Goal: Task Accomplishment & Management: Manage account settings

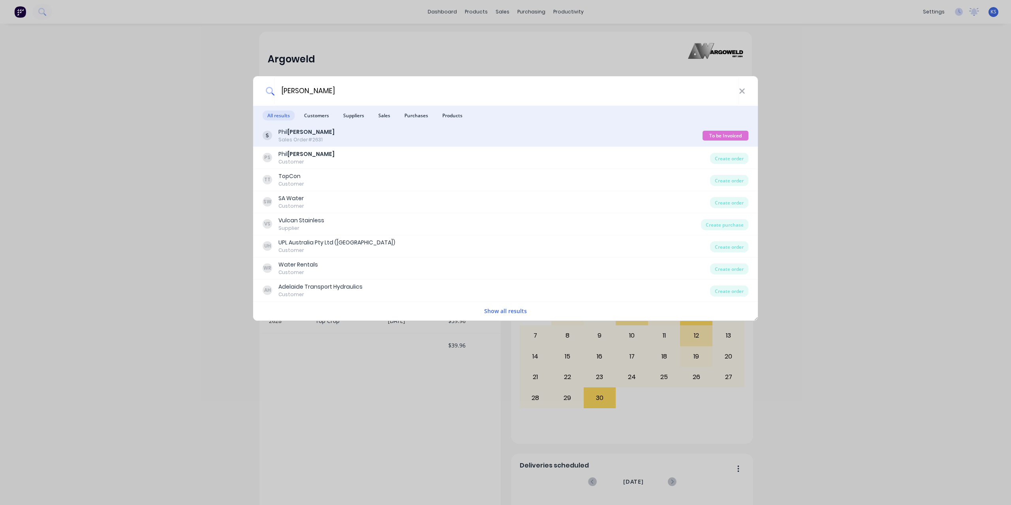
type input "smith"
click at [304, 134] on b "Smith" at bounding box center [311, 132] width 47 height 8
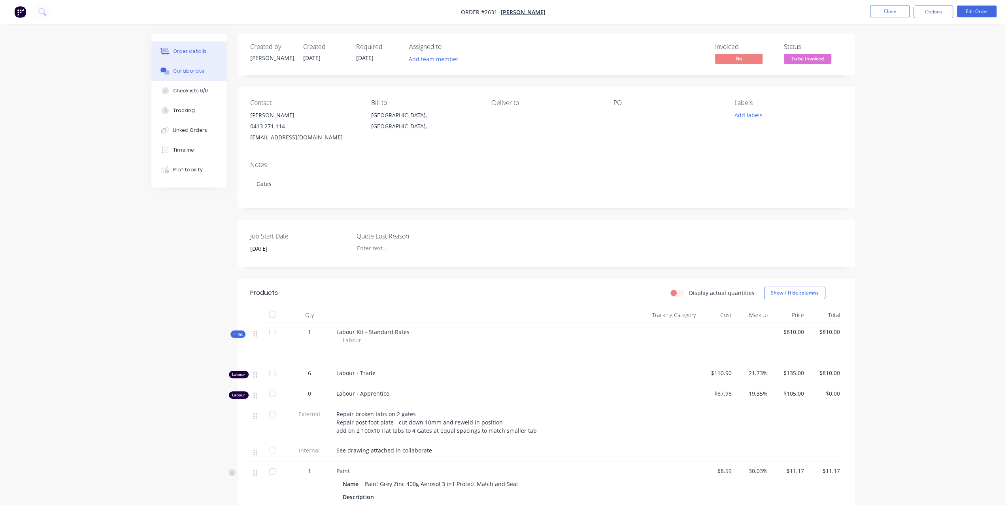
click at [202, 75] on button "Collaborate" at bounding box center [188, 71] width 75 height 20
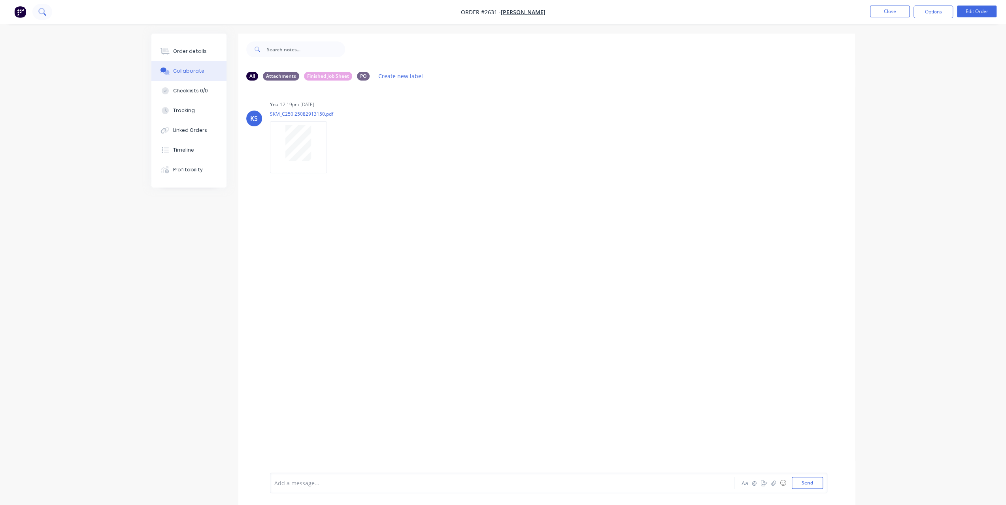
click at [47, 14] on button at bounding box center [42, 12] width 20 height 16
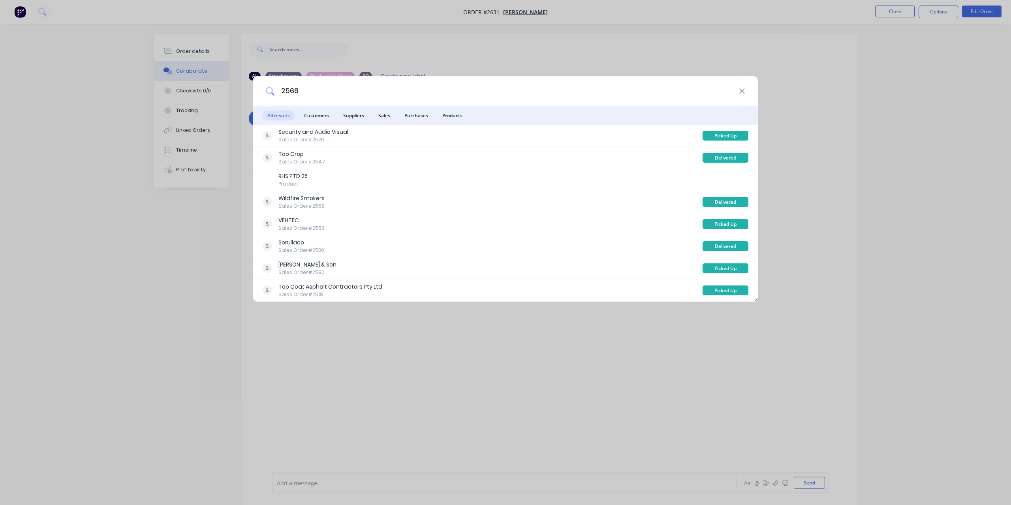
type input "2566"
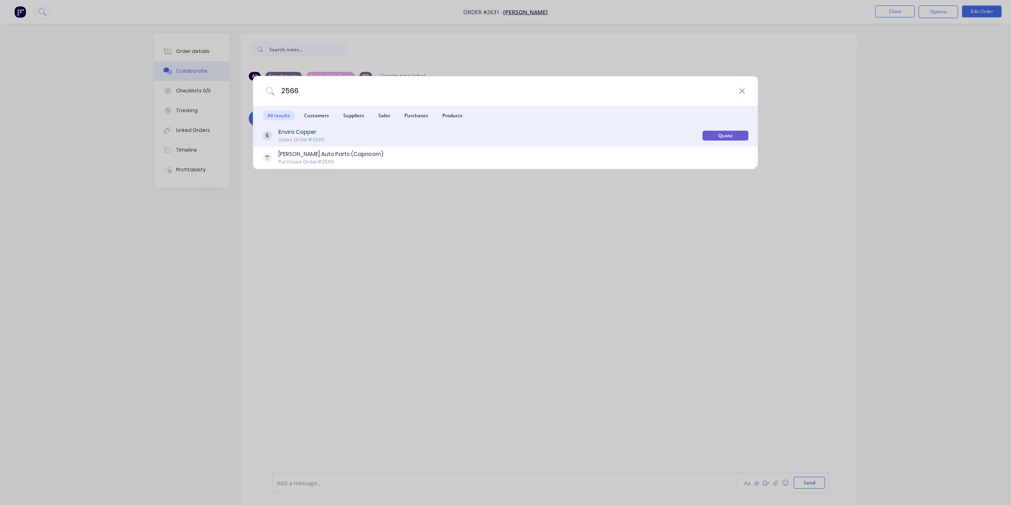
click at [296, 134] on div "Enviro Copper" at bounding box center [302, 132] width 46 height 8
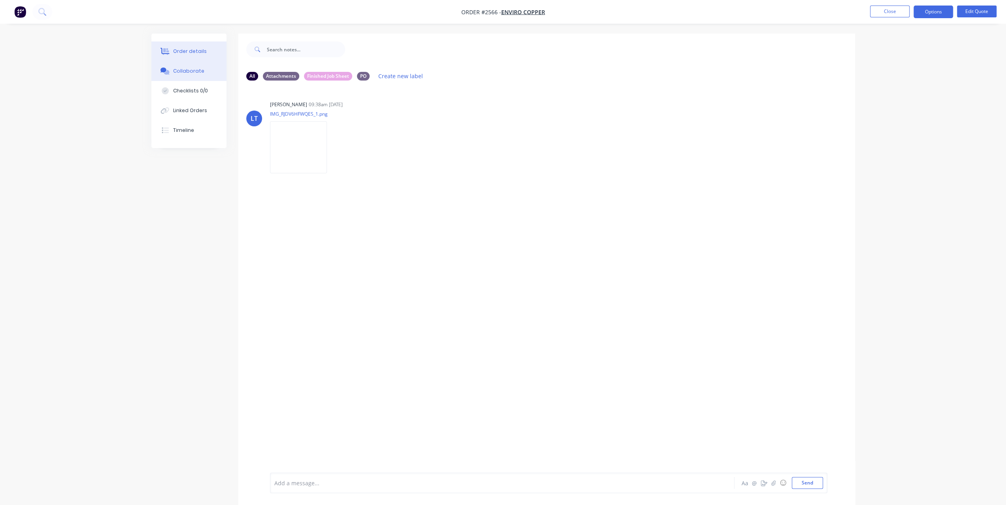
click at [194, 51] on div "Order details" at bounding box center [190, 51] width 34 height 7
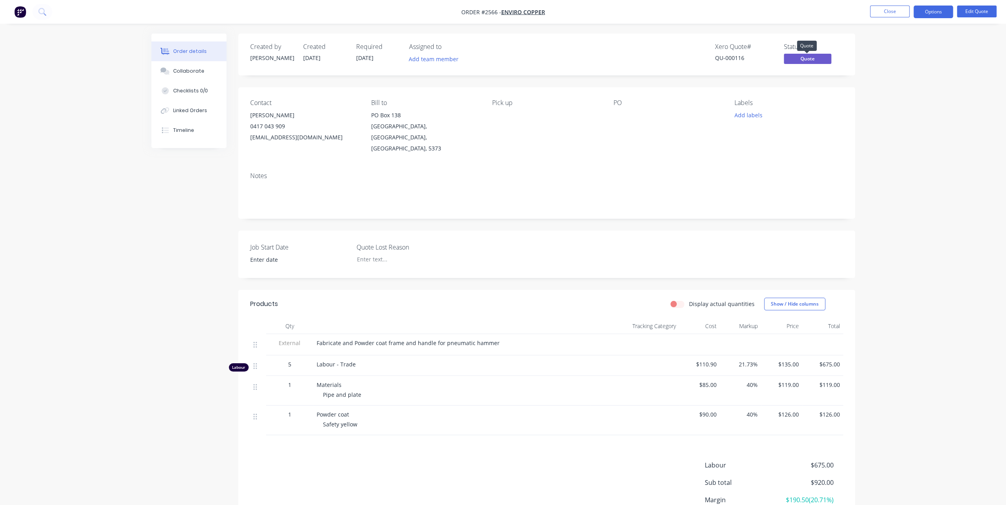
click at [806, 59] on span "Quote" at bounding box center [806, 59] width 47 height 10
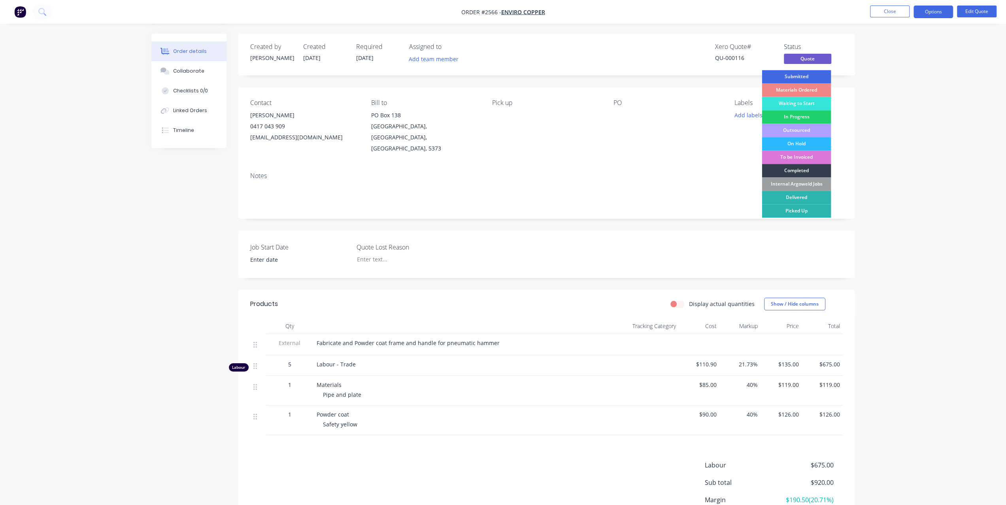
click at [801, 75] on div "Submitted" at bounding box center [795, 76] width 69 height 13
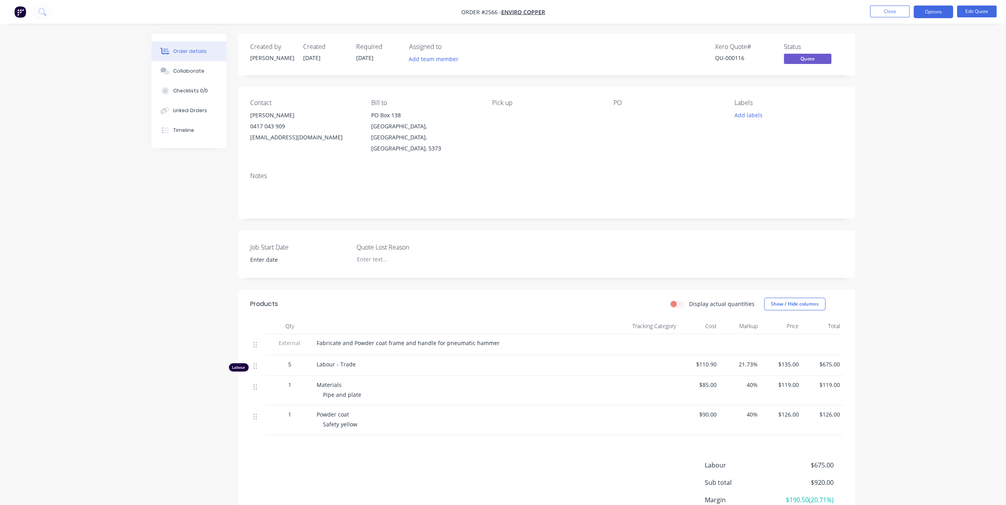
click at [813, 60] on span "Quote" at bounding box center [806, 59] width 47 height 10
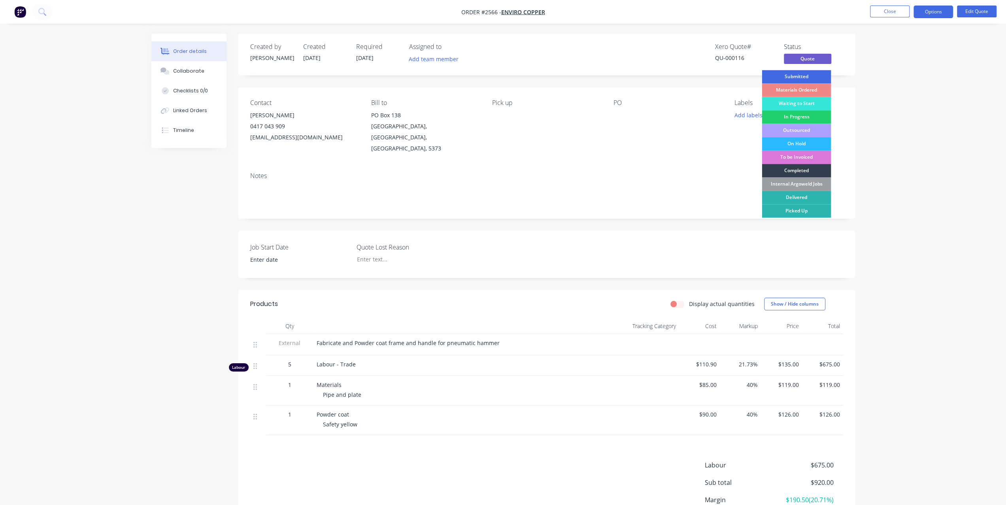
click at [804, 73] on div "Submitted" at bounding box center [795, 76] width 69 height 13
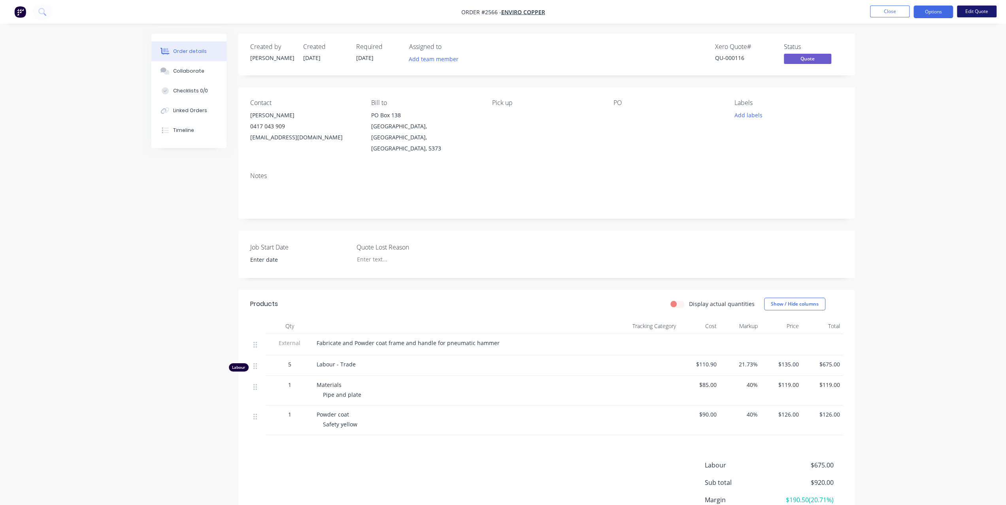
click at [974, 11] on button "Edit Quote" at bounding box center [977, 12] width 40 height 12
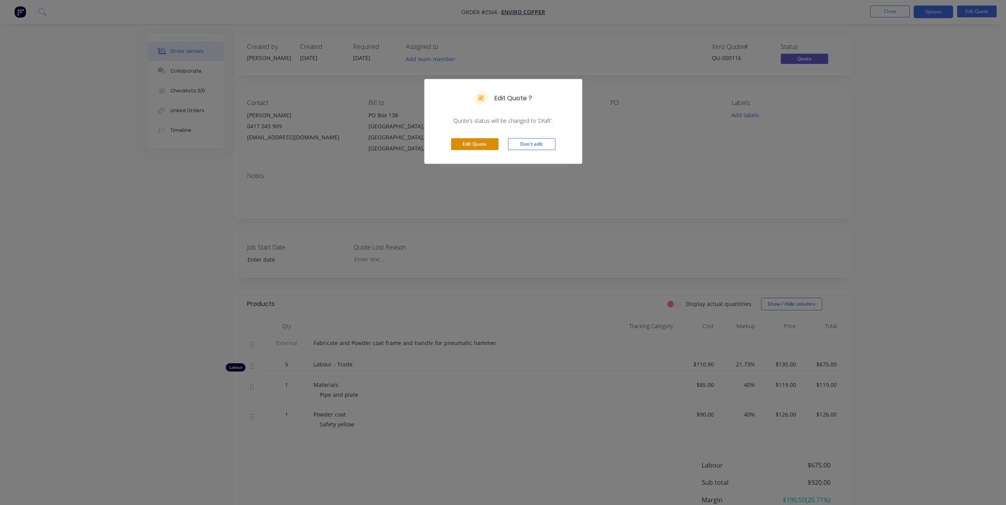
click at [477, 141] on button "Edit Quote" at bounding box center [474, 144] width 47 height 12
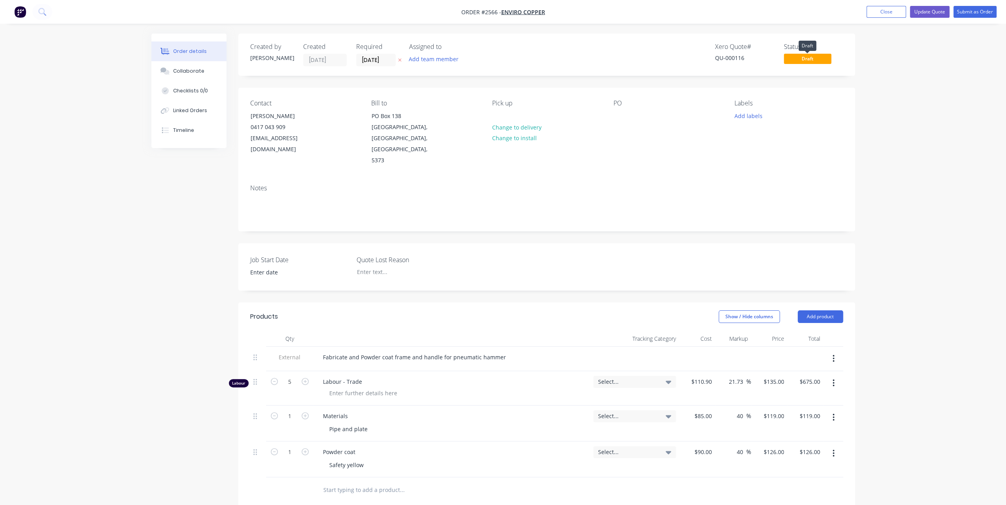
click at [802, 58] on span "Draft" at bounding box center [806, 59] width 47 height 10
click at [806, 59] on span "Draft" at bounding box center [806, 59] width 47 height 10
click at [800, 62] on span "Draft" at bounding box center [806, 59] width 47 height 10
click at [970, 9] on button "Submit as Order" at bounding box center [974, 12] width 43 height 12
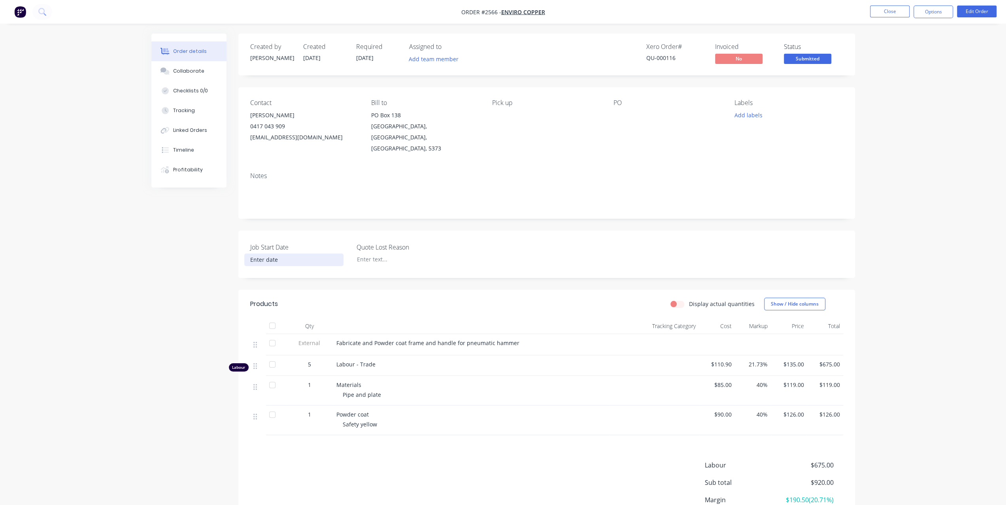
click at [269, 254] on input at bounding box center [294, 260] width 98 height 12
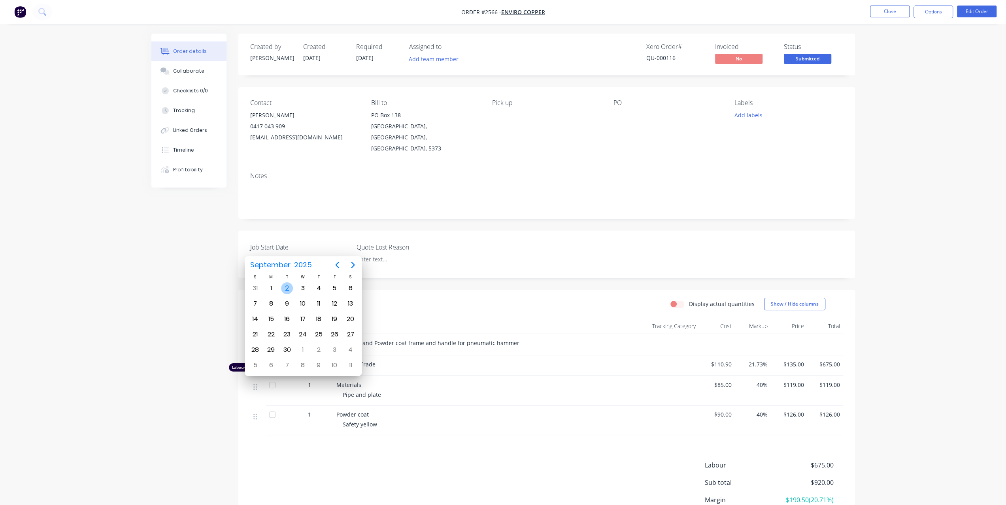
click at [287, 290] on div "2" at bounding box center [287, 288] width 12 height 12
type input "02/09/2025"
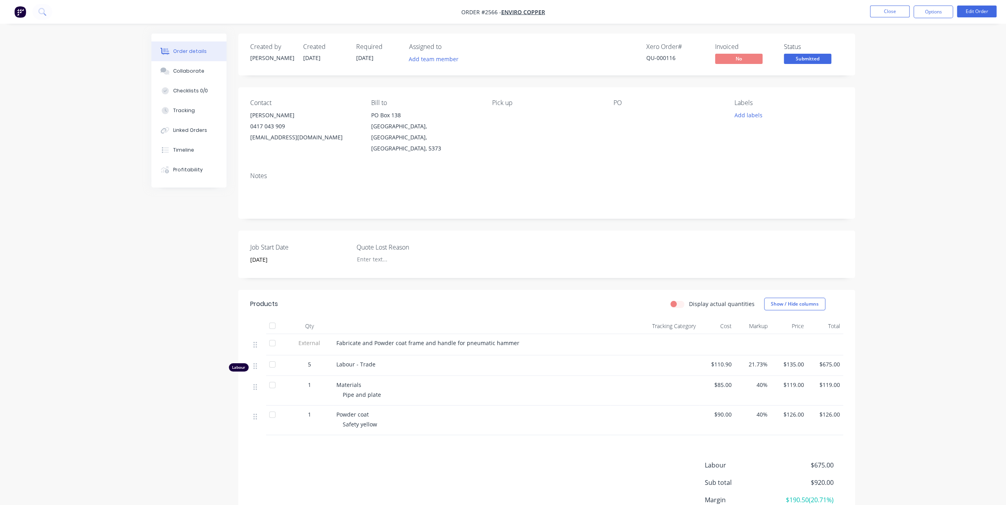
click at [372, 60] on span "01/08/25" at bounding box center [364, 58] width 17 height 8
click at [982, 16] on button "Edit Order" at bounding box center [977, 12] width 40 height 12
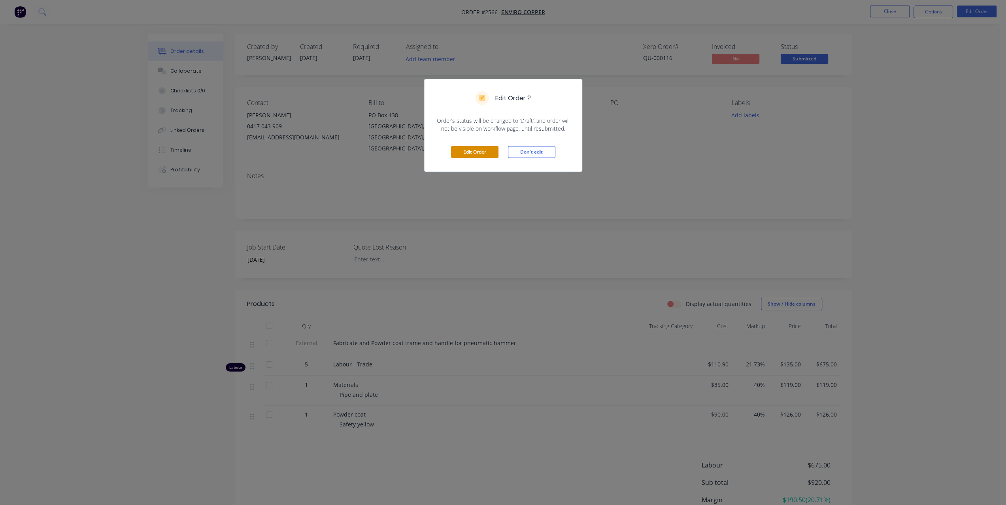
click at [488, 153] on button "Edit Order" at bounding box center [474, 152] width 47 height 12
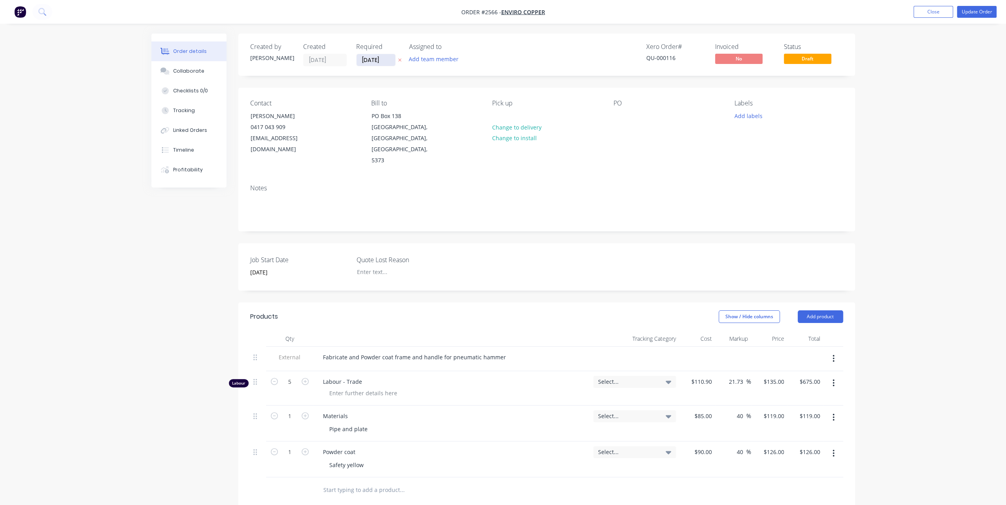
click at [391, 61] on input "01/08/25" at bounding box center [375, 60] width 39 height 12
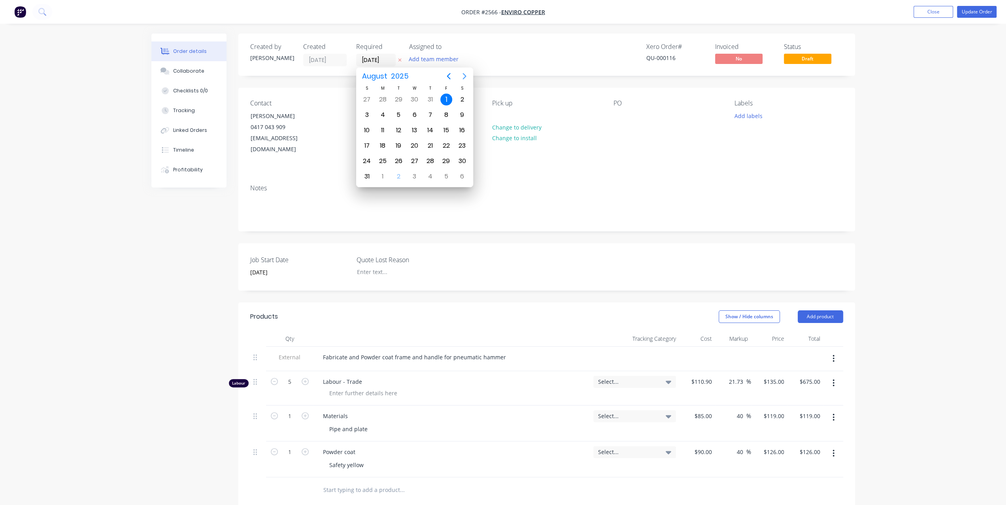
click at [465, 79] on icon "Next page" at bounding box center [463, 76] width 9 height 9
click at [398, 130] on div "16" at bounding box center [398, 130] width 12 height 12
type input "16/09/25"
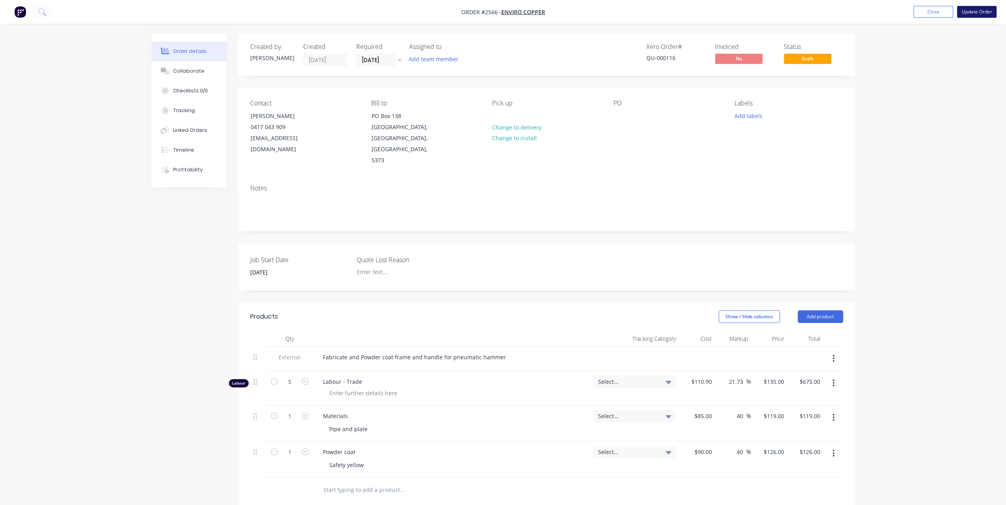
click at [983, 12] on button "Update Order" at bounding box center [977, 12] width 40 height 12
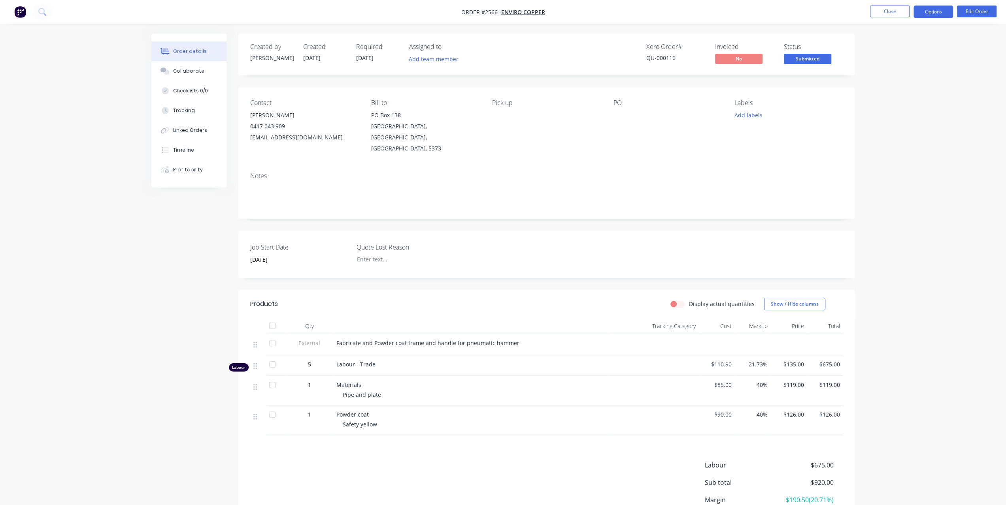
click at [941, 14] on button "Options" at bounding box center [933, 12] width 40 height 13
click at [887, 98] on div "Work Order" at bounding box center [909, 95] width 73 height 11
click at [898, 77] on div "Without pricing" at bounding box center [909, 79] width 73 height 11
click at [201, 75] on button "Collaborate" at bounding box center [188, 71] width 75 height 20
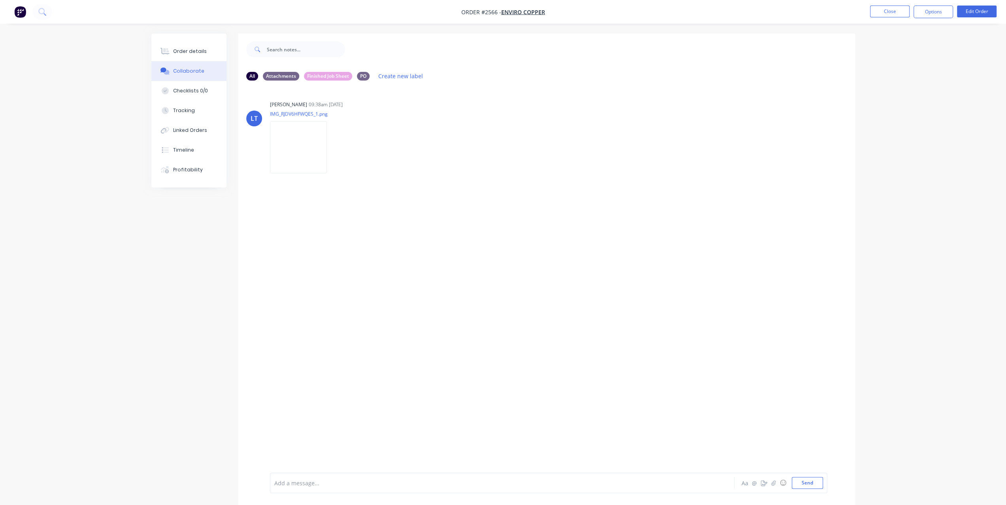
click at [317, 489] on div "Add a message..." at bounding box center [479, 483] width 411 height 12
click at [661, 485] on div "Matt accepted Quote on 01/09 via email. Promissed 2 weeks till Job finished" at bounding box center [480, 483] width 411 height 8
click at [809, 485] on button "Send" at bounding box center [806, 483] width 31 height 12
click at [180, 48] on div "Order details" at bounding box center [190, 51] width 34 height 7
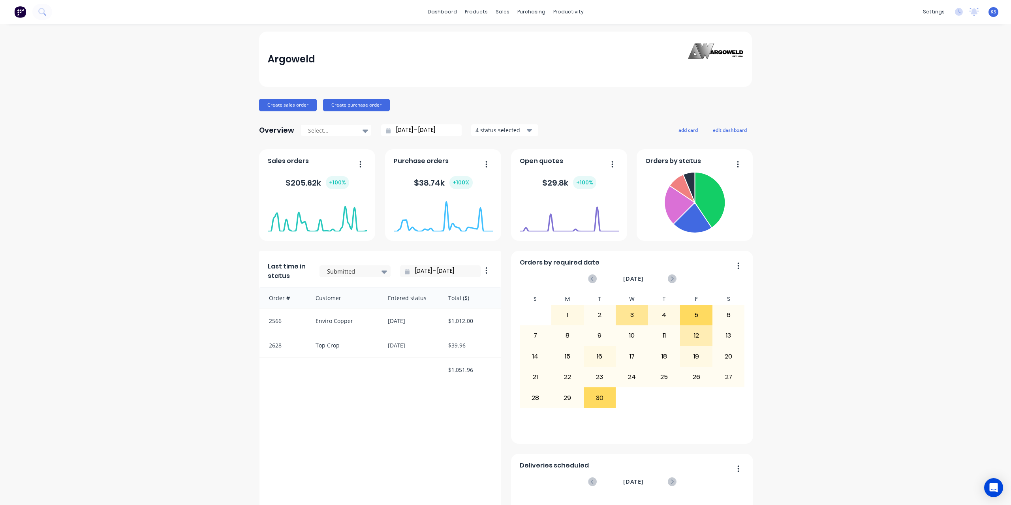
click at [135, 131] on div "Argoweld Create sales order Create purchase order Overview Select... 02/08/25 -…" at bounding box center [505, 441] width 1011 height 819
click at [577, 13] on div "productivity" at bounding box center [569, 12] width 38 height 12
click at [582, 85] on div "Timesheets" at bounding box center [582, 85] width 30 height 7
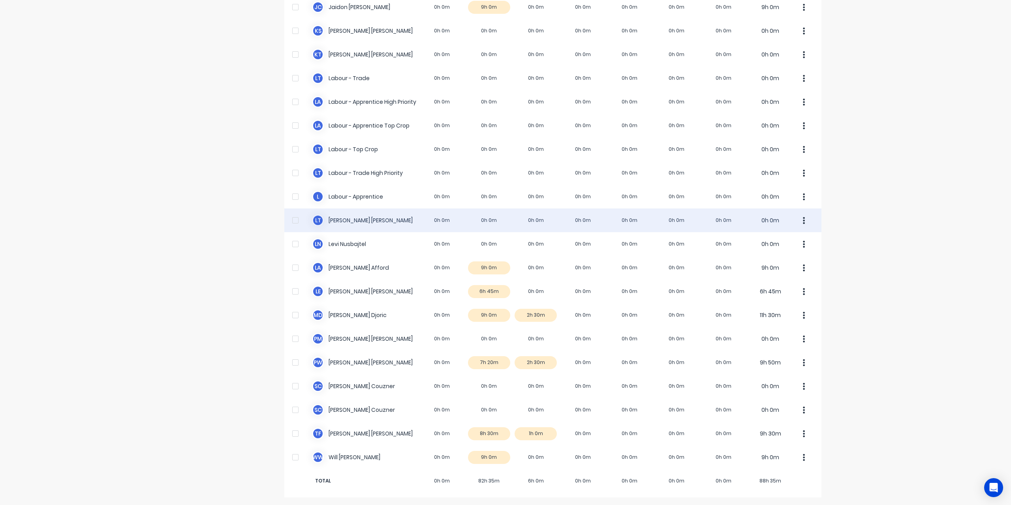
scroll to position [158, 0]
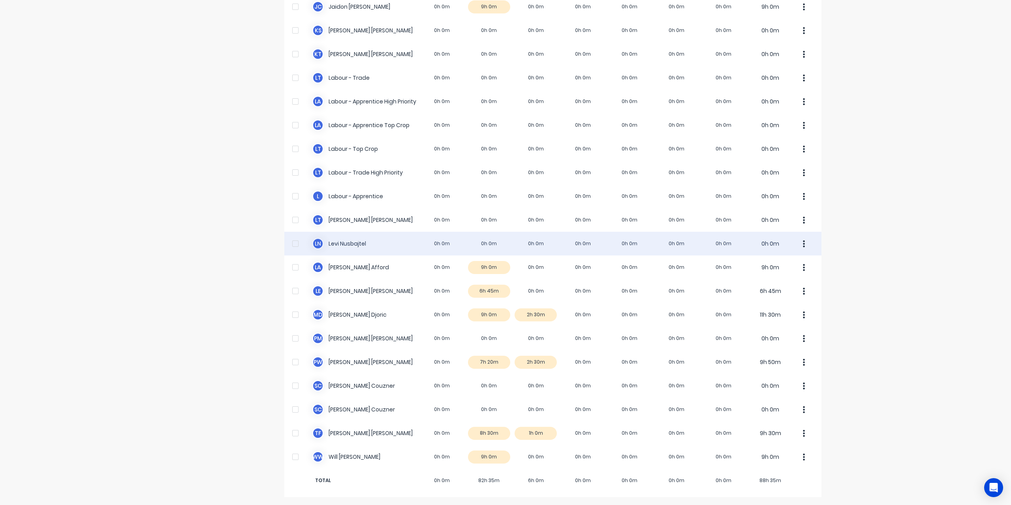
click at [351, 246] on div "[PERSON_NAME] Nusbajtel 0h 0m 0h 0m 0h 0m 0h 0m 0h 0m 0h 0m 0h 0m 0h 0m" at bounding box center [552, 244] width 537 height 24
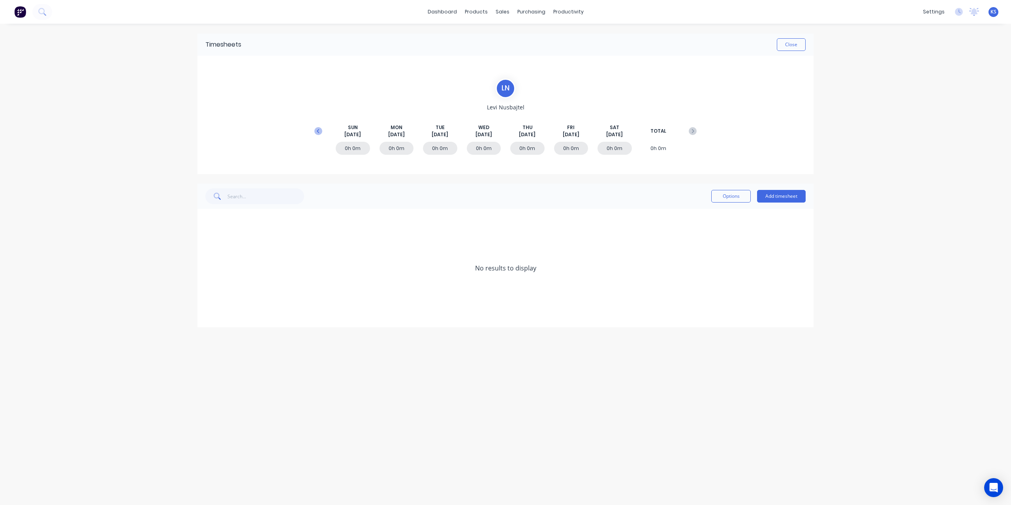
click at [320, 130] on icon at bounding box center [318, 131] width 8 height 8
click at [209, 315] on icon at bounding box center [207, 316] width 5 height 5
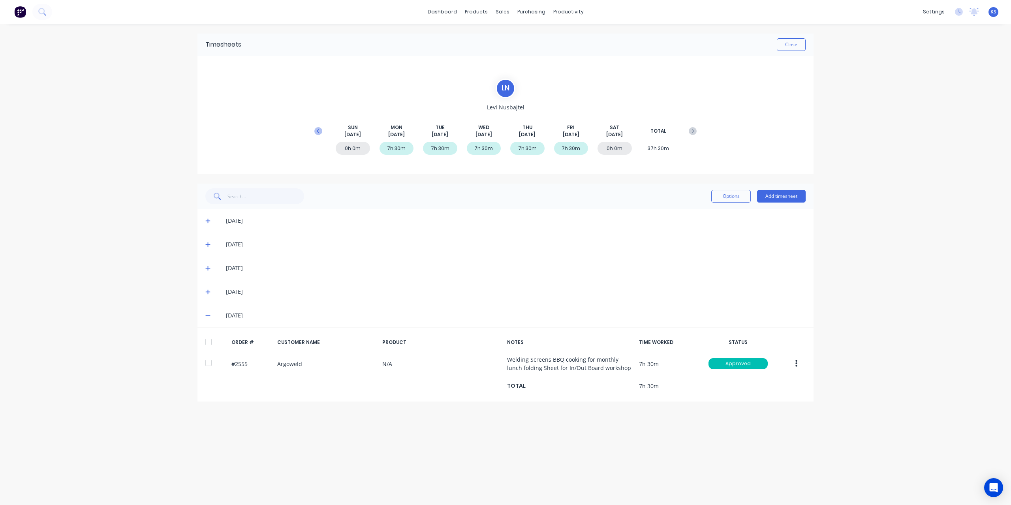
click at [319, 130] on icon at bounding box center [318, 131] width 8 height 8
click at [208, 266] on icon at bounding box center [207, 268] width 5 height 5
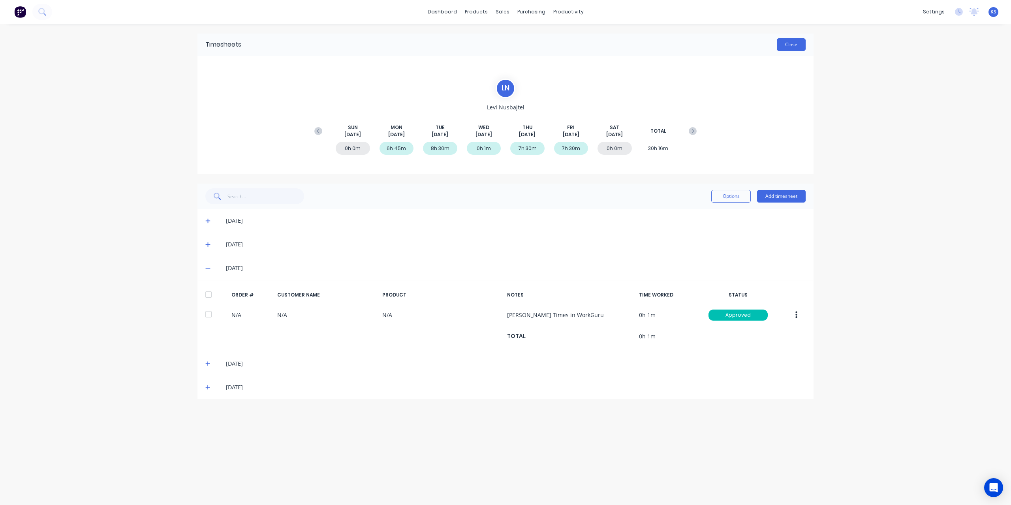
click at [795, 47] on button "Close" at bounding box center [791, 44] width 29 height 13
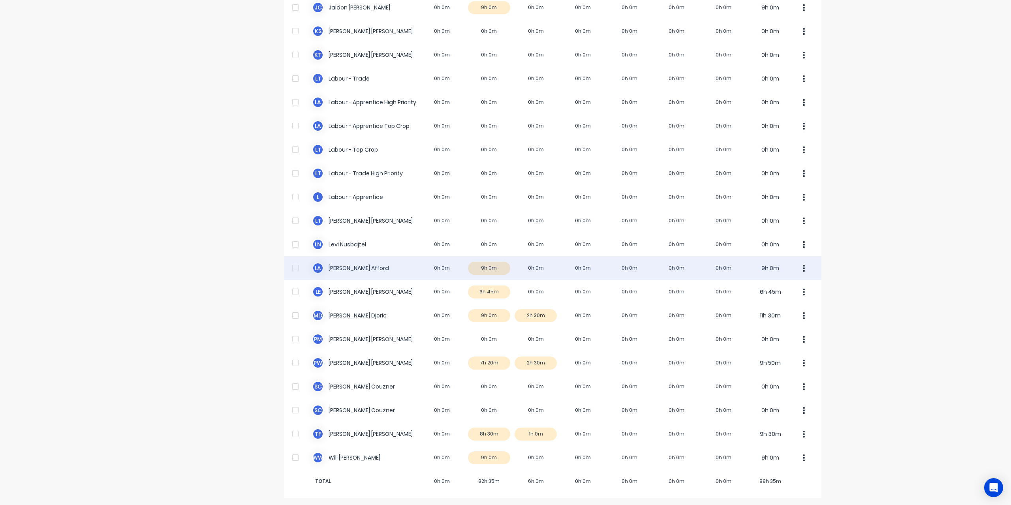
scroll to position [158, 0]
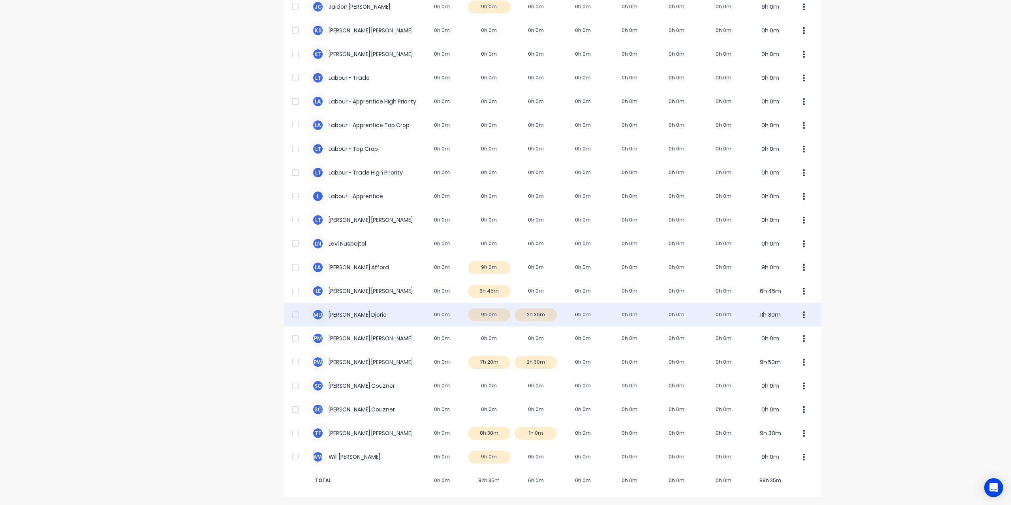
click at [343, 315] on div "M D Micheal Djoric 0h 0m 9h 0m 2h 30m 0h 0m 0h 0m 0h 0m 0h 0m 11h 30m" at bounding box center [552, 315] width 537 height 24
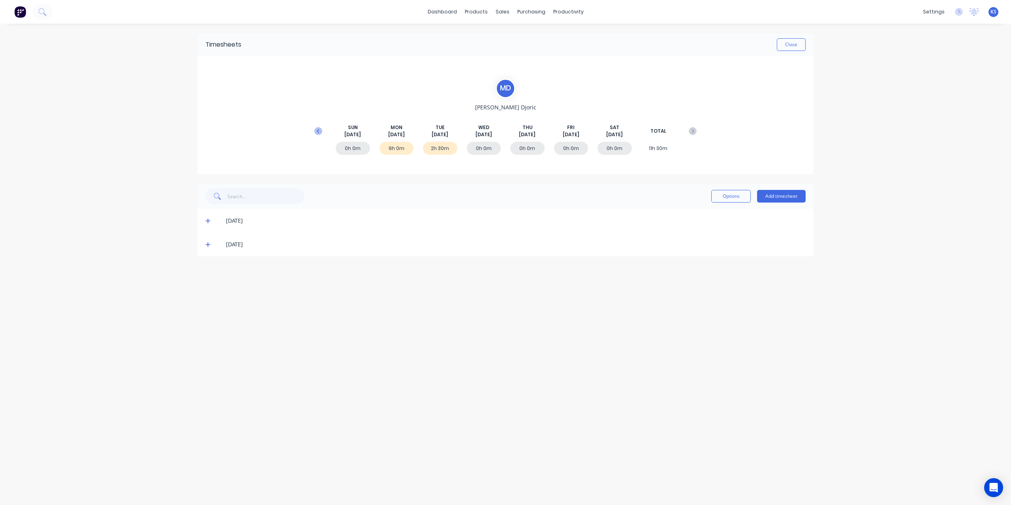
click at [317, 132] on icon at bounding box center [318, 131] width 8 height 8
click at [206, 243] on icon at bounding box center [207, 245] width 5 height 6
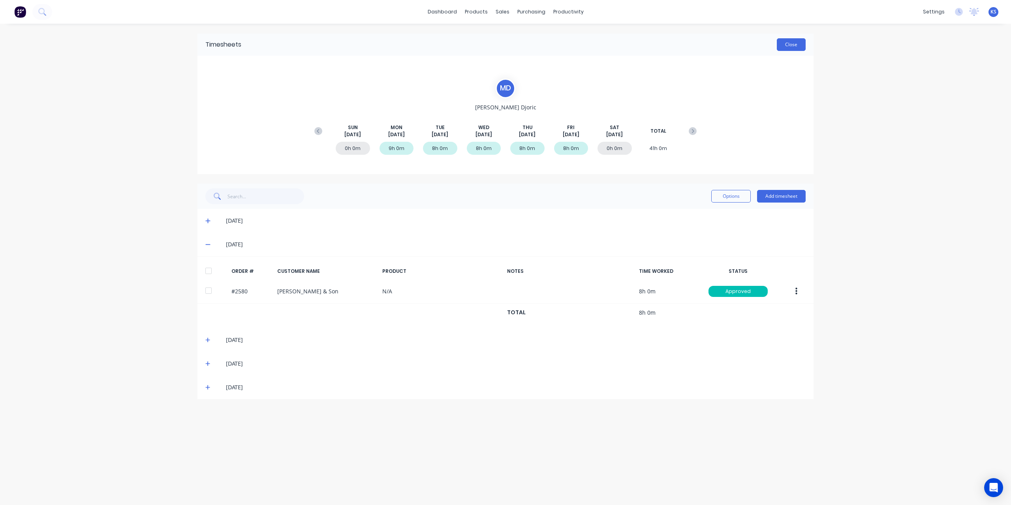
click at [806, 39] on button "Close" at bounding box center [791, 44] width 29 height 13
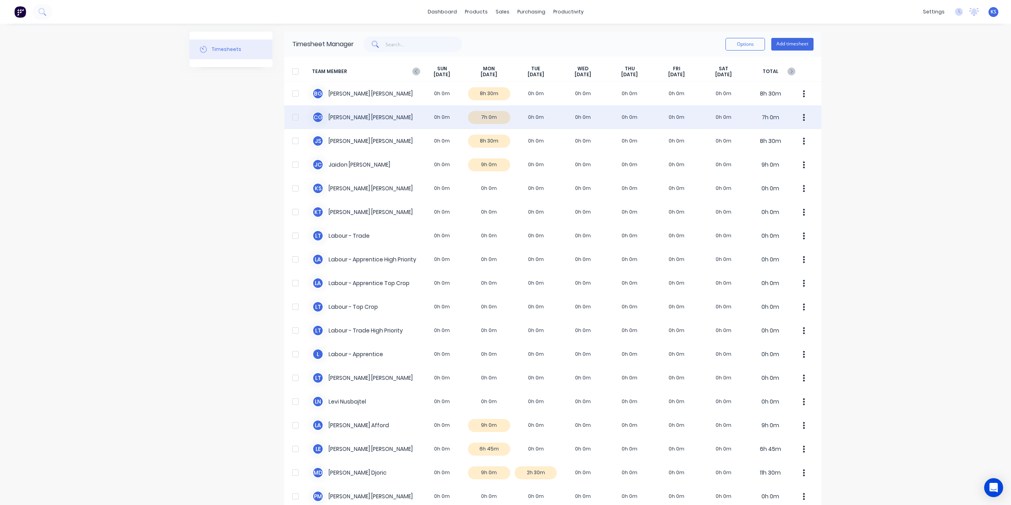
click at [350, 122] on div "C G Clayton Gilbert 0h 0m 7h 0m 0h 0m 0h 0m 0h 0m 0h 0m 0h 0m 7h 0m" at bounding box center [552, 117] width 537 height 24
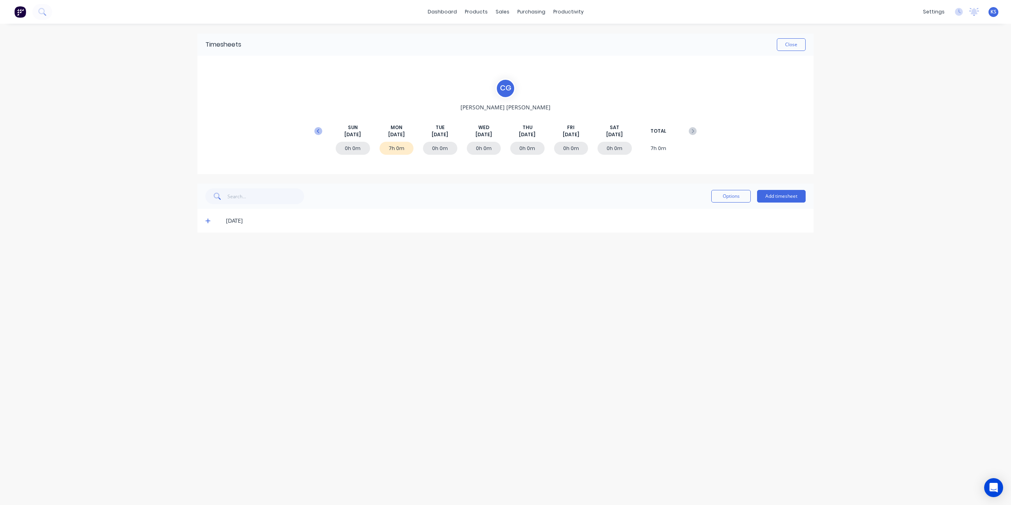
click at [318, 129] on icon at bounding box center [318, 131] width 8 height 8
click at [209, 220] on icon at bounding box center [207, 221] width 5 height 5
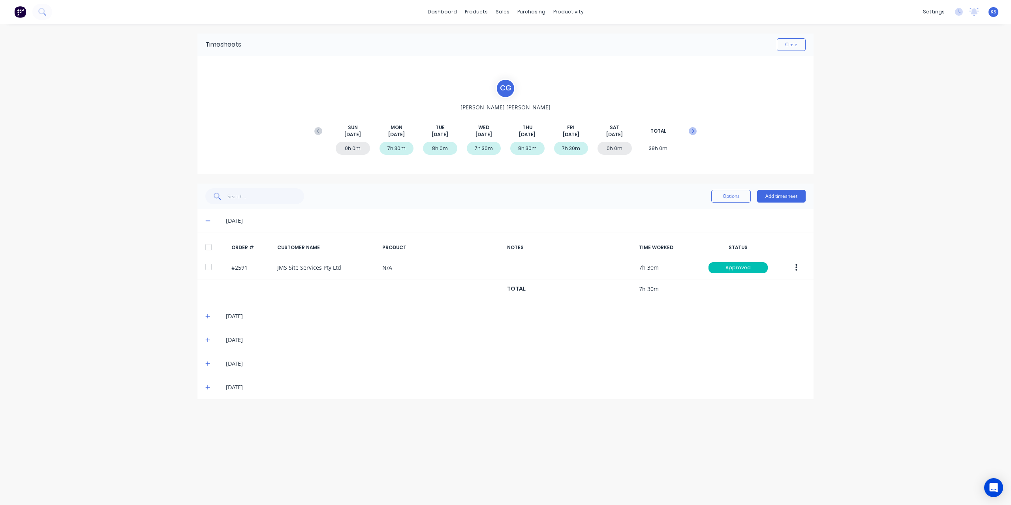
click at [688, 132] on button at bounding box center [693, 131] width 16 height 14
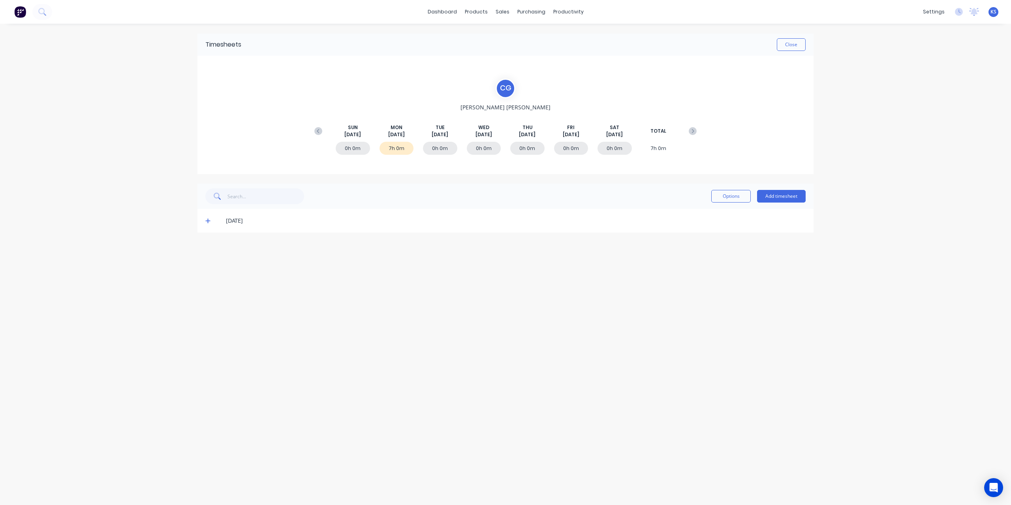
click at [209, 224] on span at bounding box center [209, 221] width 8 height 8
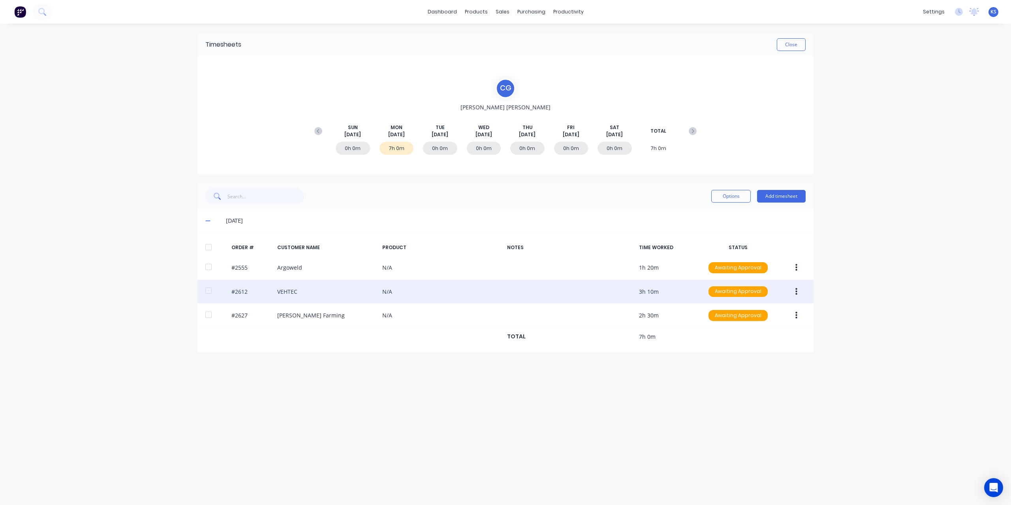
click at [205, 290] on div at bounding box center [209, 291] width 16 height 16
click at [798, 290] on button "button" at bounding box center [796, 292] width 19 height 14
click at [752, 339] on div "Edit" at bounding box center [768, 344] width 61 height 11
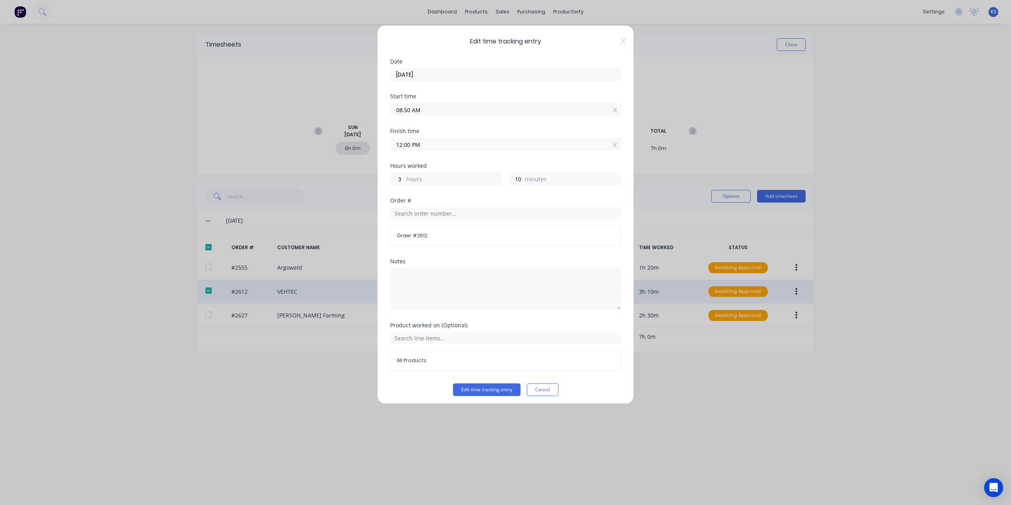
click at [406, 108] on input "08:50 AM" at bounding box center [506, 110] width 230 height 12
click at [409, 109] on input "08:50 AM" at bounding box center [506, 110] width 230 height 12
type input "08:45 AM"
type input "15"
click at [503, 391] on button "Edit time tracking entry" at bounding box center [487, 390] width 68 height 13
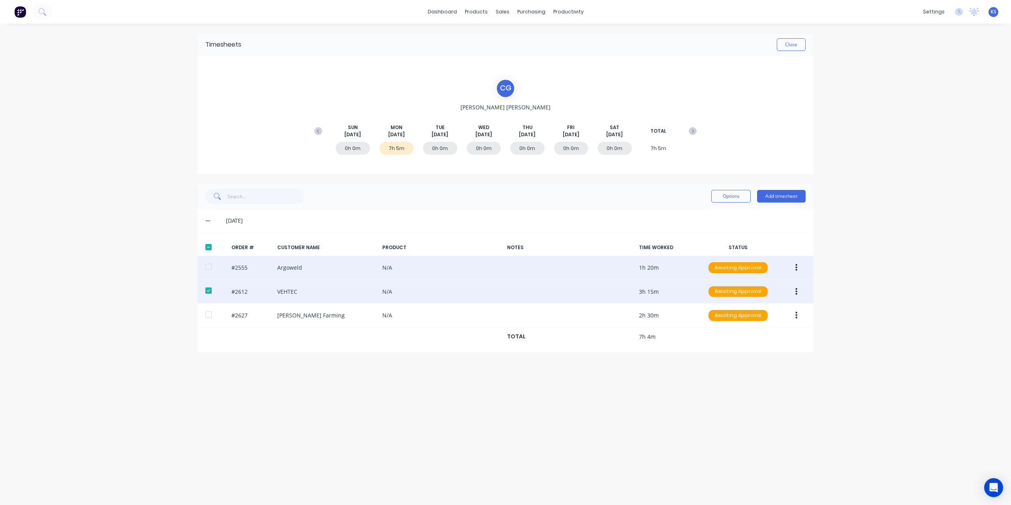
click at [792, 263] on button "button" at bounding box center [796, 268] width 19 height 14
click at [744, 318] on div "Edit" at bounding box center [768, 319] width 61 height 11
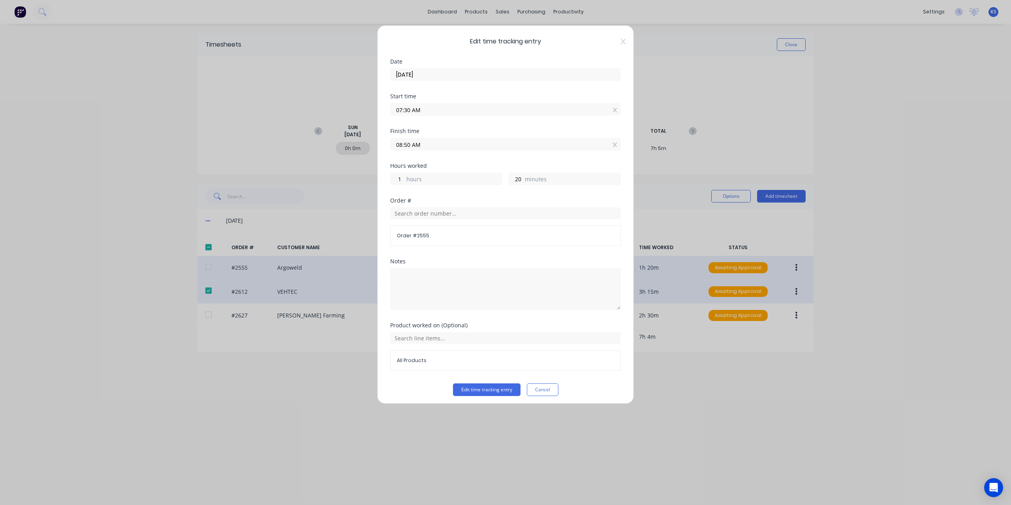
drag, startPoint x: 403, startPoint y: 144, endPoint x: 409, endPoint y: 144, distance: 5.1
click at [409, 144] on input "08:50 AM" at bounding box center [506, 144] width 230 height 12
type input "08:45 AM"
type input "15"
click at [497, 203] on div "Order # Order # 2555" at bounding box center [505, 222] width 231 height 48
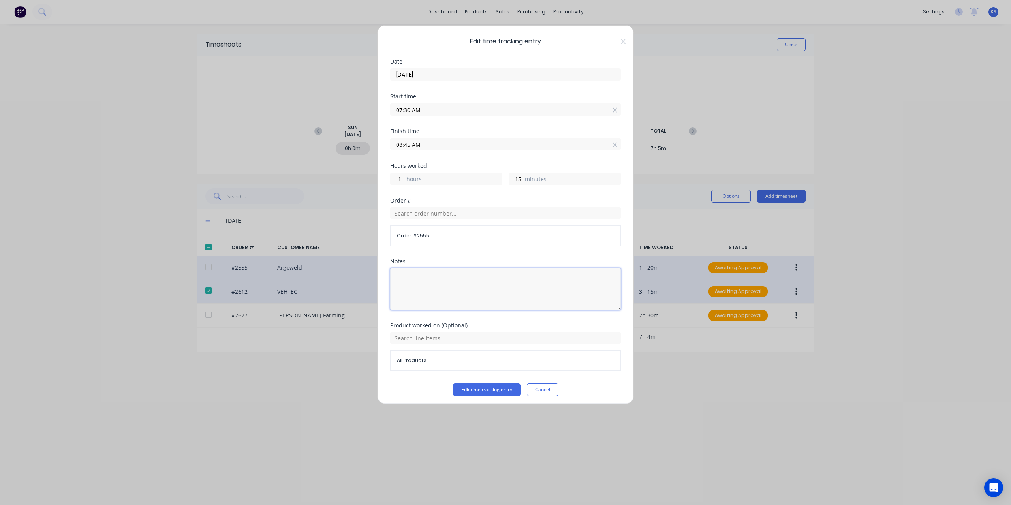
click at [465, 290] on textarea at bounding box center [505, 289] width 231 height 42
click at [492, 385] on button "Edit time tracking entry" at bounding box center [487, 390] width 68 height 13
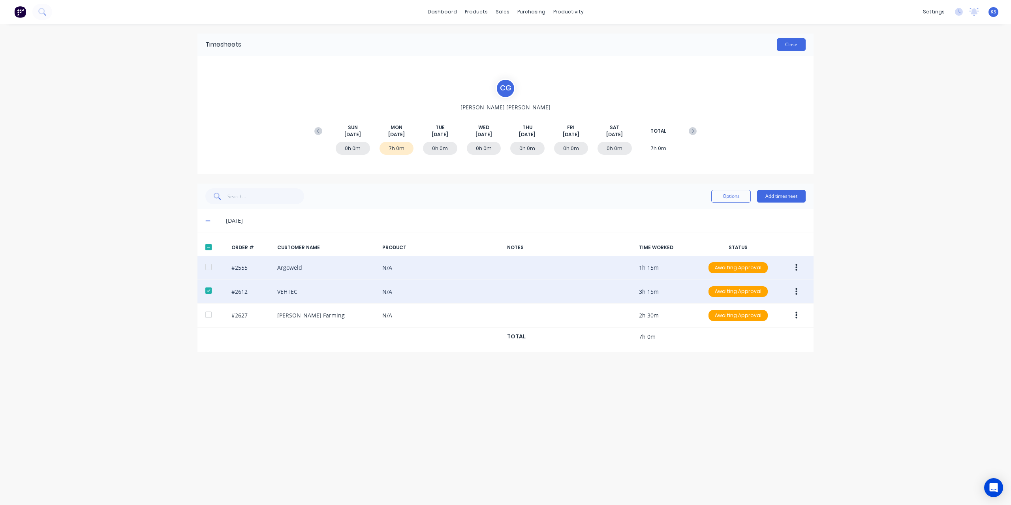
click at [799, 46] on button "Close" at bounding box center [791, 44] width 29 height 13
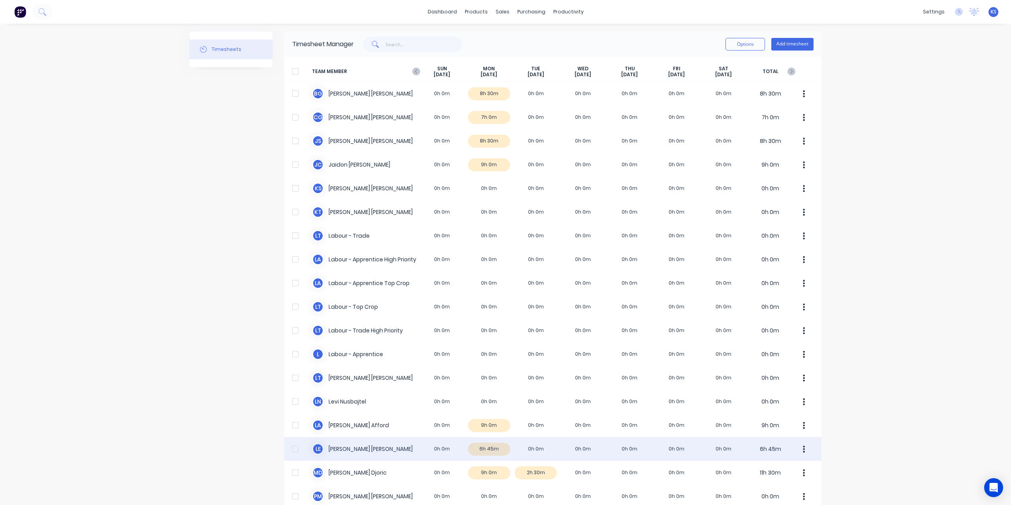
click at [351, 450] on div "L E Luke Ellis 0h 0m 6h 45m 0h 0m 0h 0m 0h 0m 0h 0m 0h 0m 6h 45m" at bounding box center [552, 449] width 537 height 24
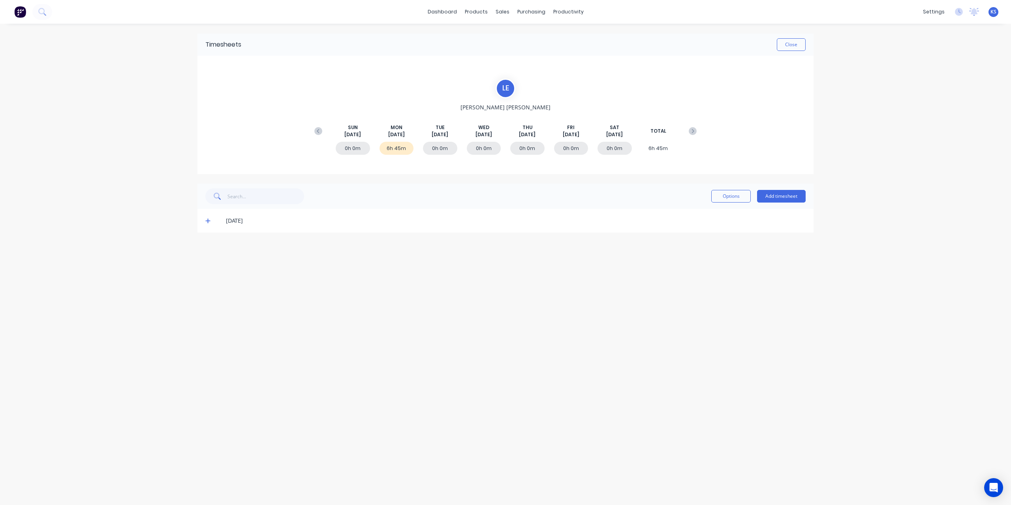
click at [207, 222] on icon at bounding box center [207, 221] width 5 height 6
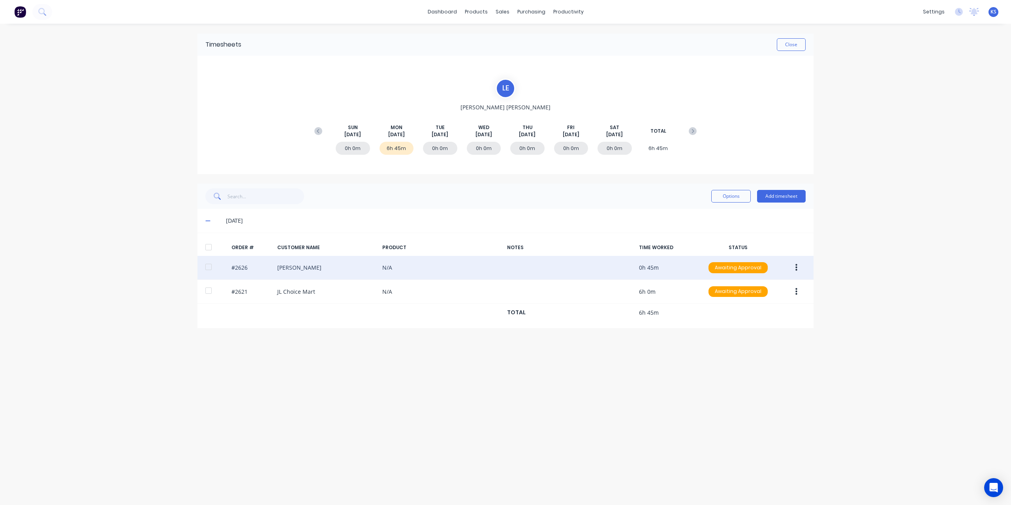
click at [204, 267] on div at bounding box center [209, 267] width 16 height 16
click at [793, 264] on button "button" at bounding box center [796, 268] width 19 height 14
click at [757, 286] on div "Approve" at bounding box center [768, 288] width 61 height 11
click at [785, 46] on button "Close" at bounding box center [791, 44] width 29 height 13
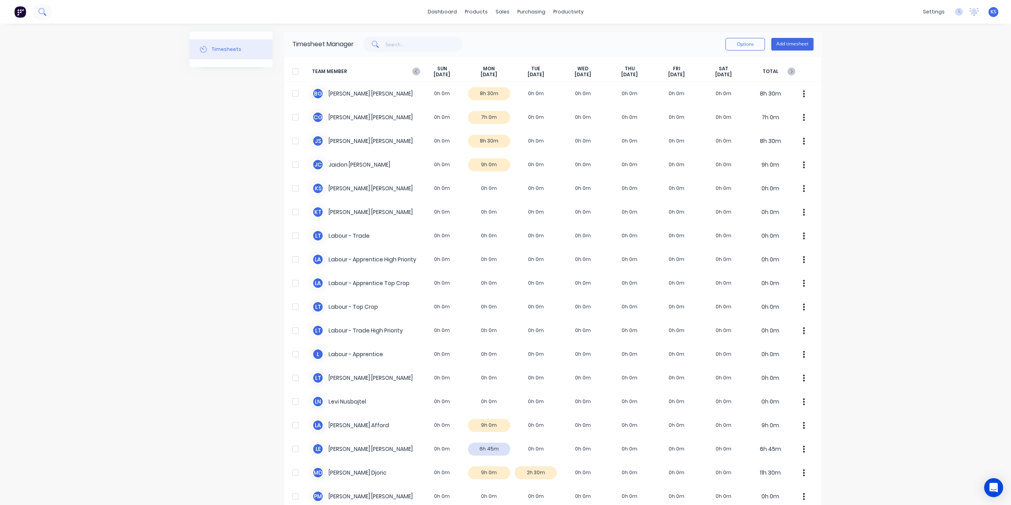
click at [44, 15] on icon at bounding box center [42, 12] width 8 height 8
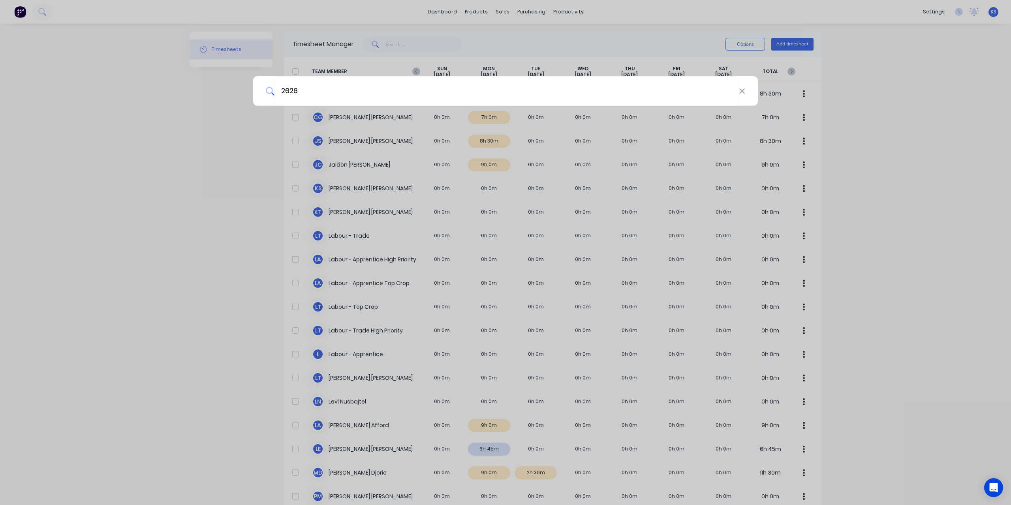
type input "2626"
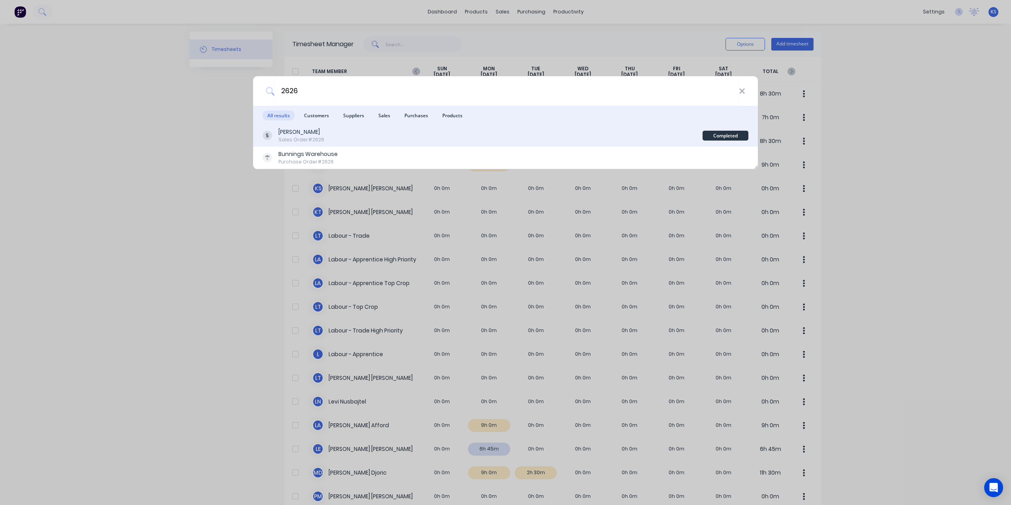
click at [309, 136] on div "Sales Order #2626" at bounding box center [302, 139] width 46 height 7
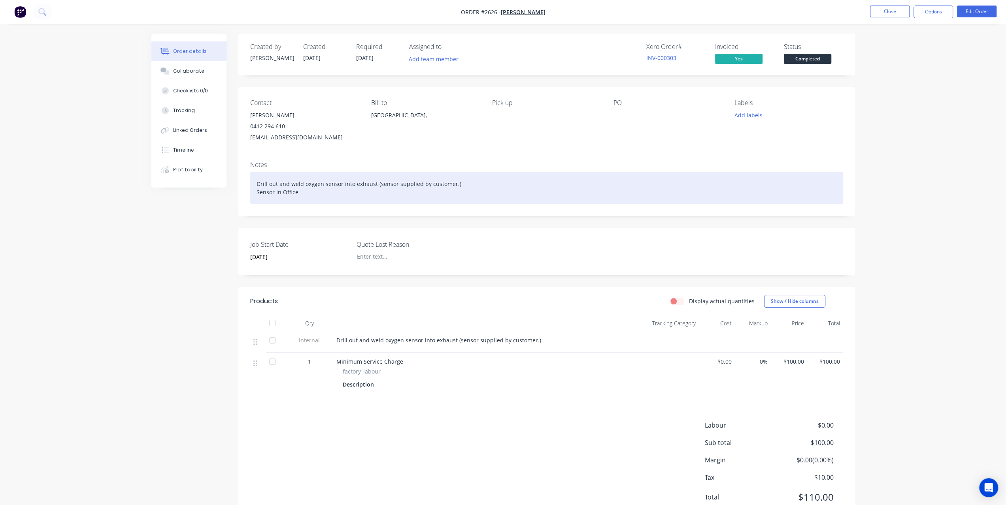
click at [258, 185] on div "Drill out and weld oxygen sensor into exhaust (sensor supplied by customer.) Se…" at bounding box center [546, 188] width 593 height 32
drag, startPoint x: 258, startPoint y: 181, endPoint x: 374, endPoint y: 186, distance: 116.7
click at [374, 186] on div "Drill out and weld oxygen sensor into exhaust (sensor supplied by customer.) Se…" at bounding box center [546, 188] width 593 height 32
copy div "Drill out and weld oxygen sensor into exhaust"
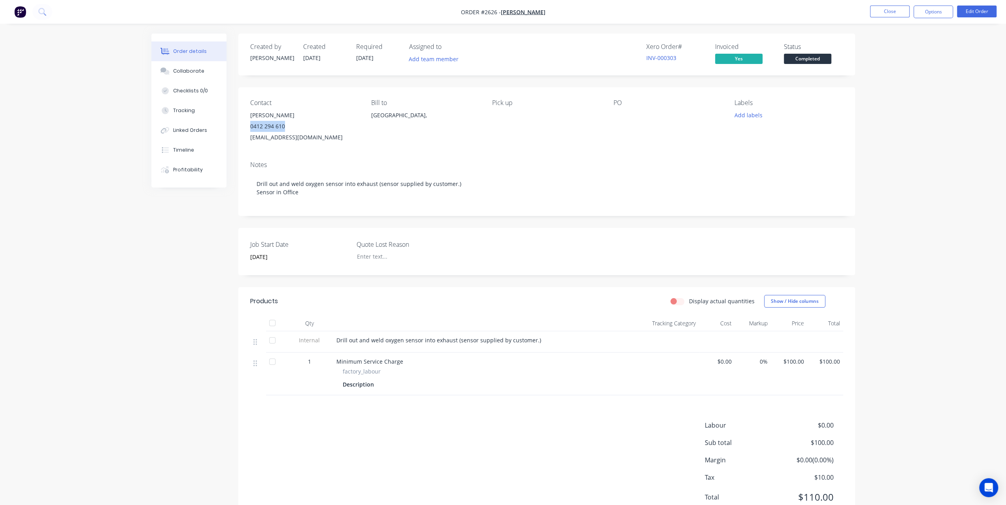
drag, startPoint x: 249, startPoint y: 129, endPoint x: 297, endPoint y: 128, distance: 48.2
click at [297, 128] on div "Contact Matthew Falkenberg 0412 294 610 mfalkenberg@live.com Bill to Australia,…" at bounding box center [546, 121] width 616 height 68
copy div "0412 294 610"
drag, startPoint x: 315, startPoint y: 140, endPoint x: 245, endPoint y: 138, distance: 70.4
click at [245, 138] on div "Contact Matthew Falkenberg 0412 294 610 mfalkenberg@live.com Bill to Australia,…" at bounding box center [546, 121] width 616 height 68
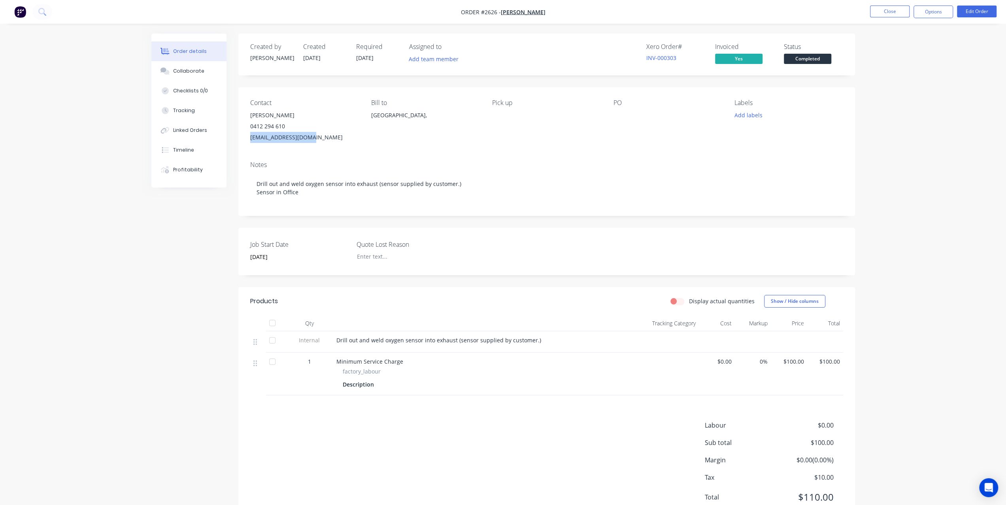
copy div "mfalkenberg@live.com"
click at [294, 126] on div "0412 294 610" at bounding box center [304, 126] width 108 height 11
drag, startPoint x: 291, startPoint y: 127, endPoint x: 245, endPoint y: 128, distance: 46.2
click at [245, 128] on div "Contact Matthew Falkenberg 0412 294 610 mfalkenberg@live.com Bill to Australia,…" at bounding box center [546, 121] width 616 height 68
copy div "0412 294 610"
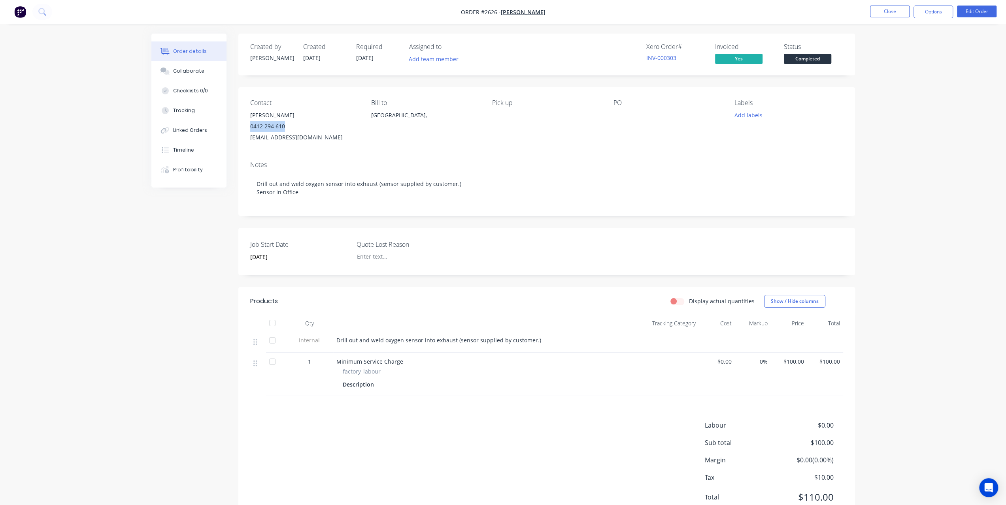
drag, startPoint x: 309, startPoint y: 117, endPoint x: 247, endPoint y: 115, distance: 62.4
click at [247, 115] on div "Contact Matthew Falkenberg 0412 294 610 mfalkenberg@live.com Bill to Australia,…" at bounding box center [546, 121] width 616 height 68
copy div "Matthew Falkenberg"
click at [890, 8] on button "Close" at bounding box center [890, 12] width 40 height 12
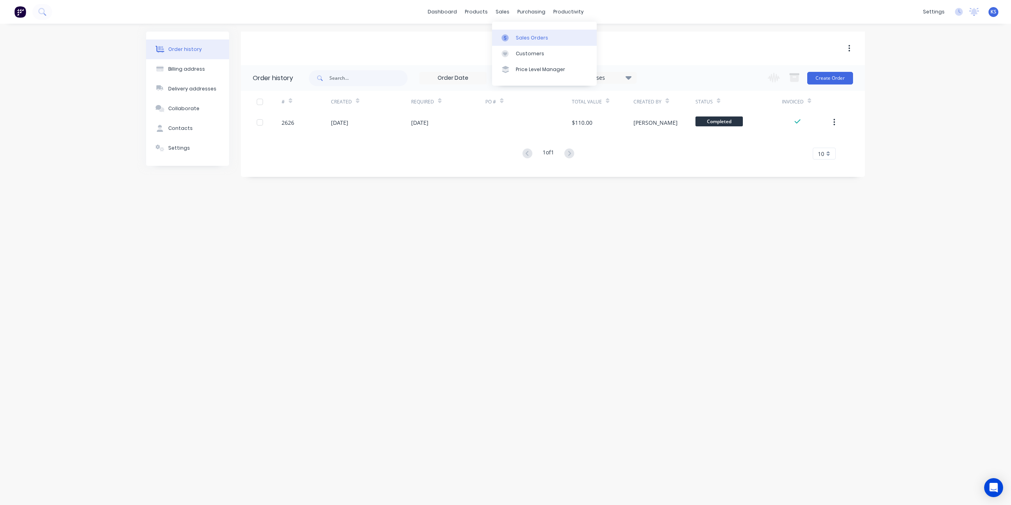
click at [517, 40] on div "Sales Orders" at bounding box center [532, 37] width 32 height 7
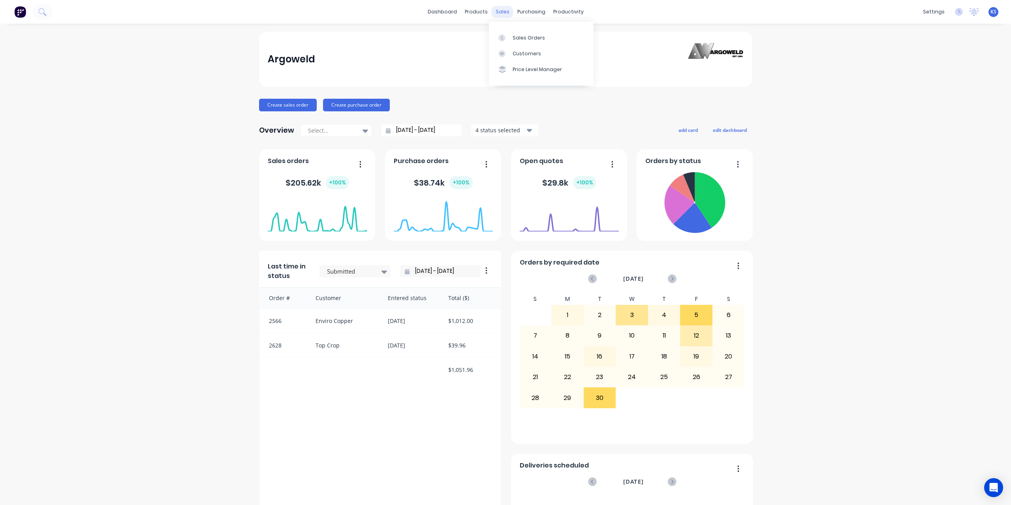
click at [495, 11] on div "sales" at bounding box center [503, 12] width 22 height 12
click at [522, 41] on div "Sales Orders" at bounding box center [529, 37] width 32 height 7
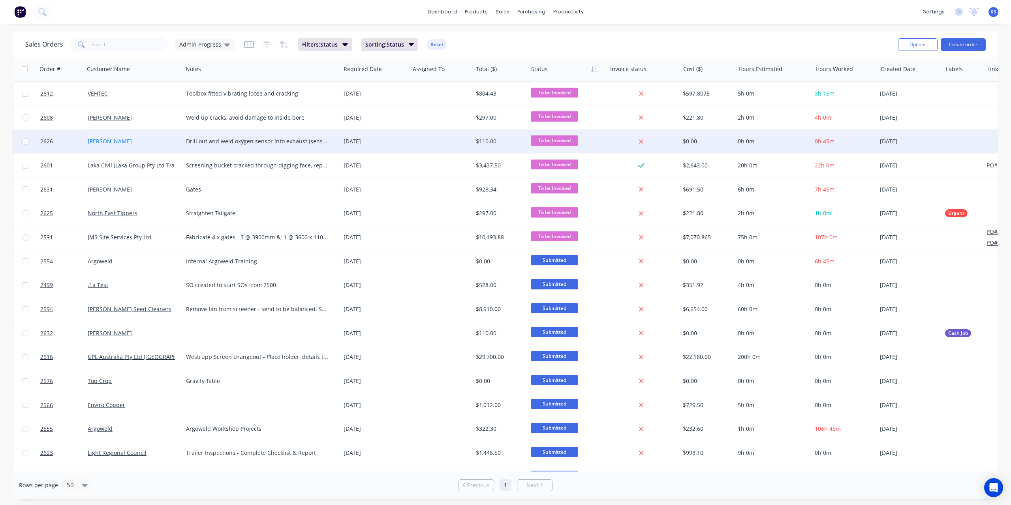
click at [114, 142] on link "Matthew Falkenberg" at bounding box center [110, 141] width 44 height 8
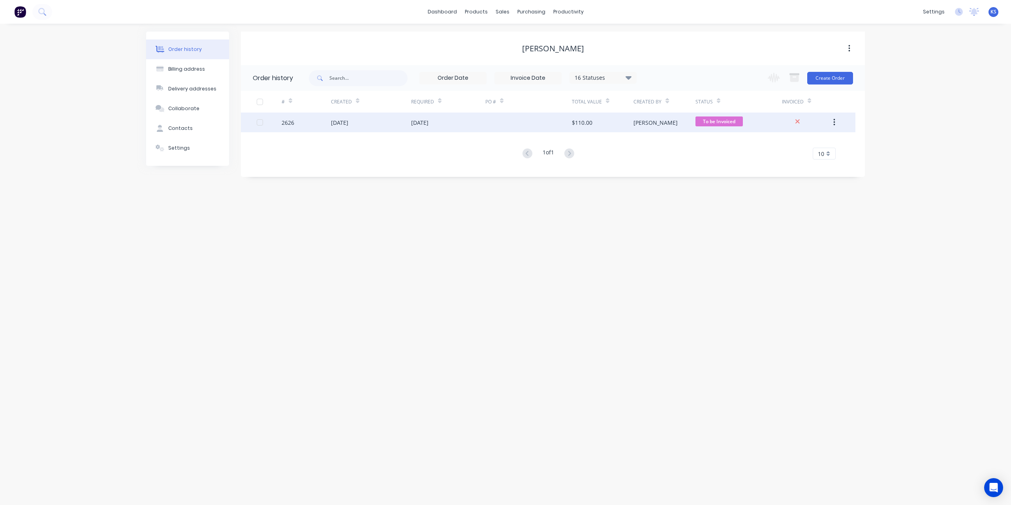
click at [348, 123] on div "[DATE]" at bounding box center [339, 123] width 17 height 8
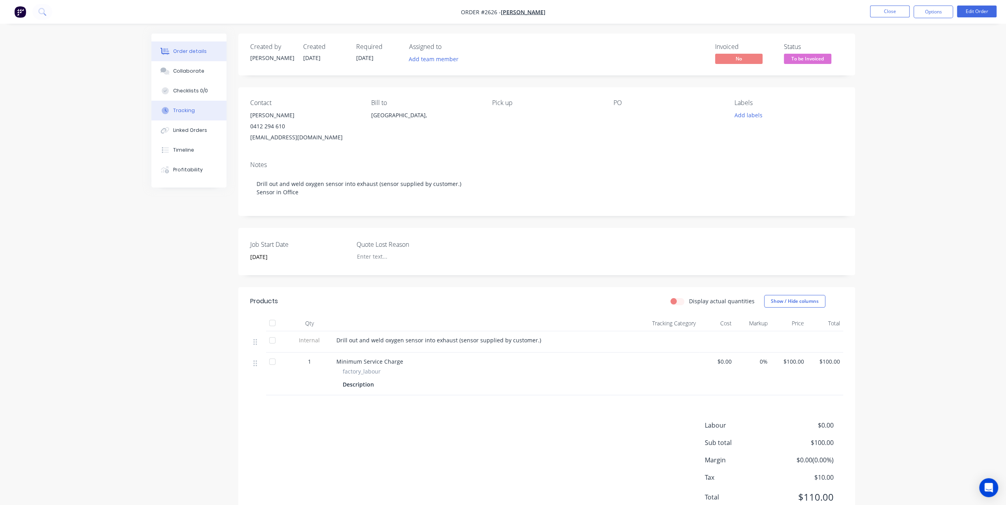
click at [191, 111] on div "Tracking" at bounding box center [184, 110] width 22 height 7
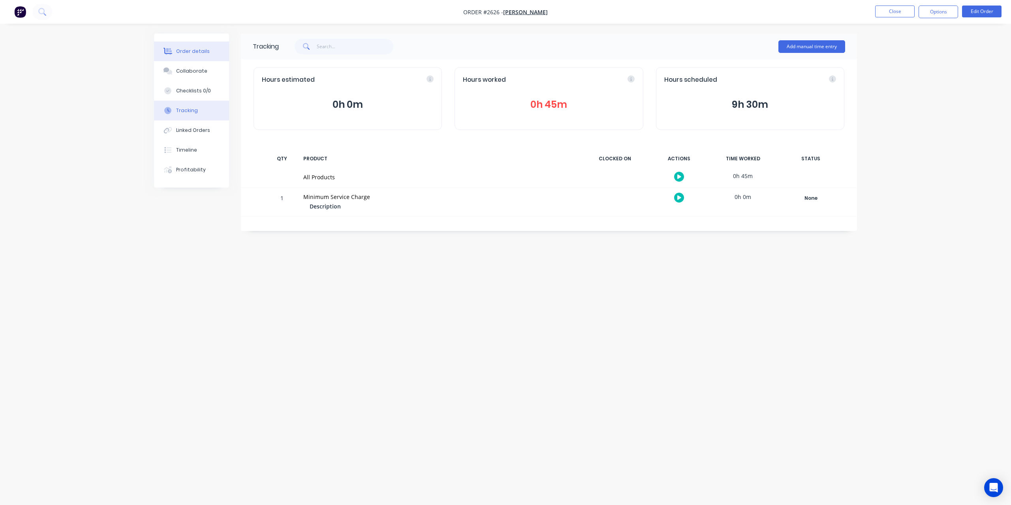
click at [203, 46] on button "Order details" at bounding box center [191, 51] width 75 height 20
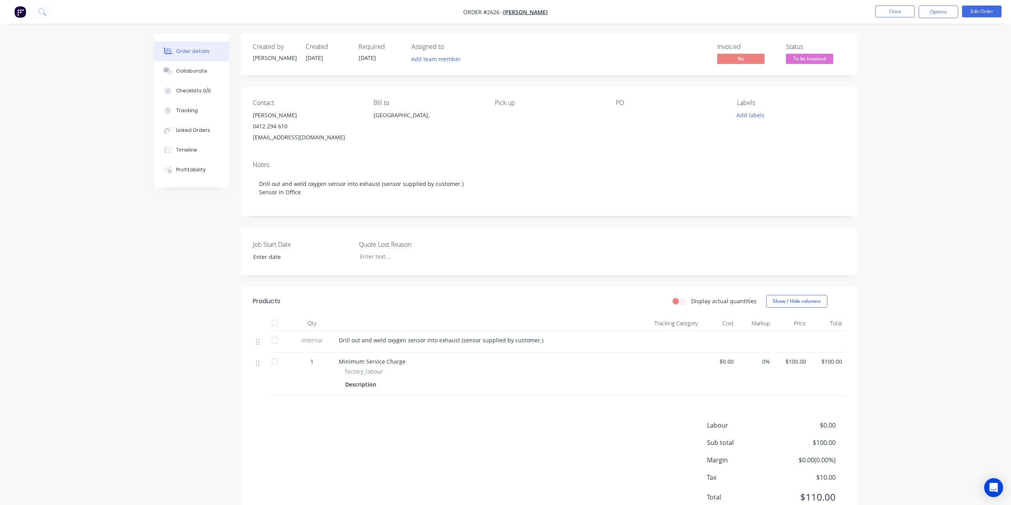
type input "02/09/2025"
click at [936, 14] on button "Options" at bounding box center [933, 12] width 40 height 13
click at [897, 47] on div "Invoice" at bounding box center [909, 47] width 73 height 11
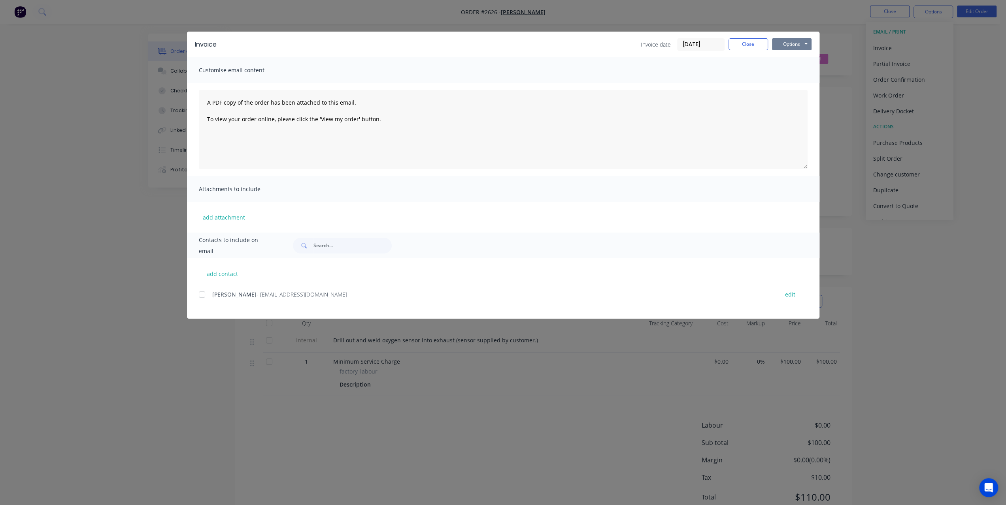
click at [787, 44] on button "Options" at bounding box center [792, 44] width 40 height 12
click at [785, 55] on button "Preview" at bounding box center [797, 58] width 51 height 13
click at [798, 45] on button "Options" at bounding box center [792, 44] width 40 height 12
click at [748, 42] on button "Close" at bounding box center [748, 44] width 40 height 12
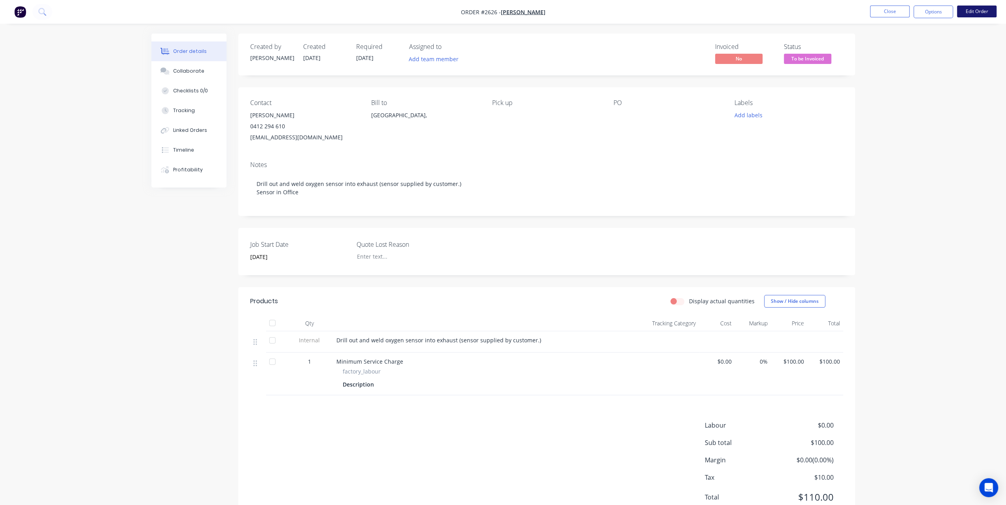
click at [988, 10] on button "Edit Order" at bounding box center [977, 12] width 40 height 12
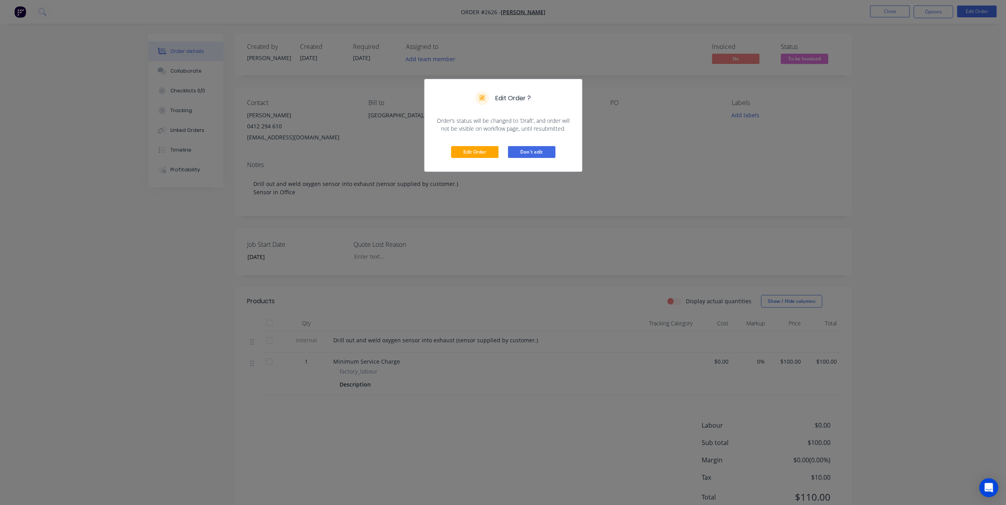
drag, startPoint x: 531, startPoint y: 149, endPoint x: 548, endPoint y: 139, distance: 20.2
click at [532, 150] on button "Don't edit" at bounding box center [531, 152] width 47 height 12
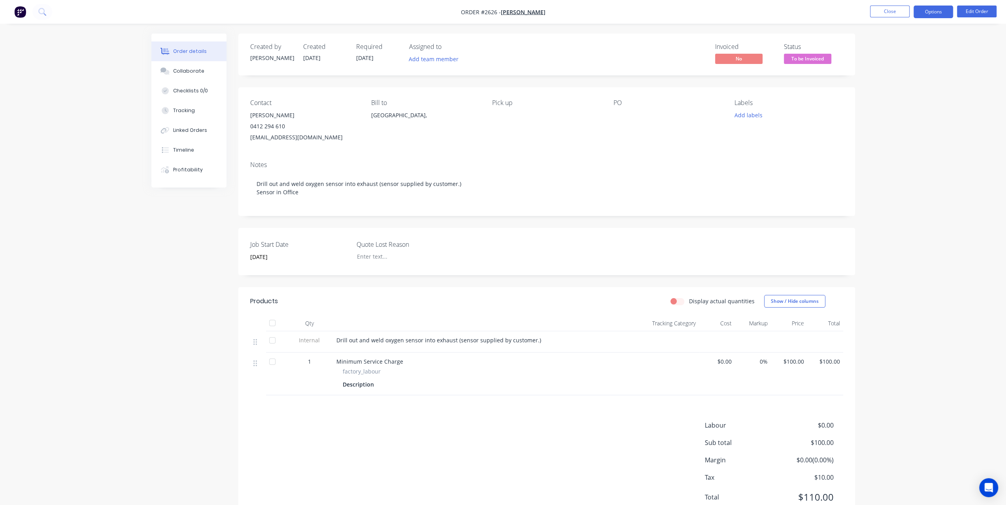
click at [933, 15] on button "Options" at bounding box center [933, 12] width 40 height 13
click at [904, 47] on div "Invoice" at bounding box center [909, 47] width 73 height 11
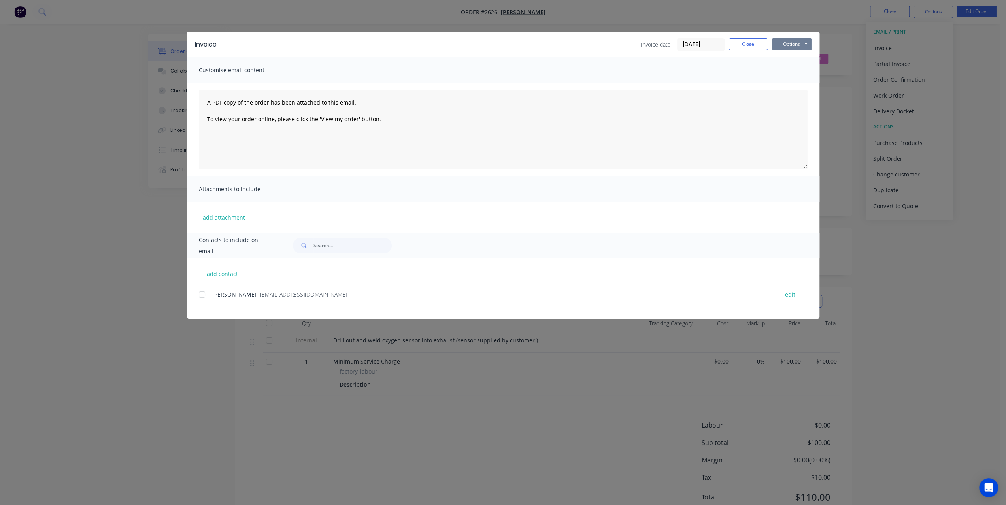
click at [776, 45] on button "Options" at bounding box center [792, 44] width 40 height 12
click at [777, 70] on button "Print" at bounding box center [797, 71] width 51 height 13
click at [756, 43] on button "Close" at bounding box center [748, 44] width 40 height 12
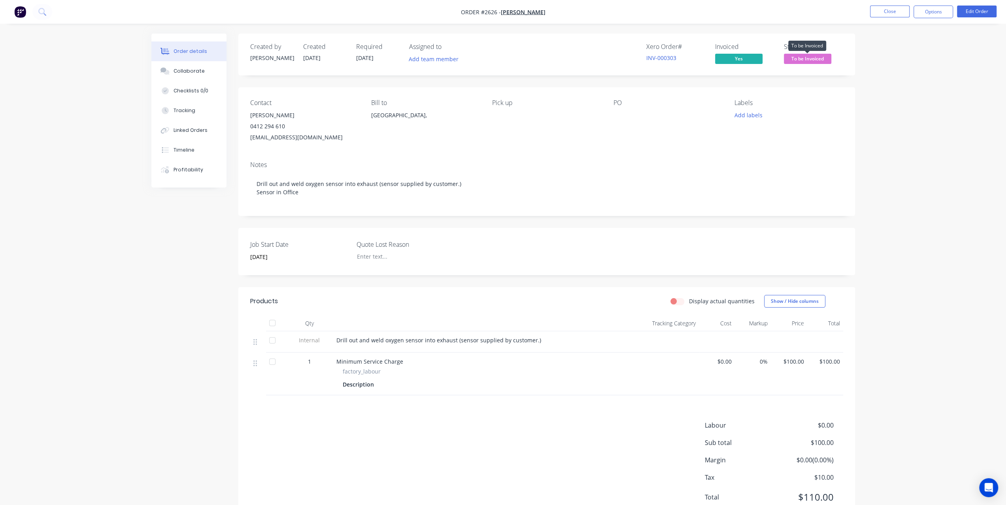
click at [797, 59] on span "To be Invoiced" at bounding box center [806, 59] width 47 height 10
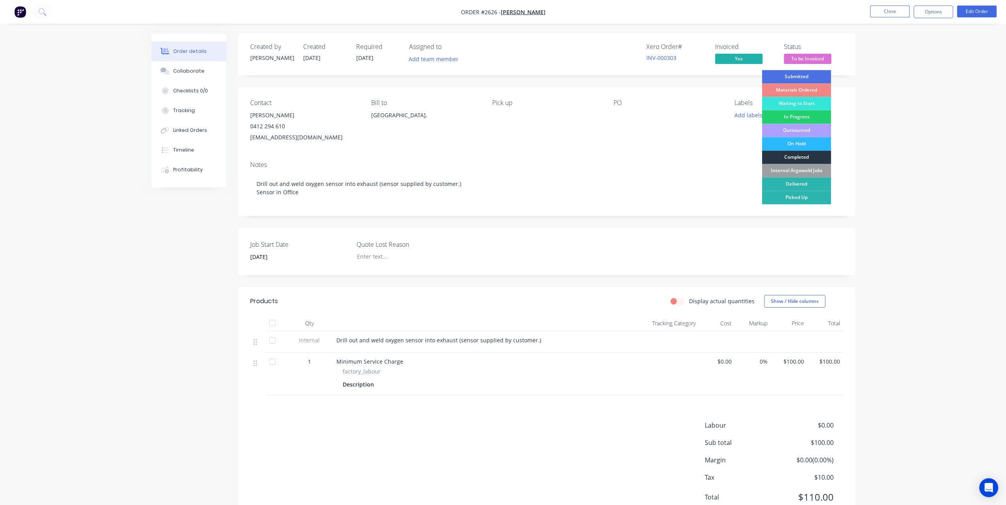
click at [787, 157] on div "Completed" at bounding box center [795, 157] width 69 height 13
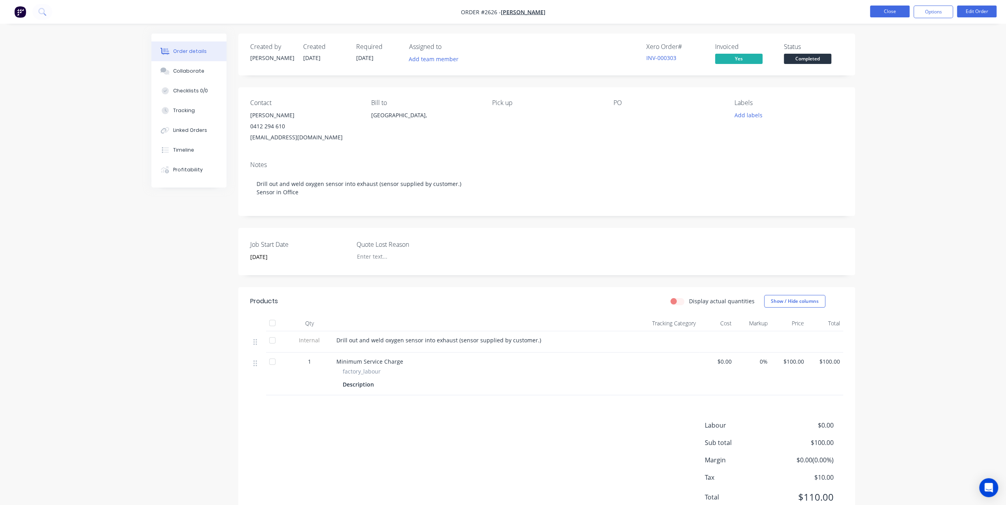
click at [890, 11] on button "Close" at bounding box center [890, 12] width 40 height 12
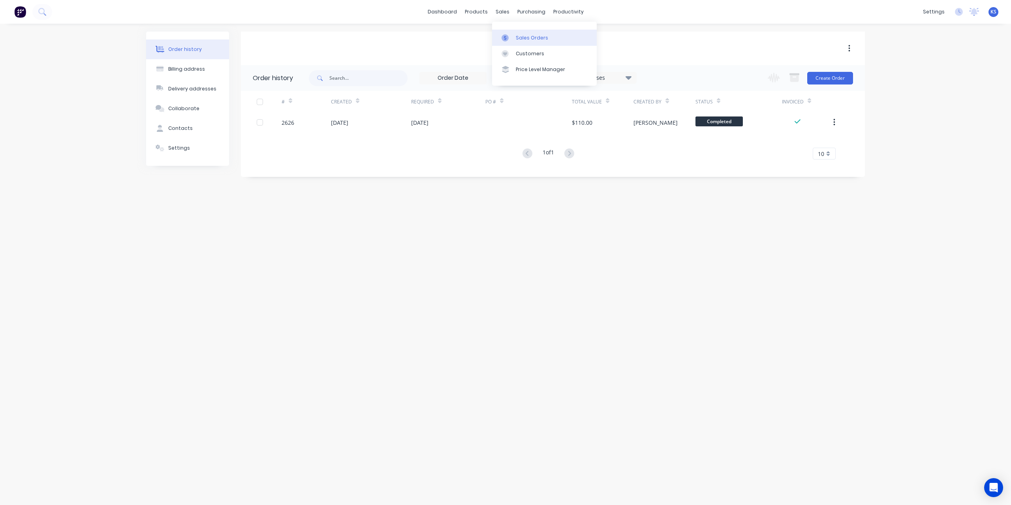
click at [525, 36] on div "Sales Orders" at bounding box center [532, 37] width 32 height 7
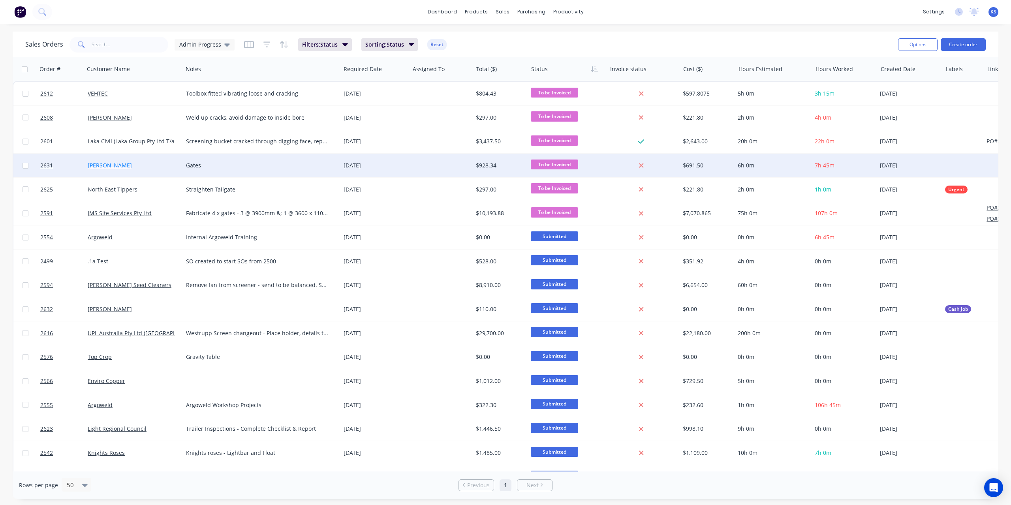
click at [105, 168] on link "[PERSON_NAME]" at bounding box center [110, 166] width 44 height 8
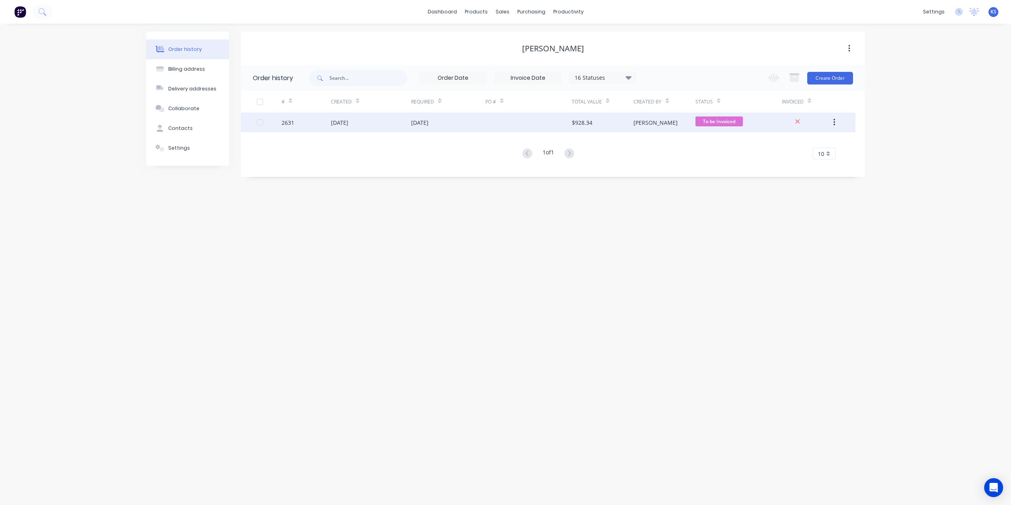
click at [345, 122] on div "[DATE]" at bounding box center [339, 123] width 17 height 8
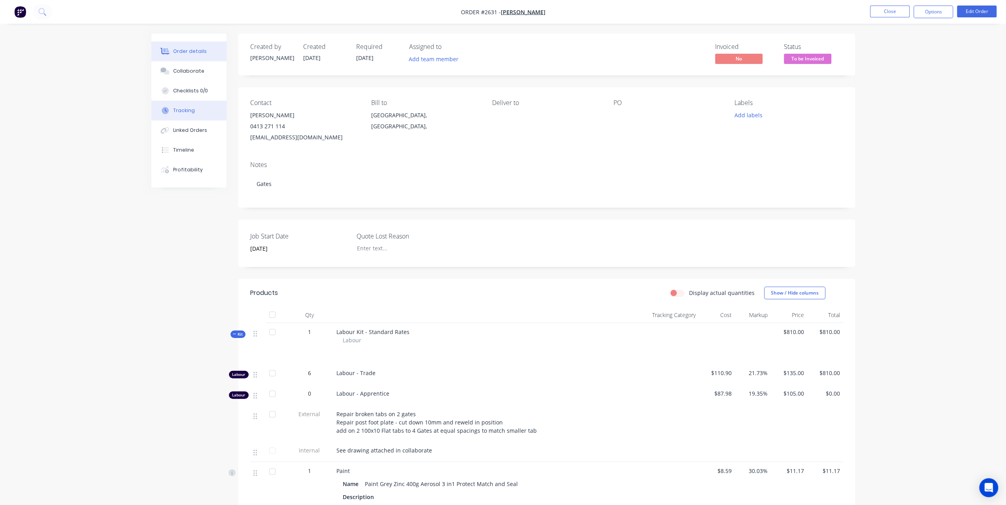
click at [175, 106] on button "Tracking" at bounding box center [188, 111] width 75 height 20
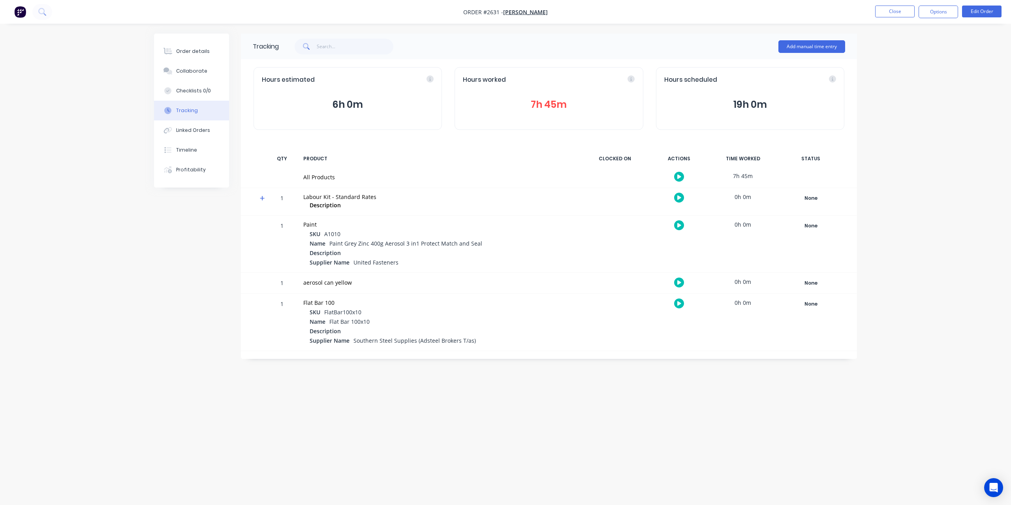
click at [264, 196] on icon at bounding box center [262, 199] width 5 height 6
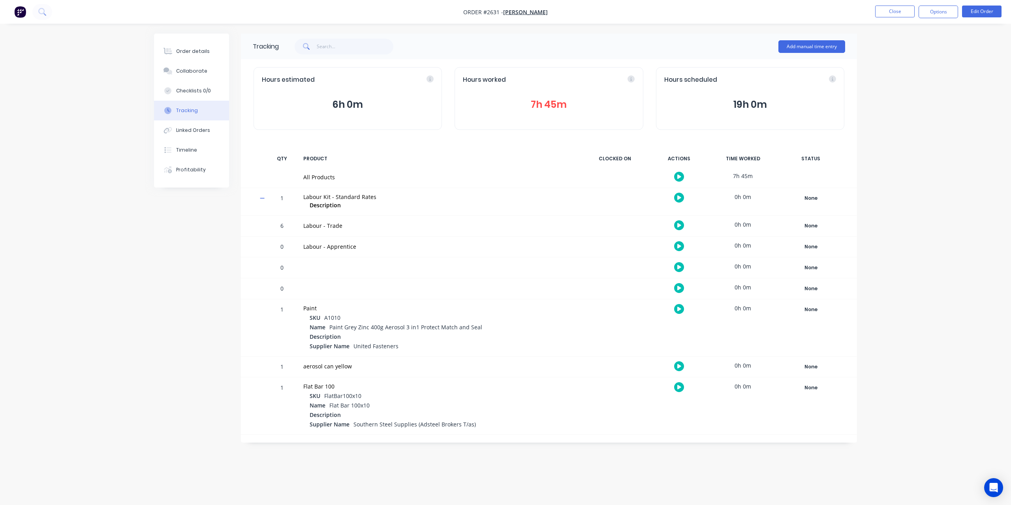
click at [539, 102] on button "7h 45m" at bounding box center [549, 104] width 172 height 15
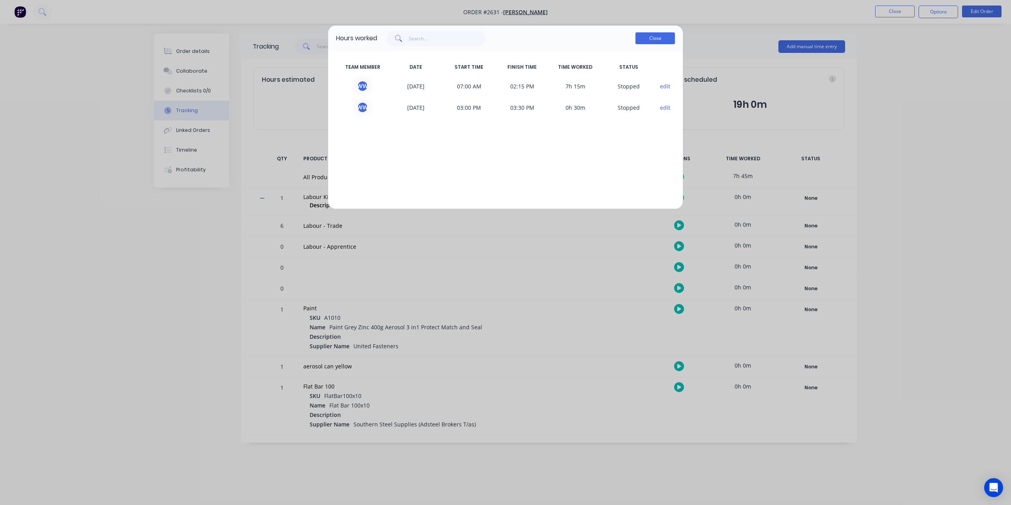
click at [640, 35] on button "Close" at bounding box center [656, 38] width 40 height 12
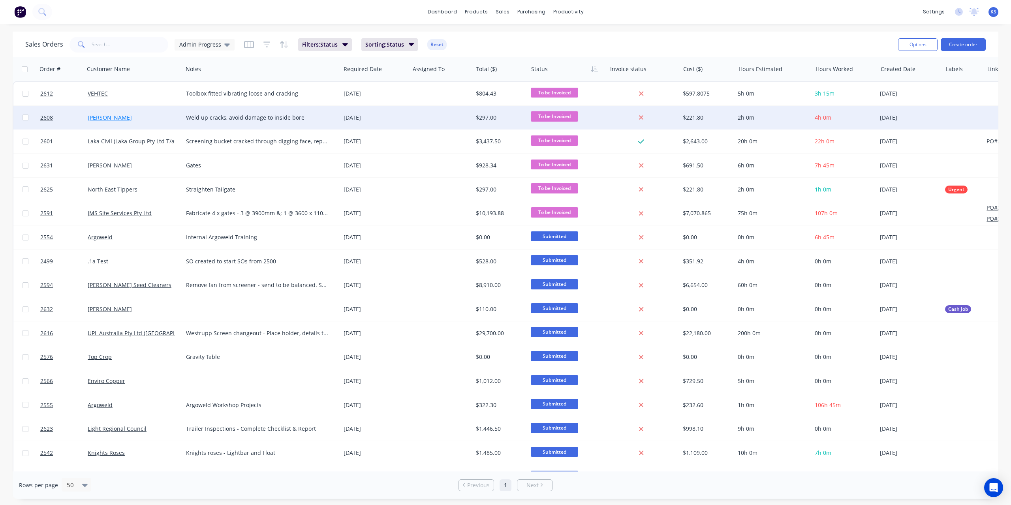
click at [107, 115] on link "[PERSON_NAME]" at bounding box center [110, 118] width 44 height 8
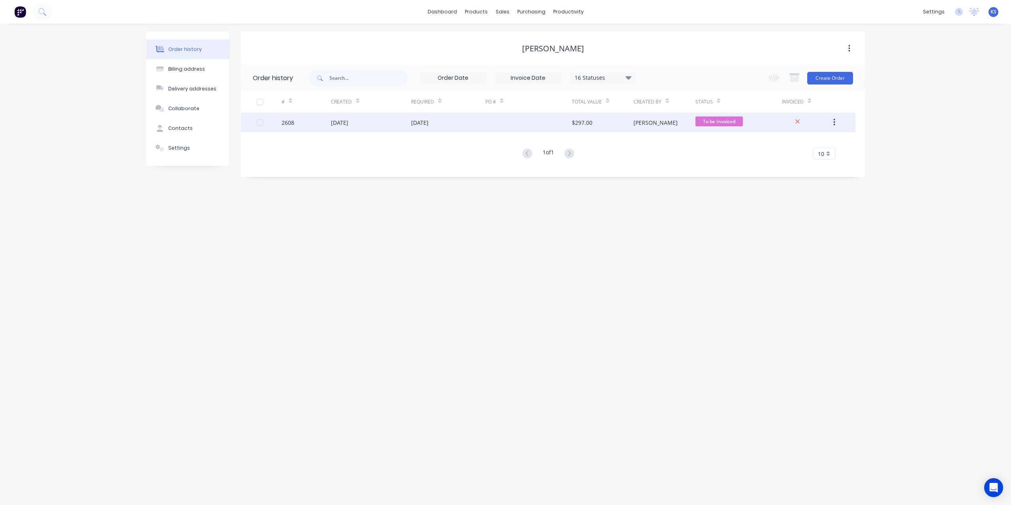
click at [335, 128] on div "[DATE]" at bounding box center [371, 123] width 80 height 20
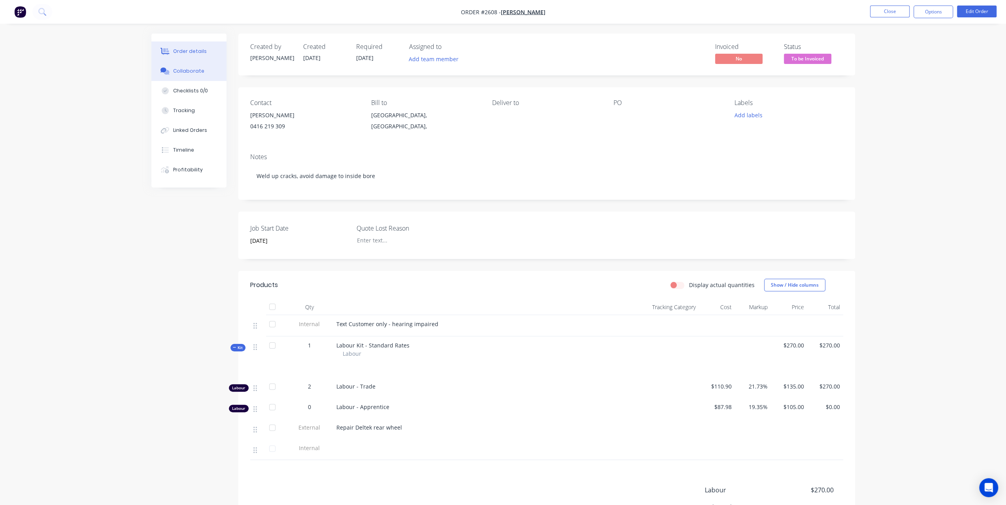
click at [198, 69] on div "Collaborate" at bounding box center [188, 71] width 31 height 7
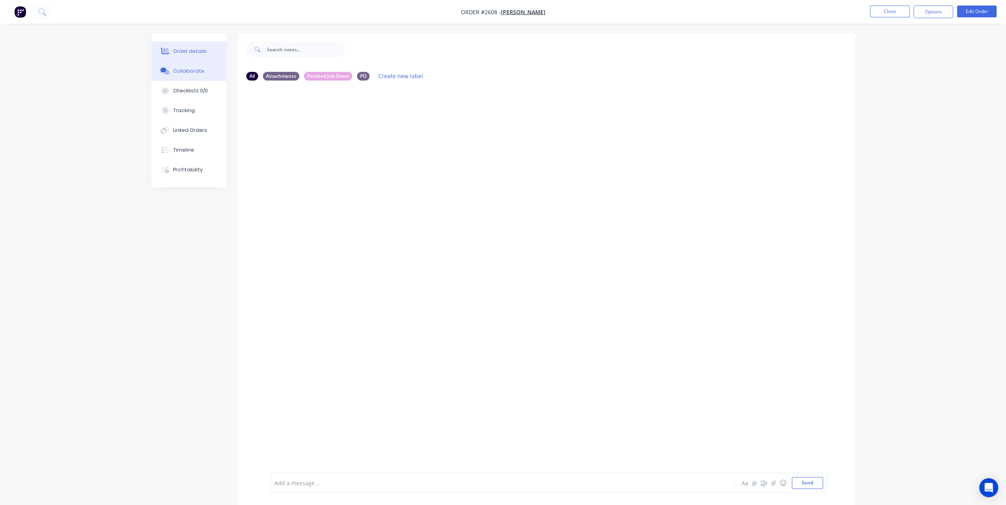
click at [202, 57] on button "Order details" at bounding box center [188, 51] width 75 height 20
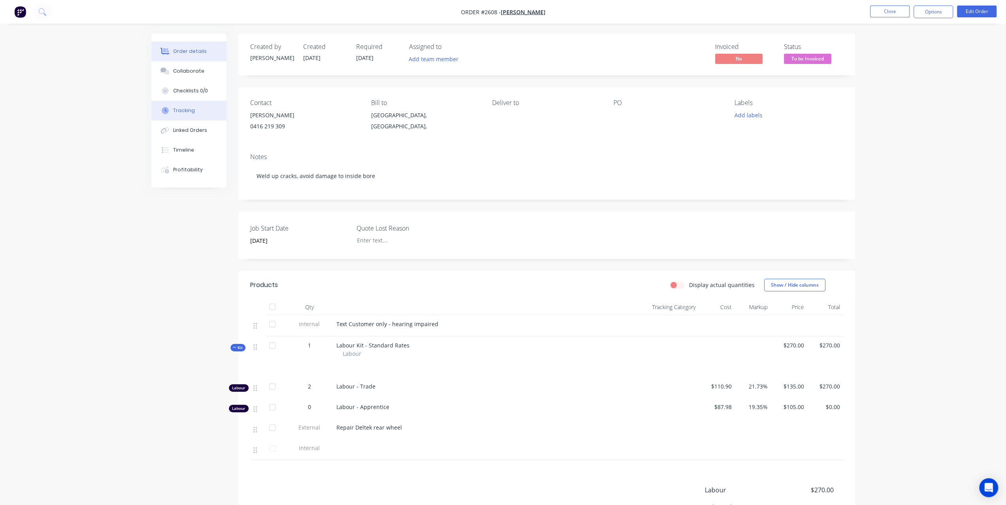
click at [186, 110] on div "Tracking" at bounding box center [184, 110] width 22 height 7
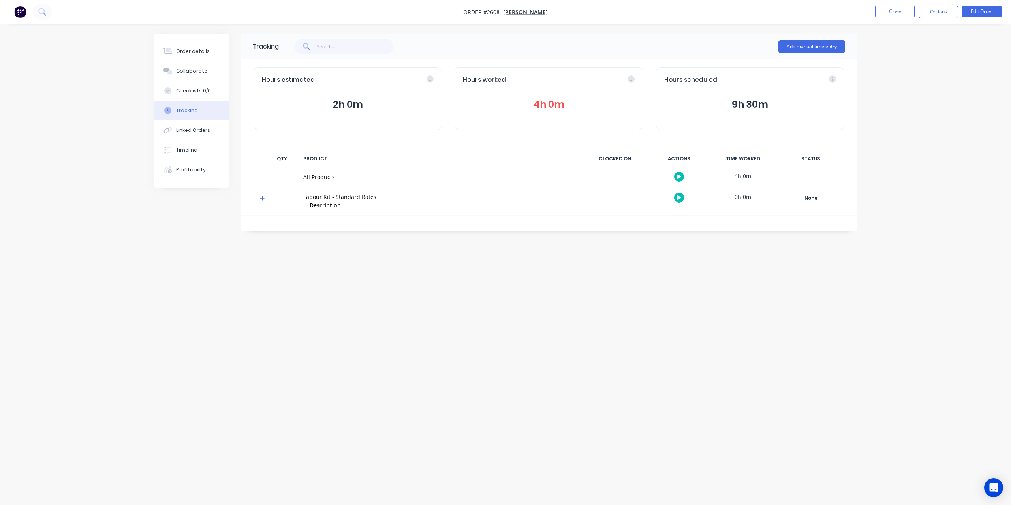
click at [540, 108] on button "4h 0m" at bounding box center [549, 104] width 172 height 15
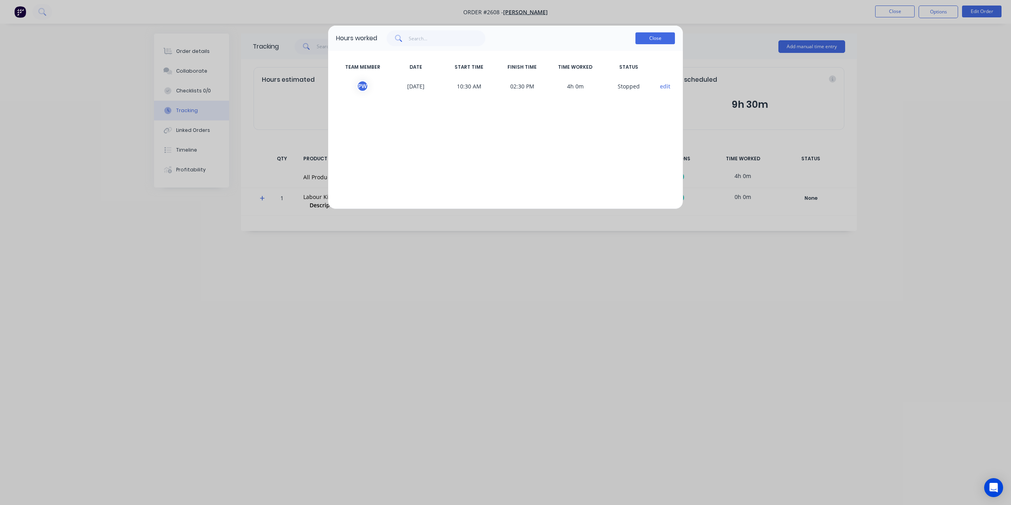
click at [662, 36] on button "Close" at bounding box center [656, 38] width 40 height 12
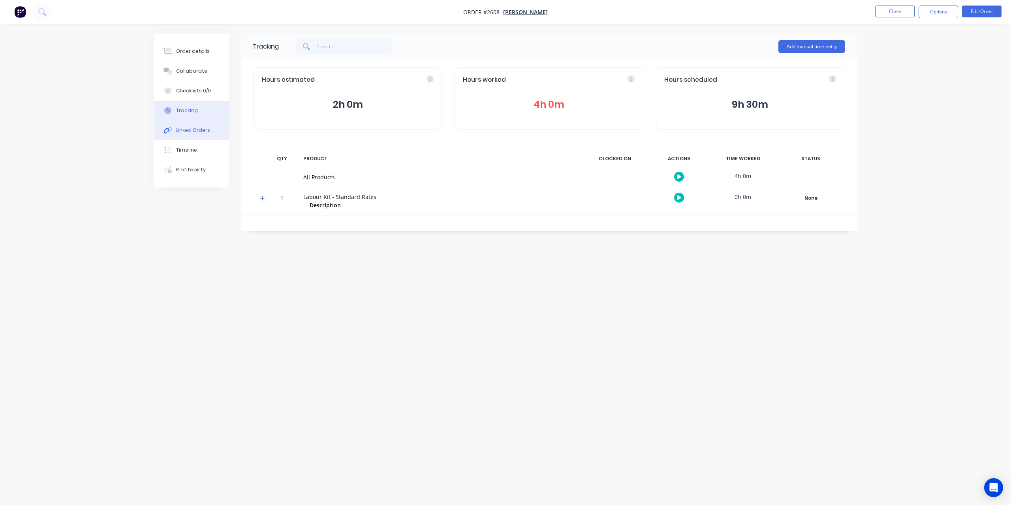
click at [197, 135] on button "Linked Orders" at bounding box center [191, 131] width 75 height 20
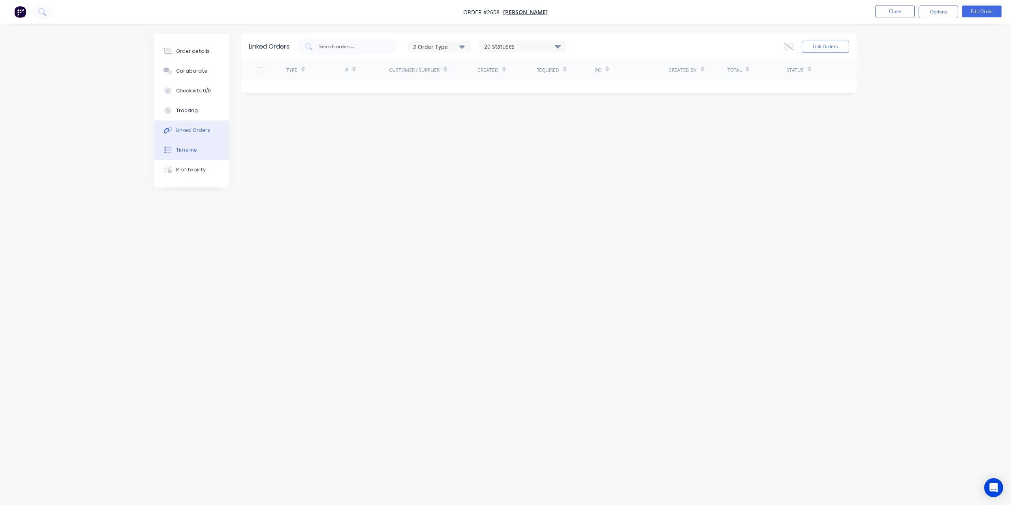
click at [188, 154] on button "Timeline" at bounding box center [191, 150] width 75 height 20
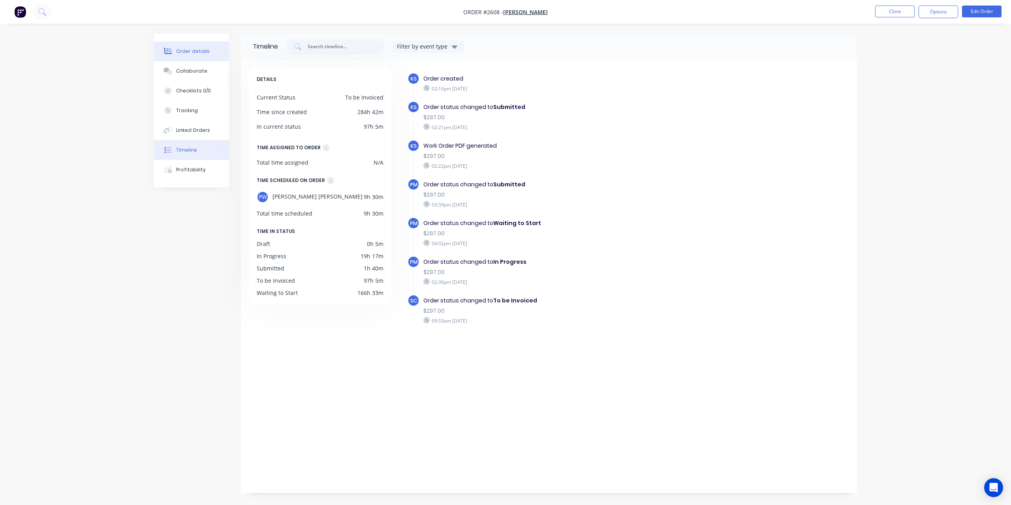
click at [205, 53] on div "Order details" at bounding box center [193, 51] width 34 height 7
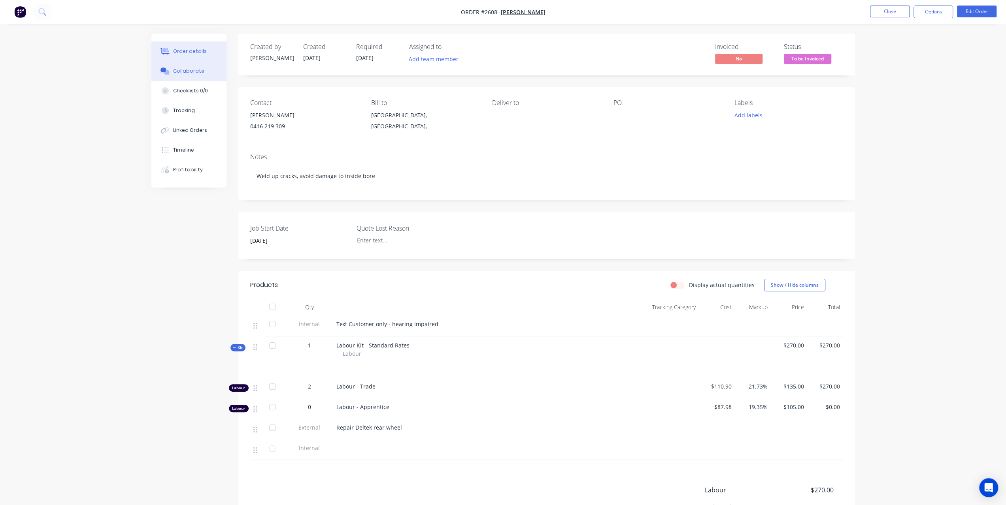
click at [196, 72] on div "Collaborate" at bounding box center [188, 71] width 31 height 7
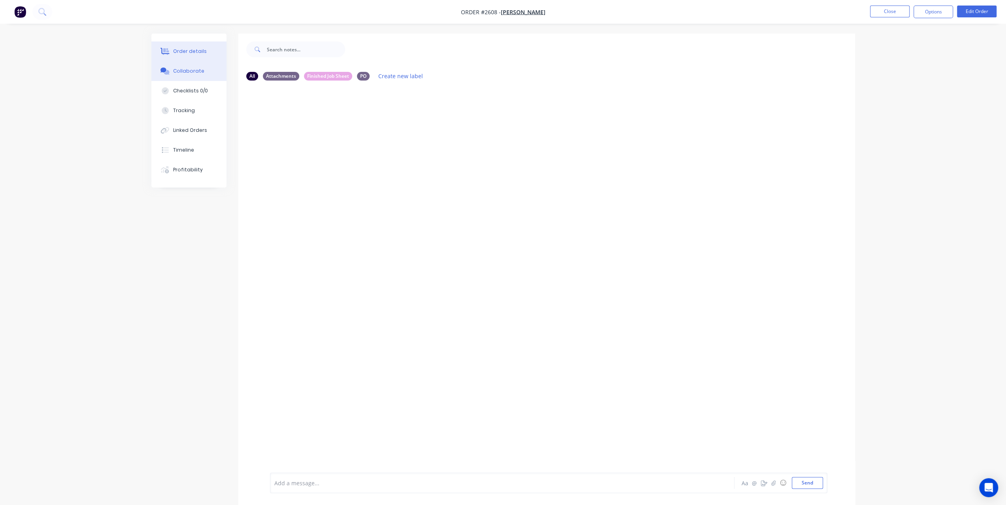
click at [192, 56] on button "Order details" at bounding box center [188, 51] width 75 height 20
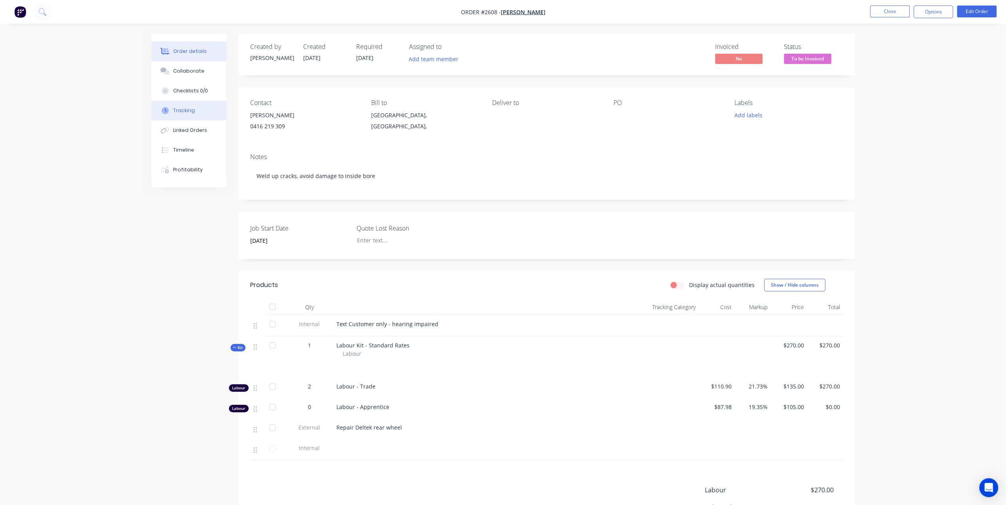
click at [186, 111] on div "Tracking" at bounding box center [184, 110] width 22 height 7
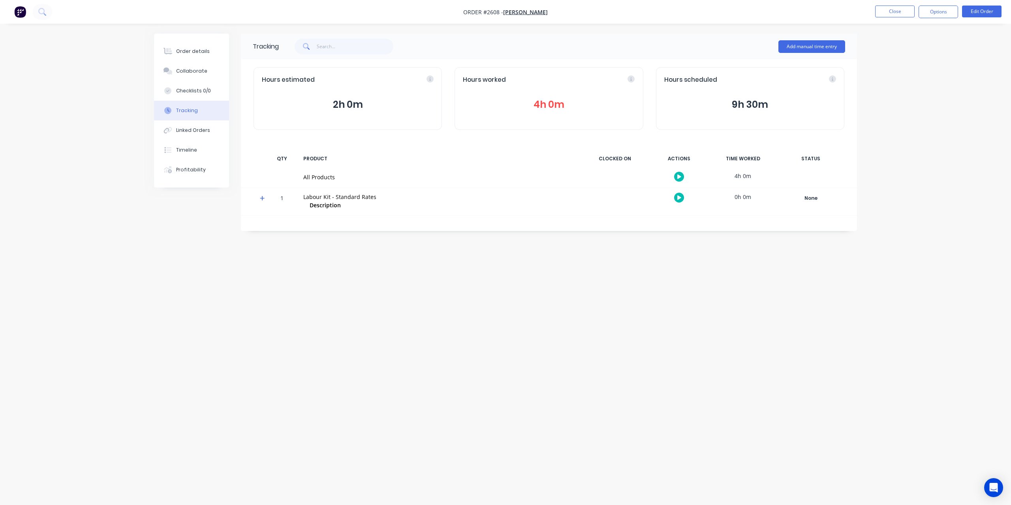
click at [566, 104] on button "4h 0m" at bounding box center [549, 104] width 172 height 15
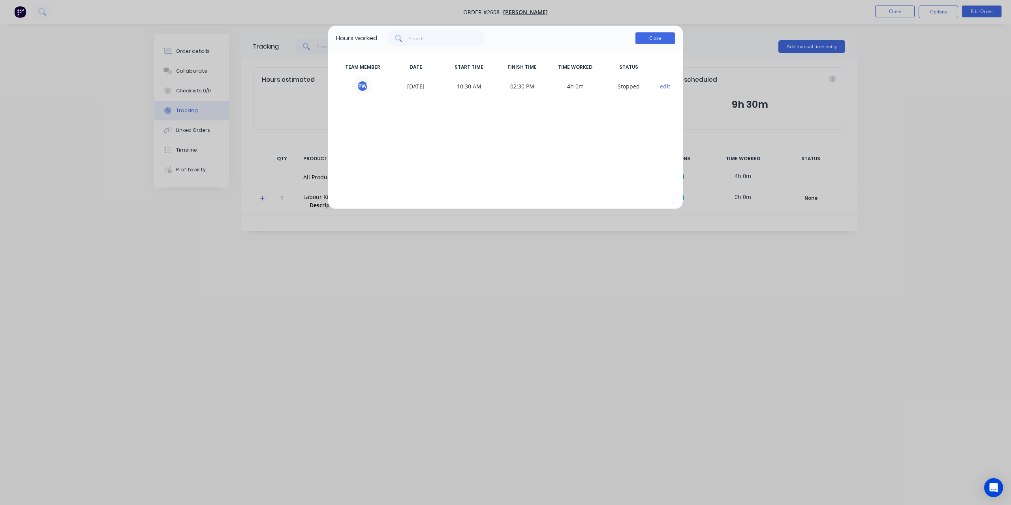
click at [664, 40] on button "Close" at bounding box center [656, 38] width 40 height 12
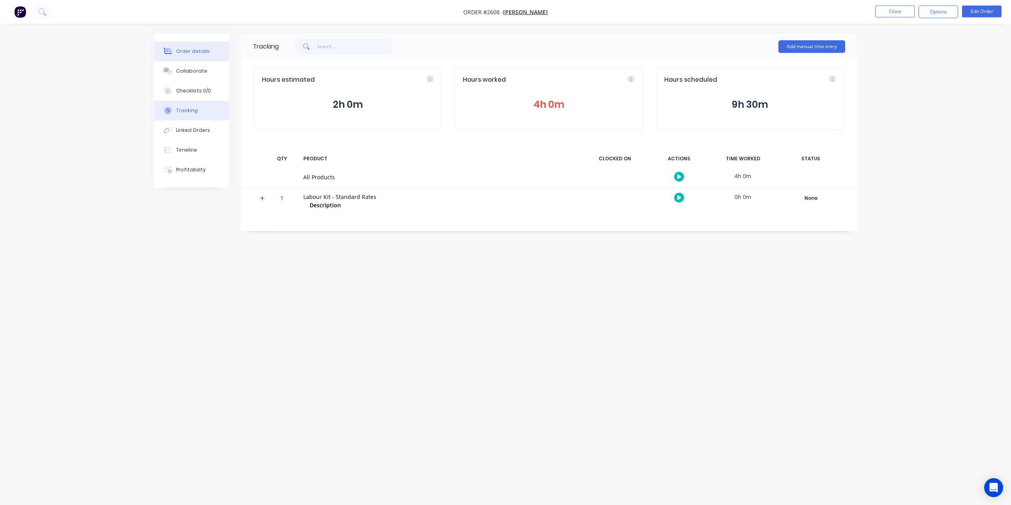
click at [186, 53] on div "Order details" at bounding box center [193, 51] width 34 height 7
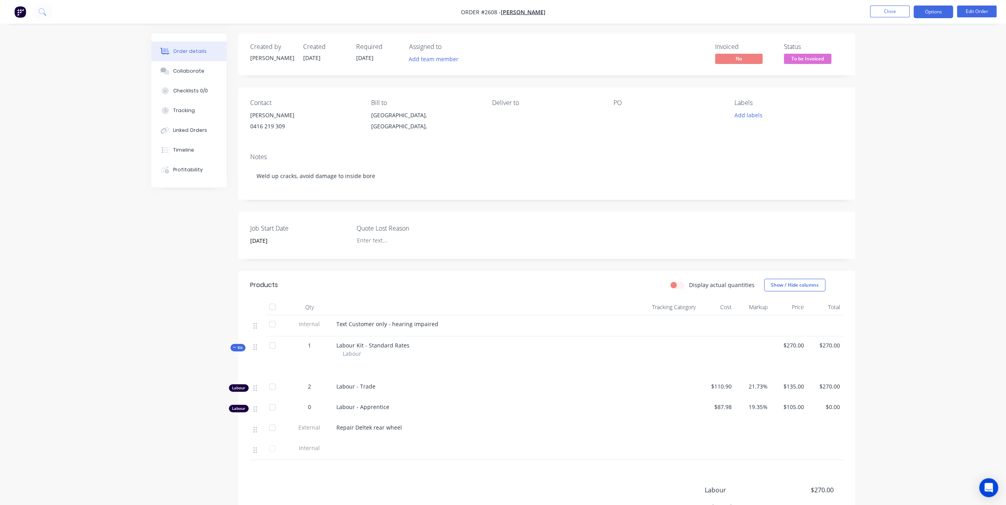
click at [921, 13] on button "Options" at bounding box center [933, 12] width 40 height 13
click at [284, 128] on div "0416 219 309" at bounding box center [304, 126] width 108 height 11
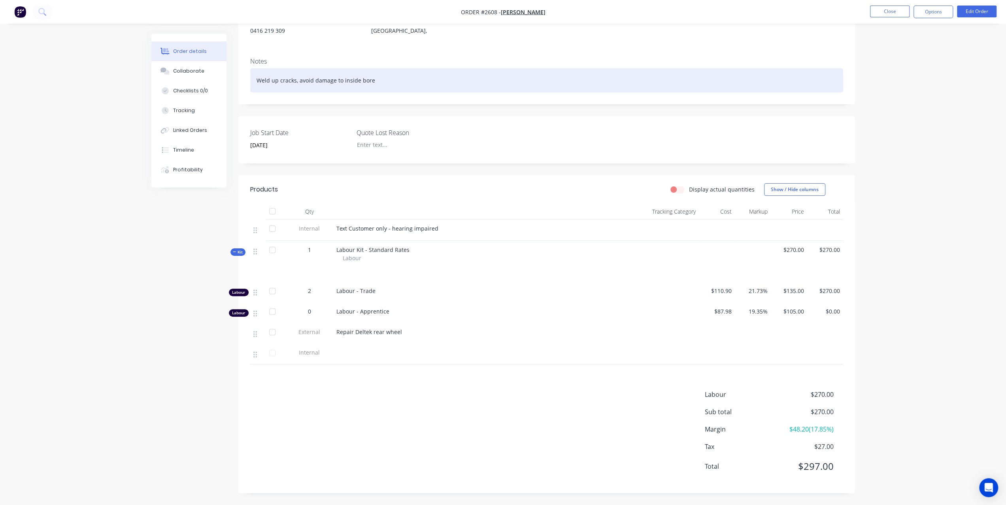
scroll to position [17, 0]
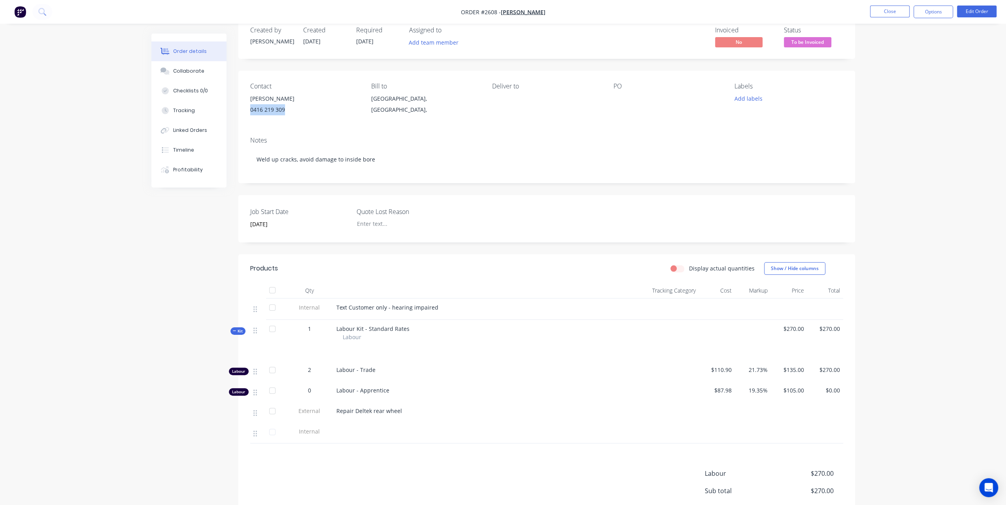
drag, startPoint x: 284, startPoint y: 112, endPoint x: 246, endPoint y: 113, distance: 37.9
click at [246, 113] on div "Contact Tony Rodger 0416 219 309 Bill to South Australia, Australia, Deliver to…" at bounding box center [546, 101] width 616 height 60
copy div "0416 219 309"
click at [204, 113] on button "Tracking" at bounding box center [188, 111] width 75 height 20
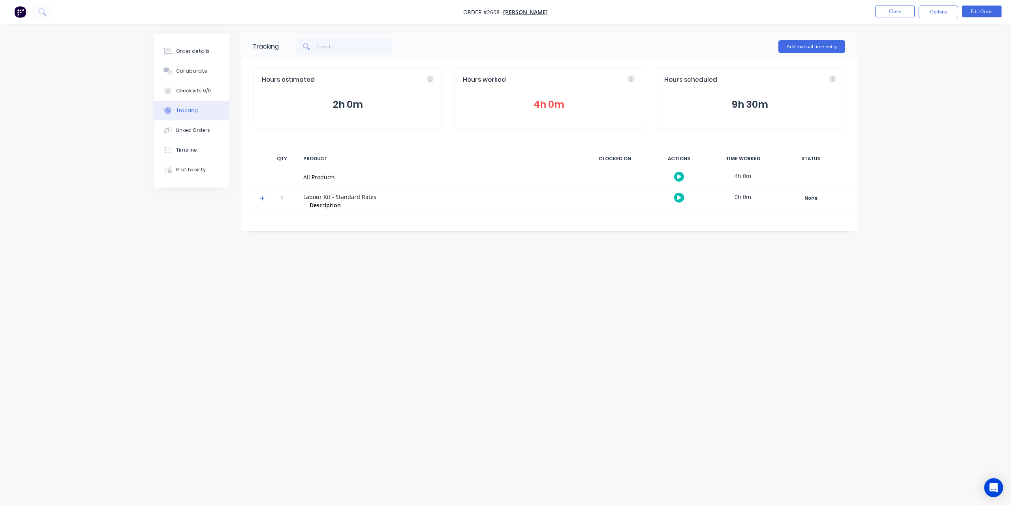
click at [548, 104] on button "4h 0m" at bounding box center [549, 104] width 172 height 15
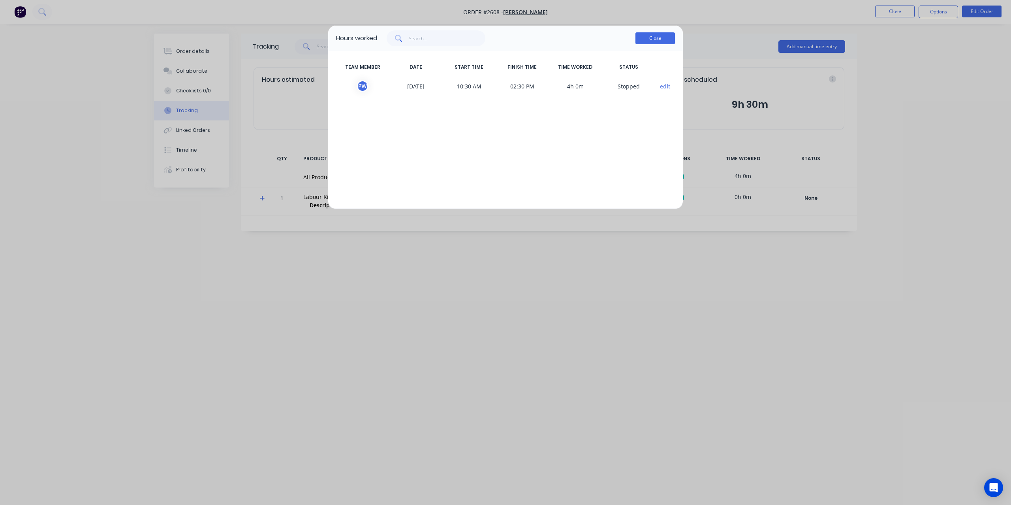
click at [668, 37] on button "Close" at bounding box center [656, 38] width 40 height 12
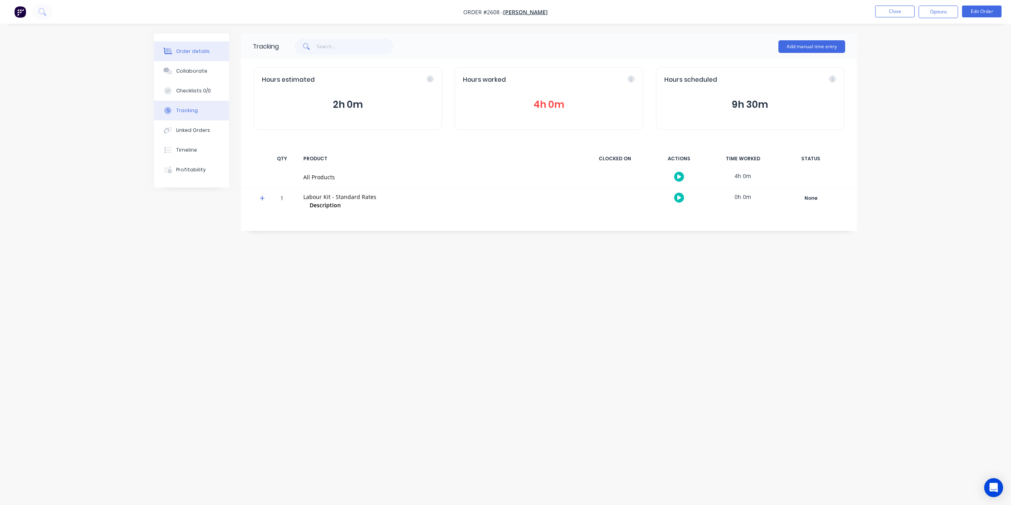
click at [191, 47] on button "Order details" at bounding box center [191, 51] width 75 height 20
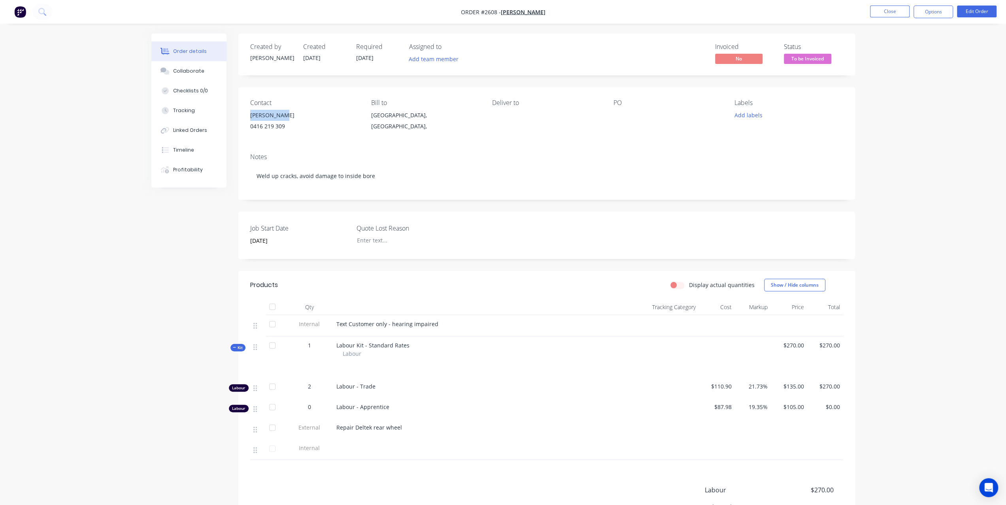
drag, startPoint x: 290, startPoint y: 117, endPoint x: 247, endPoint y: 117, distance: 43.1
click at [247, 117] on div "Contact Tony Rodger 0416 219 309 Bill to South Australia, Australia, Deliver to…" at bounding box center [546, 117] width 616 height 60
copy div "Tony Rodger"
click at [939, 9] on button "Options" at bounding box center [933, 12] width 40 height 13
click at [906, 47] on div "Invoice" at bounding box center [909, 47] width 73 height 11
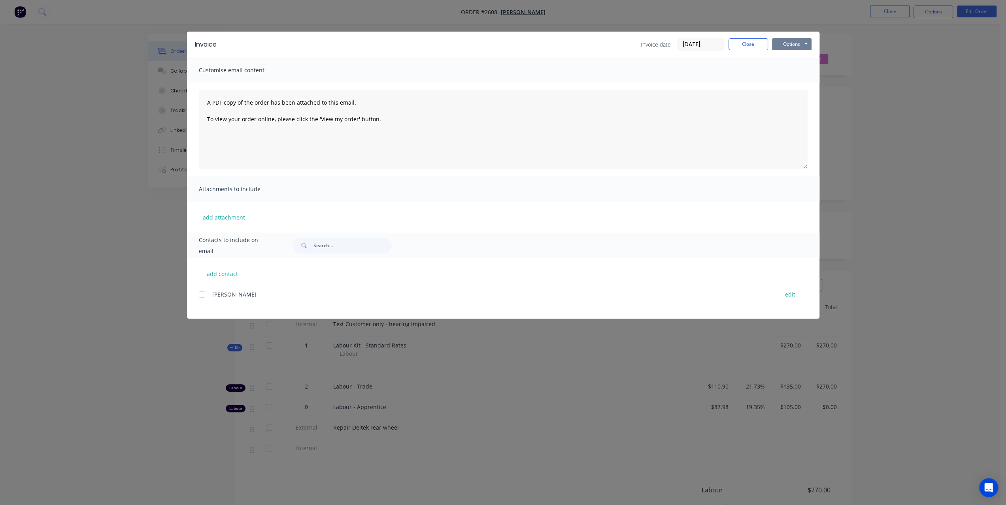
click at [785, 43] on button "Options" at bounding box center [792, 44] width 40 height 12
click at [788, 56] on button "Preview" at bounding box center [797, 58] width 51 height 13
click at [794, 42] on button "Options" at bounding box center [792, 44] width 40 height 12
click at [793, 70] on button "Print" at bounding box center [797, 71] width 51 height 13
click at [740, 42] on button "Close" at bounding box center [748, 44] width 40 height 12
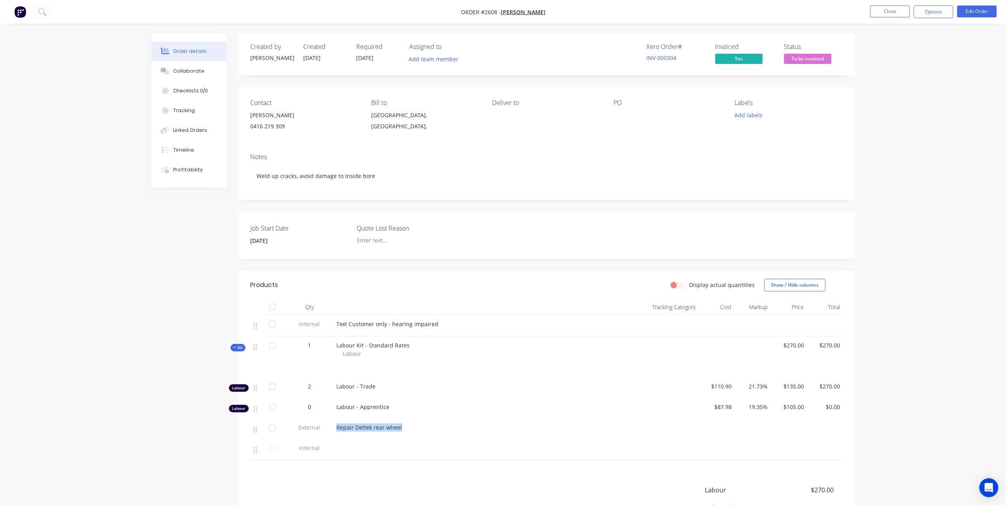
drag, startPoint x: 337, startPoint y: 428, endPoint x: 440, endPoint y: 433, distance: 103.6
click at [440, 433] on div "Repair Deltek rear wheel" at bounding box center [471, 429] width 277 height 21
copy span "Repair Deltek rear wheel"
click at [811, 61] on span "To be Invoiced" at bounding box center [806, 59] width 47 height 10
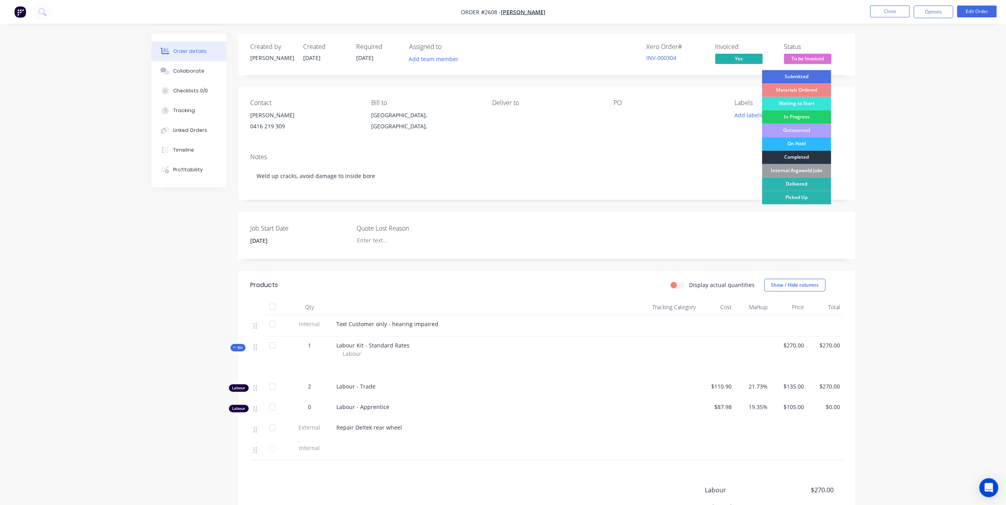
click at [793, 156] on div "Completed" at bounding box center [795, 157] width 69 height 13
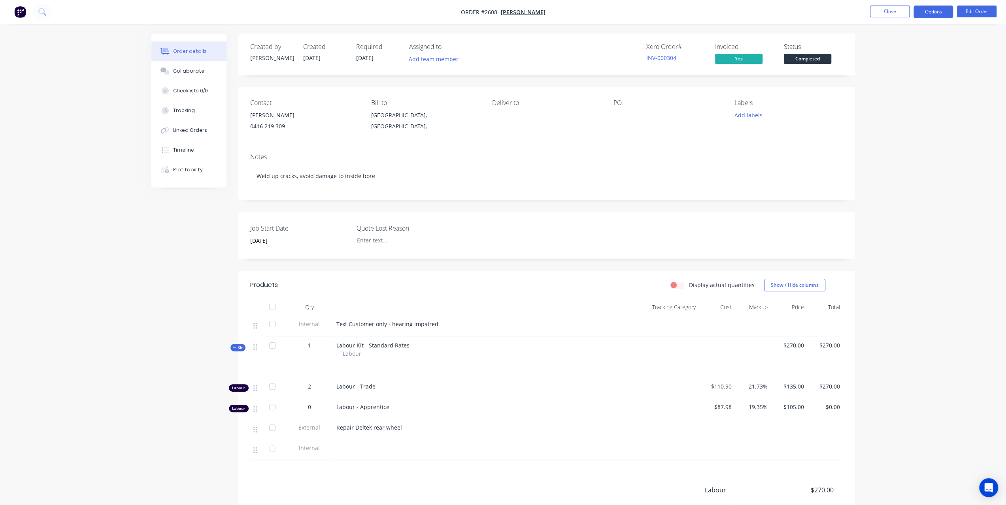
click at [927, 16] on button "Options" at bounding box center [933, 12] width 40 height 13
click at [895, 92] on div "Work Order" at bounding box center [909, 95] width 73 height 11
click at [895, 79] on div "Without pricing" at bounding box center [909, 79] width 73 height 11
click at [888, 11] on button "Close" at bounding box center [890, 12] width 40 height 12
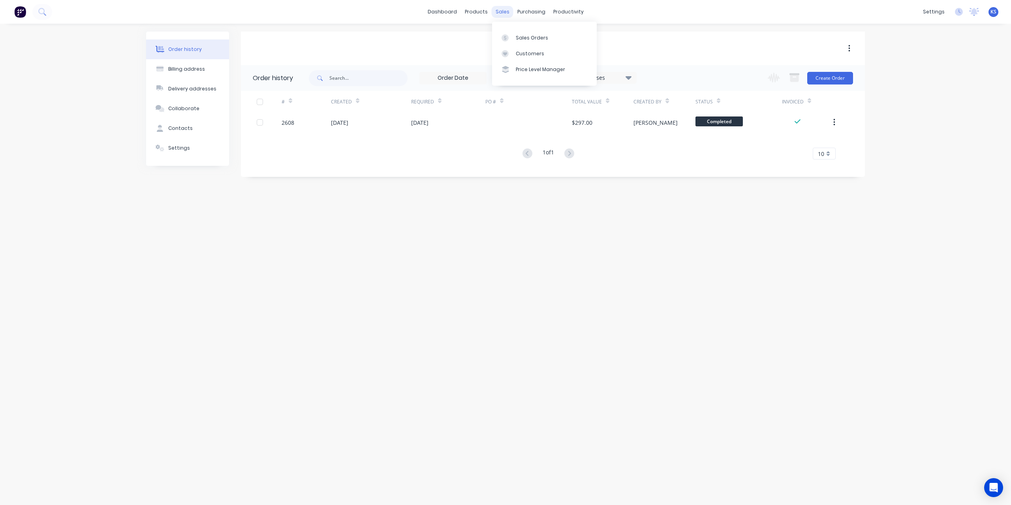
click at [507, 16] on div "sales" at bounding box center [503, 12] width 22 height 12
click at [518, 31] on link "Sales Orders" at bounding box center [544, 38] width 105 height 16
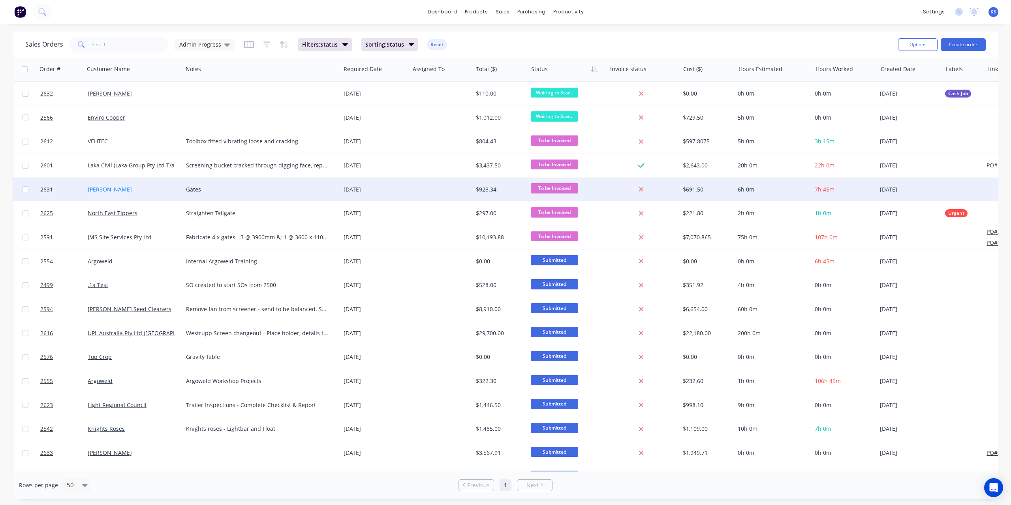
click at [105, 191] on link "[PERSON_NAME]" at bounding box center [110, 190] width 44 height 8
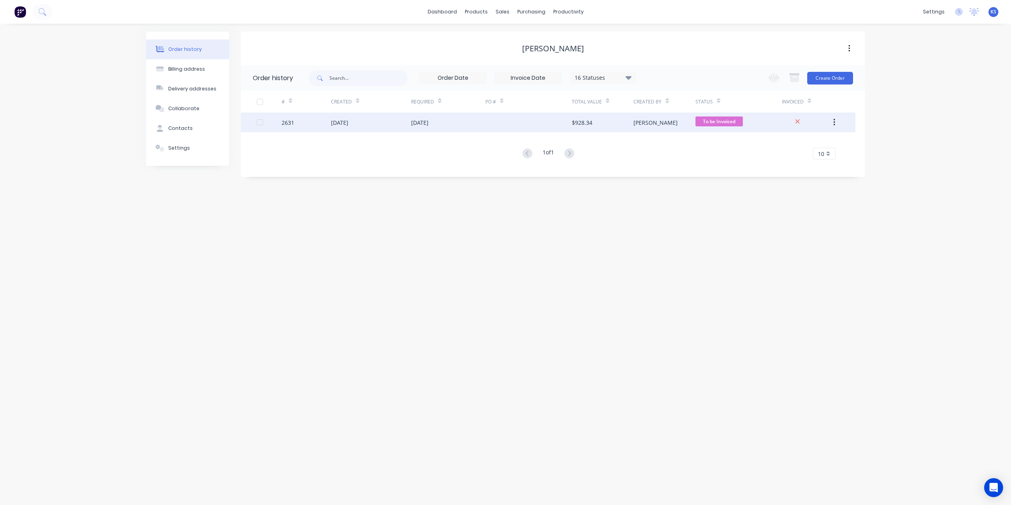
click at [342, 121] on div "[DATE]" at bounding box center [339, 123] width 17 height 8
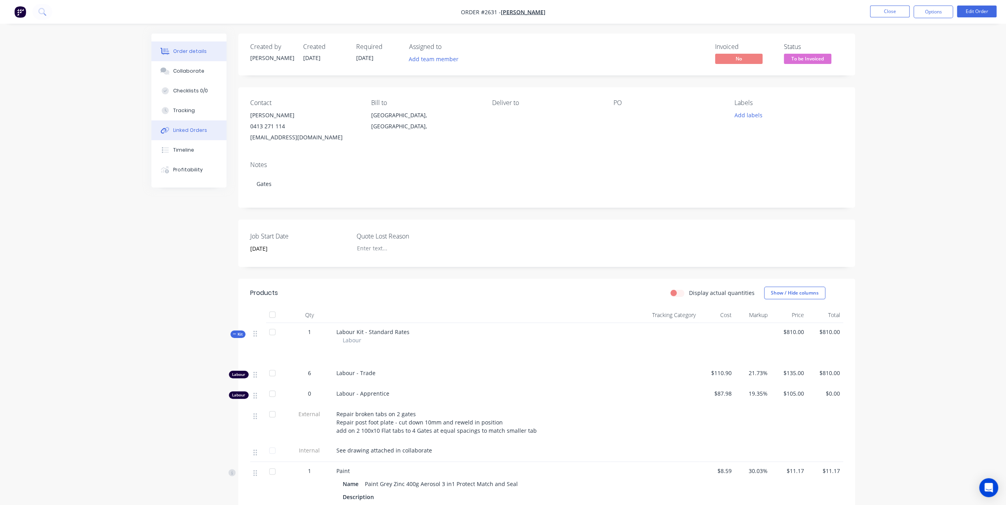
click at [191, 131] on div "Linked Orders" at bounding box center [190, 130] width 34 height 7
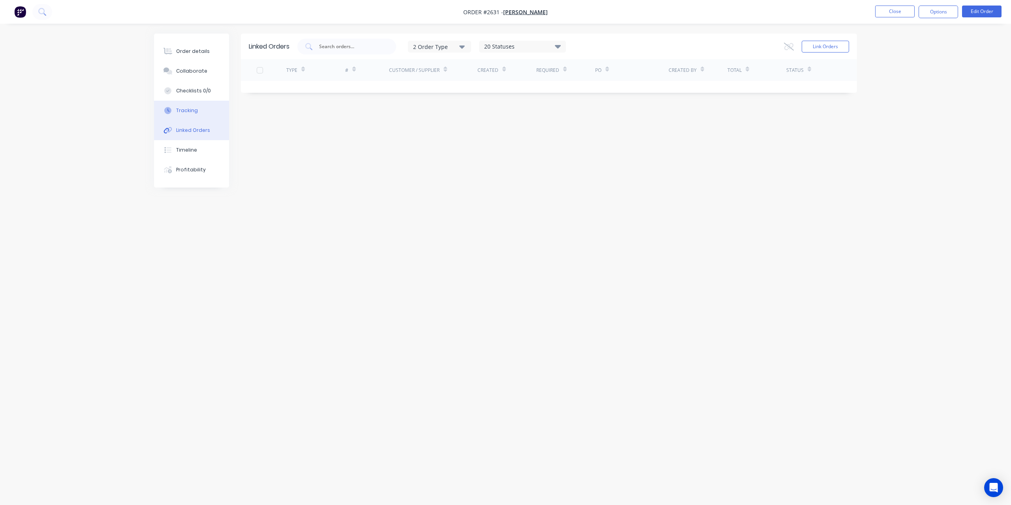
click at [191, 113] on div "Tracking" at bounding box center [187, 110] width 22 height 7
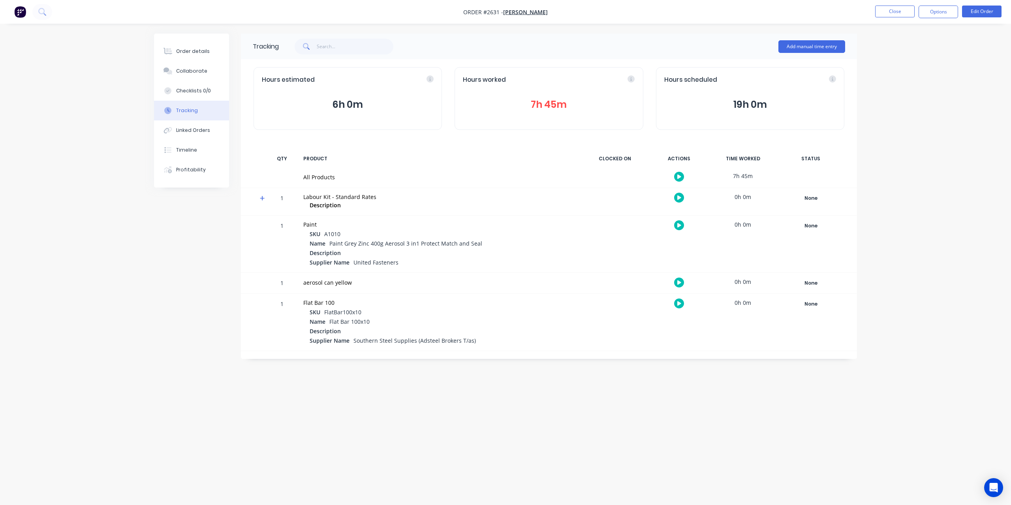
click at [516, 105] on button "7h 45m" at bounding box center [549, 104] width 172 height 15
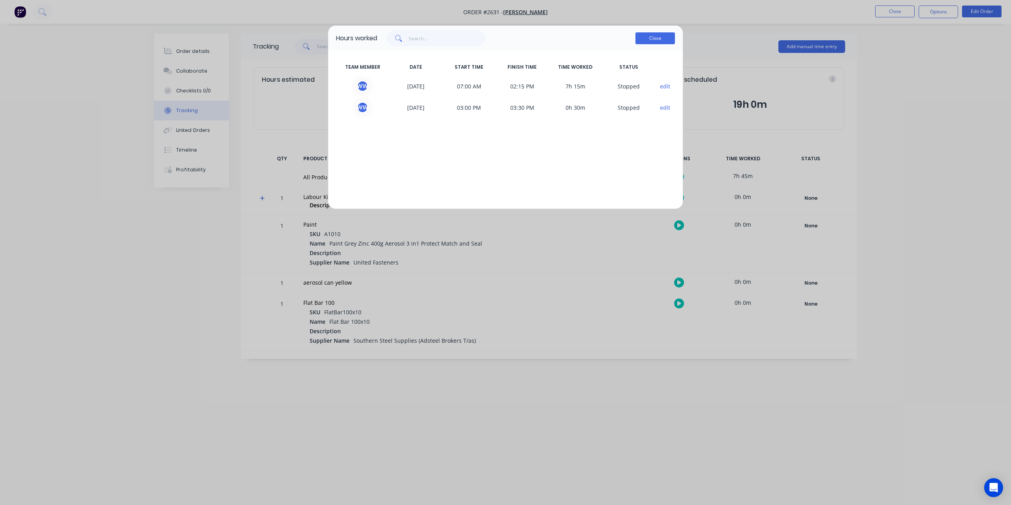
click at [668, 38] on button "Close" at bounding box center [656, 38] width 40 height 12
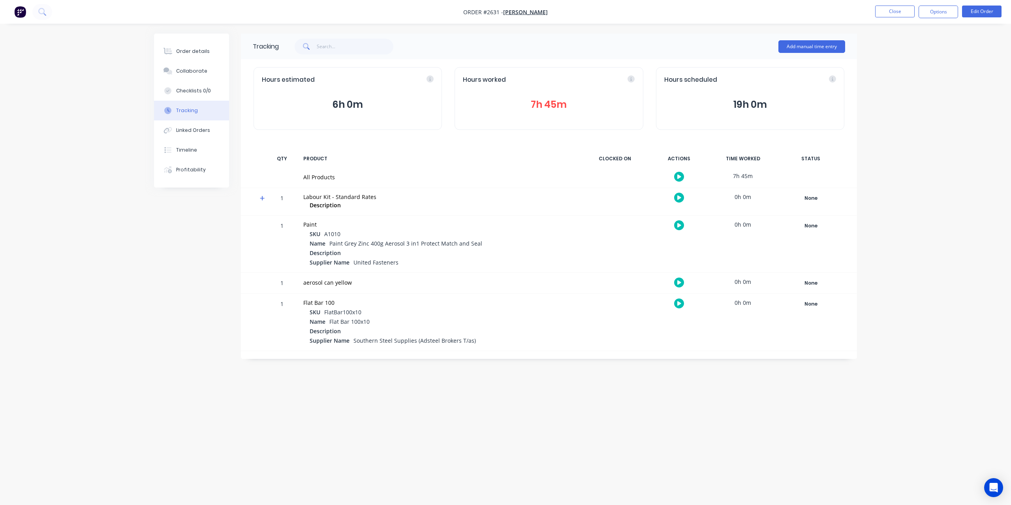
click at [531, 100] on button "7h 45m" at bounding box center [549, 104] width 172 height 15
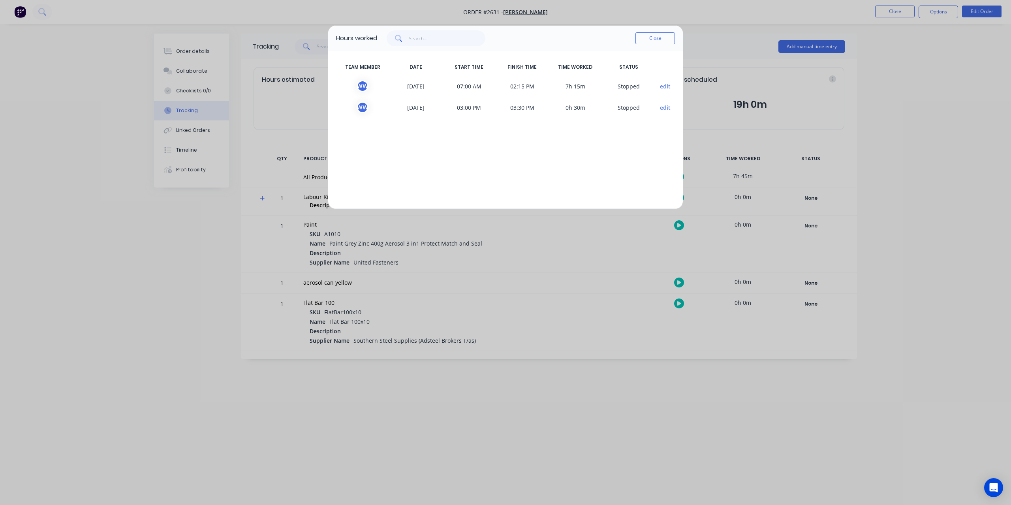
click at [683, 35] on div "Hours worked Close" at bounding box center [505, 38] width 355 height 25
click at [658, 40] on button "Close" at bounding box center [656, 38] width 40 height 12
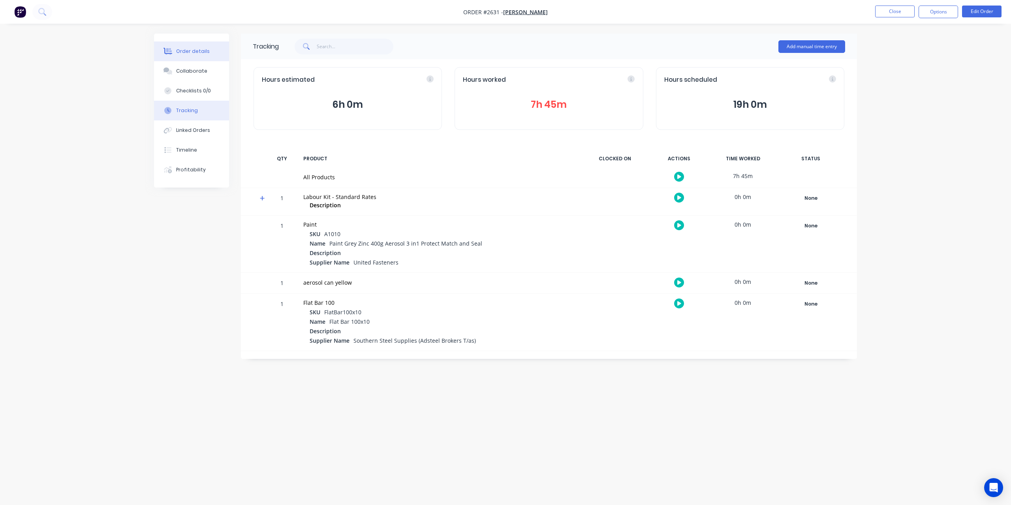
click at [184, 50] on div "Order details" at bounding box center [193, 51] width 34 height 7
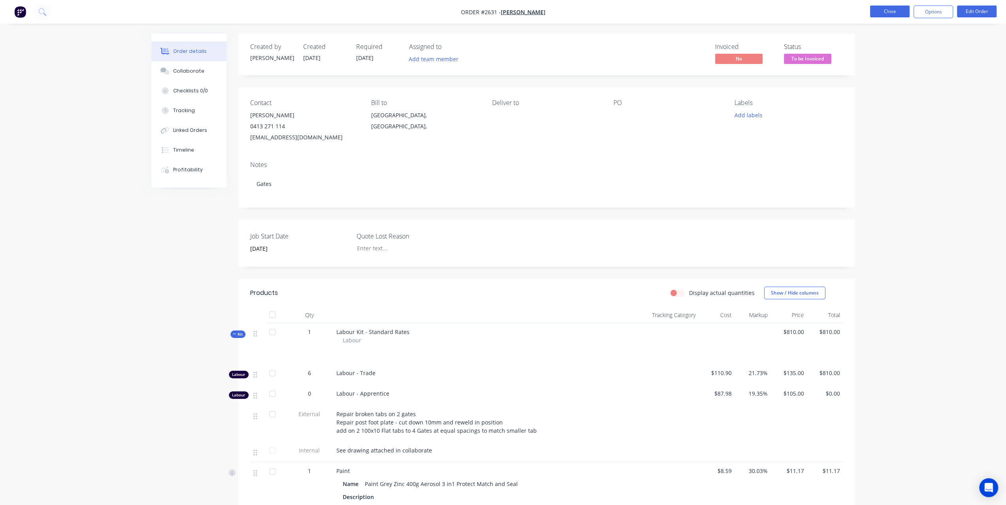
click at [892, 14] on button "Close" at bounding box center [890, 12] width 40 height 12
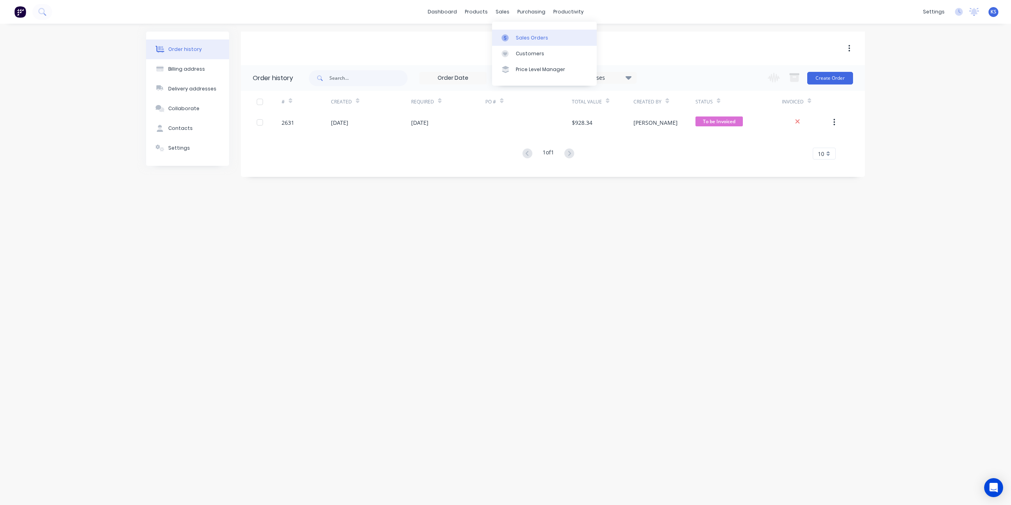
click at [518, 34] on div "Sales Orders" at bounding box center [532, 37] width 32 height 7
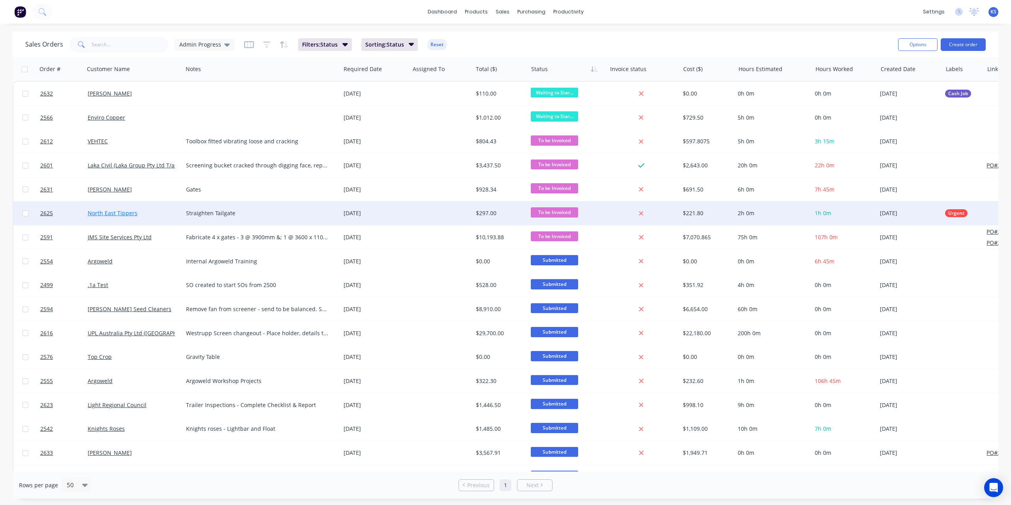
click at [94, 216] on link "North East Tippers" at bounding box center [113, 213] width 50 height 8
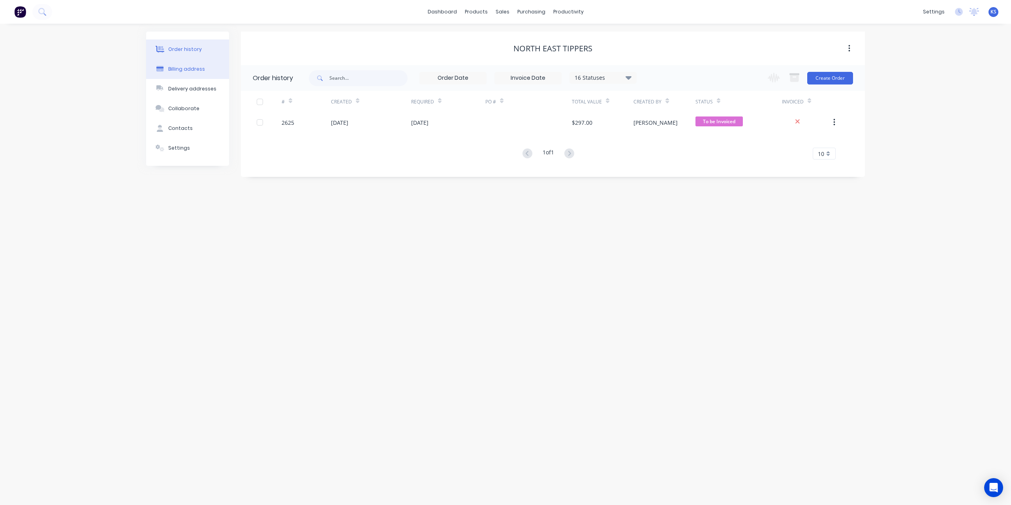
click at [190, 72] on div "Billing address" at bounding box center [186, 69] width 37 height 7
select select "AU"
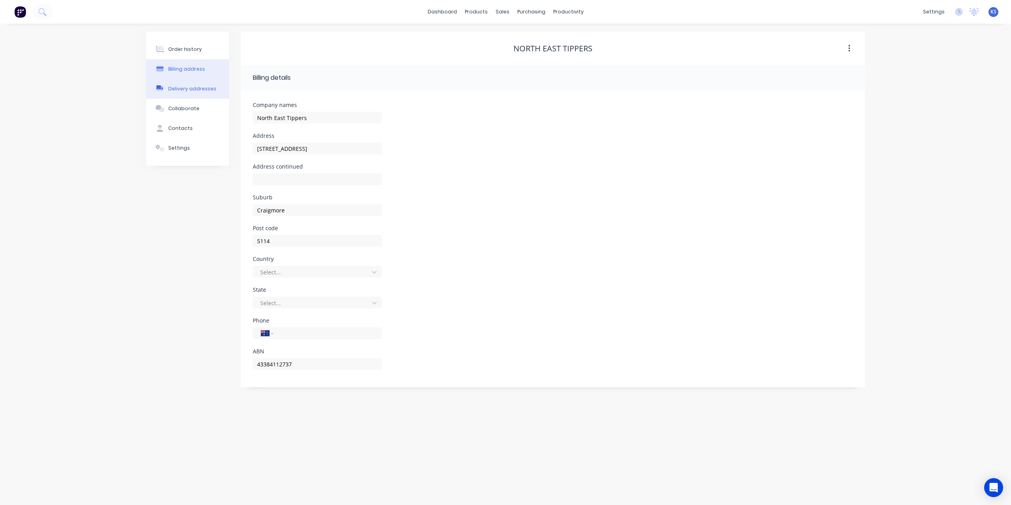
click at [185, 87] on div "Delivery addresses" at bounding box center [192, 88] width 48 height 7
click at [212, 51] on button "Order history" at bounding box center [187, 50] width 83 height 20
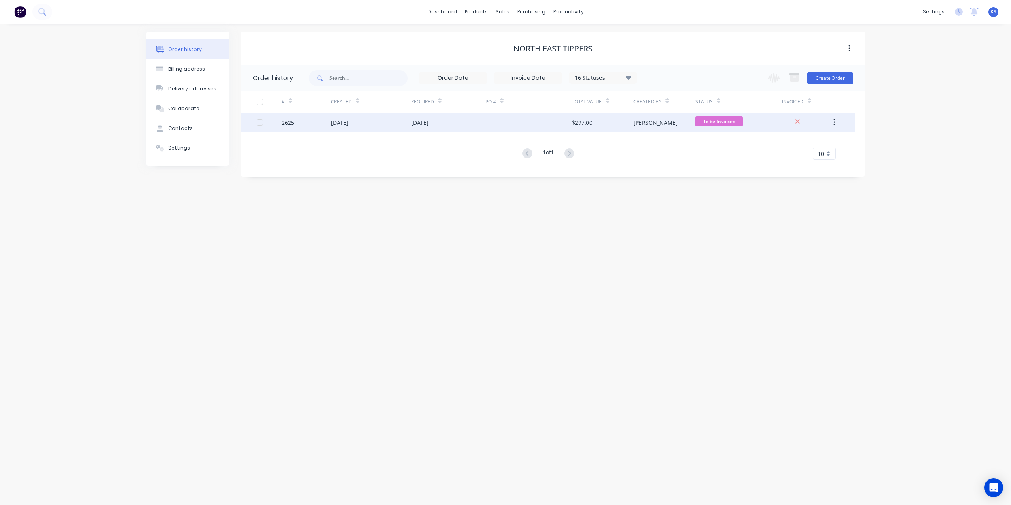
click at [340, 124] on div "[DATE]" at bounding box center [339, 123] width 17 height 8
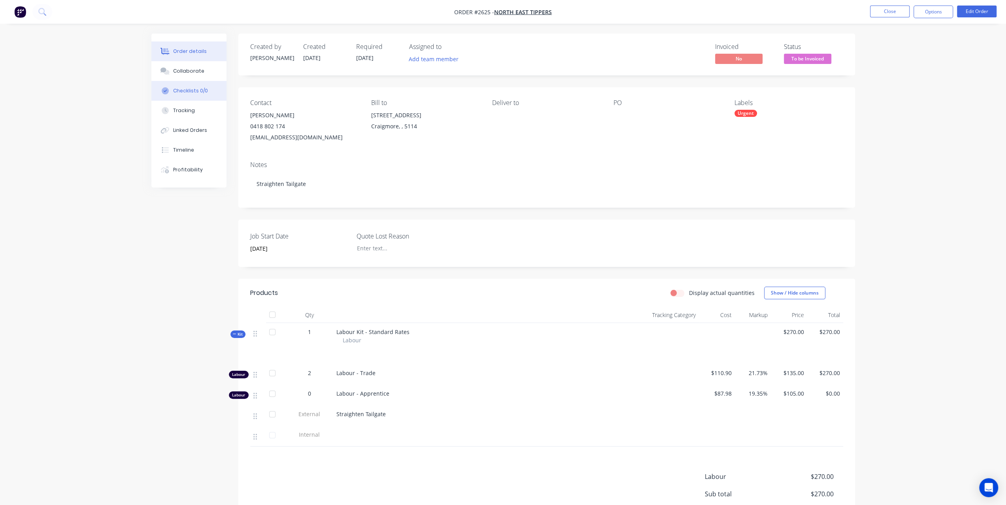
click at [181, 88] on div "Checklists 0/0" at bounding box center [190, 90] width 35 height 7
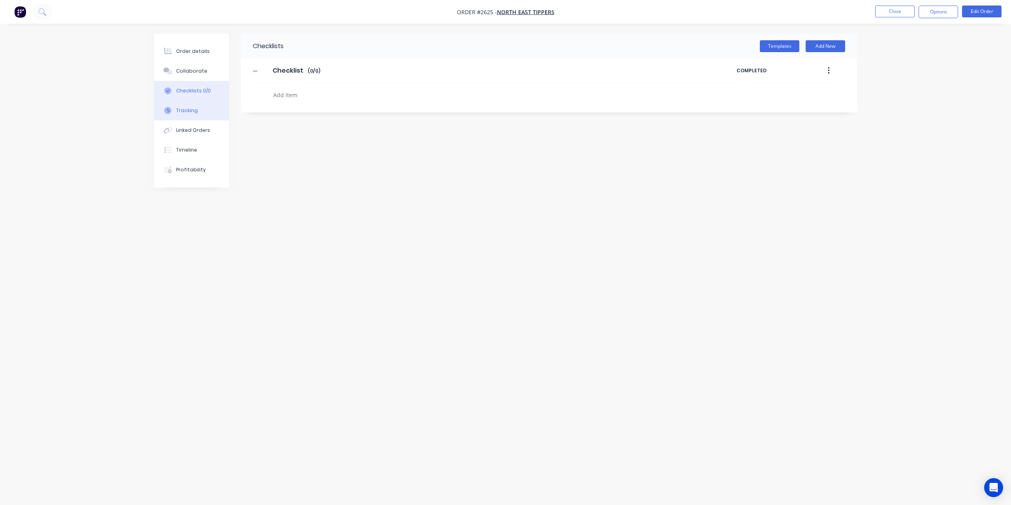
click at [176, 117] on button "Tracking" at bounding box center [191, 111] width 75 height 20
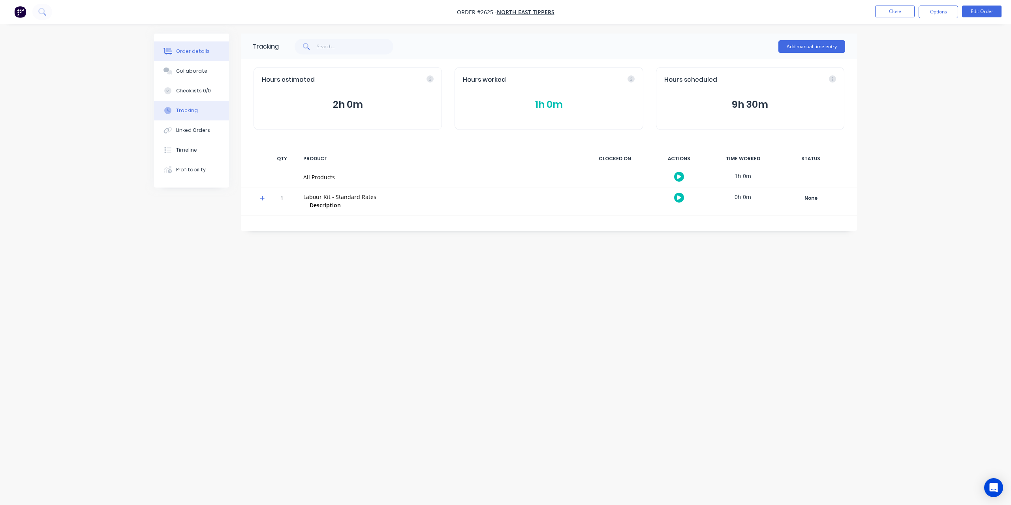
click at [202, 54] on div "Order details" at bounding box center [193, 51] width 34 height 7
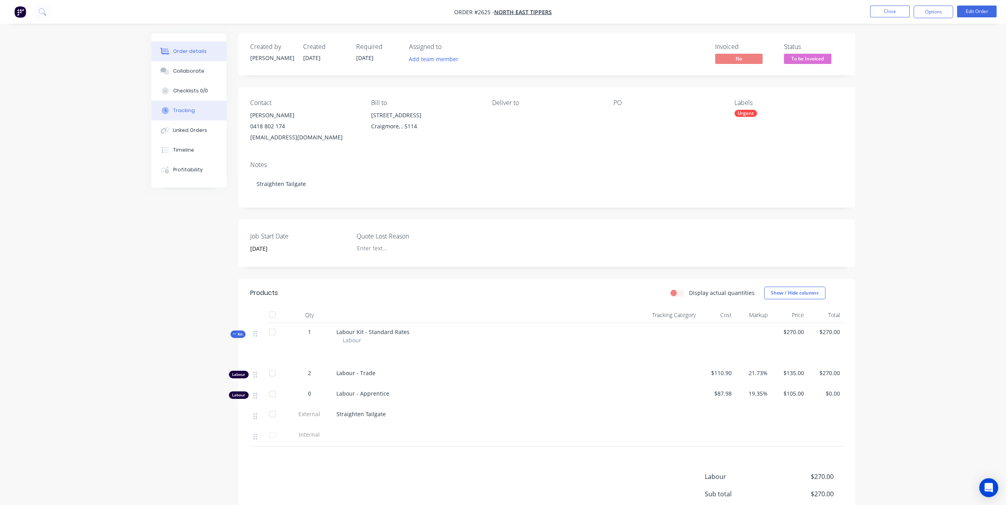
click at [182, 104] on button "Tracking" at bounding box center [188, 111] width 75 height 20
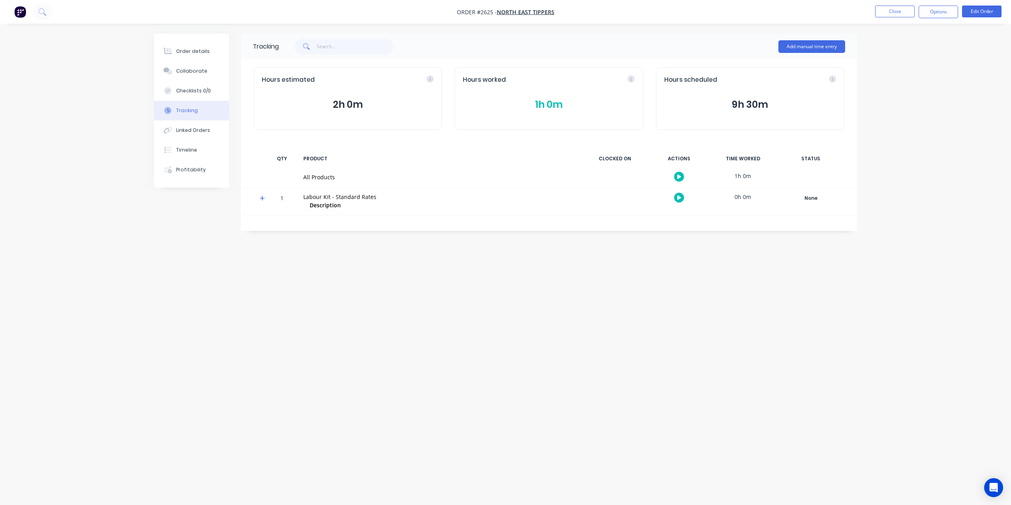
click at [550, 95] on div "Hours worked 1h 0m" at bounding box center [549, 98] width 188 height 63
click at [546, 103] on button "1h 0m" at bounding box center [549, 104] width 172 height 15
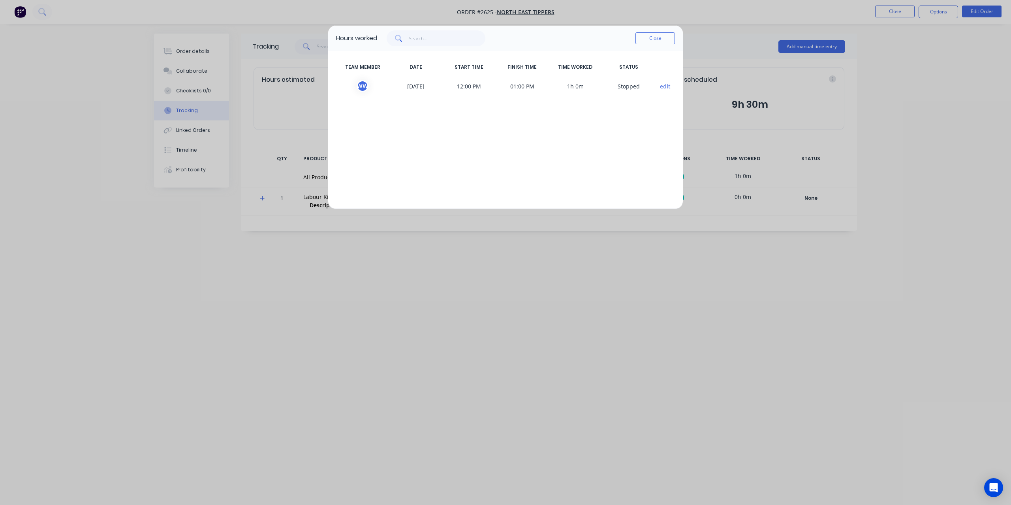
click at [656, 36] on button "Close" at bounding box center [656, 38] width 40 height 12
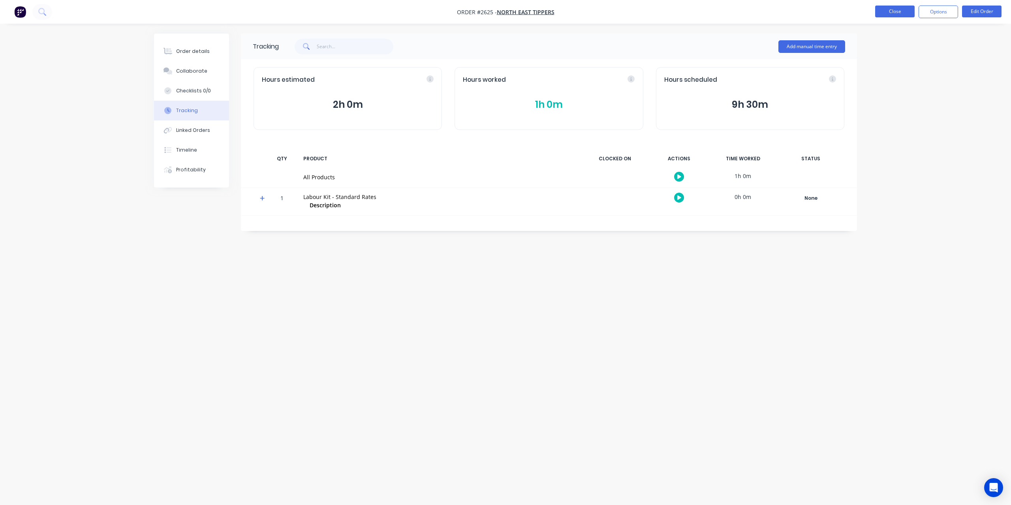
click at [901, 10] on button "Close" at bounding box center [896, 12] width 40 height 12
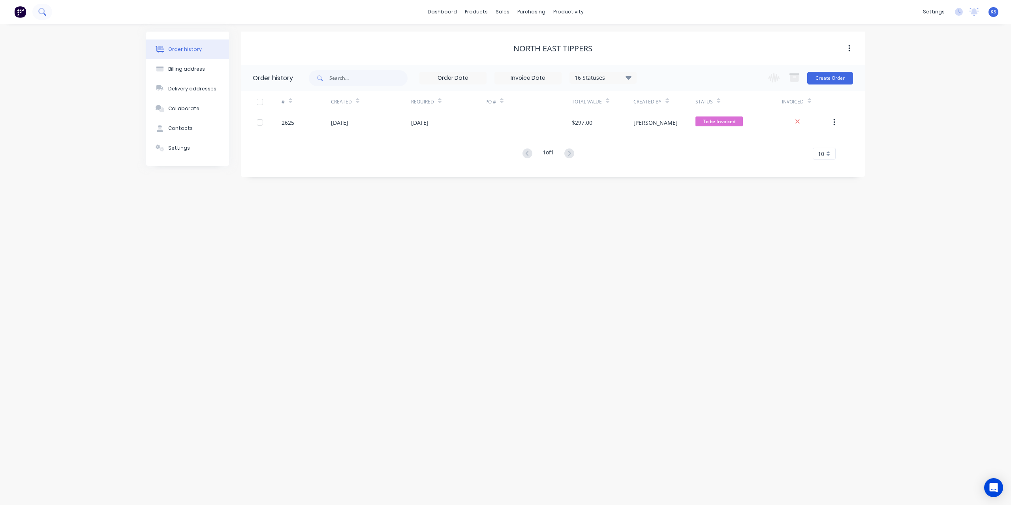
click at [43, 14] on icon at bounding box center [41, 11] width 6 height 6
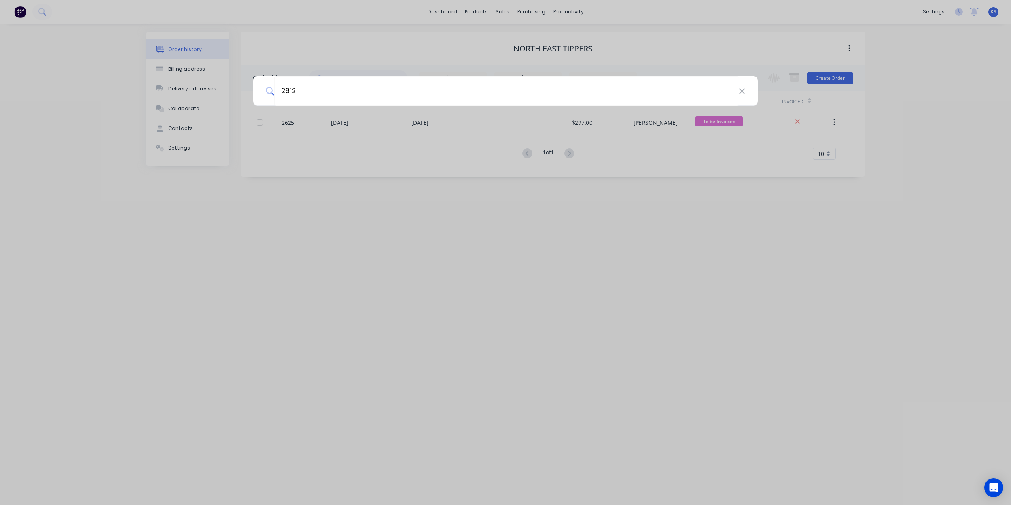
type input "2612"
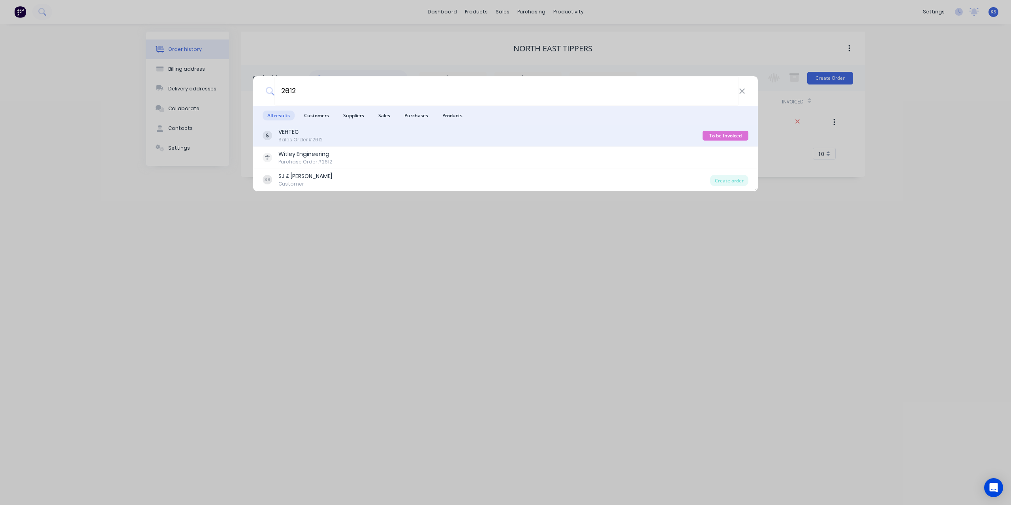
click at [306, 138] on div "Sales Order #2612" at bounding box center [301, 139] width 44 height 7
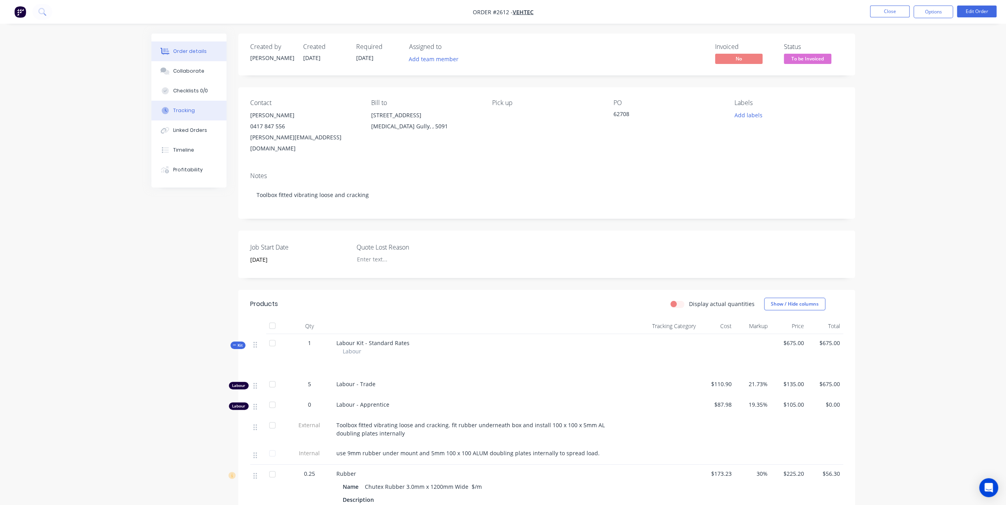
click at [190, 111] on div "Tracking" at bounding box center [184, 110] width 22 height 7
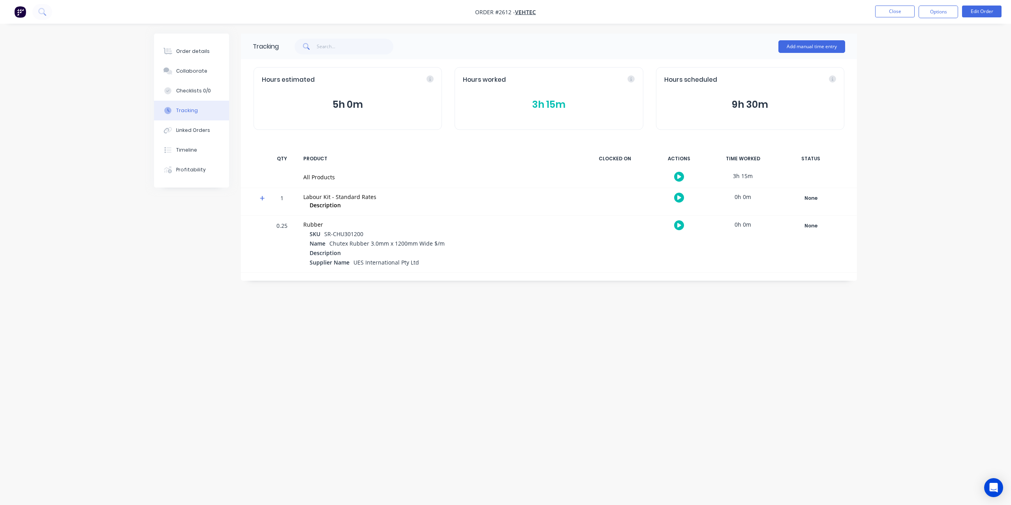
click at [557, 109] on button "3h 15m" at bounding box center [549, 104] width 172 height 15
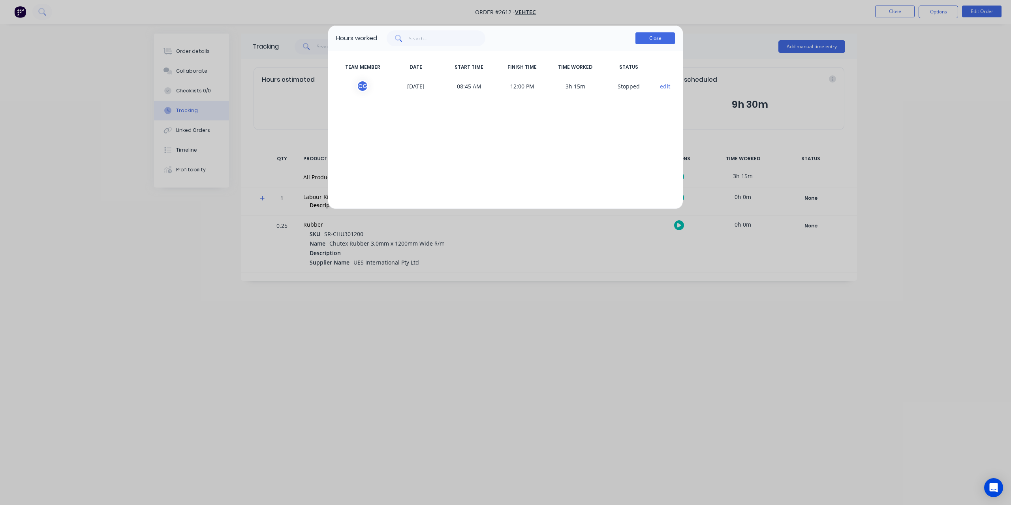
click at [670, 37] on button "Close" at bounding box center [656, 38] width 40 height 12
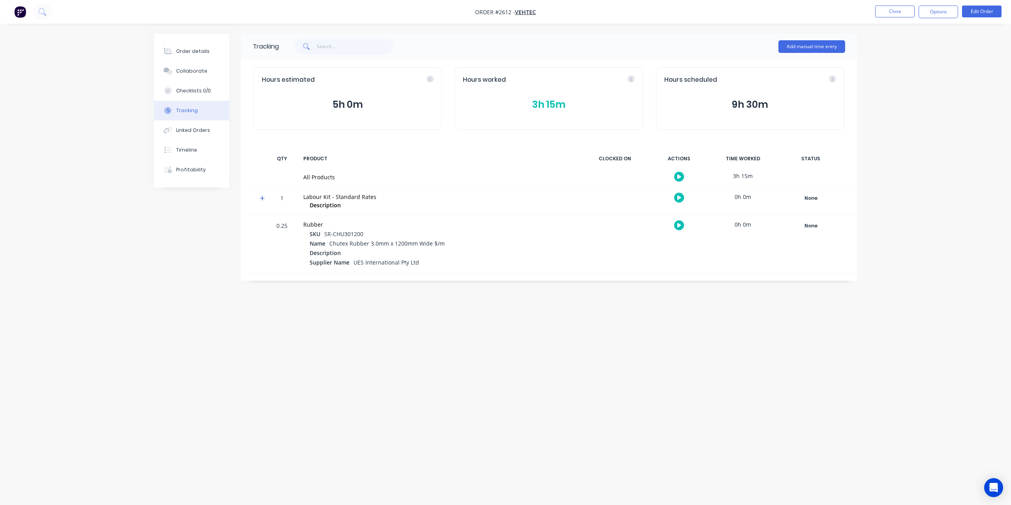
click at [265, 198] on span at bounding box center [264, 200] width 8 height 8
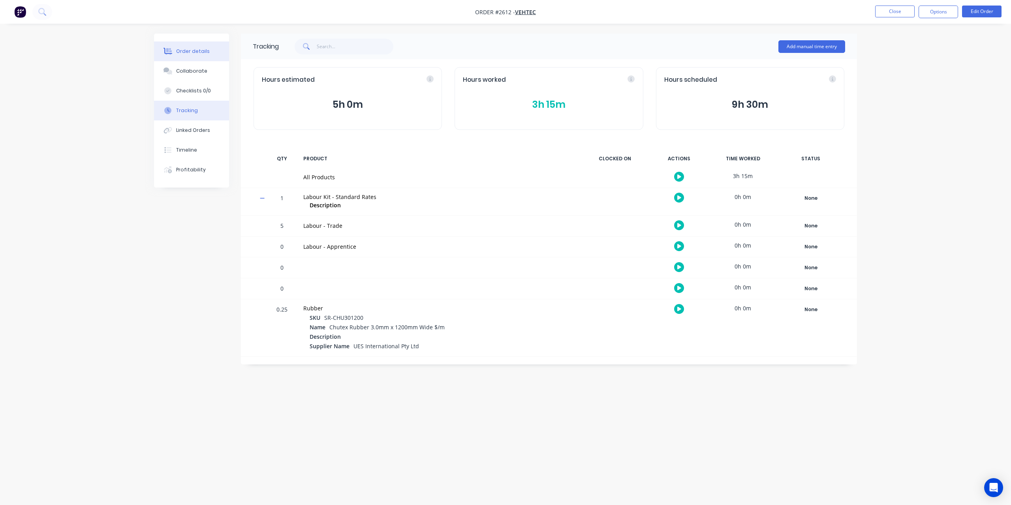
click at [198, 54] on div "Order details" at bounding box center [193, 51] width 34 height 7
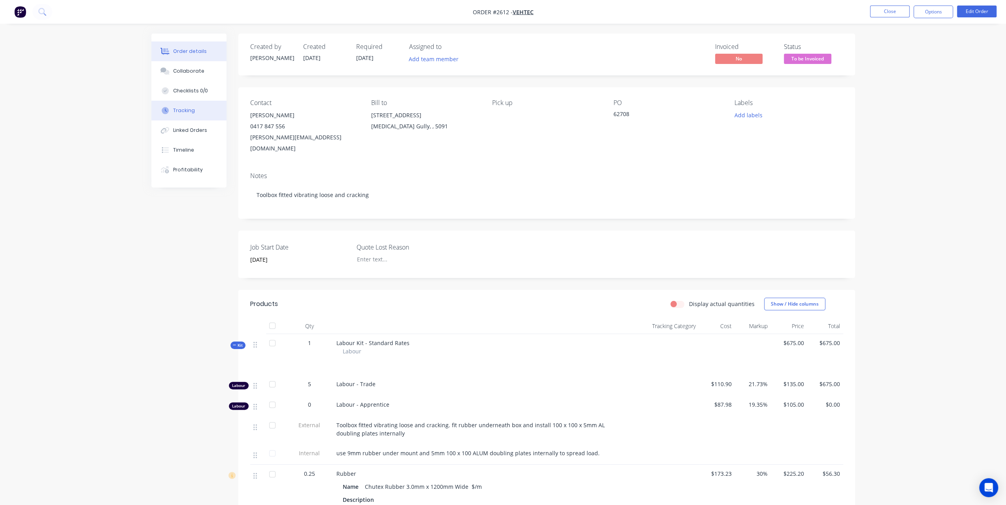
click at [182, 110] on div "Tracking" at bounding box center [184, 110] width 22 height 7
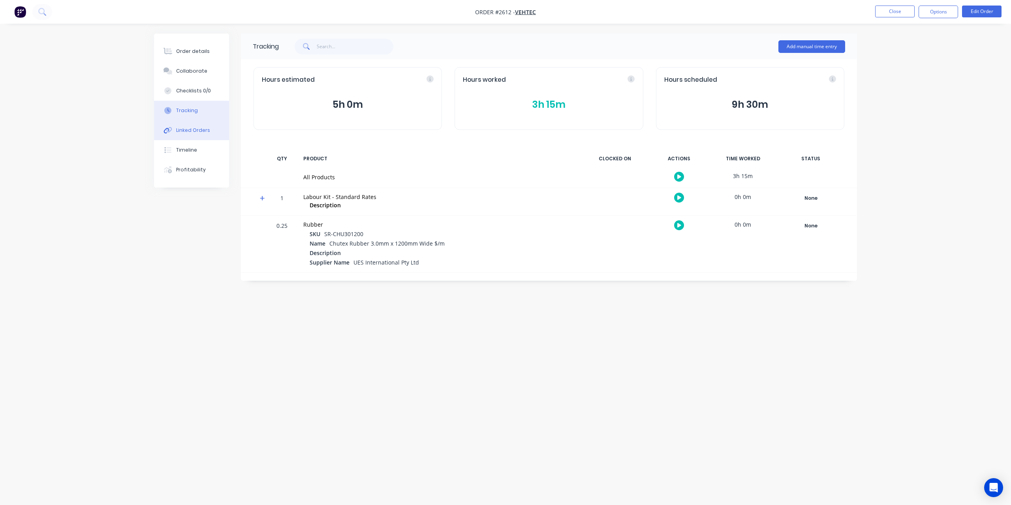
click at [186, 129] on div "Linked Orders" at bounding box center [193, 130] width 34 height 7
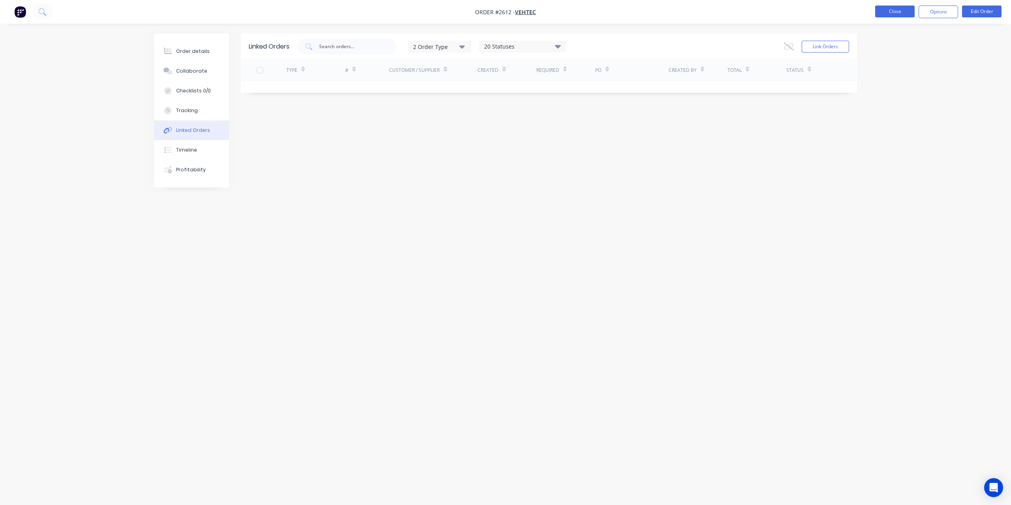
click at [903, 11] on button "Close" at bounding box center [896, 12] width 40 height 12
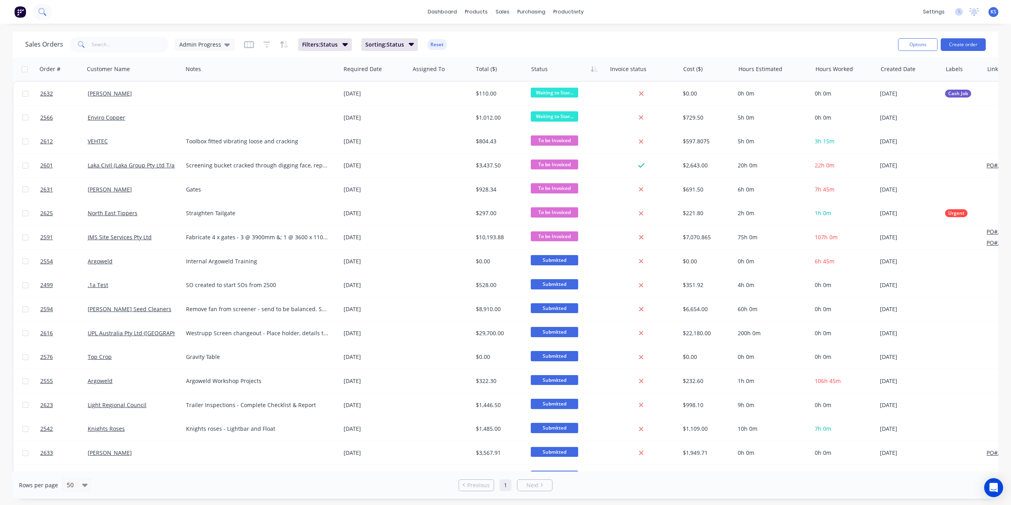
click at [41, 15] on icon at bounding box center [42, 12] width 8 height 8
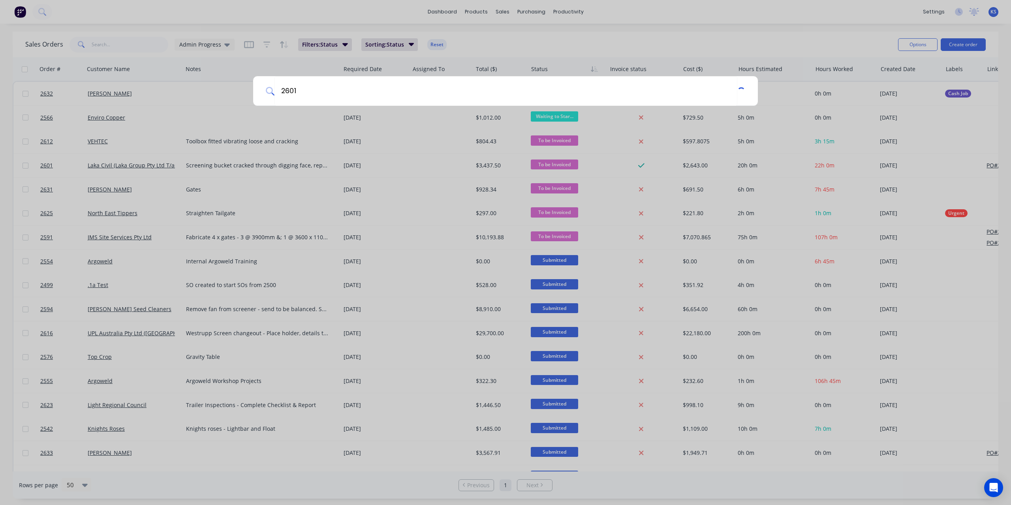
type input "2601"
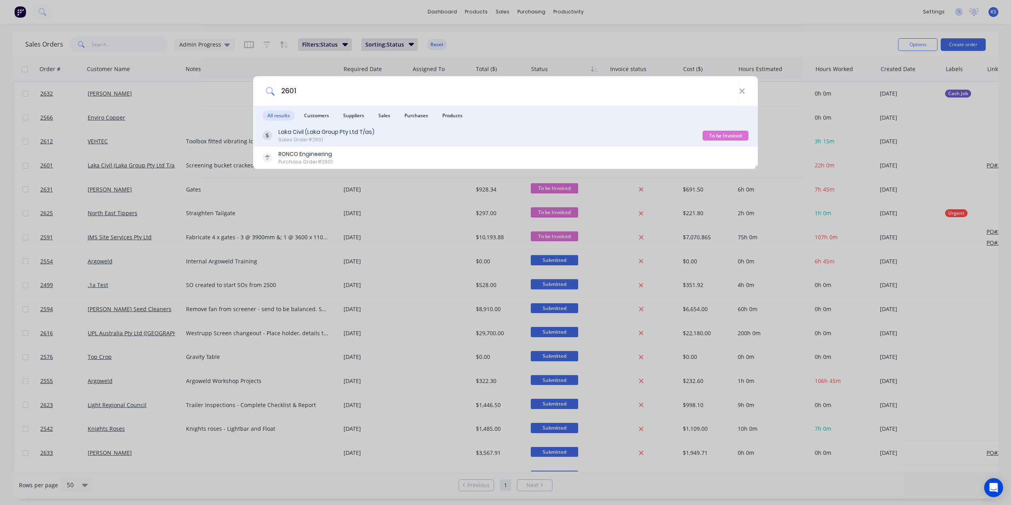
click at [300, 134] on div "Laka Civil (Laka Group Pty Ltd T/as)" at bounding box center [327, 132] width 96 height 8
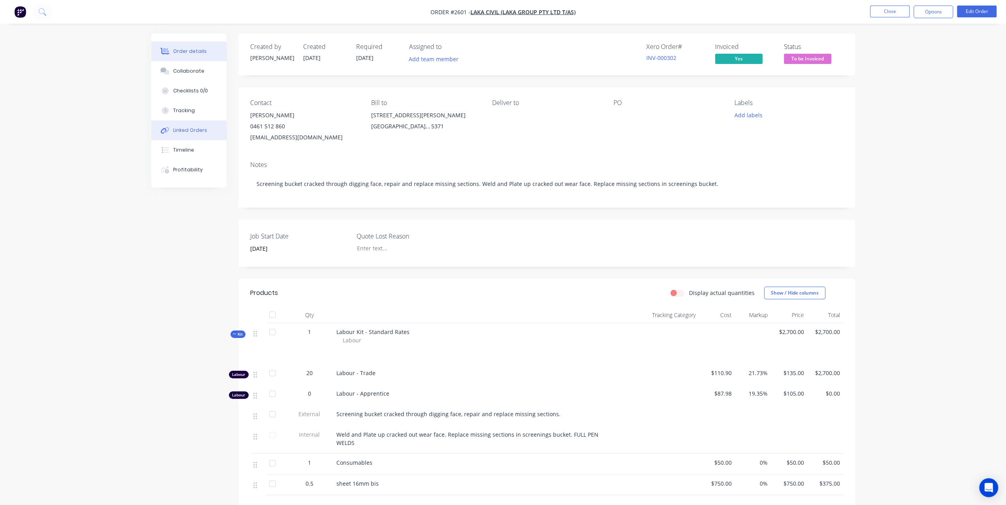
click at [183, 136] on button "Linked Orders" at bounding box center [188, 131] width 75 height 20
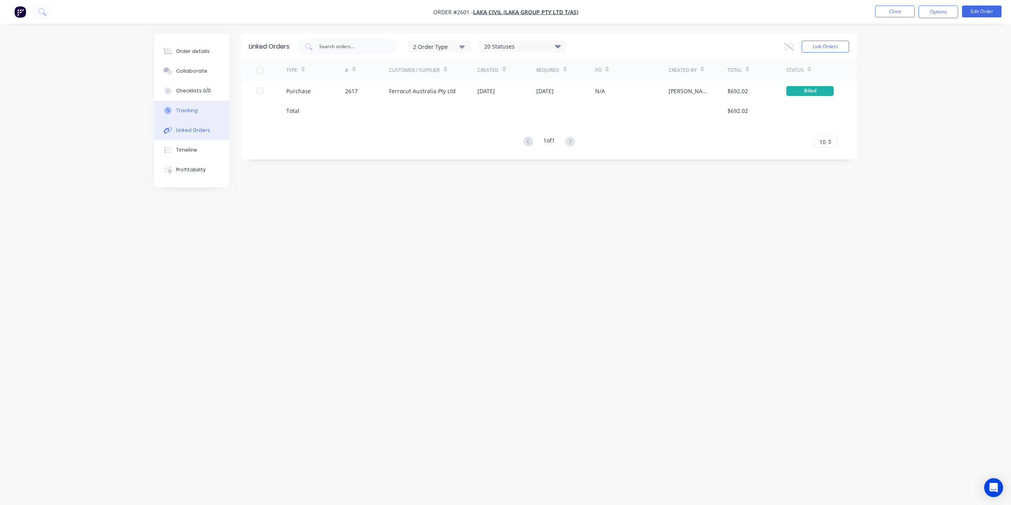
click at [180, 105] on button "Tracking" at bounding box center [191, 111] width 75 height 20
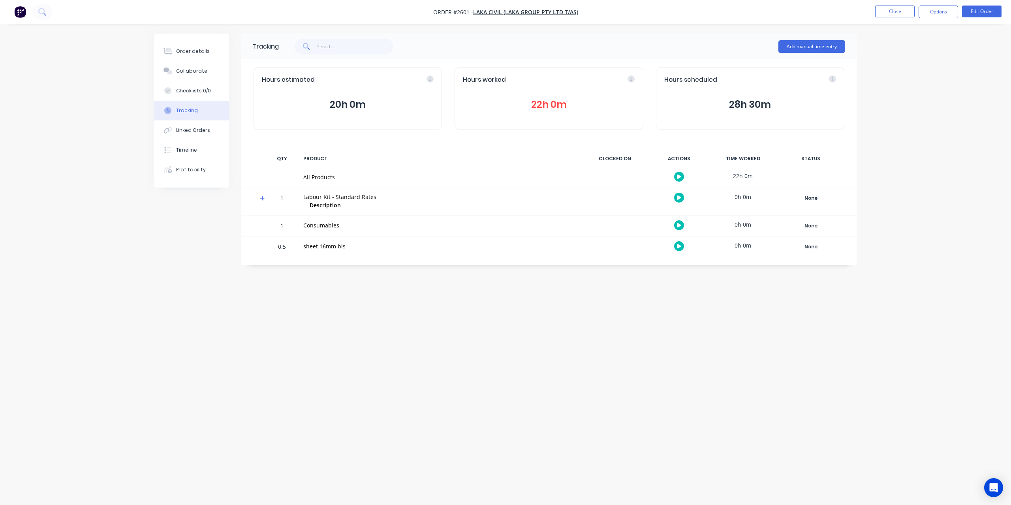
click at [550, 102] on button "22h 0m" at bounding box center [549, 104] width 172 height 15
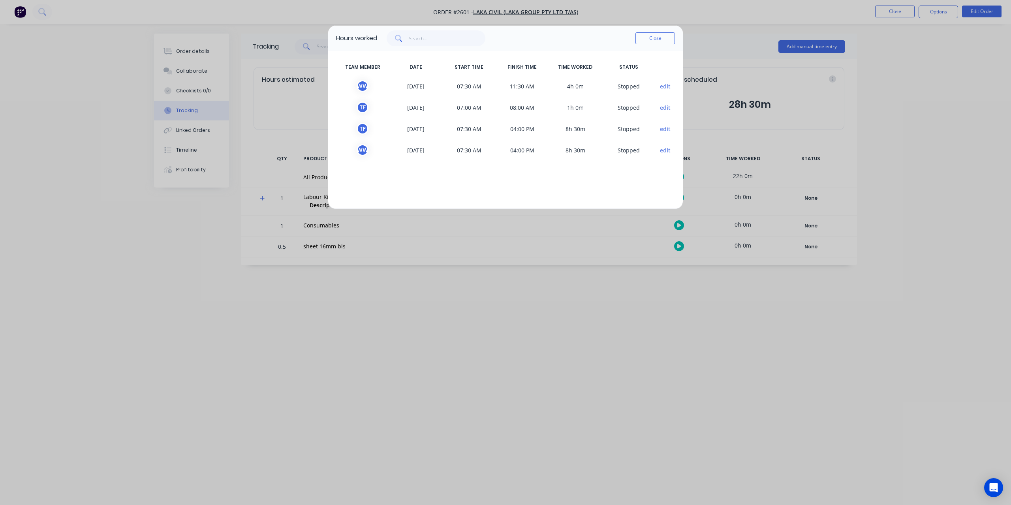
click at [662, 29] on div "Hours worked Close" at bounding box center [505, 38] width 355 height 25
click at [667, 38] on button "Close" at bounding box center [656, 38] width 40 height 12
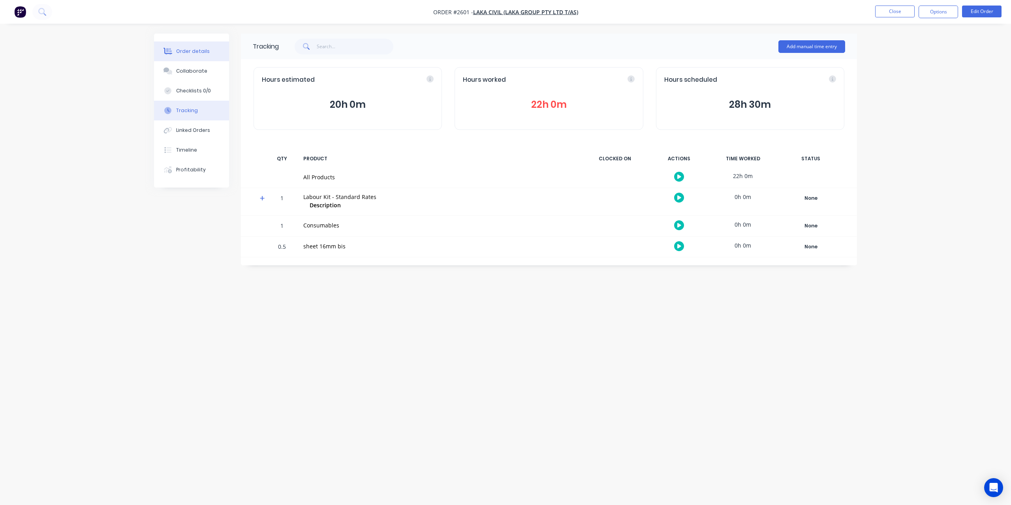
click at [200, 54] on div "Order details" at bounding box center [193, 51] width 34 height 7
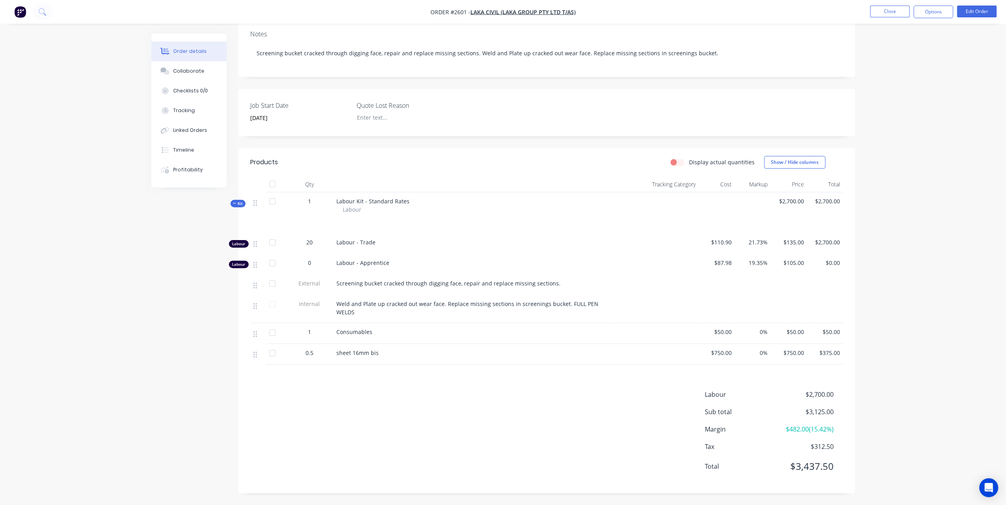
scroll to position [139, 0]
click at [187, 132] on div "Linked Orders" at bounding box center [190, 130] width 34 height 7
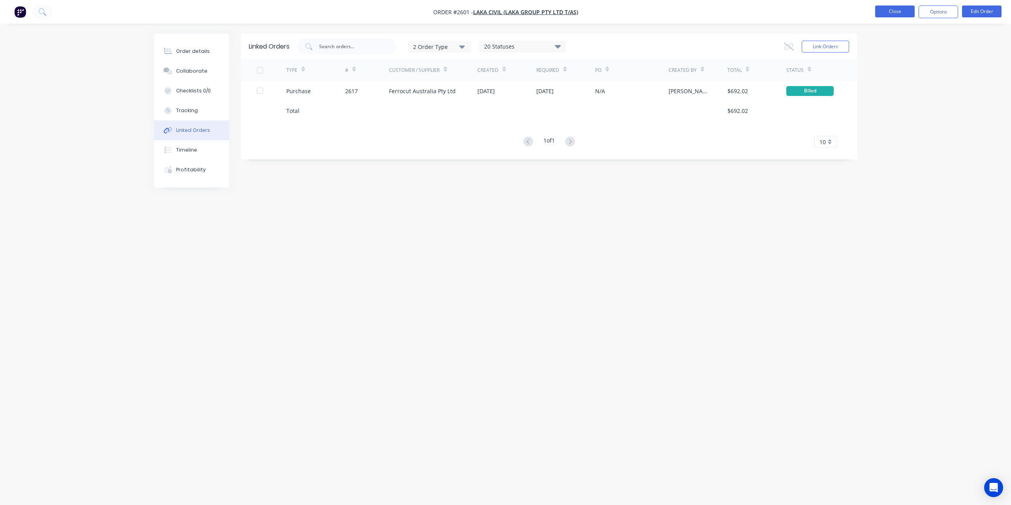
click at [886, 11] on button "Close" at bounding box center [896, 12] width 40 height 12
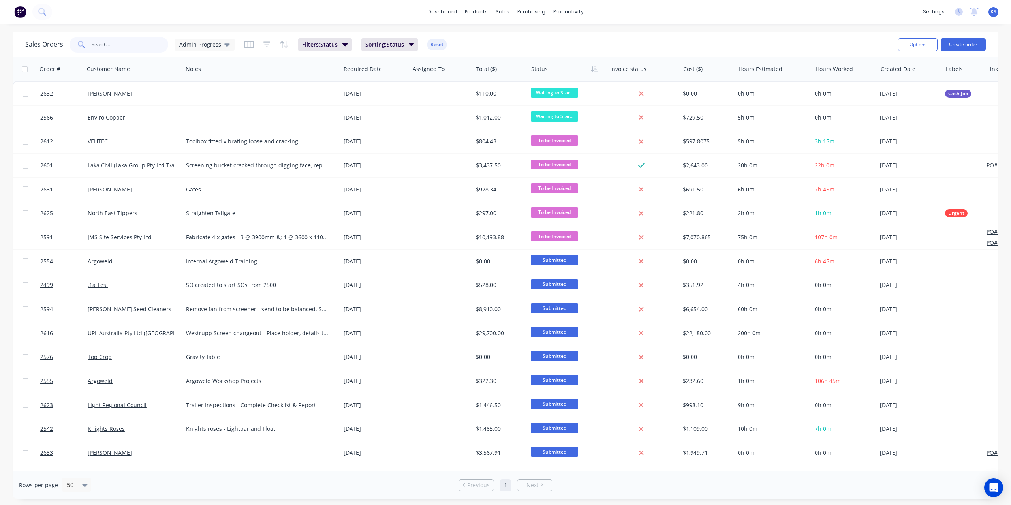
click at [92, 44] on input "text" at bounding box center [130, 45] width 77 height 16
type input "2630"
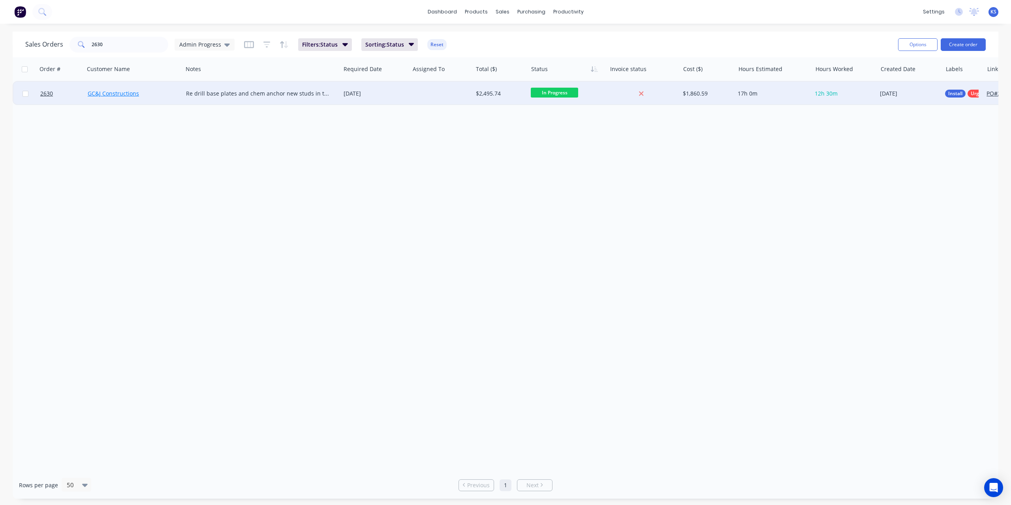
click at [117, 91] on link "GC&J Constructions" at bounding box center [113, 94] width 51 height 8
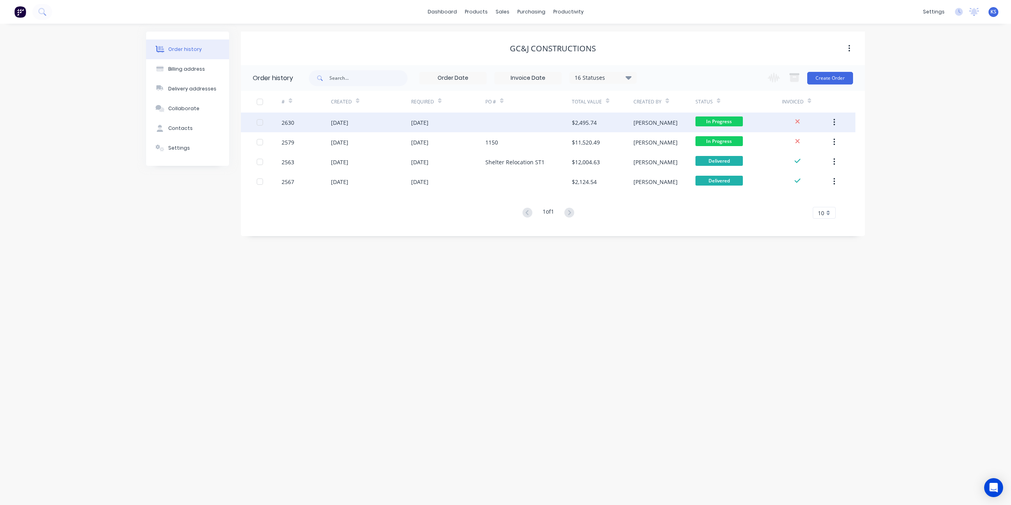
click at [348, 122] on div "29 Aug 2025" at bounding box center [339, 123] width 17 height 8
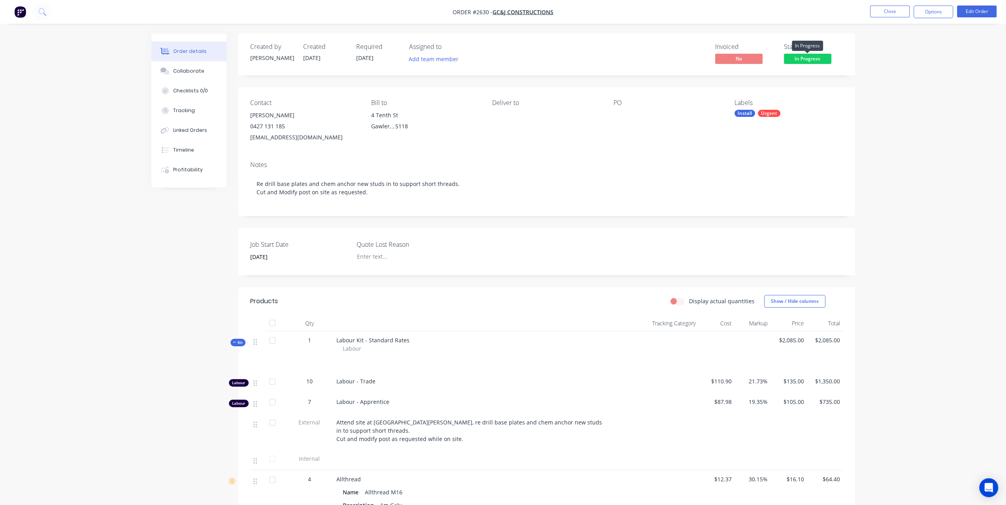
click at [822, 62] on span "In Progress" at bounding box center [806, 59] width 47 height 10
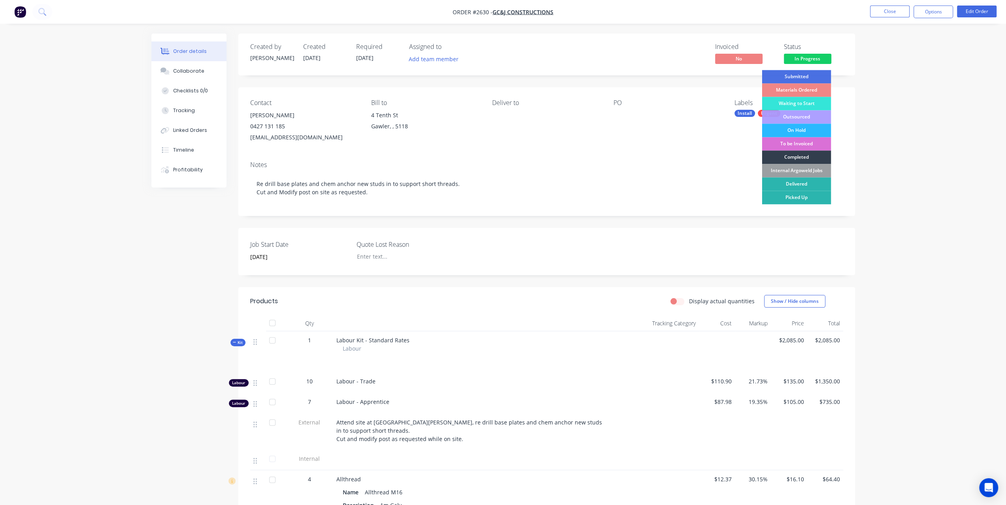
click at [813, 147] on div "To be Invoiced" at bounding box center [795, 143] width 69 height 13
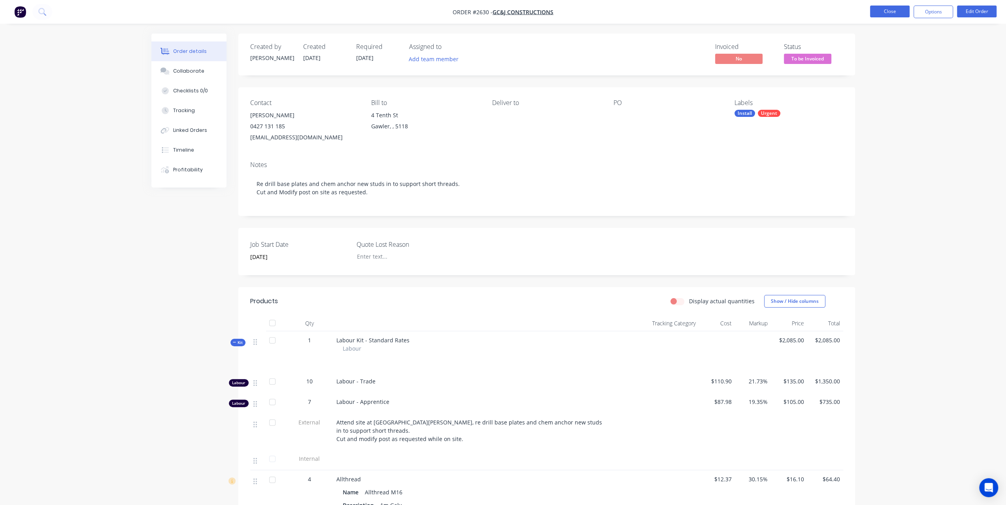
click at [895, 15] on button "Close" at bounding box center [890, 12] width 40 height 12
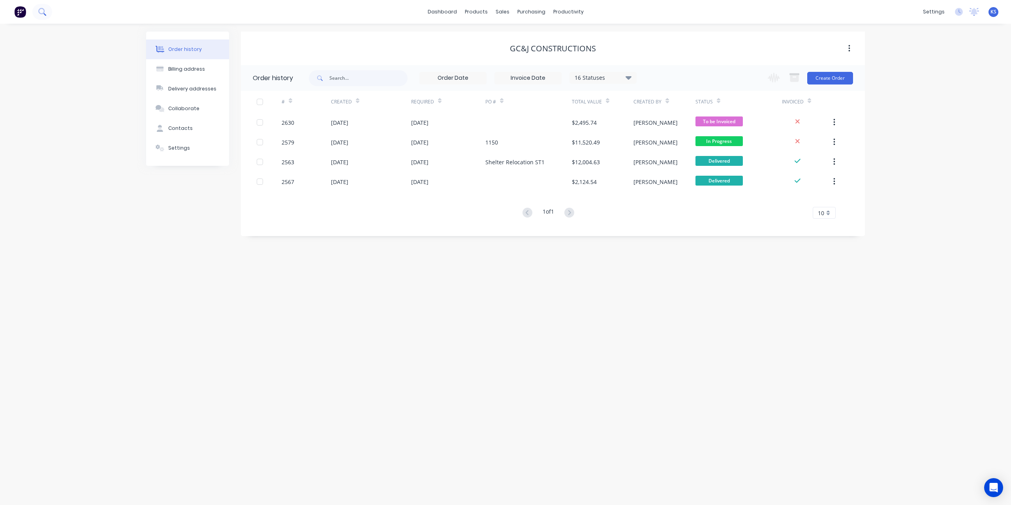
click at [43, 10] on icon at bounding box center [42, 12] width 8 height 8
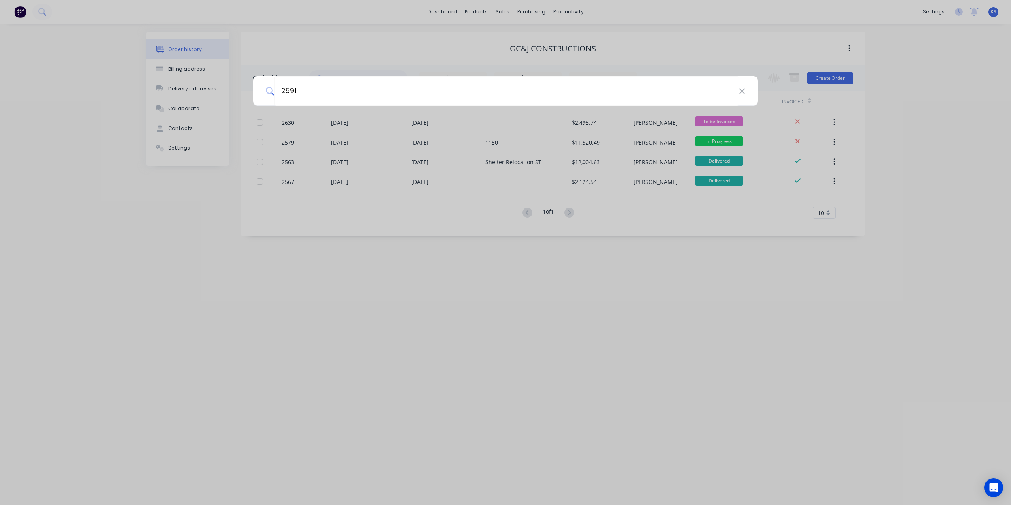
type input "2591"
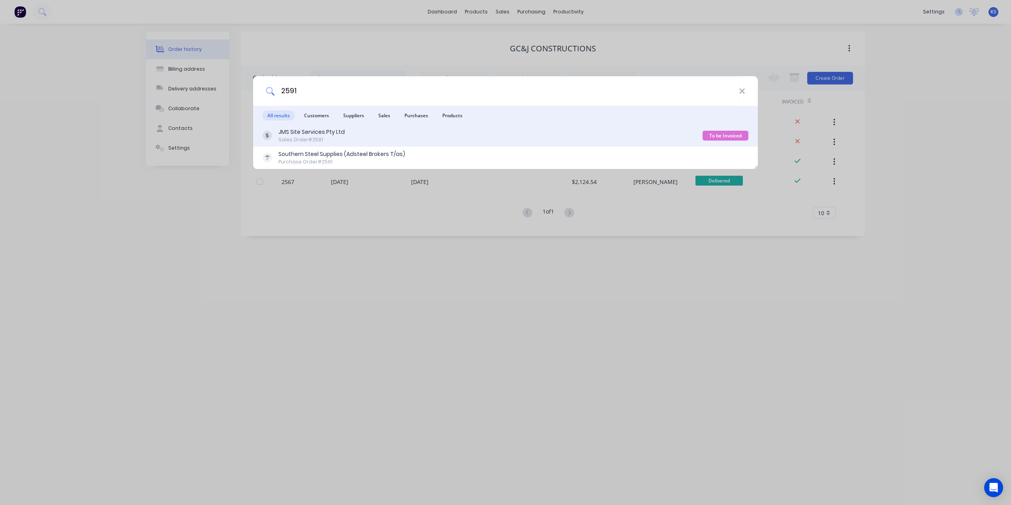
click at [356, 133] on div "JMS Site Services Pty Ltd Sales Order #2591" at bounding box center [483, 135] width 440 height 15
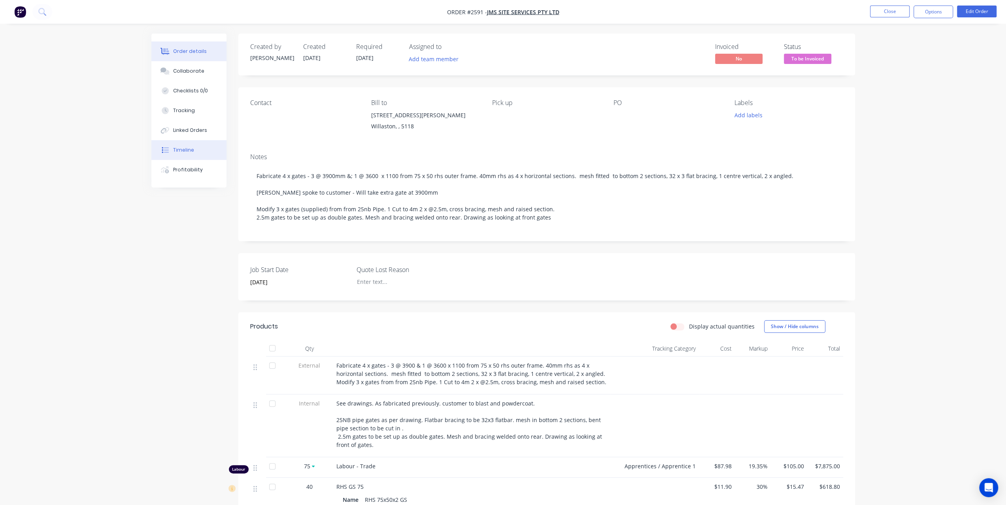
click at [188, 144] on button "Timeline" at bounding box center [188, 150] width 75 height 20
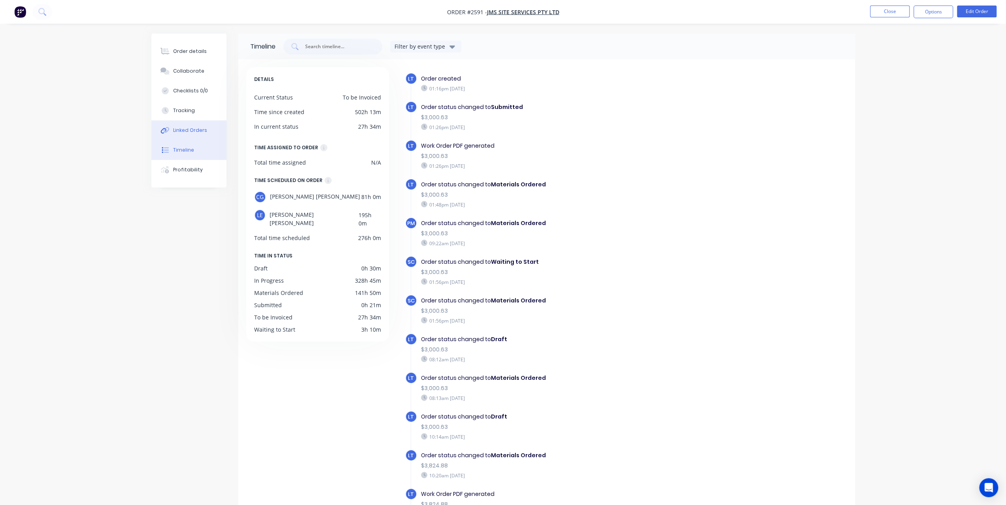
click at [194, 125] on button "Linked Orders" at bounding box center [188, 131] width 75 height 20
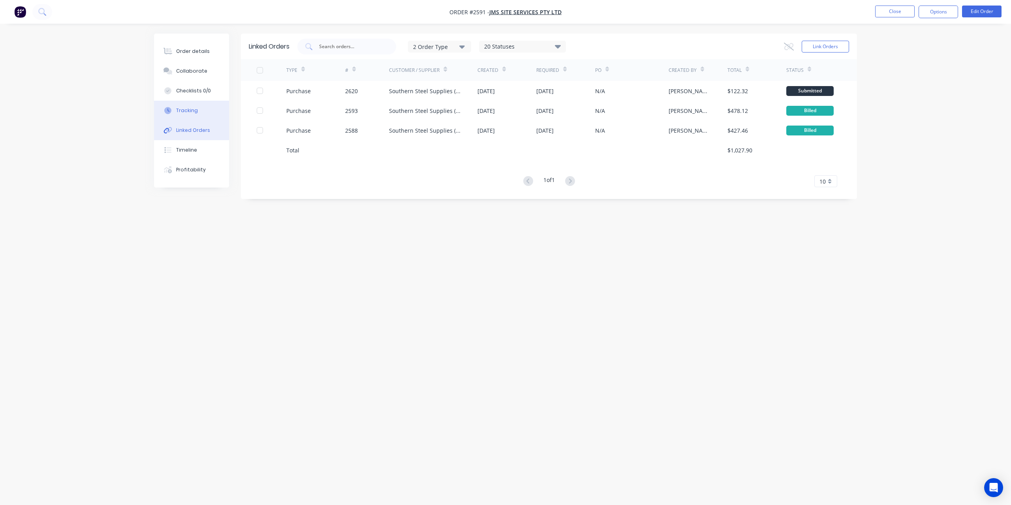
click at [198, 110] on button "Tracking" at bounding box center [191, 111] width 75 height 20
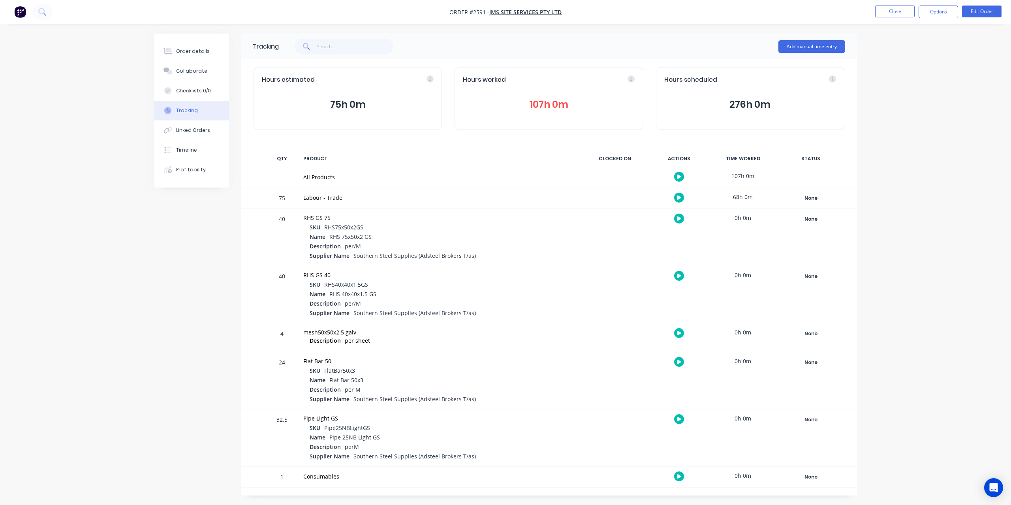
click at [544, 102] on button "107h 0m" at bounding box center [549, 104] width 172 height 15
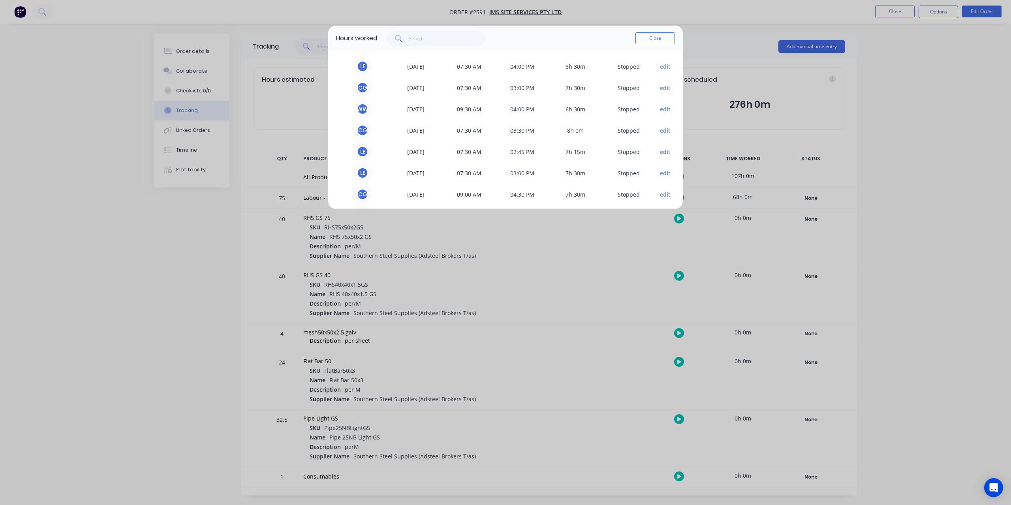
scroll to position [216, 0]
click at [651, 43] on button "Close" at bounding box center [656, 38] width 40 height 12
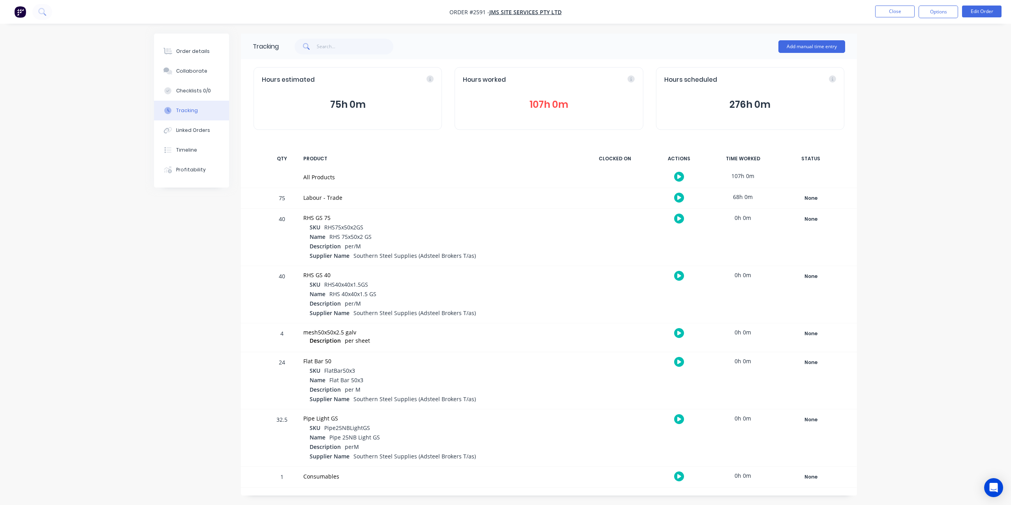
click at [526, 99] on button "107h 0m" at bounding box center [549, 104] width 172 height 15
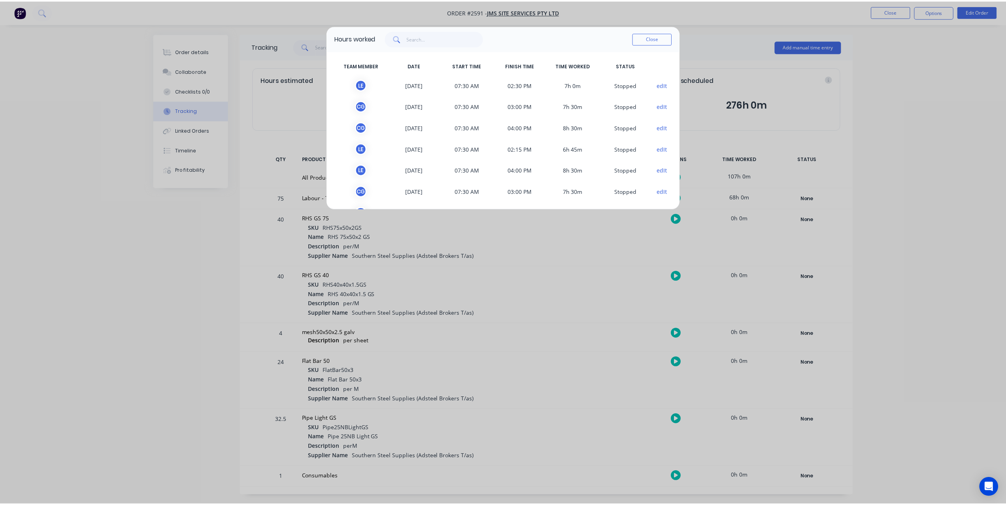
scroll to position [0, 0]
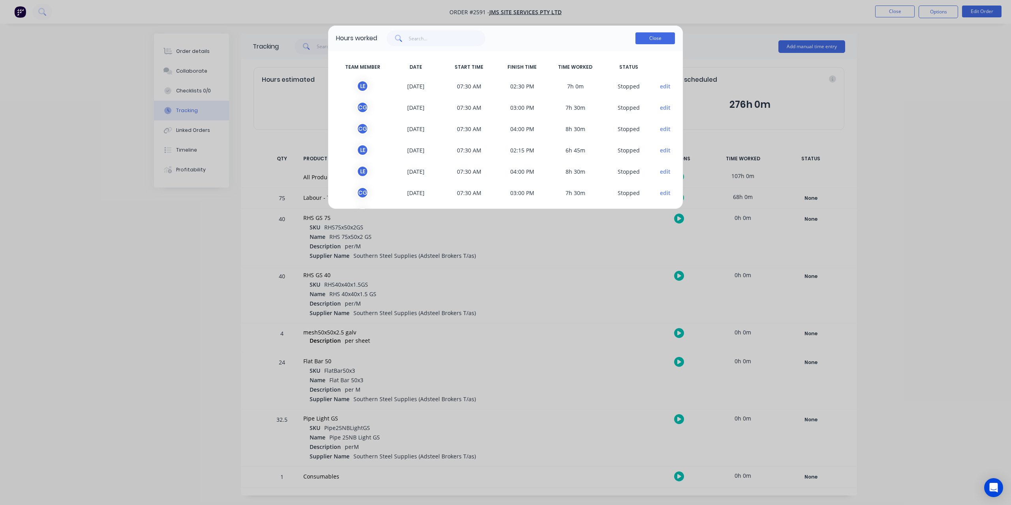
click at [656, 36] on button "Close" at bounding box center [656, 38] width 40 height 12
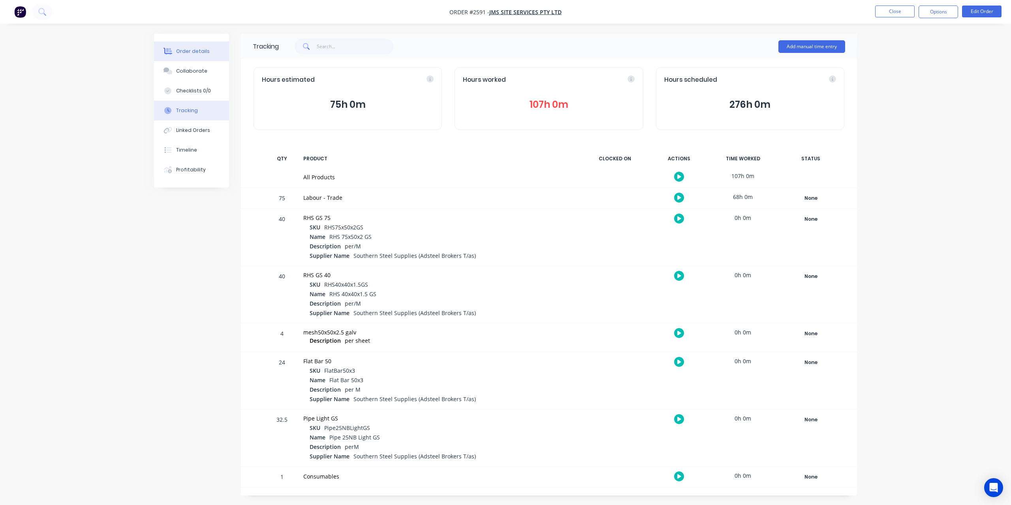
click at [201, 53] on div "Order details" at bounding box center [193, 51] width 34 height 7
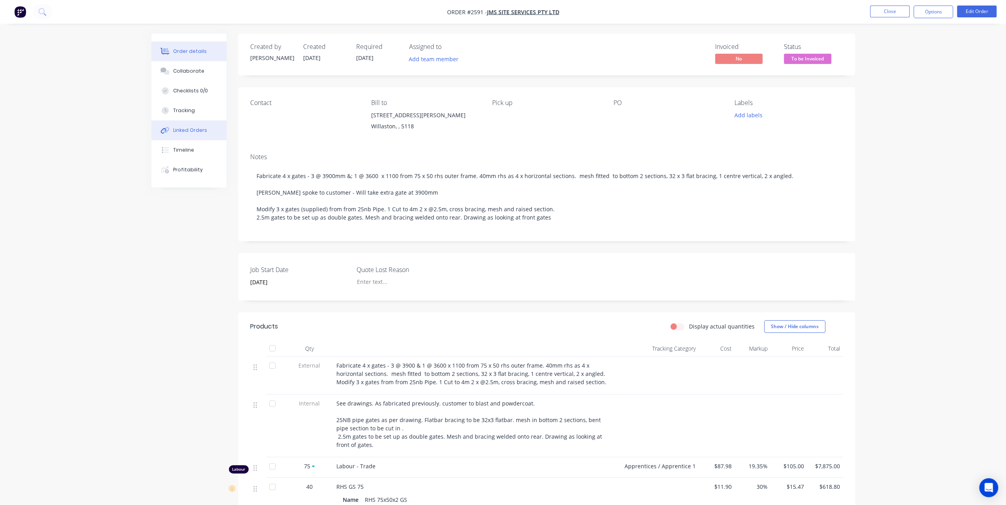
click at [190, 131] on div "Linked Orders" at bounding box center [190, 130] width 34 height 7
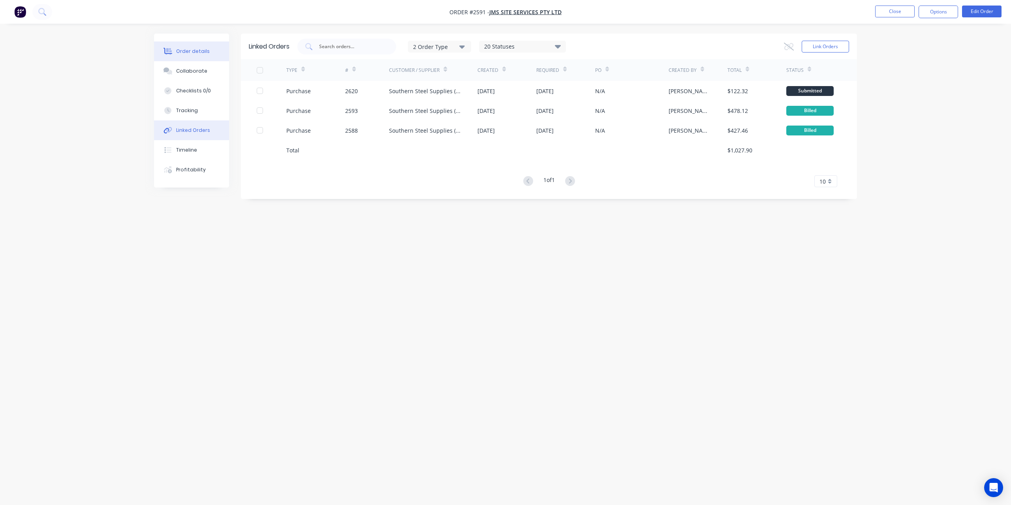
click at [202, 57] on button "Order details" at bounding box center [191, 51] width 75 height 20
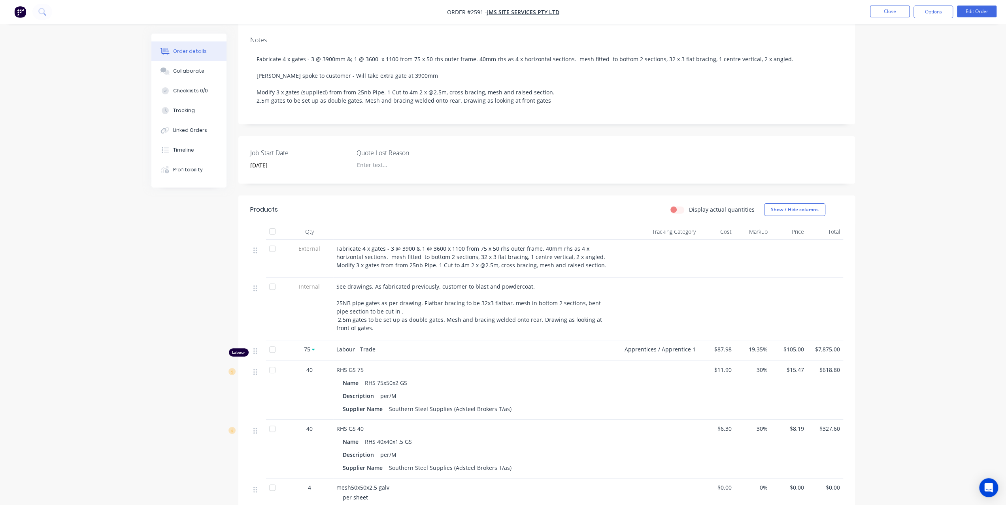
scroll to position [119, 0]
click at [184, 110] on div "Tracking" at bounding box center [184, 110] width 22 height 7
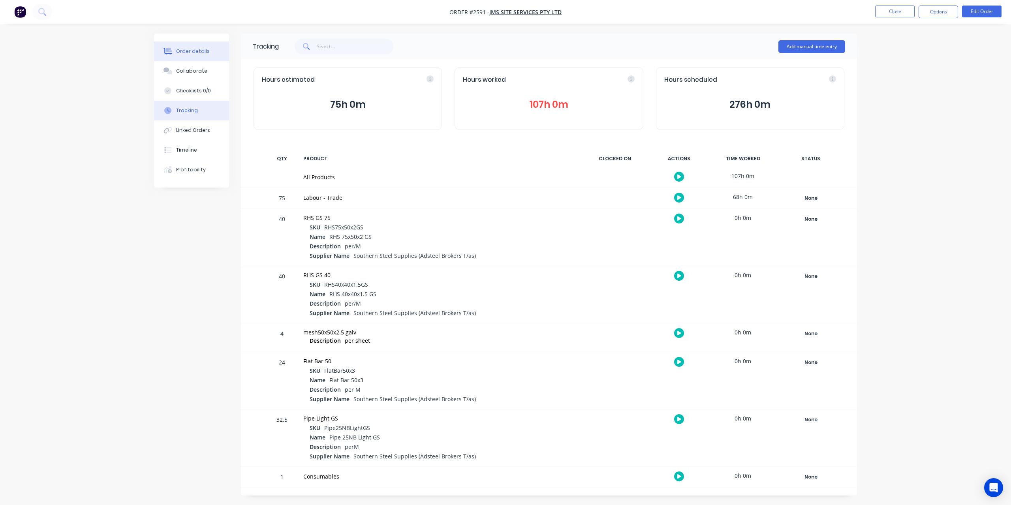
click at [202, 53] on div "Order details" at bounding box center [193, 51] width 34 height 7
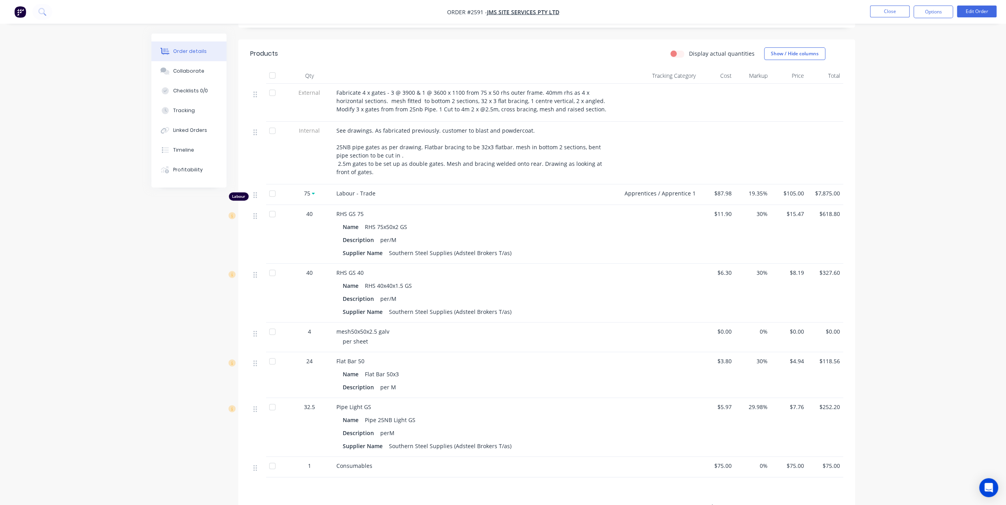
scroll to position [277, 0]
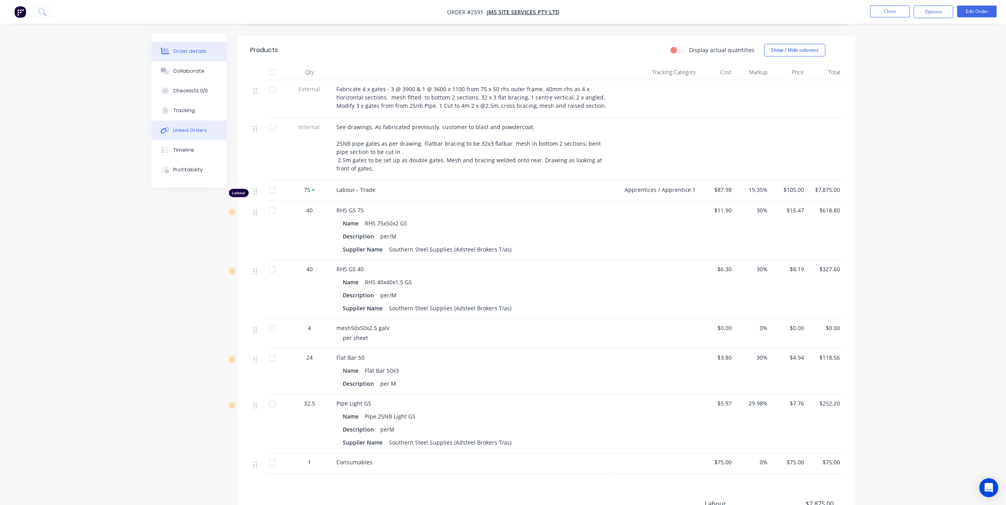
click at [193, 129] on div "Linked Orders" at bounding box center [190, 130] width 34 height 7
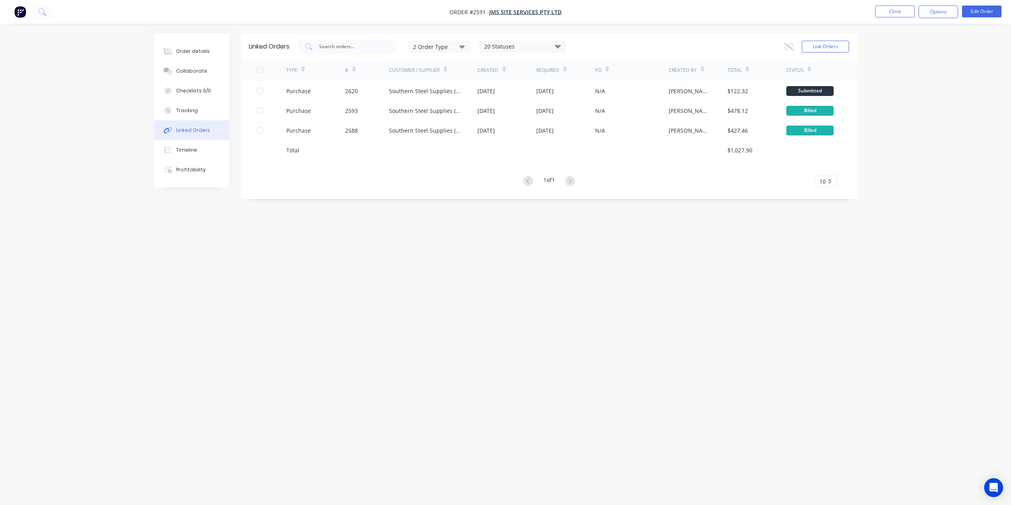
click at [36, 44] on div "Order details Collaborate Checklists 0/0 Tracking Linked Orders Timeline Profit…" at bounding box center [505, 252] width 1011 height 505
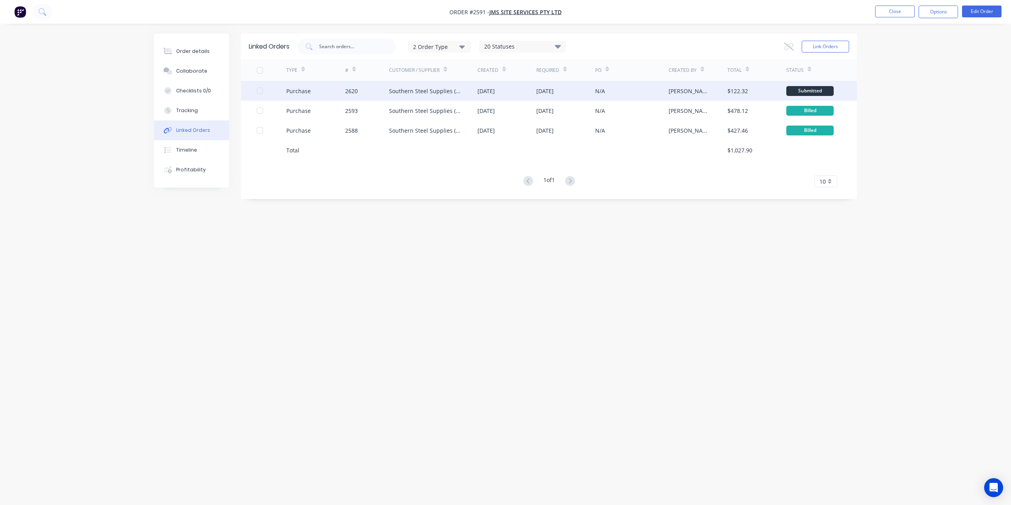
click at [401, 92] on div "Southern Steel Supplies (Adsteel Brokers T/as)" at bounding box center [425, 91] width 73 height 8
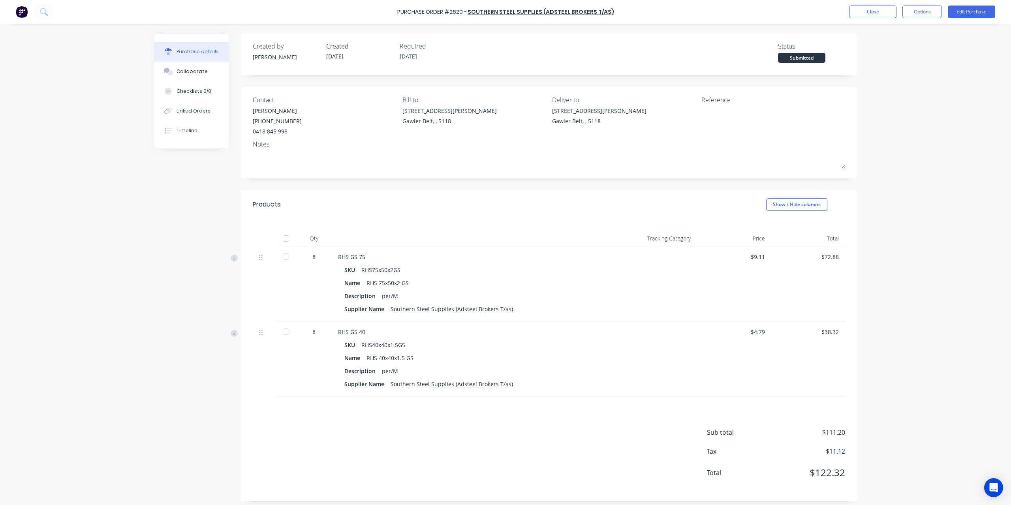
click at [292, 255] on div at bounding box center [287, 284] width 20 height 75
click at [286, 256] on div at bounding box center [286, 257] width 16 height 16
click at [284, 331] on div at bounding box center [286, 332] width 16 height 16
click at [146, 219] on div "Purchase details Collaborate Checklists 0/0 Linked Orders Timeline Created by P…" at bounding box center [505, 241] width 719 height 466
click at [869, 13] on button "Close" at bounding box center [872, 12] width 47 height 13
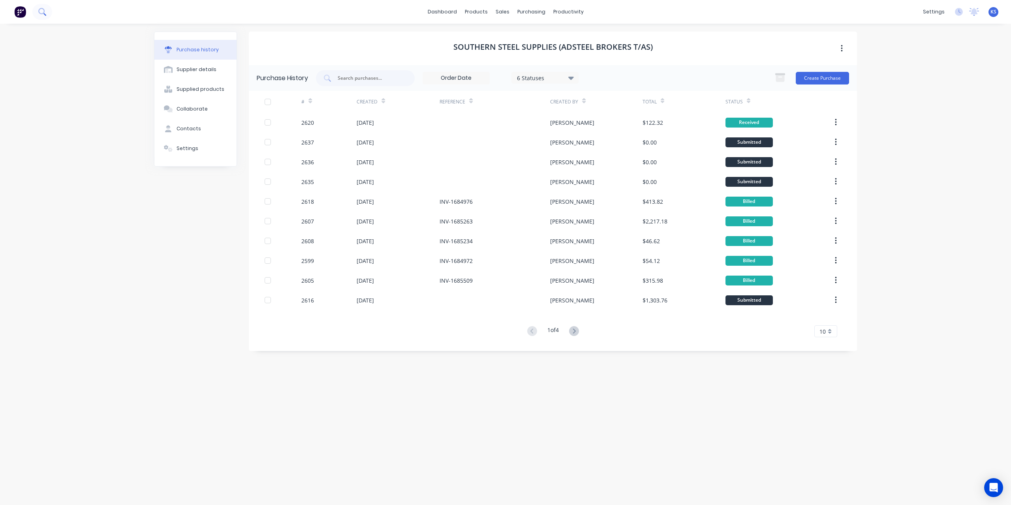
click at [40, 14] on icon at bounding box center [42, 12] width 8 height 8
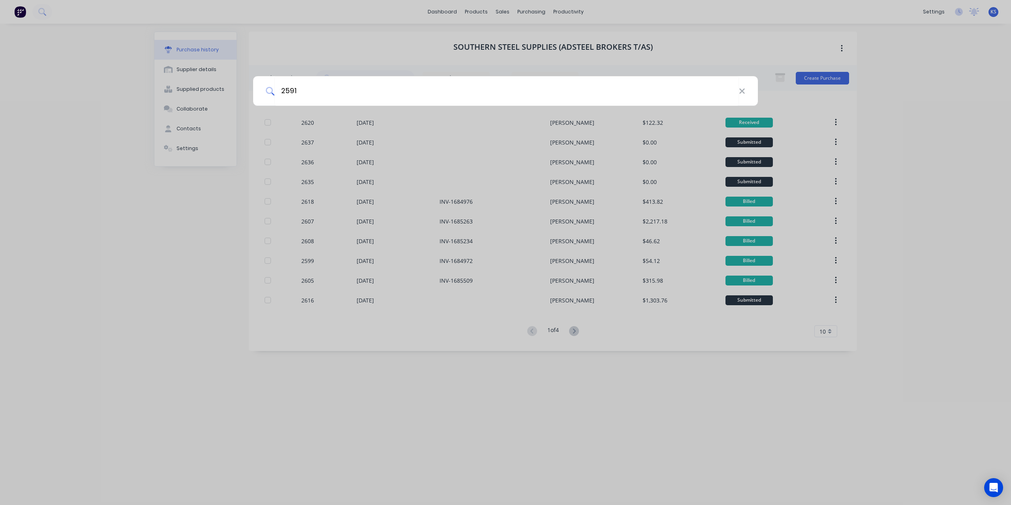
type input "2591"
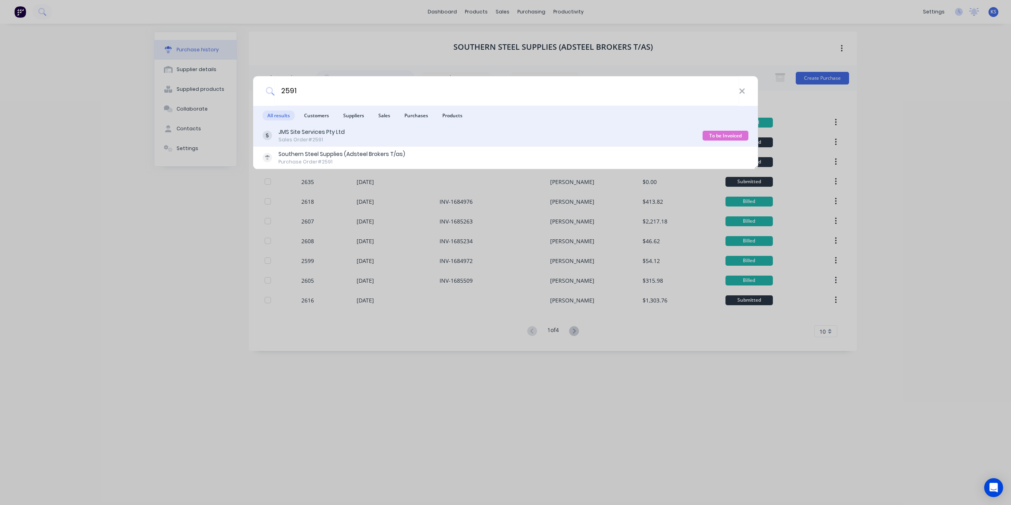
click at [322, 137] on div "Sales Order #2591" at bounding box center [312, 139] width 66 height 7
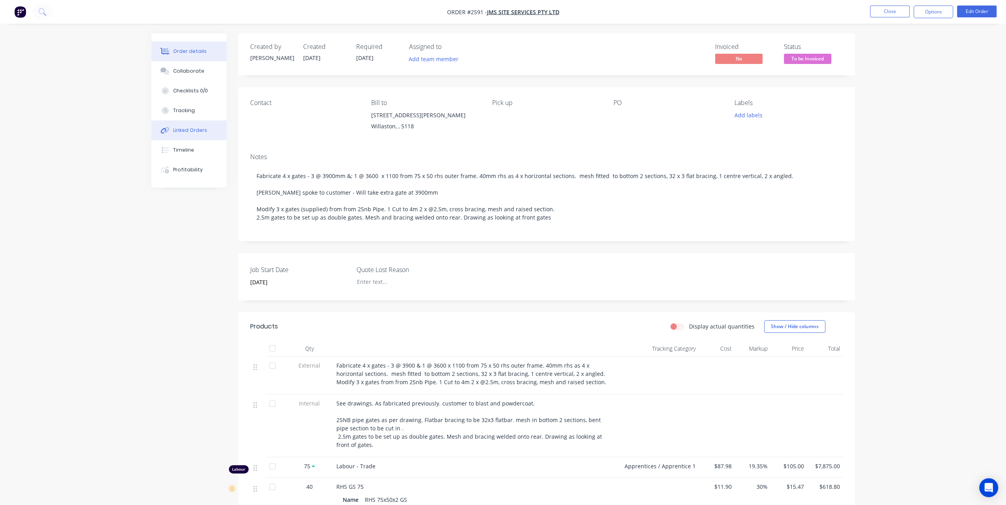
click at [191, 126] on button "Linked Orders" at bounding box center [188, 131] width 75 height 20
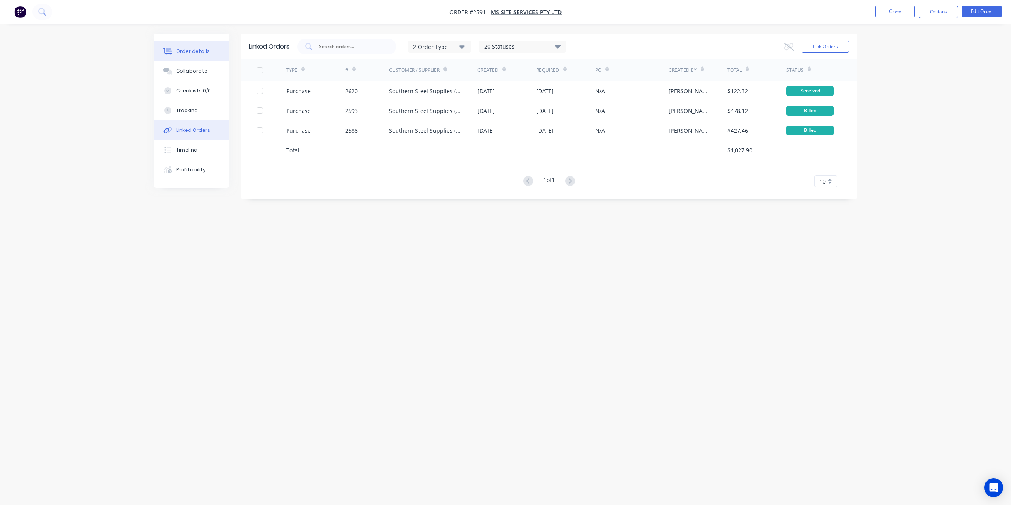
click at [193, 59] on button "Order details" at bounding box center [191, 51] width 75 height 20
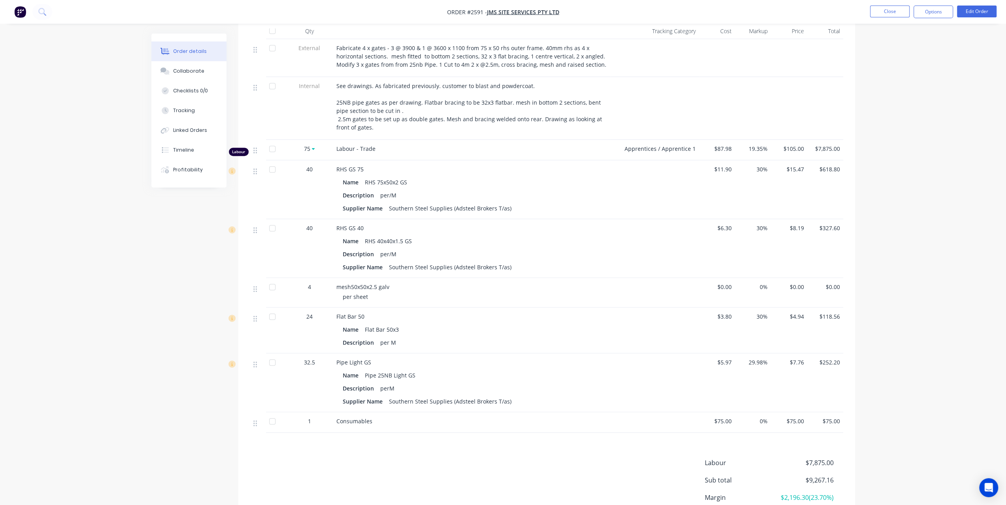
scroll to position [385, 0]
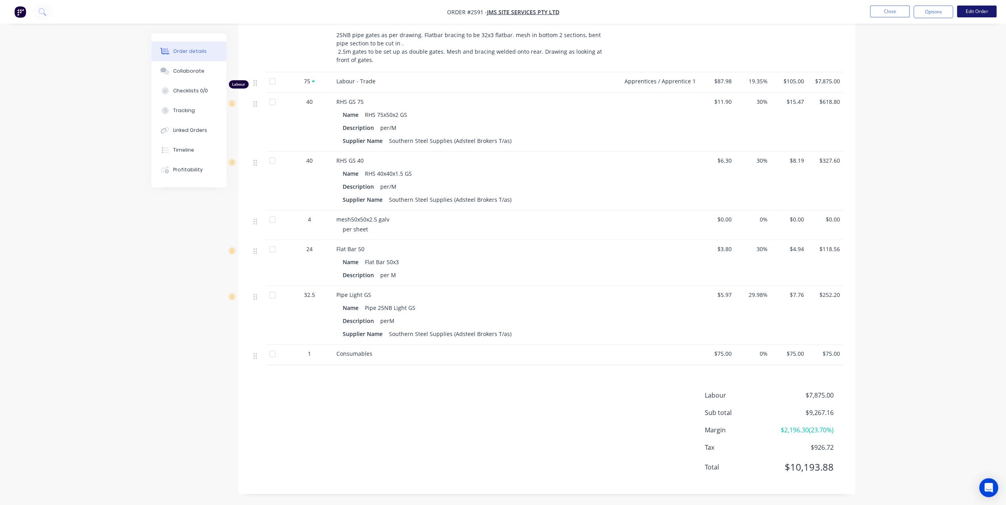
click at [987, 7] on button "Edit Order" at bounding box center [977, 12] width 40 height 12
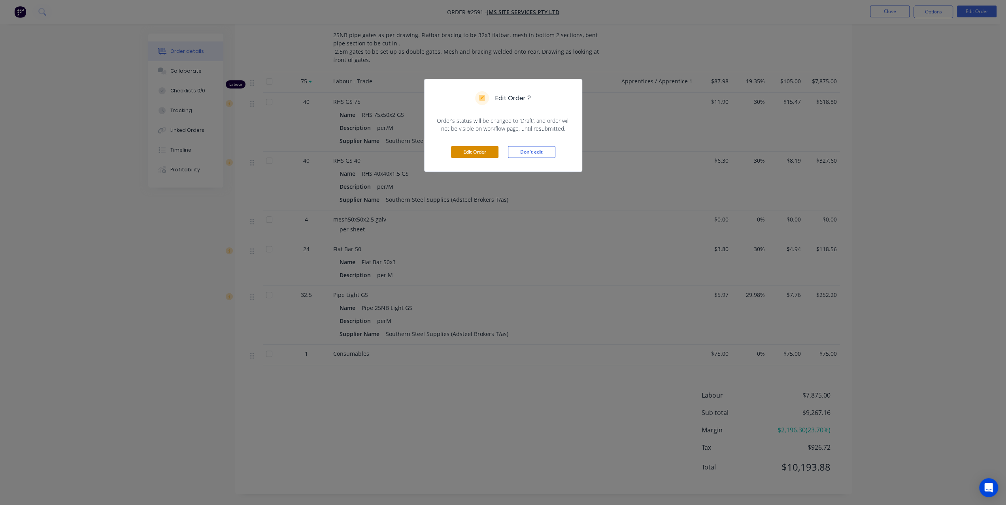
click at [487, 154] on button "Edit Order" at bounding box center [474, 152] width 47 height 12
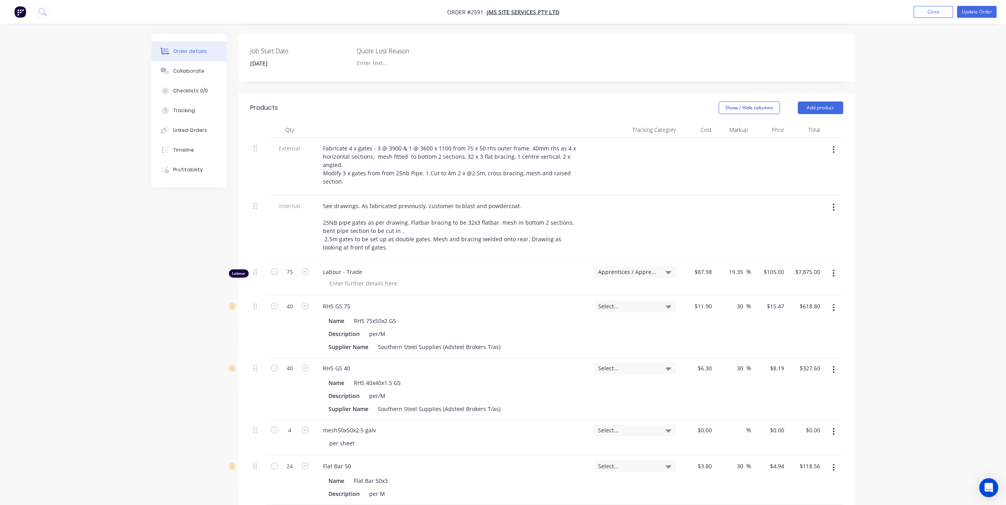
scroll to position [226, 0]
click at [838, 104] on button "Add product" at bounding box center [819, 110] width 45 height 13
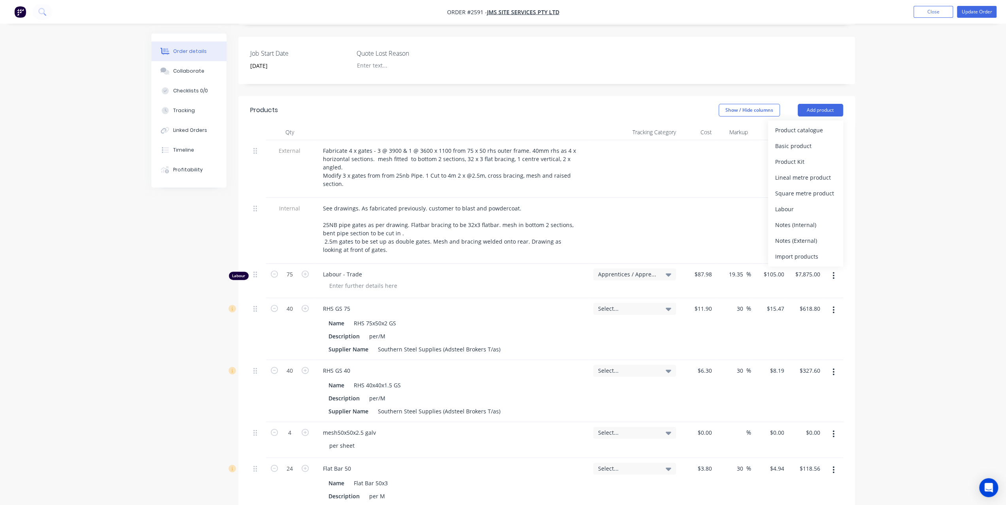
click at [921, 194] on div "Order details Collaborate Checklists 0/0 Tracking Linked Orders Timeline Profit…" at bounding box center [503, 303] width 1006 height 1058
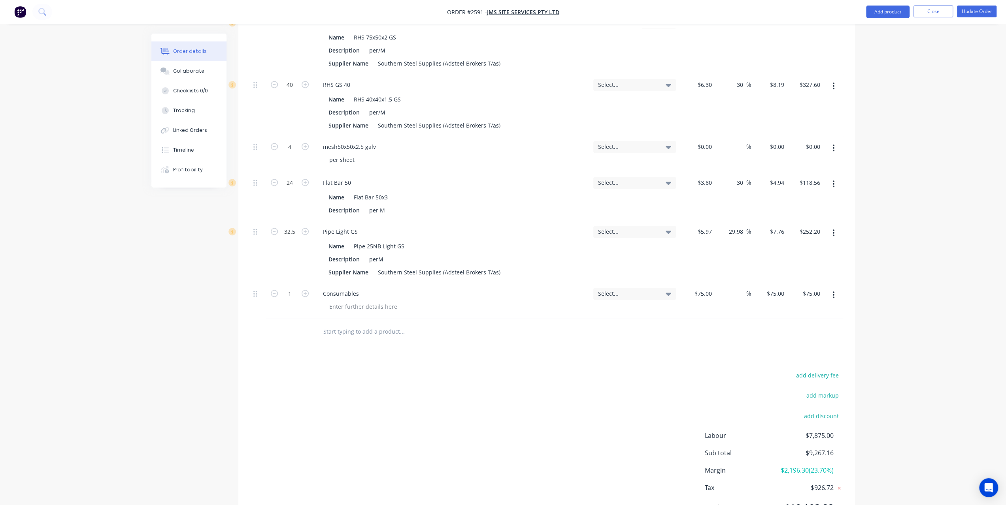
scroll to position [542, 0]
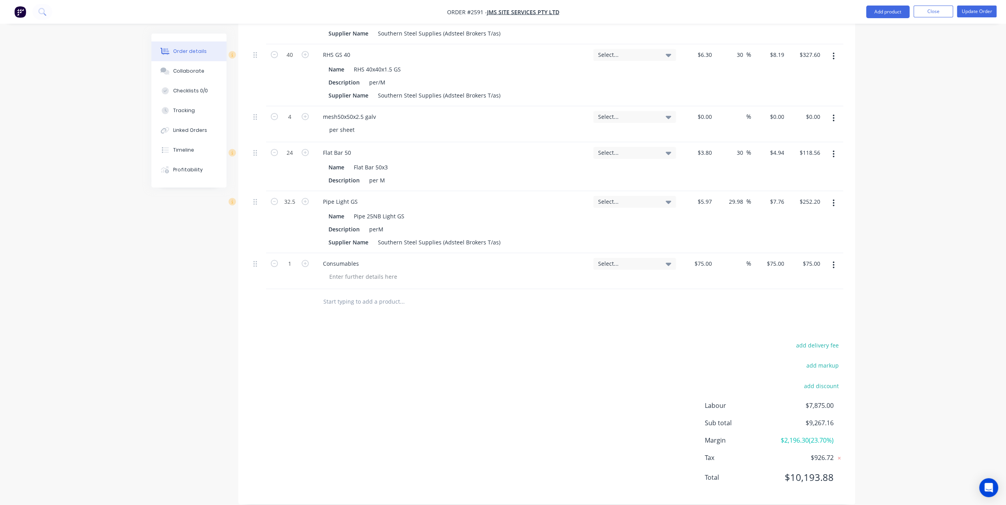
click at [338, 297] on input "text" at bounding box center [402, 302] width 158 height 16
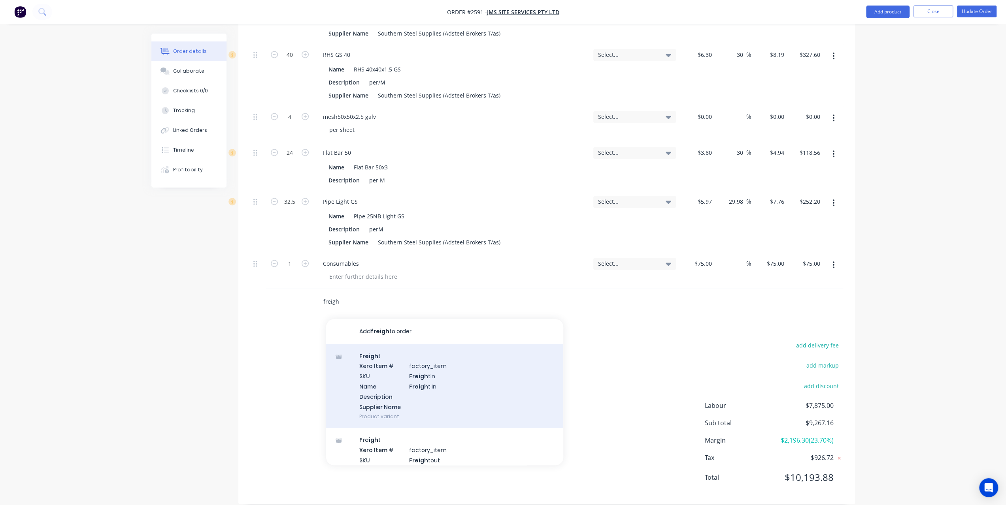
type input "freigh"
click at [390, 366] on div "Freigh t Xero Item # factory_item SKU Freigh tIn Name Freigh t In Description S…" at bounding box center [444, 387] width 237 height 84
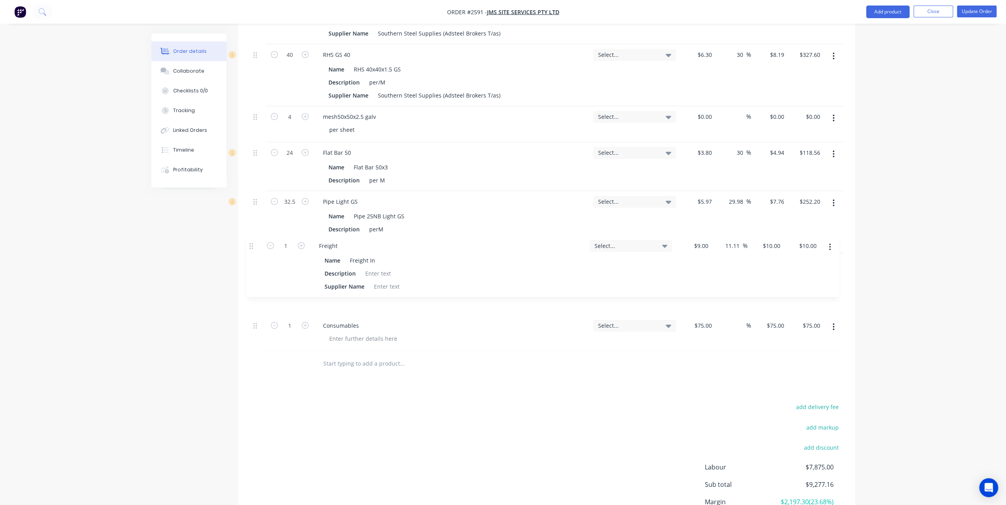
drag, startPoint x: 255, startPoint y: 289, endPoint x: 252, endPoint y: 243, distance: 46.8
click at [252, 243] on div "External Fabricate 4 x gates - 3 @ 3900 & 1 @ 3600 x 1100 from 75 x 50 rhs oute…" at bounding box center [546, 87] width 593 height 527
click at [703, 258] on div "9 $9.00" at bounding box center [703, 263] width 21 height 11
type input "$50.00"
type input "$55.5556"
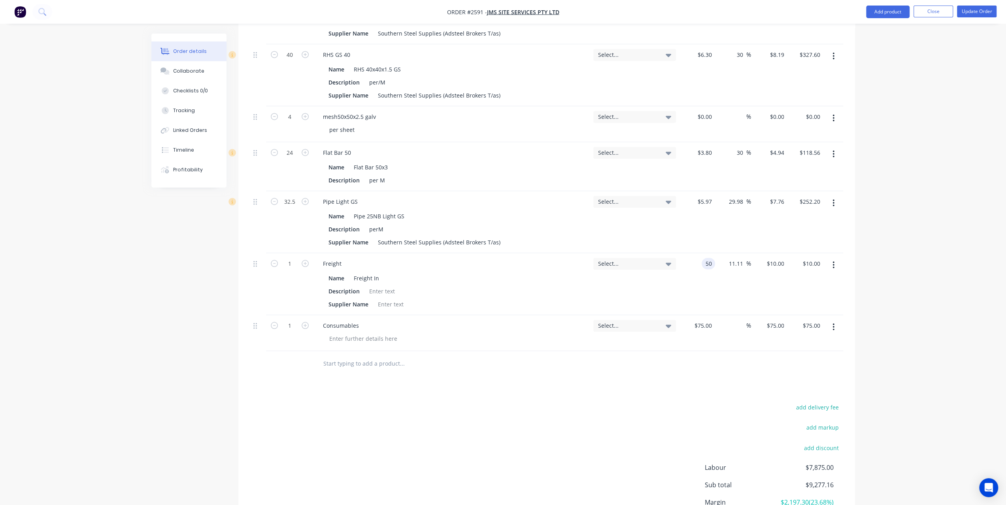
type input "$55.56"
type input "30"
type input "65"
type input "$65.00"
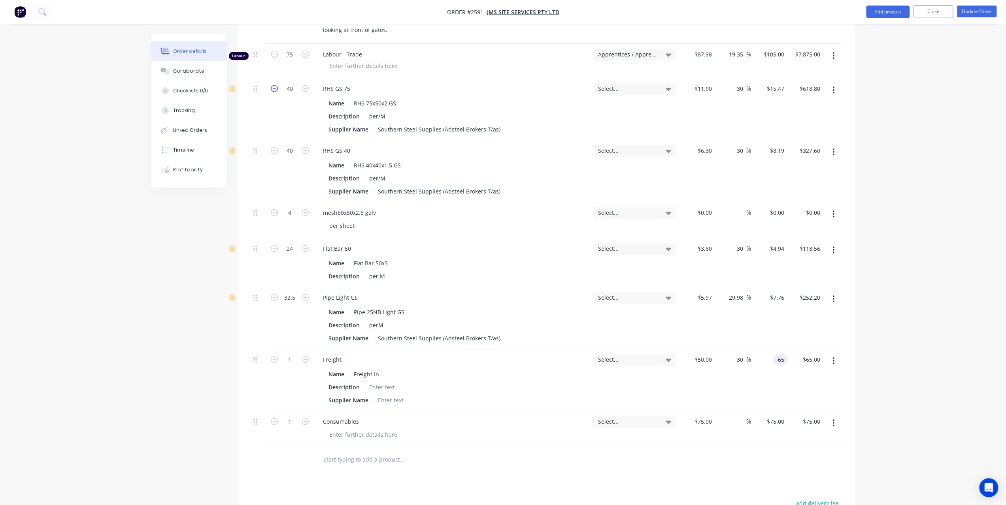
scroll to position [367, 0]
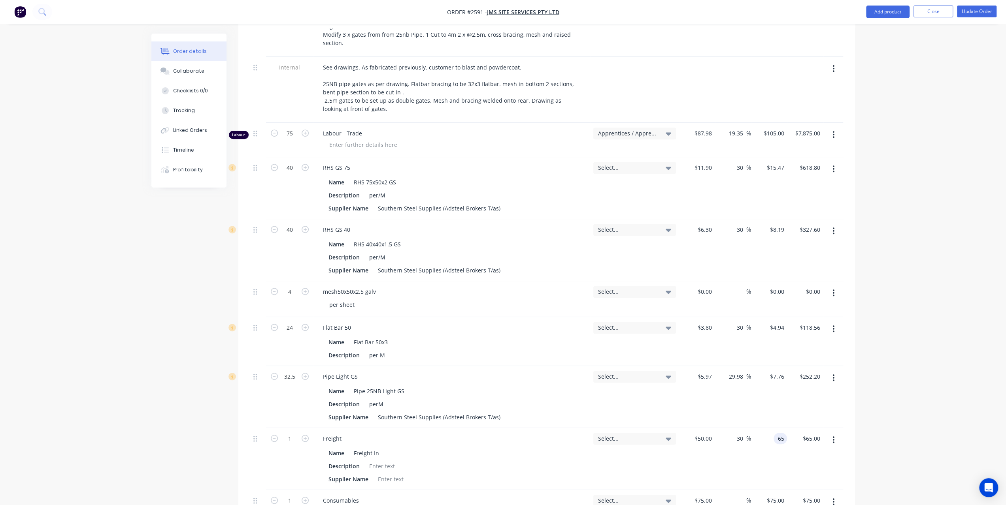
type input "$65.00"
click at [709, 286] on input "$0.00" at bounding box center [706, 291] width 18 height 11
type input "$0.00"
type input "65"
type input "0"
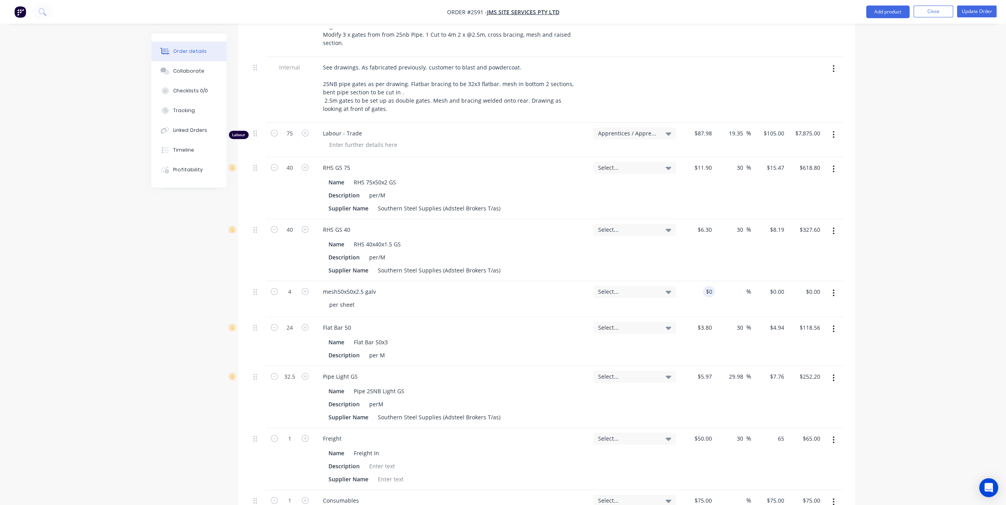
type input "$65.00"
type input "$0.00"
type input "65"
type input "0"
type input "$65.00"
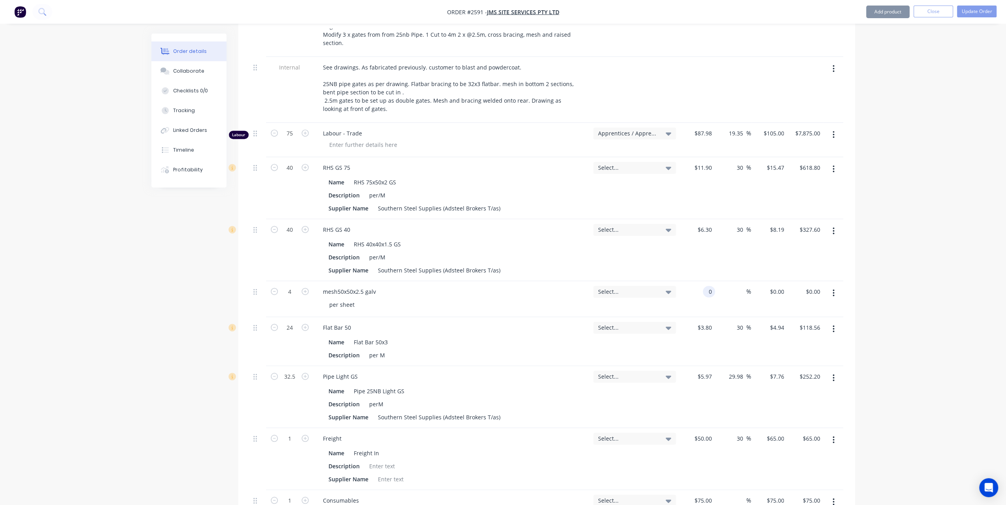
type input "$0.00"
type input "65"
type input "0"
type input "$65.00"
type input "$0.00"
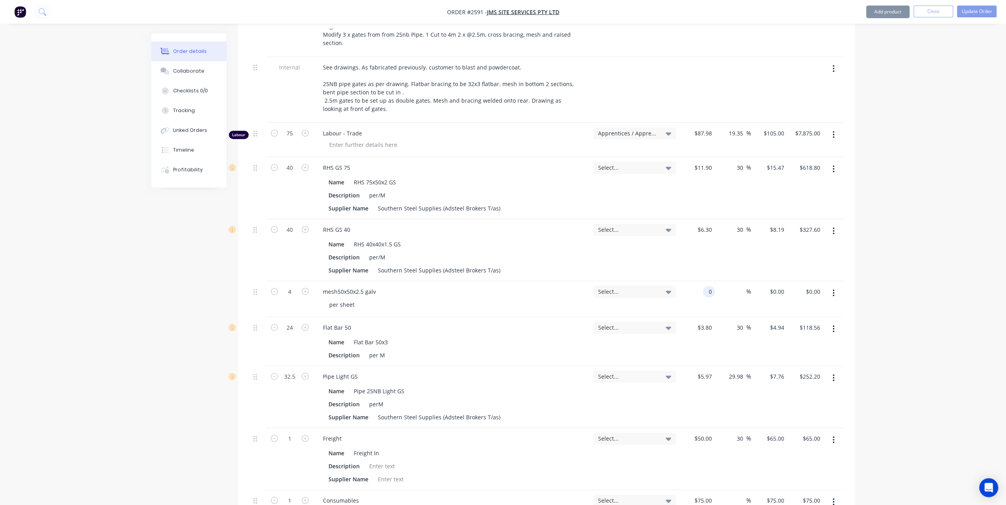
type input "65"
type input "0"
type input "$65.00"
type input "$0.00"
type input "65"
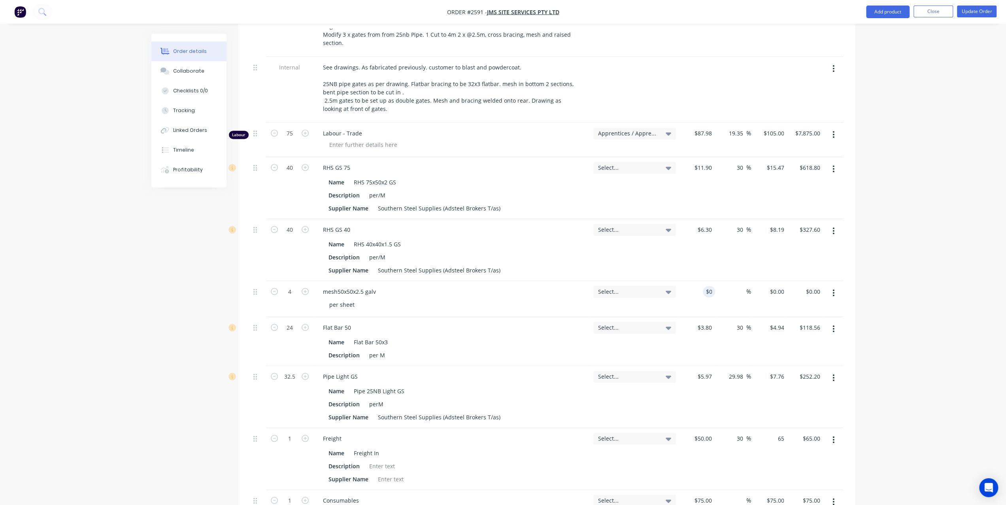
type input "0"
type input "$65.00"
type input "$0.00"
type input "65"
type input "0"
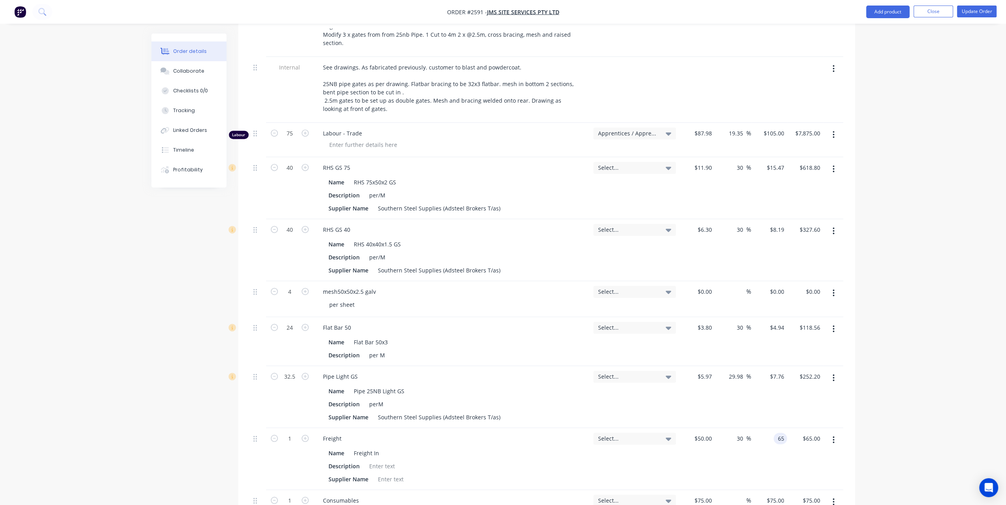
type input "$65.00"
type input "$0.00"
type input "65"
type input "0"
type input "$65.00"
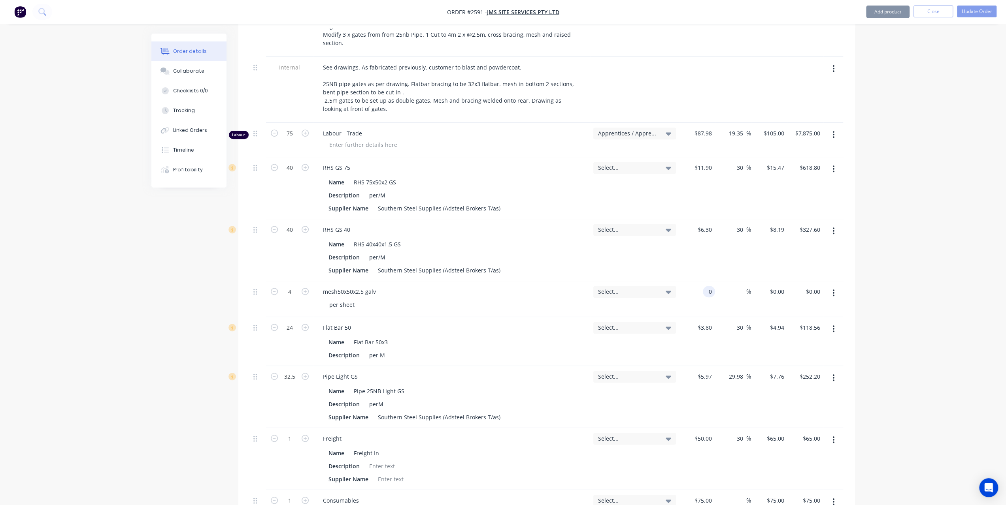
type input "$0.00"
type input "65"
type input "0"
type input "$65.00"
type input "$0.00"
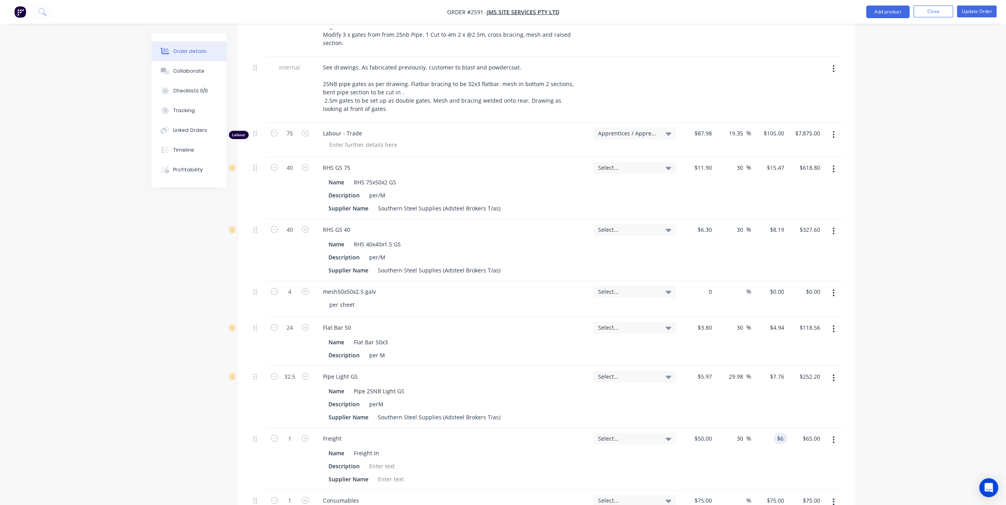
type input "65"
type input "0"
type input "$65.00"
type input "$0.00"
type input "65"
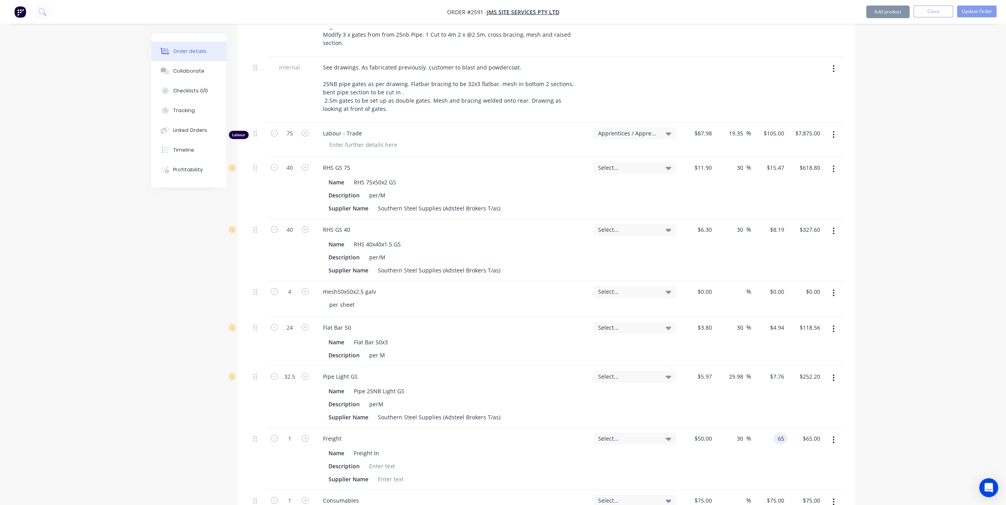
type input "0"
type input "$65.00"
type input "$0.00"
type input "65"
type input "0"
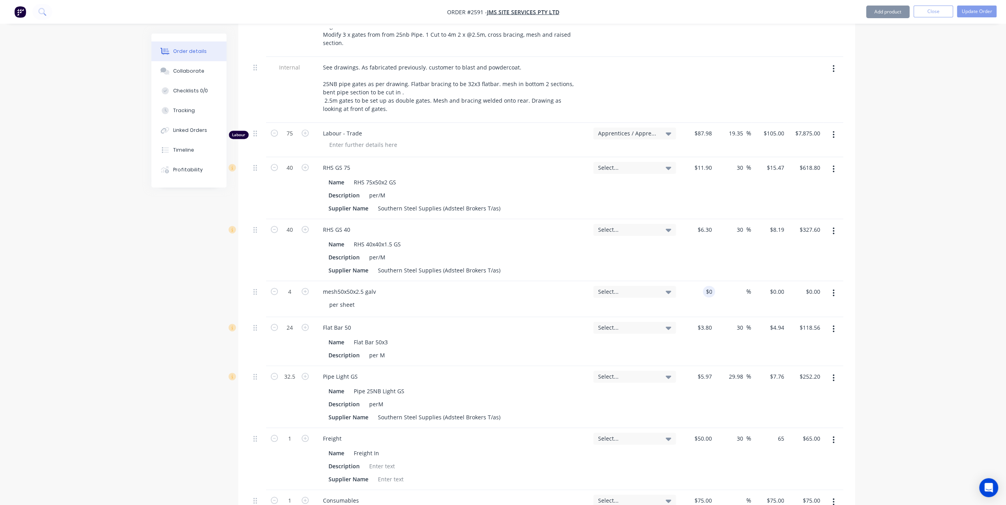
type input "$65.00"
type input "$0.00"
type input "65"
type input "0"
type input "$65.00"
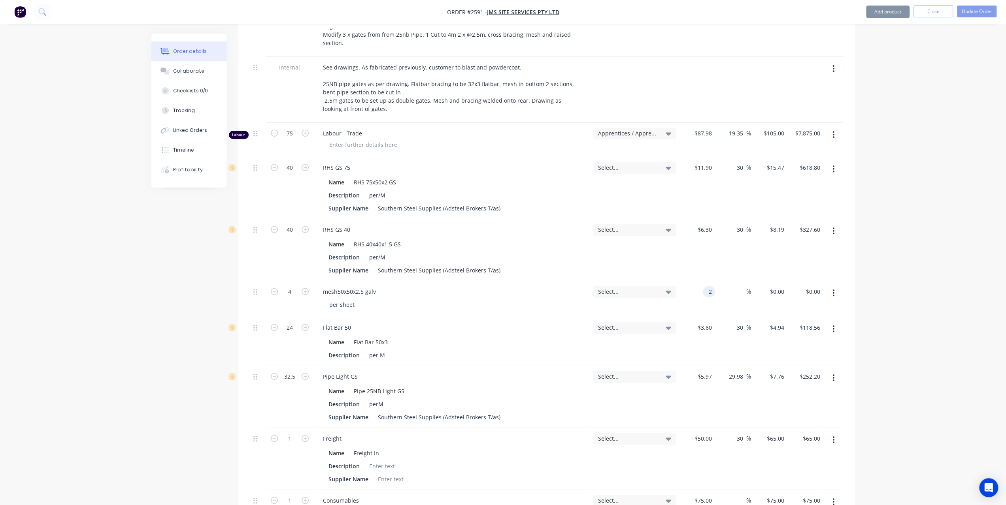
type input "2"
type input "657"
type input "2"
type input "$2.00"
type input "$8.00"
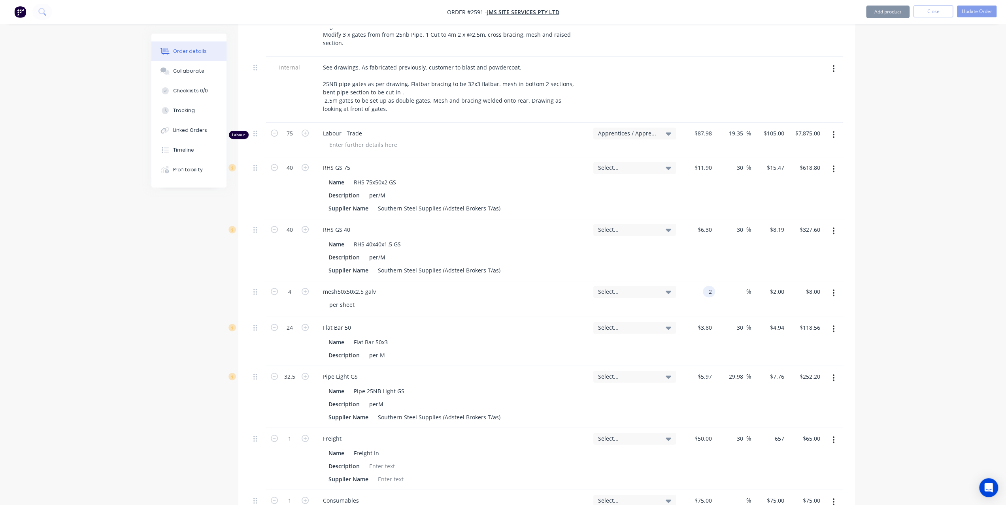
type input "$657.00"
type input "2"
type input "1214"
type input "$657.00"
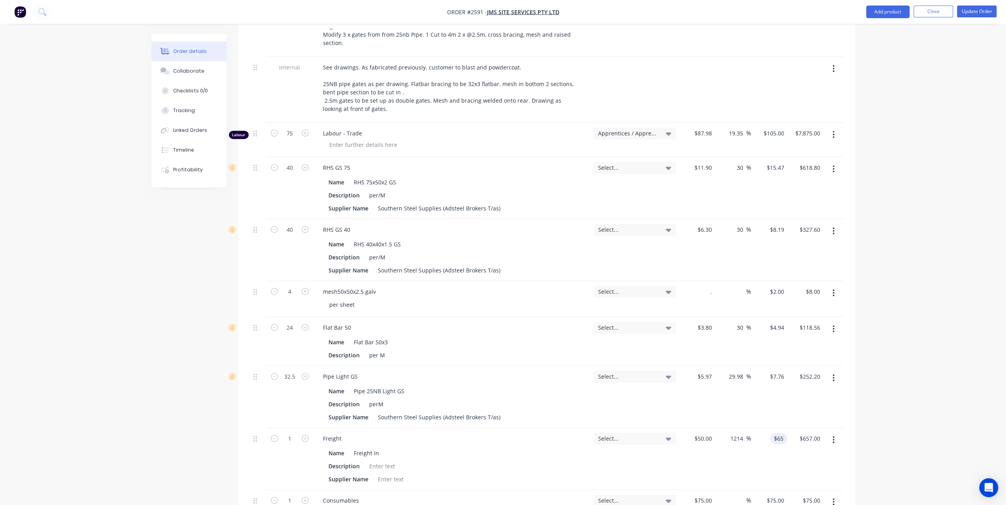
type input "$0.00"
type input "657"
type input "0"
type input "$0.00"
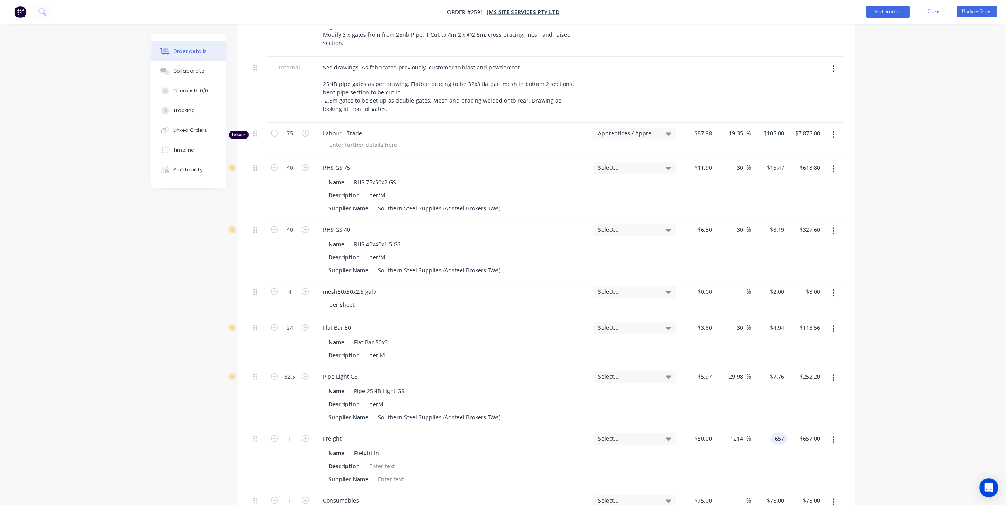
type input "$657.00"
type input "$0.00"
type input "657"
type input "0"
type input "$657.00"
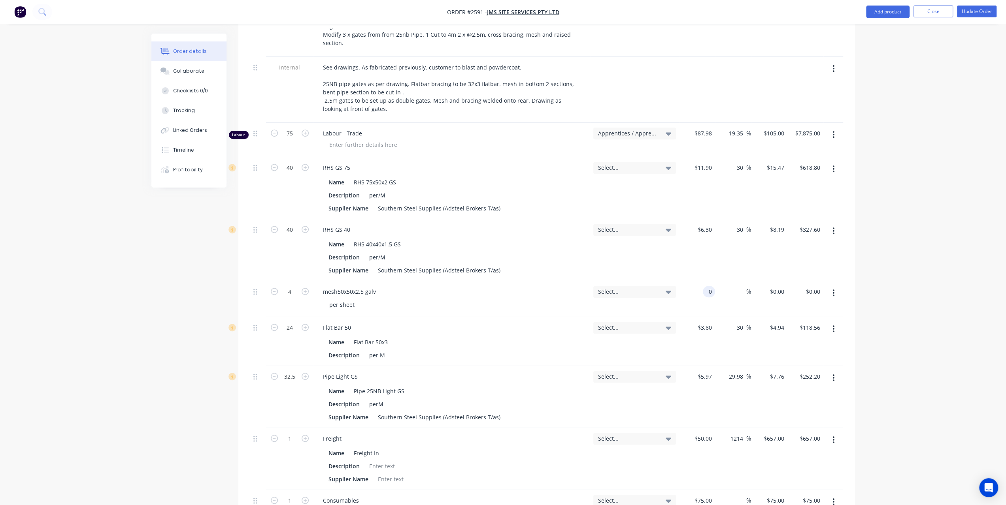
type input "$0.00"
type input "657"
type input "0"
type input "$657.00"
type input "$0.00"
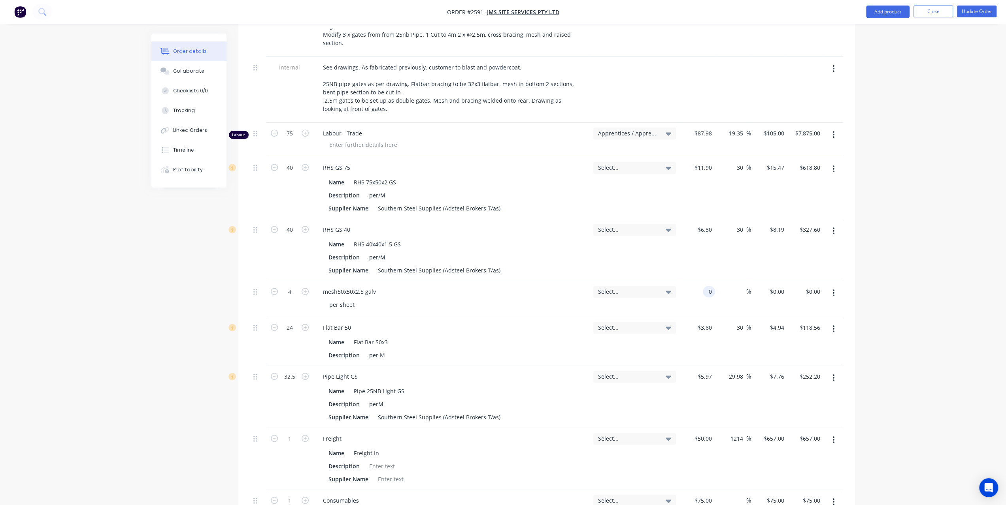
type input "657"
type input "0"
type input "$657.00"
type input "$0.00"
type input "657"
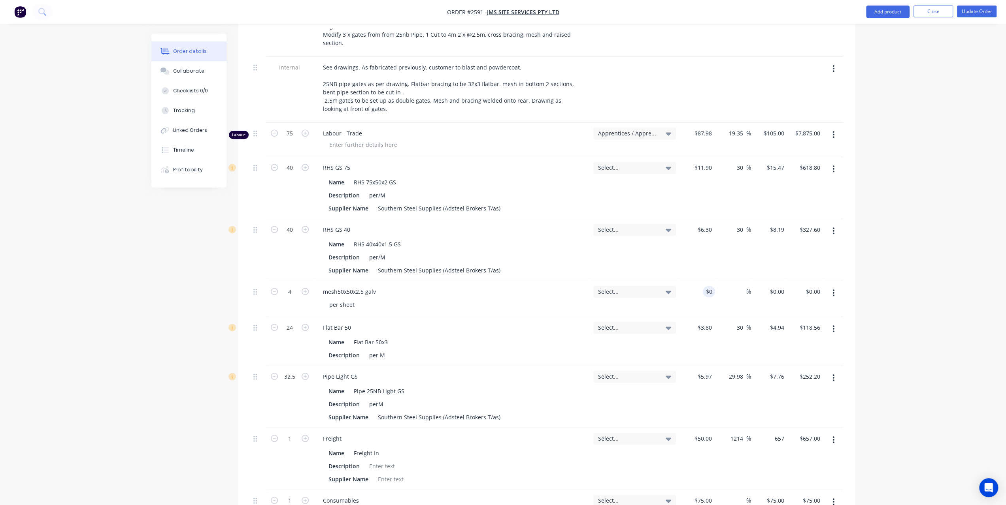
type input "0"
type input "$657.00"
type input "$0.00"
type input "657"
type input "0"
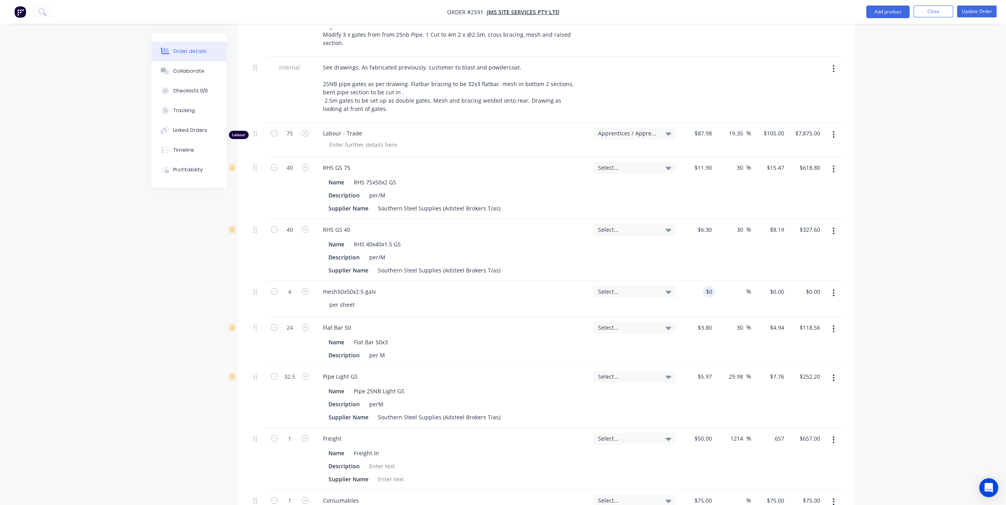
type input "$657.00"
type input "$0.00"
type input "657"
type input "0"
type input "$657.00"
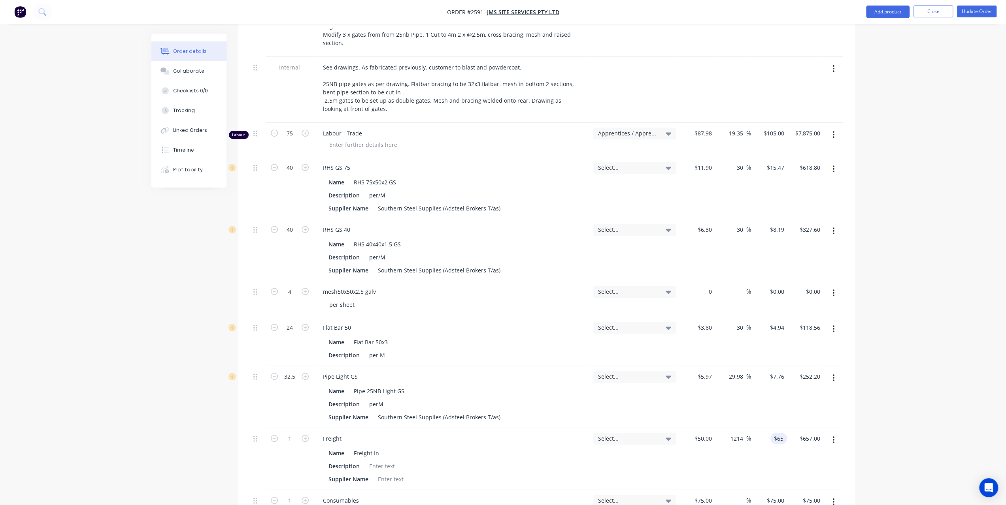
type input "$0.00"
type input "657"
type input "0"
type input "$657.00"
type input "$0.00"
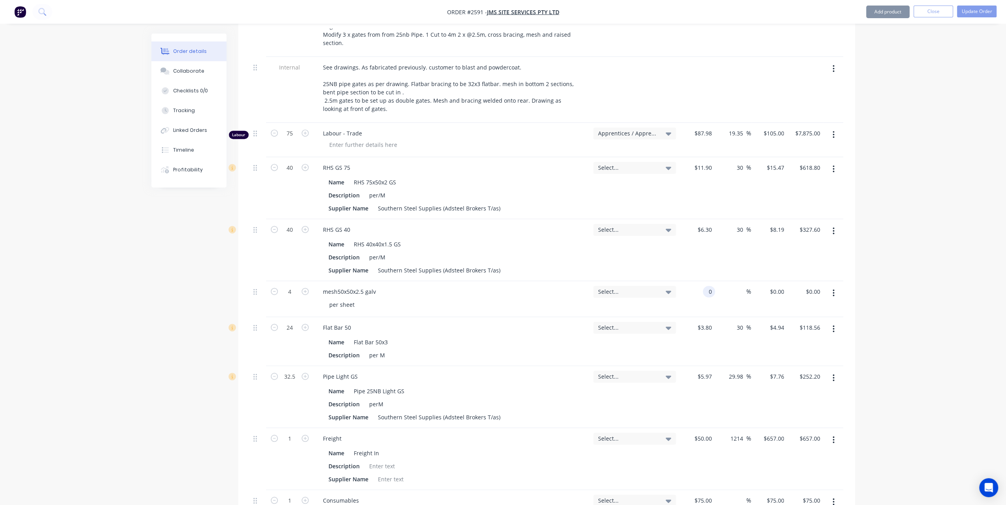
type input "657"
type input "0"
type input "$657.00"
type input "$0.00"
type input "657"
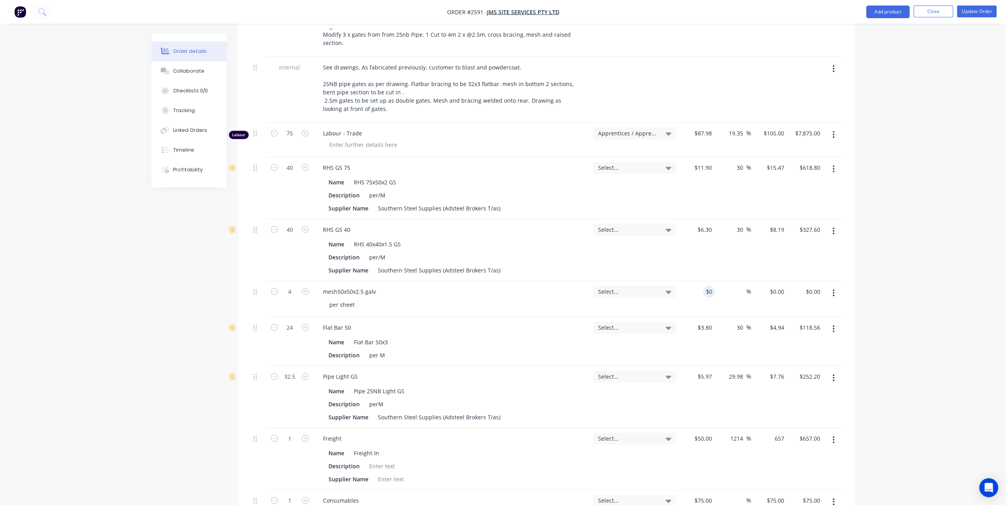
type input "0"
type input "$657.00"
type input "$0.00"
type input "657"
type input "0"
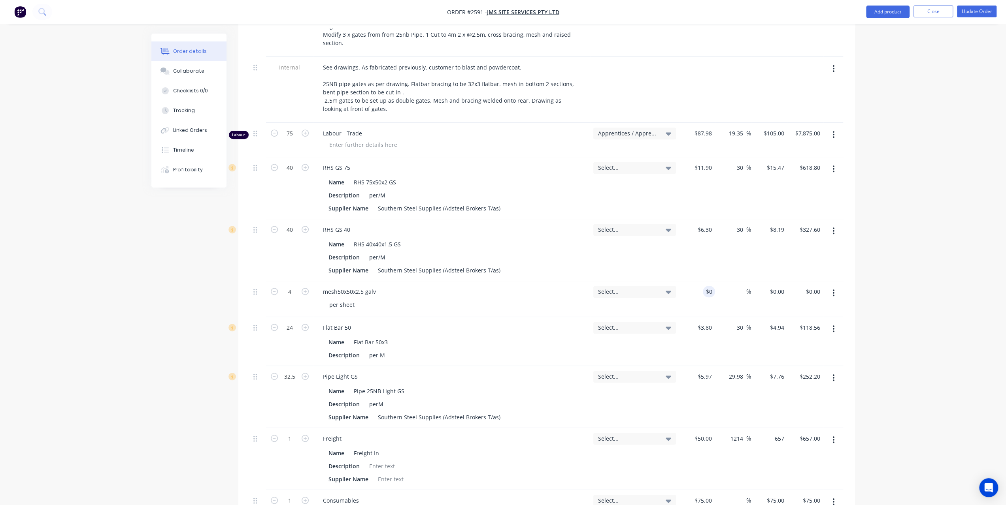
type input "$657.00"
type input "$0.00"
type input "657"
type input "0"
type input "$657.00"
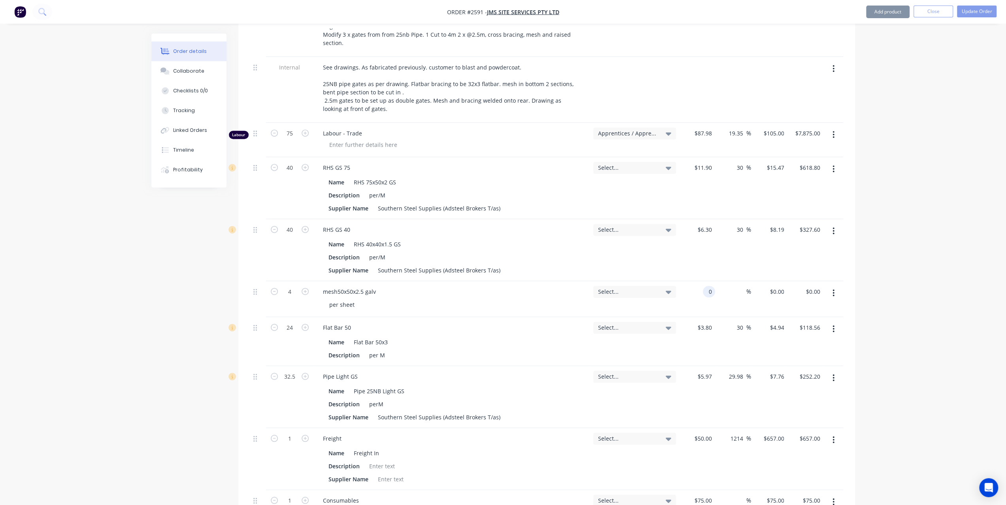
type input "$0.00"
type input "657"
type input "0"
type input "$657.00"
type input "$0.00"
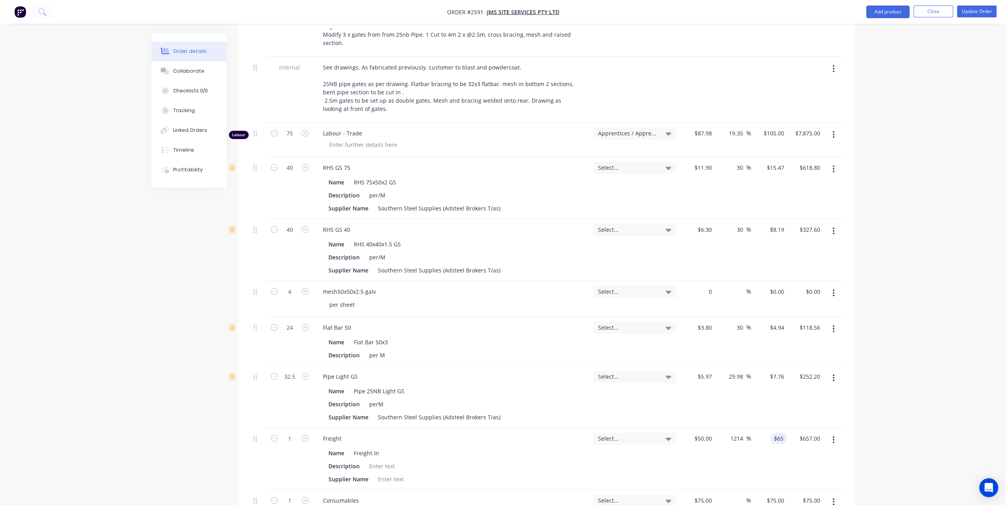
type input "657"
type input "0"
type input "6572"
type input "$0.00"
type input "13044"
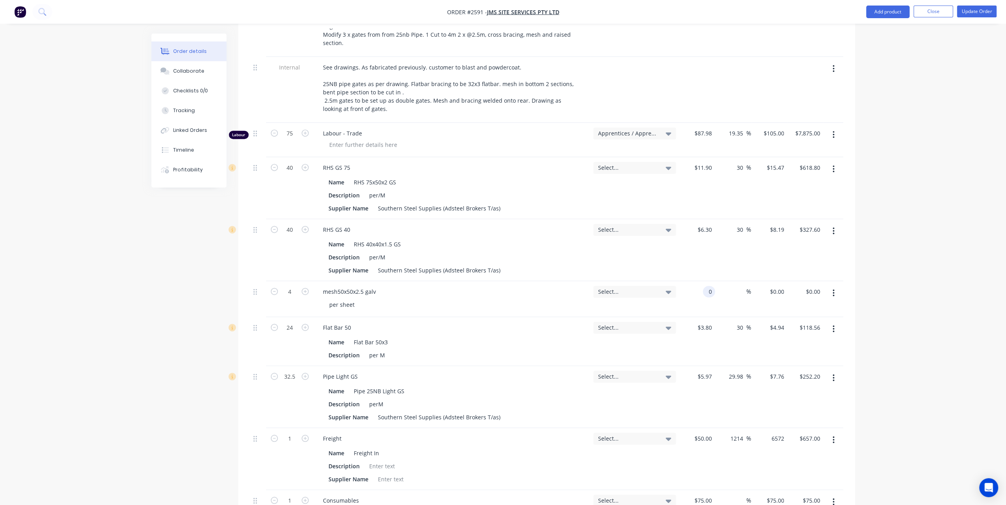
type input "6572"
type input "$6,572.00"
type input "0"
type input "$6,572.00"
type input "$0.00"
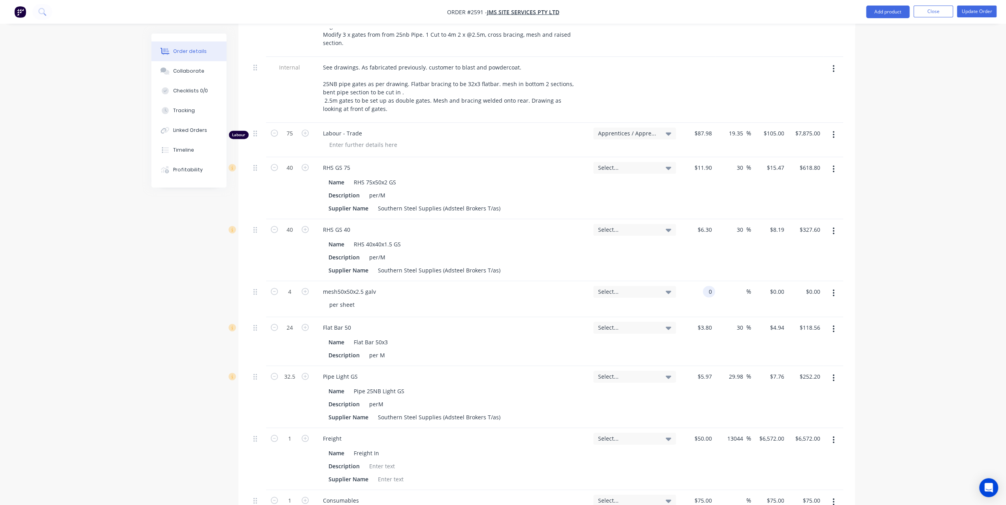
type input "6572"
type input "0"
type input "$6,572.00"
type input "$0.00"
type input "6572"
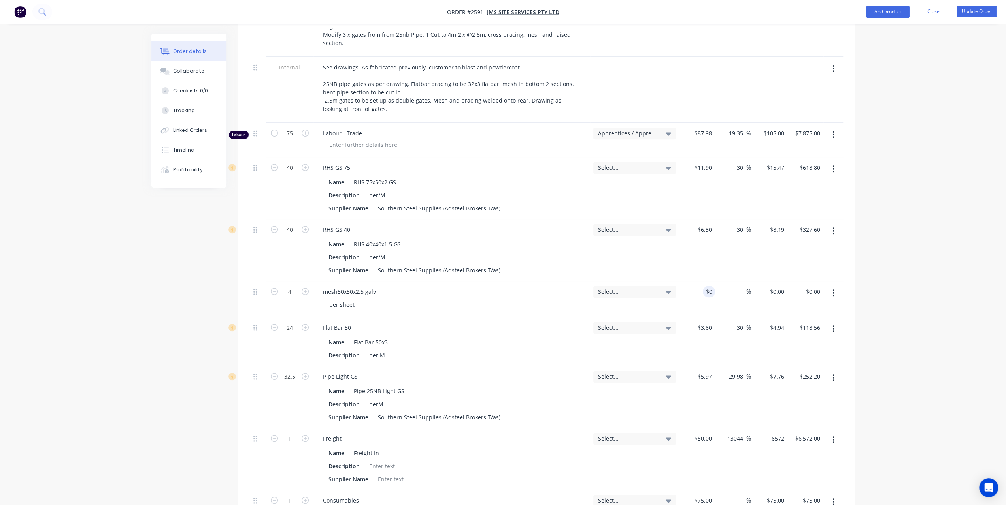
type input "0"
type input "$6,572.00"
type input "$0.00"
type input "6572"
type input "0"
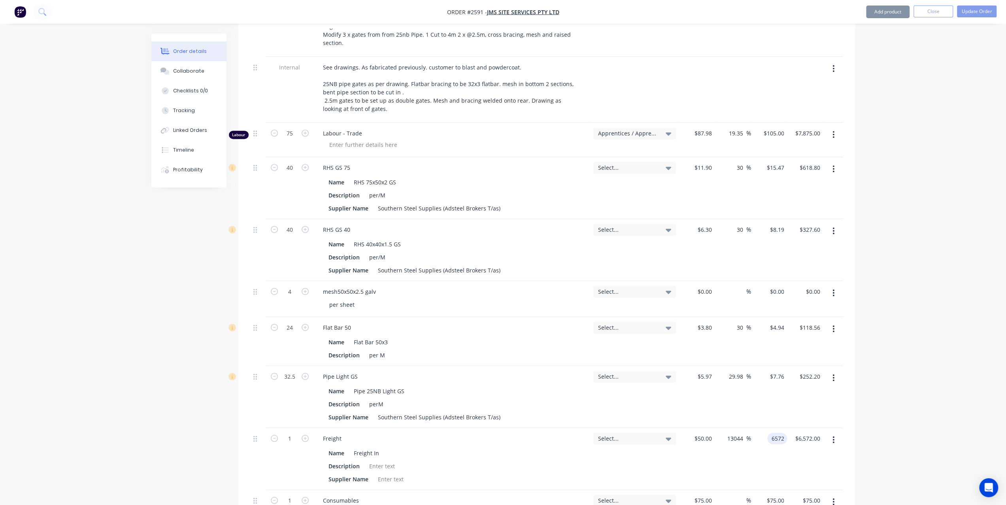
type input "$6,572.00"
type input "$0.00"
type input "6572"
type input "0"
type input "$6,572.00"
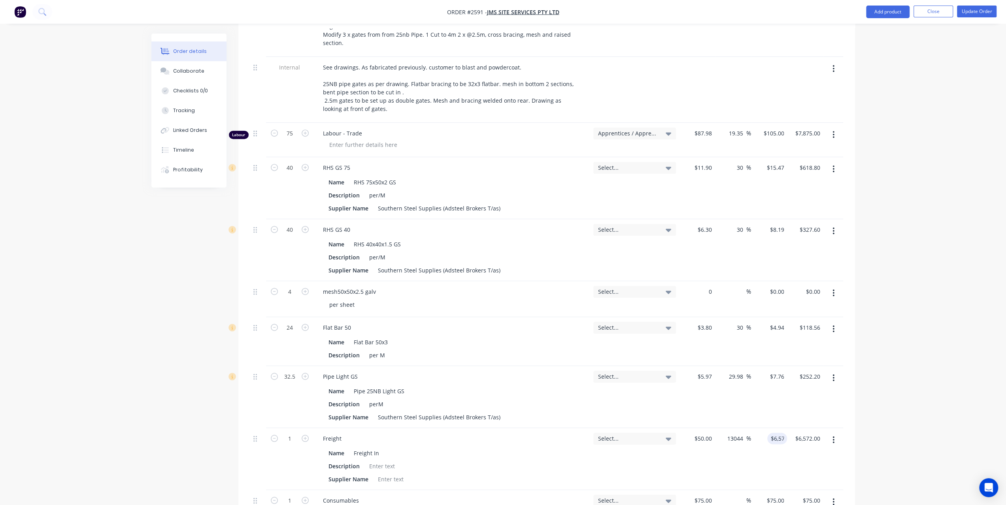
type input "$0.00"
type input "6572"
type input "0"
type input "$6,572.00"
type input "$0.00"
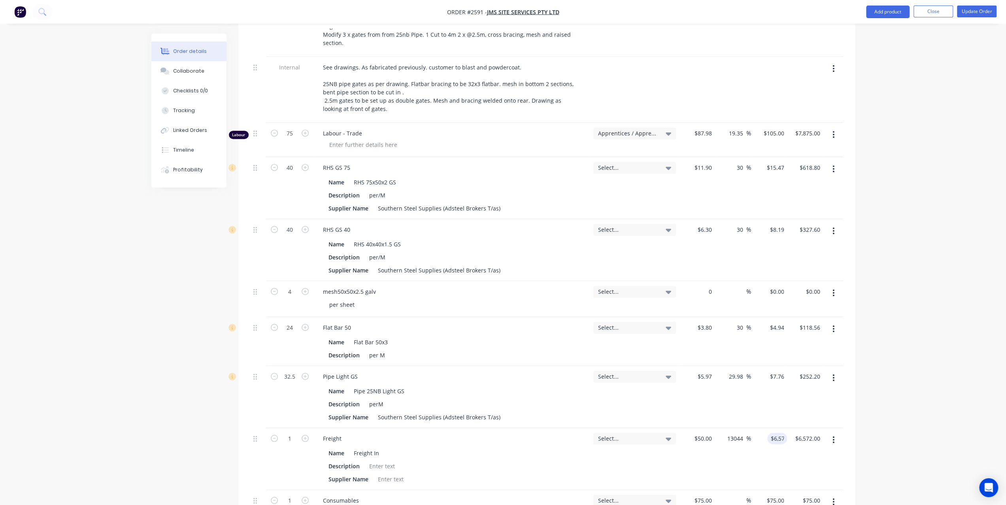
type input "6572"
type input "0"
type input "$6,572.00"
type input "$0.00"
type input "6572"
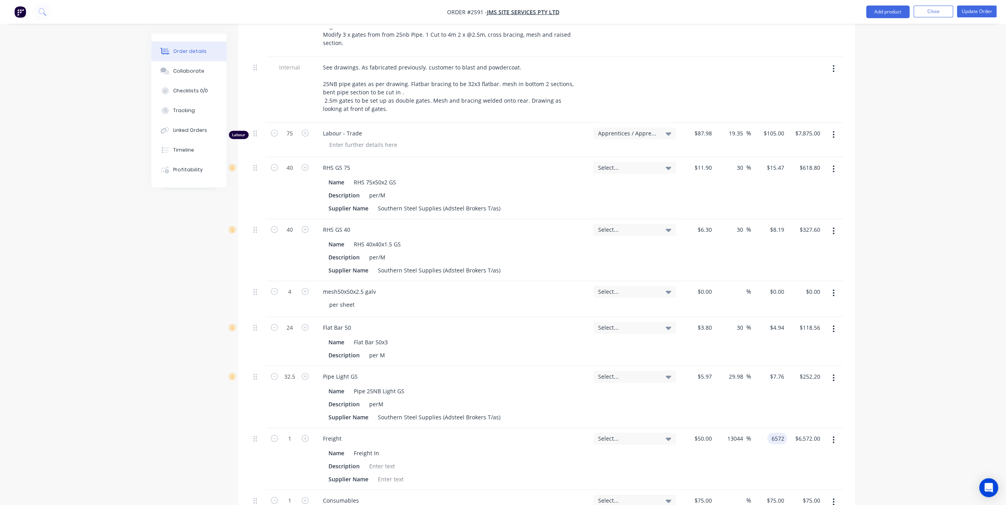
type input "0"
type input "$6,572.00"
type input "$0.00"
type input "6572"
type input "0"
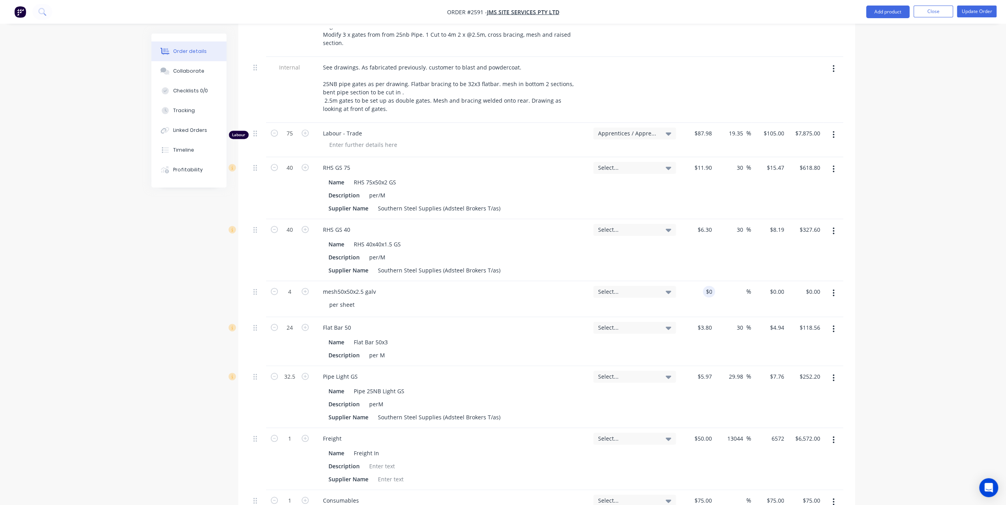
type input "$6,572.00"
type input "$0.00"
type input "6572"
type input "0"
type input "$6,572.00"
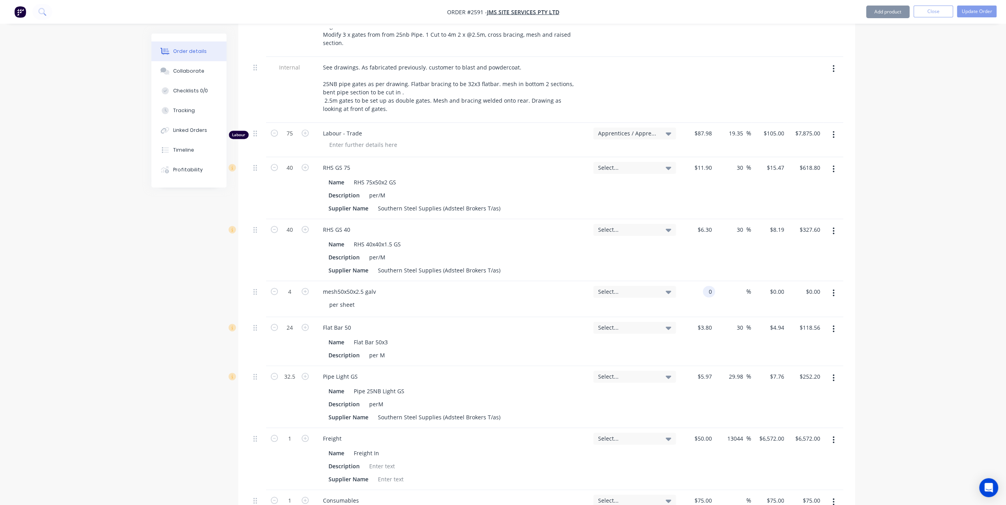
type input "$0.00"
type input "6572"
type input "0"
type input "$6,572.00"
type input "$0.00"
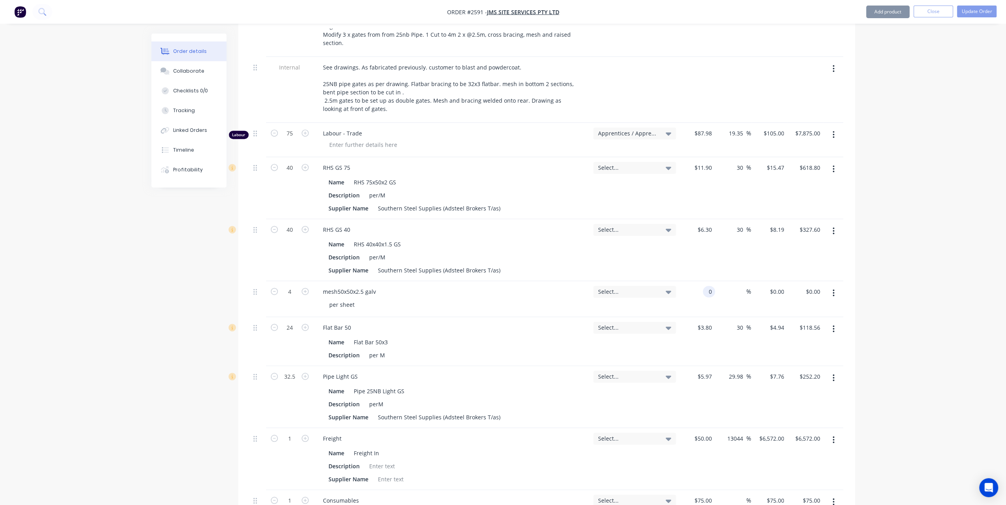
type input "6572"
type input "0"
type input "$6,572.00"
type input "$0.00"
type input "6572"
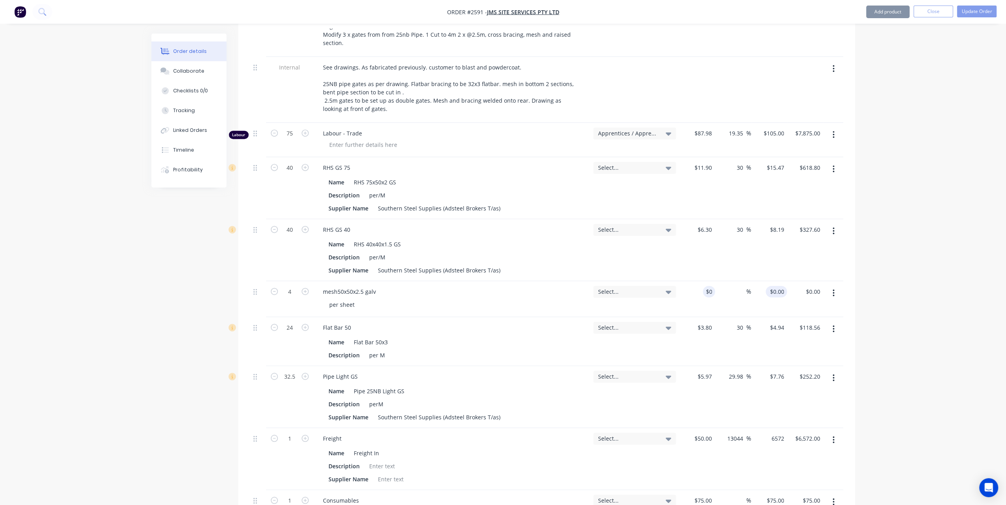
type input "0"
type input "$6,572.00"
type input "0"
type input "$6,572.00"
click at [912, 261] on div "Order details Collaborate Checklists 0/0 Tracking Linked Orders Timeline Profit…" at bounding box center [503, 193] width 1006 height 1120
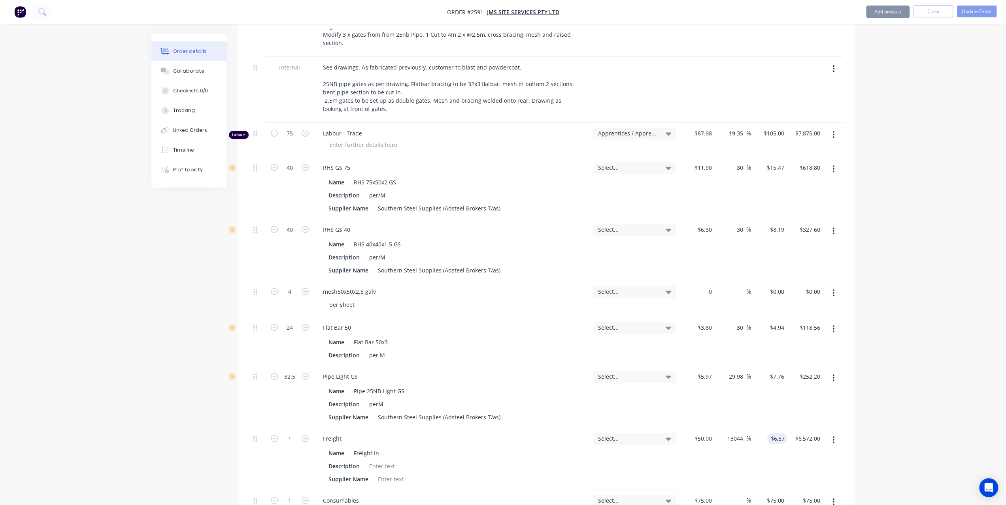
type input "$0.00"
type input "6572"
type input "0"
type input "$6,572.00"
type input "$0.00"
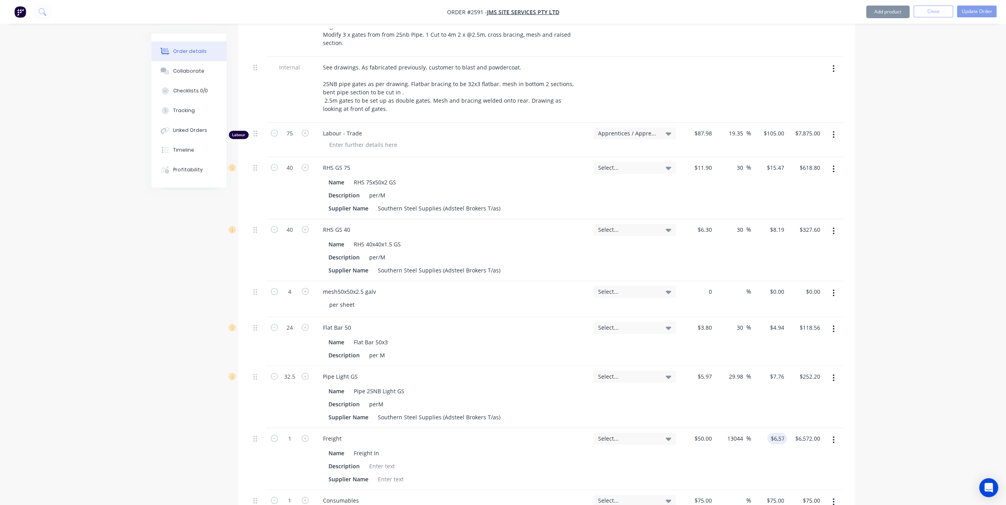
type input "6572"
type input "0"
type input "$6,572.00"
type input "0"
type input "$6,572.00"
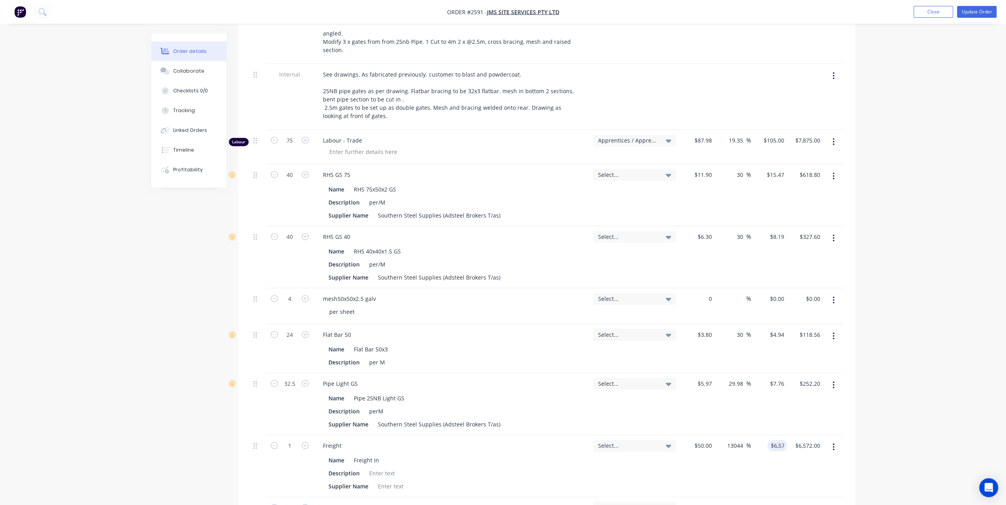
type input "$0.00"
type input "6572"
type input "$0.00"
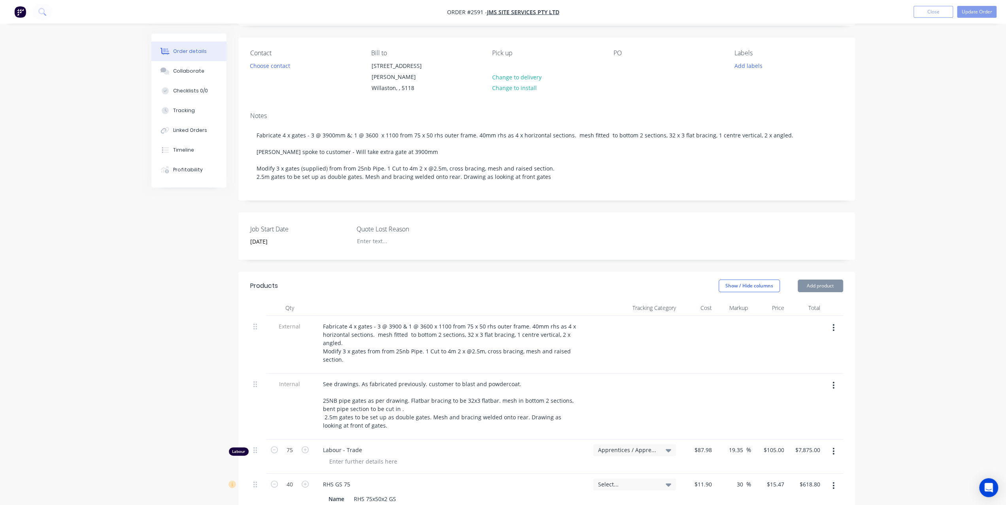
scroll to position [11, 0]
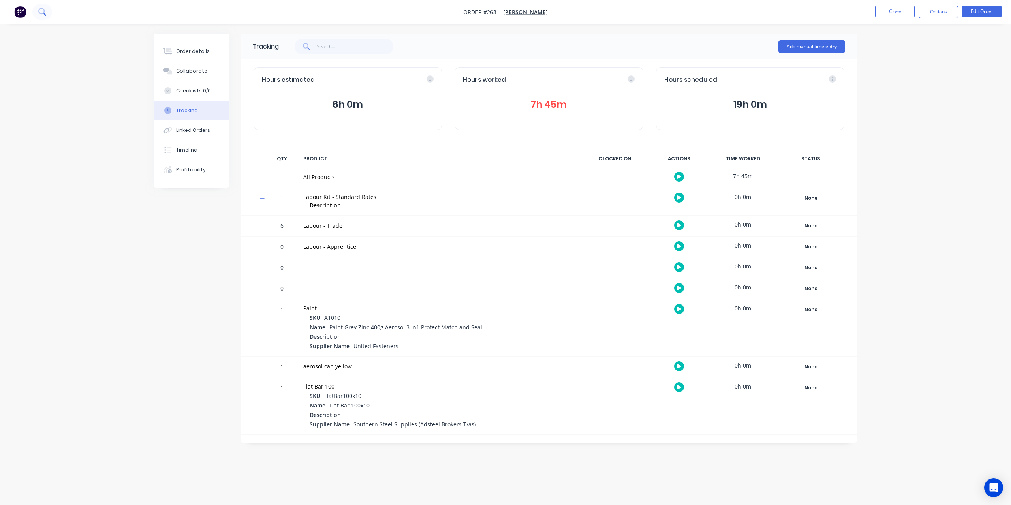
click at [47, 13] on button at bounding box center [42, 12] width 20 height 16
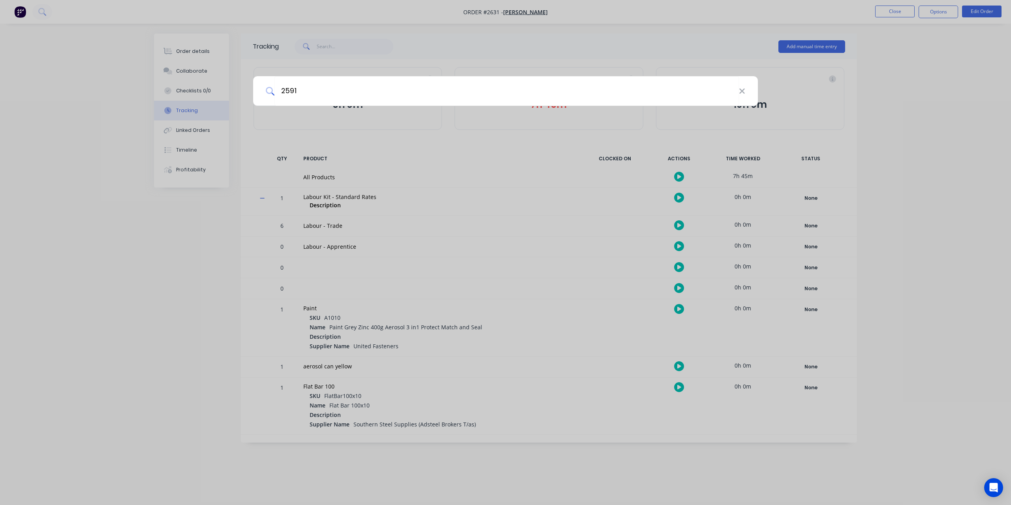
type input "2591"
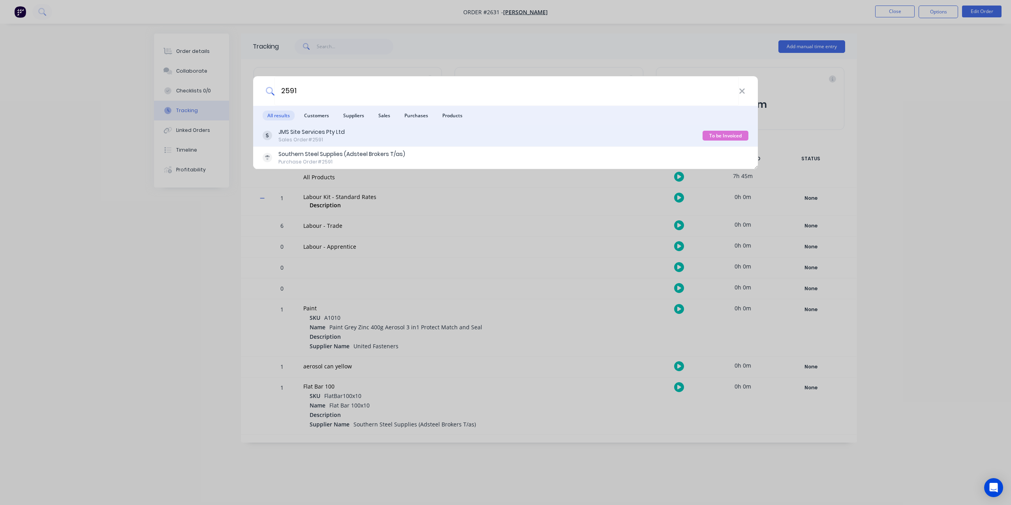
click at [310, 133] on div "JMS Site Services Pty Ltd" at bounding box center [312, 132] width 66 height 8
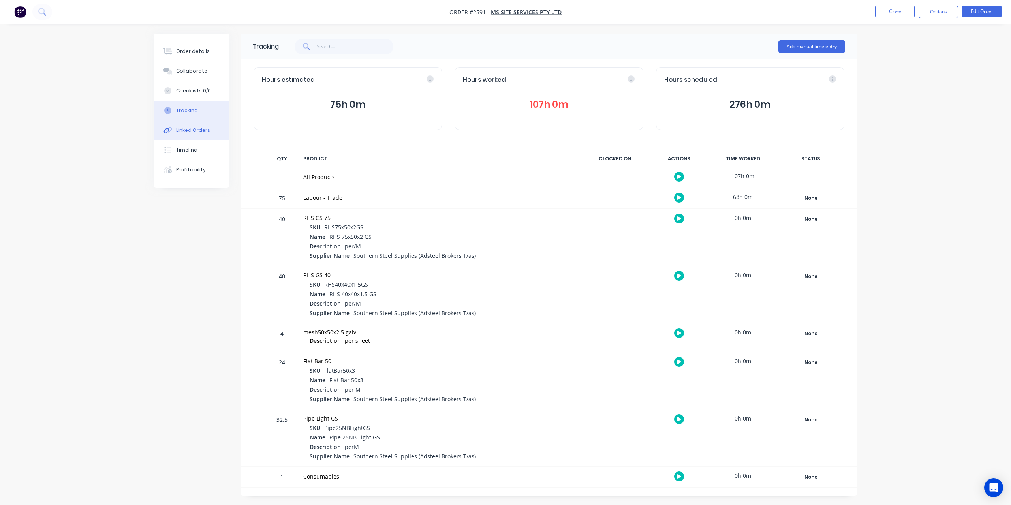
click at [190, 129] on div "Linked Orders" at bounding box center [193, 130] width 34 height 7
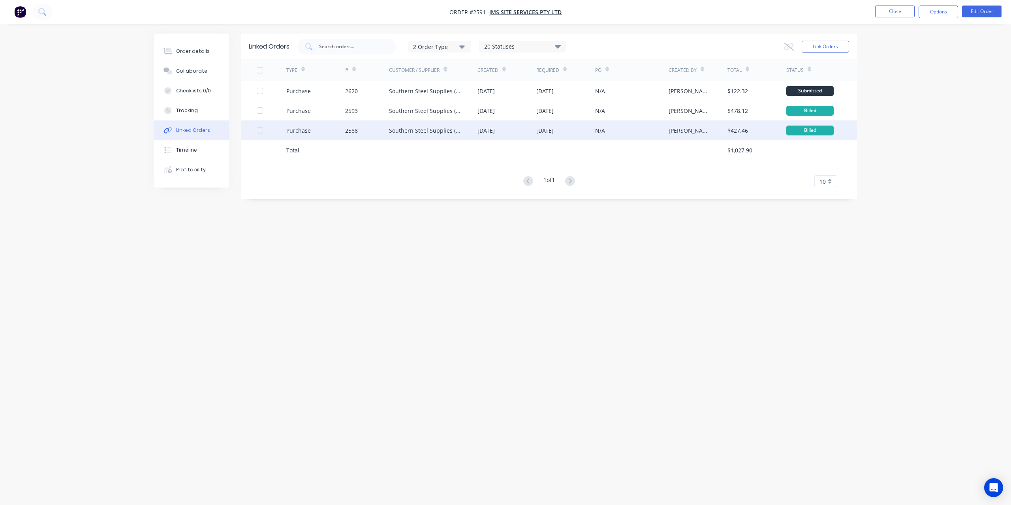
drag, startPoint x: 288, startPoint y: 135, endPoint x: 296, endPoint y: 128, distance: 10.9
click at [296, 128] on div "Purchase" at bounding box center [298, 130] width 24 height 8
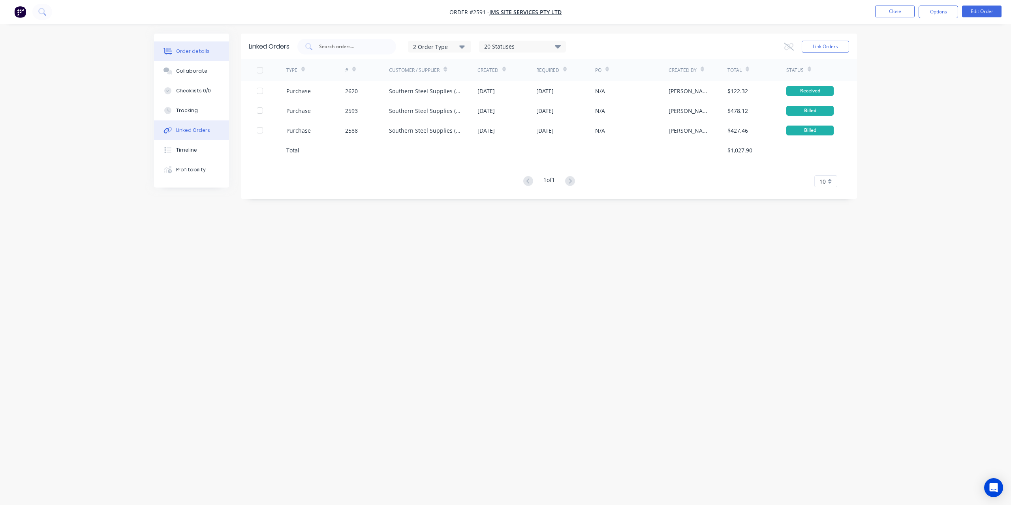
click at [188, 53] on div "Order details" at bounding box center [193, 51] width 34 height 7
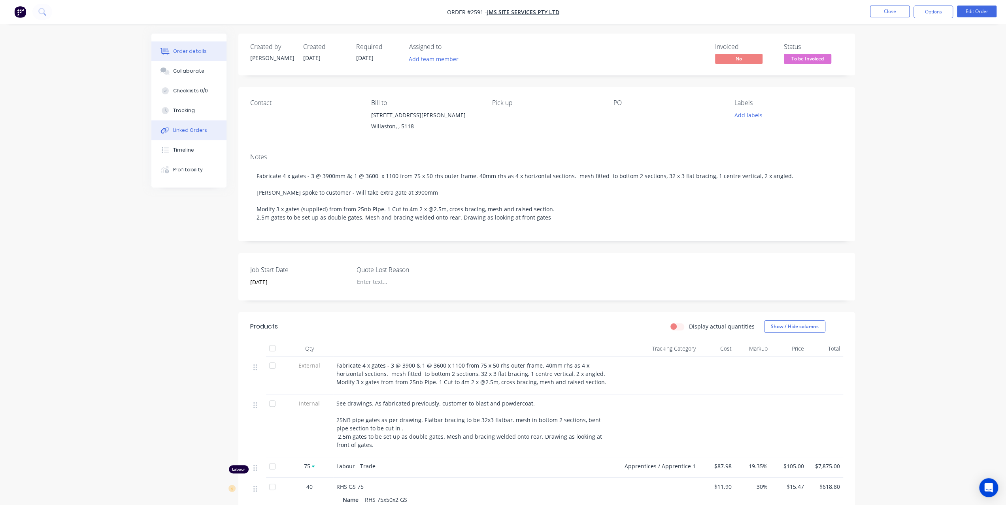
click at [194, 129] on div "Linked Orders" at bounding box center [190, 130] width 34 height 7
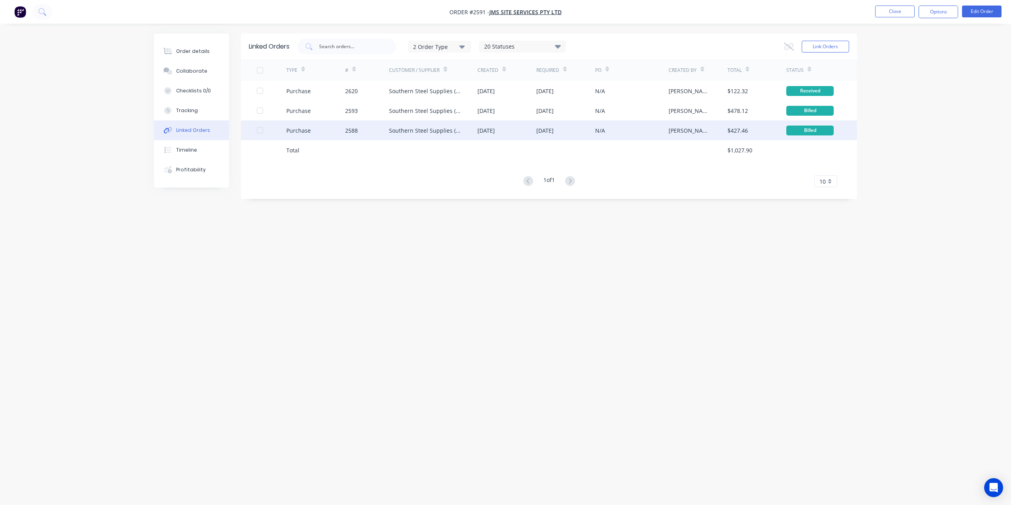
click at [303, 131] on div "Purchase" at bounding box center [298, 130] width 24 height 8
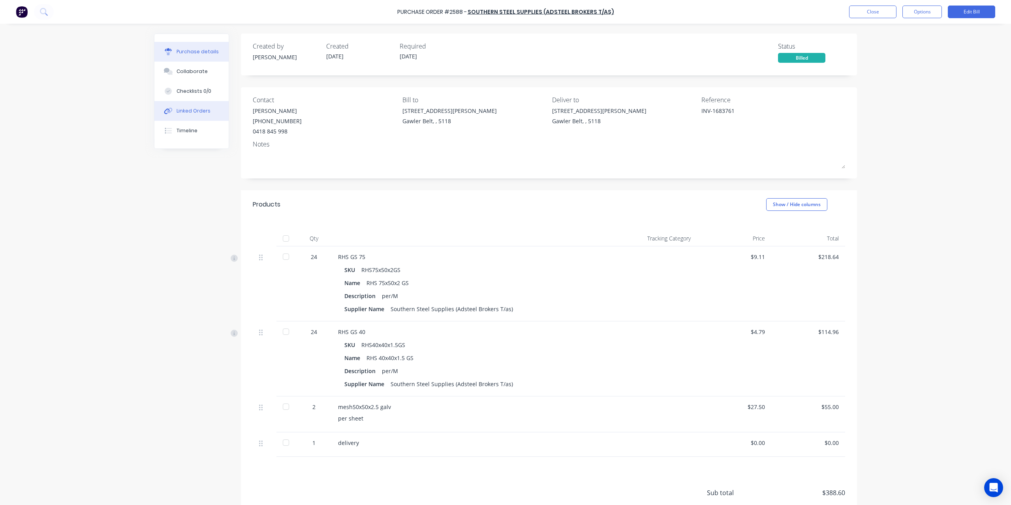
click at [193, 106] on button "Linked Orders" at bounding box center [191, 111] width 74 height 20
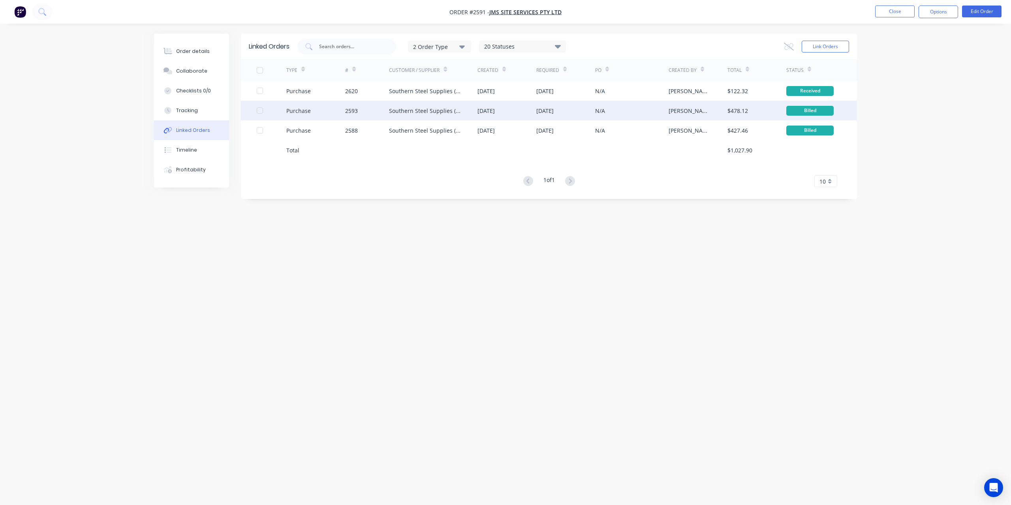
click at [305, 109] on div "Purchase" at bounding box center [298, 111] width 24 height 8
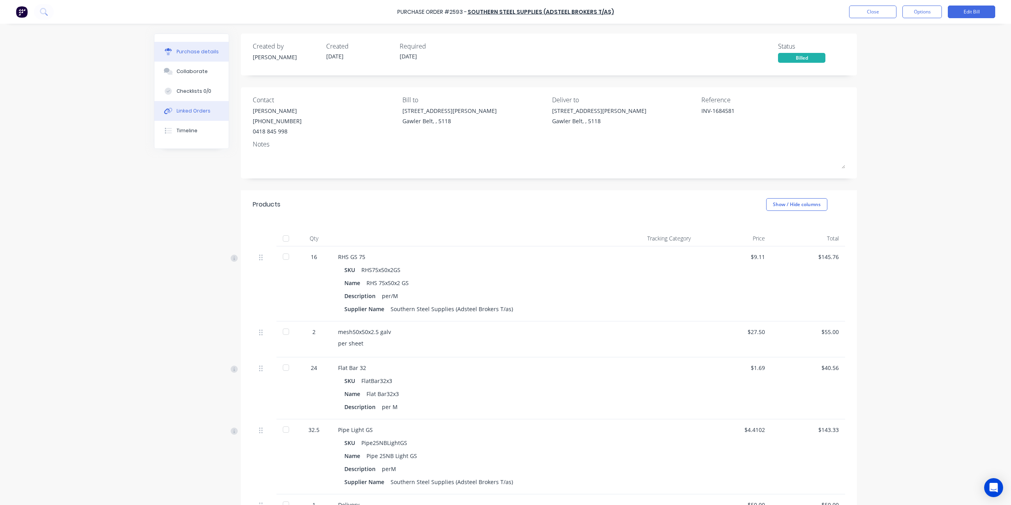
click at [203, 110] on div "Linked Orders" at bounding box center [194, 110] width 34 height 7
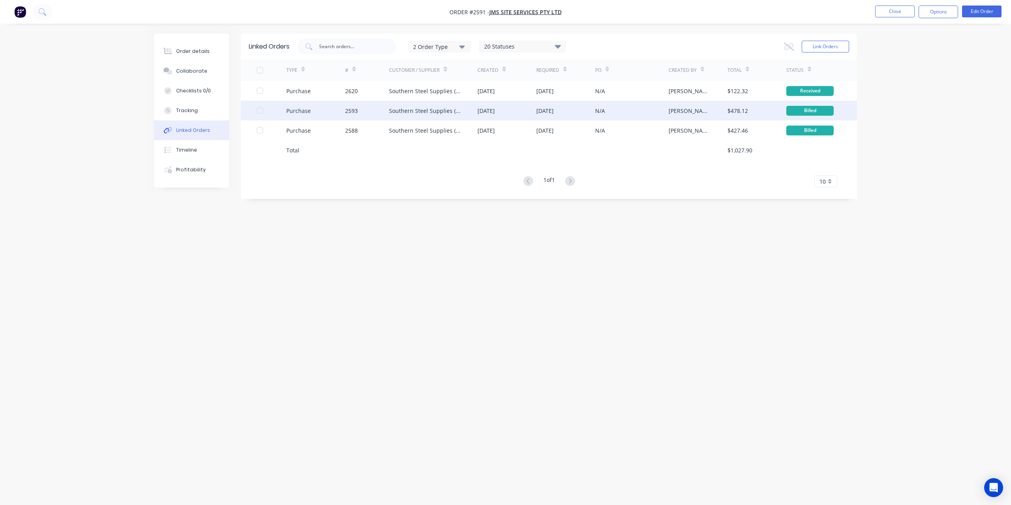
click at [348, 113] on div "2593" at bounding box center [351, 111] width 13 height 8
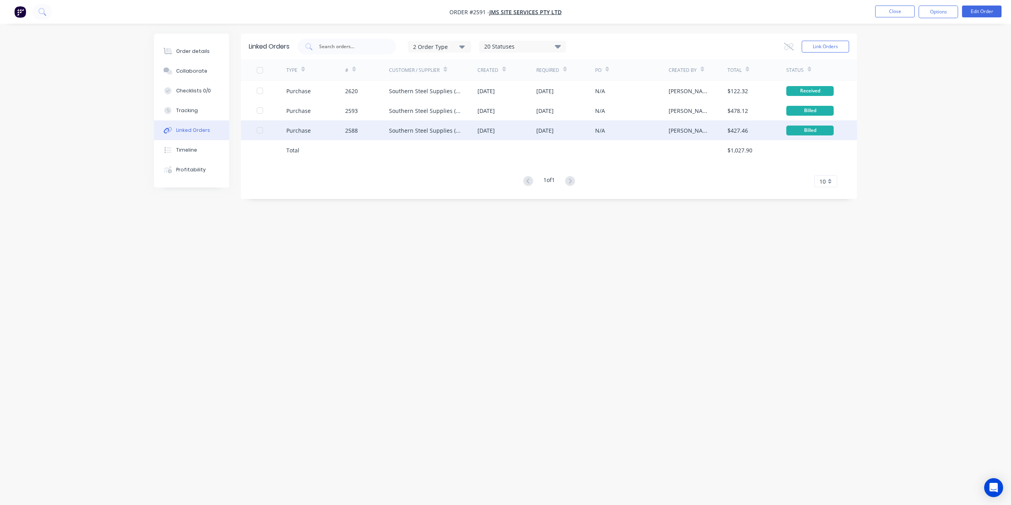
click at [341, 131] on div "Purchase" at bounding box center [315, 131] width 59 height 20
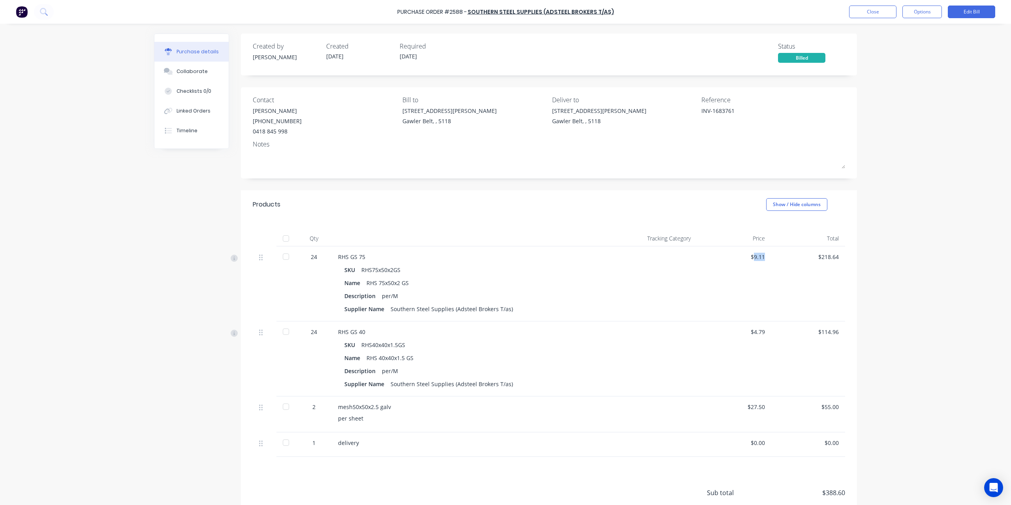
drag, startPoint x: 750, startPoint y: 255, endPoint x: 768, endPoint y: 258, distance: 17.9
click at [768, 258] on div "$9.11" at bounding box center [734, 284] width 74 height 75
click at [49, 13] on button at bounding box center [44, 12] width 20 height 16
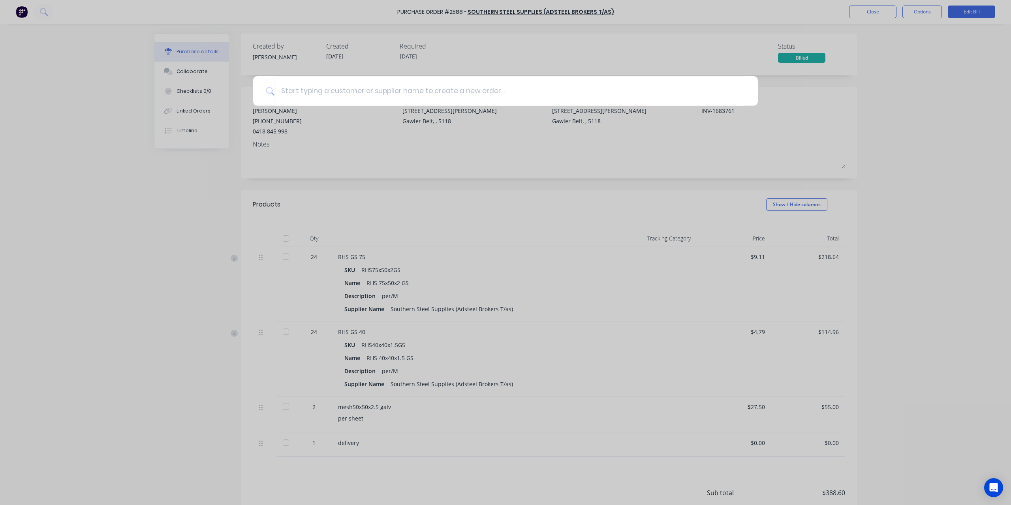
type textarea "x"
type input "2"
type textarea "x"
type input "25"
type textarea "x"
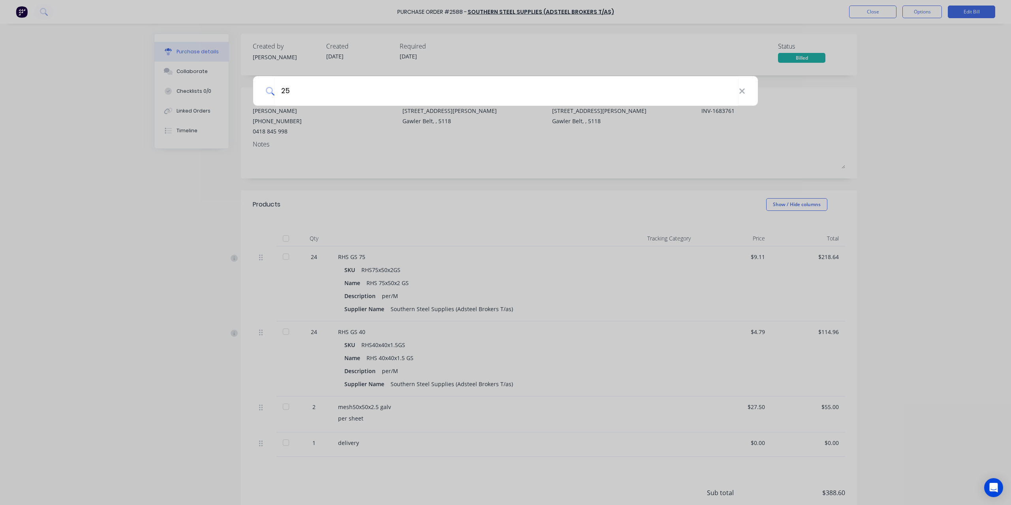
type input "259"
type textarea "x"
type input "2591"
type textarea "x"
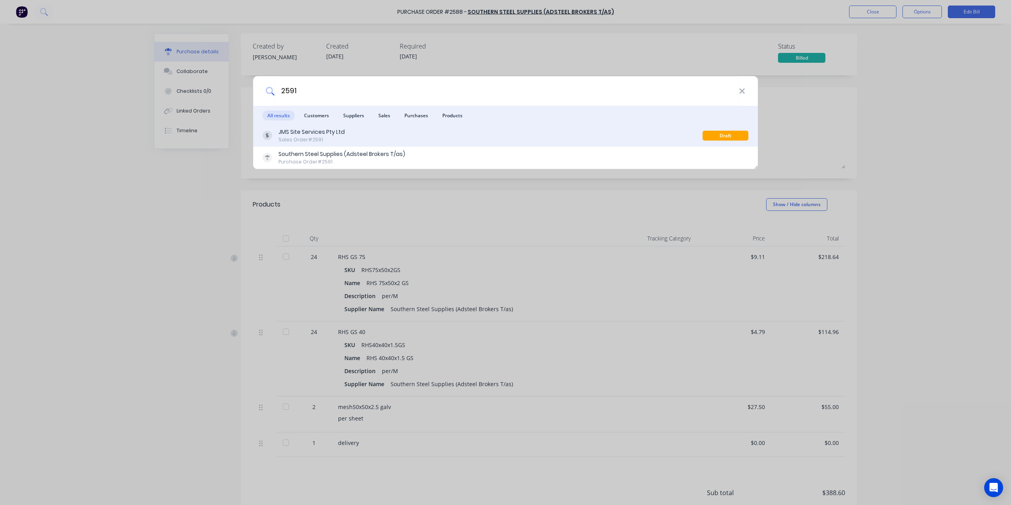
click at [326, 135] on div "JMS Site Services Pty Ltd" at bounding box center [312, 132] width 66 height 8
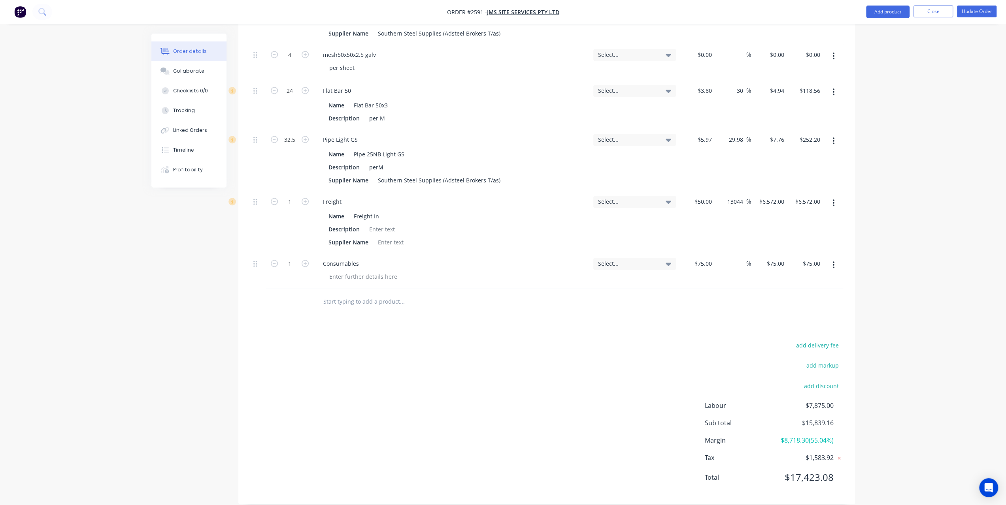
scroll to position [367, 0]
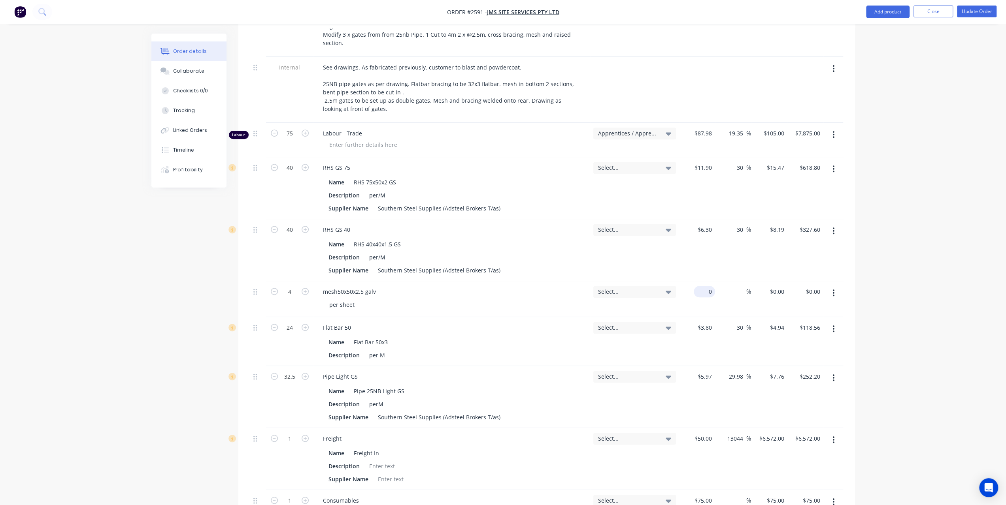
click at [710, 286] on input "0" at bounding box center [706, 291] width 18 height 11
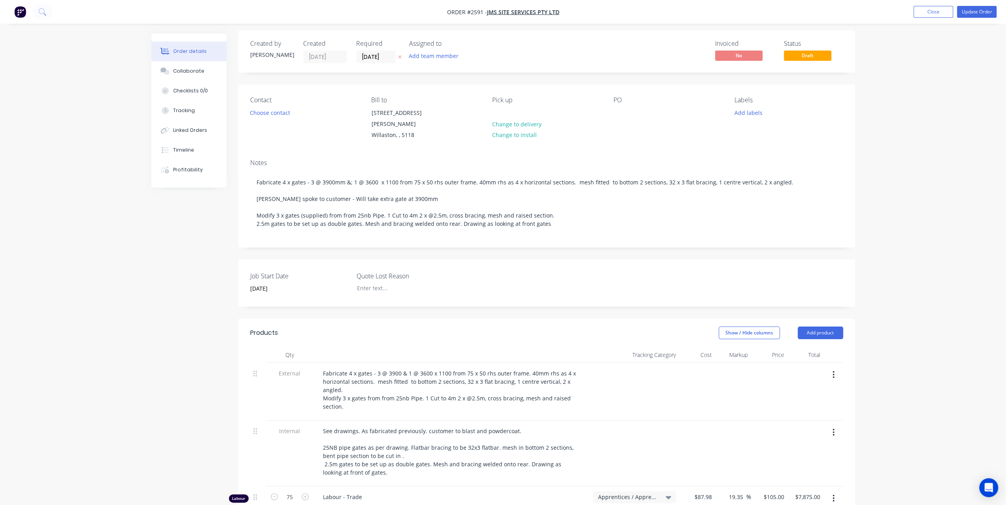
scroll to position [0, 0]
type input "$0.00"
click at [928, 17] on button "Close" at bounding box center [933, 12] width 40 height 12
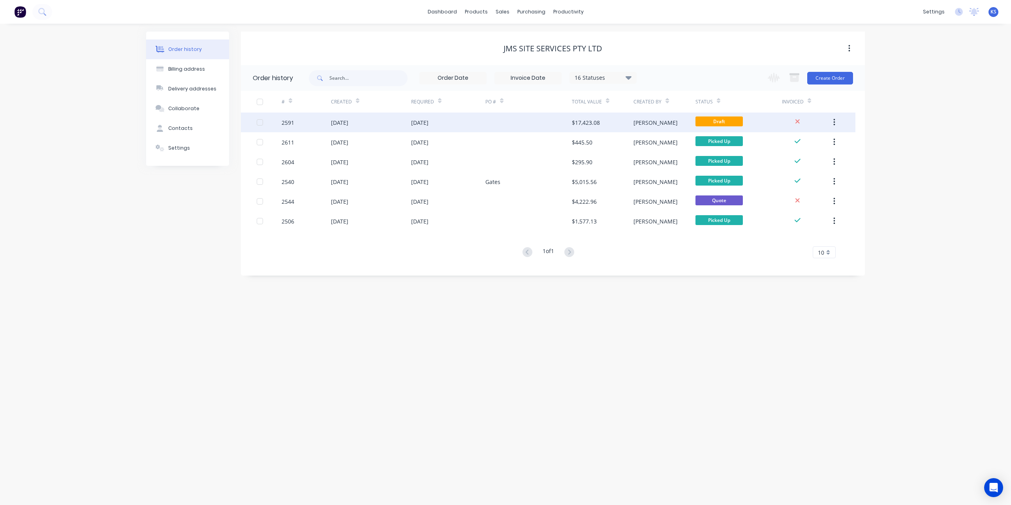
click at [345, 119] on div "12 Aug 2025" at bounding box center [339, 123] width 17 height 8
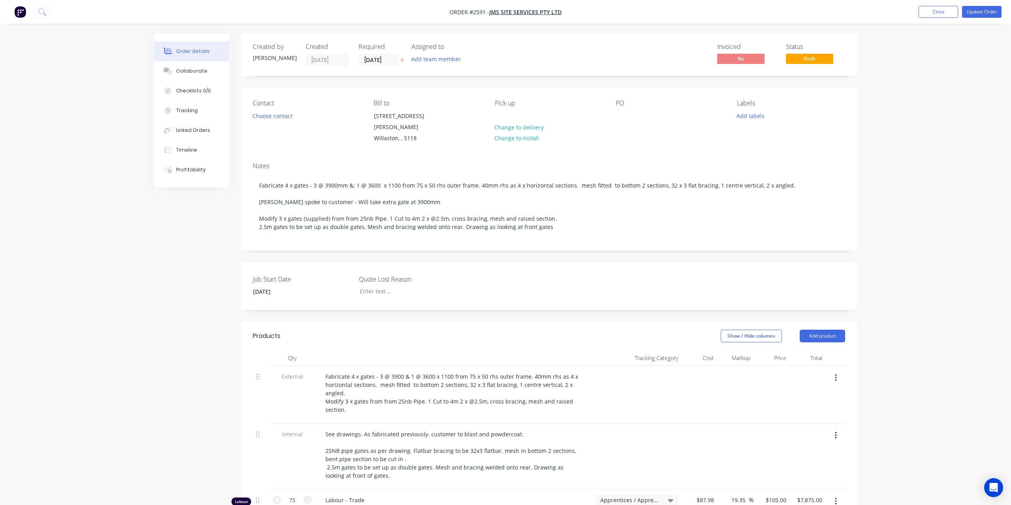
type input "25/08/2025"
type input "$87.98"
type input "19.35"
type input "$105.00"
type input "$7,875.00"
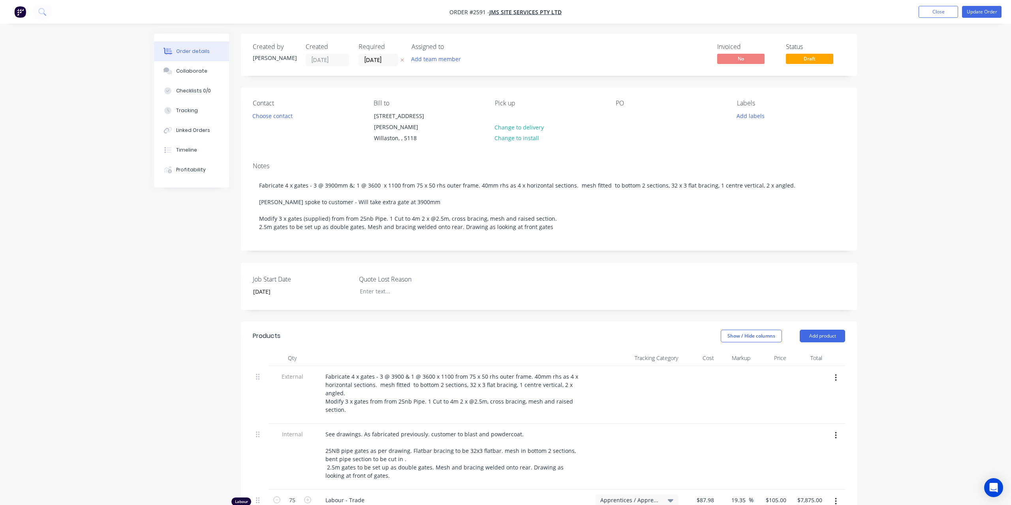
type input "$11.90"
type input "30"
type input "$15.47"
type input "$618.80"
type input "$6.30"
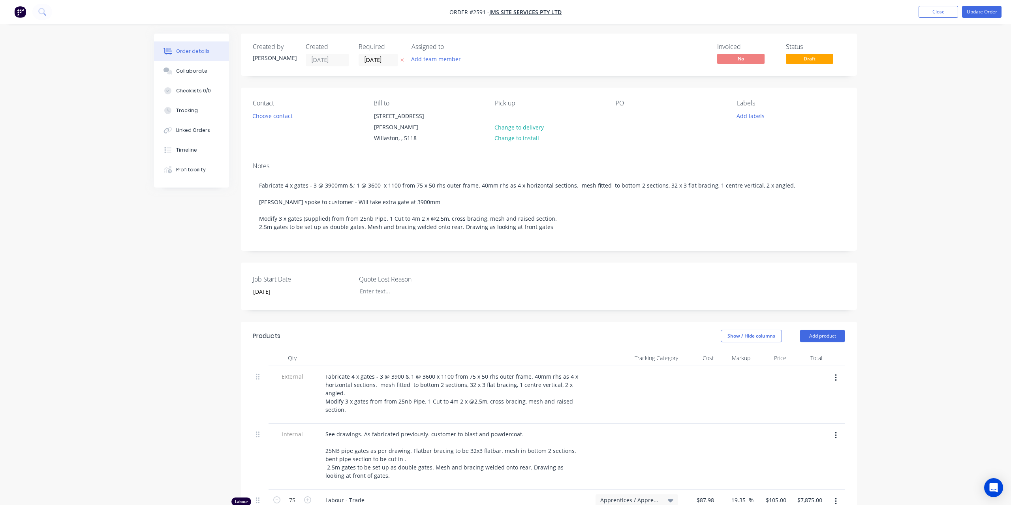
type input "30"
type input "$8.19"
type input "$327.60"
type input "$3.80"
type input "30"
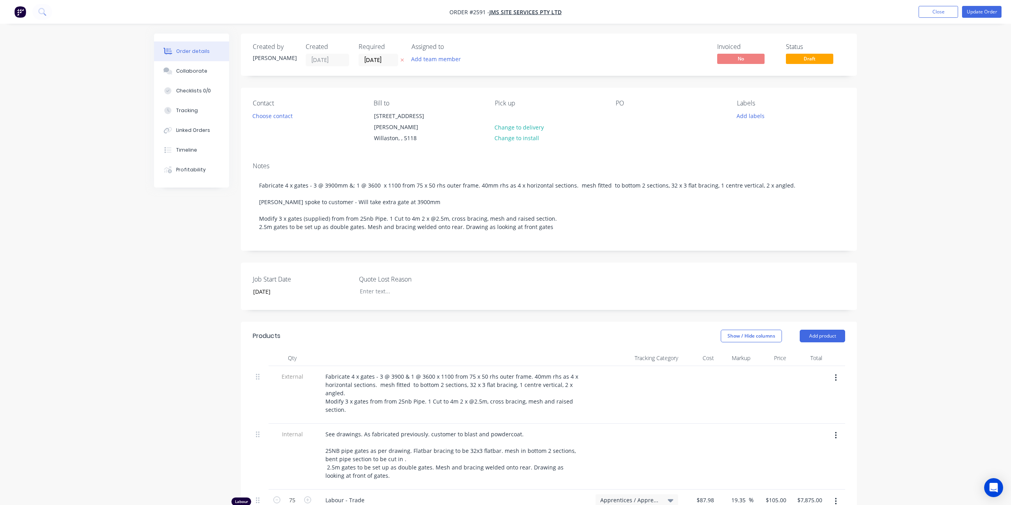
type input "$4.94"
type input "$118.56"
type input "$5.97"
type input "29.98"
type input "$7.76"
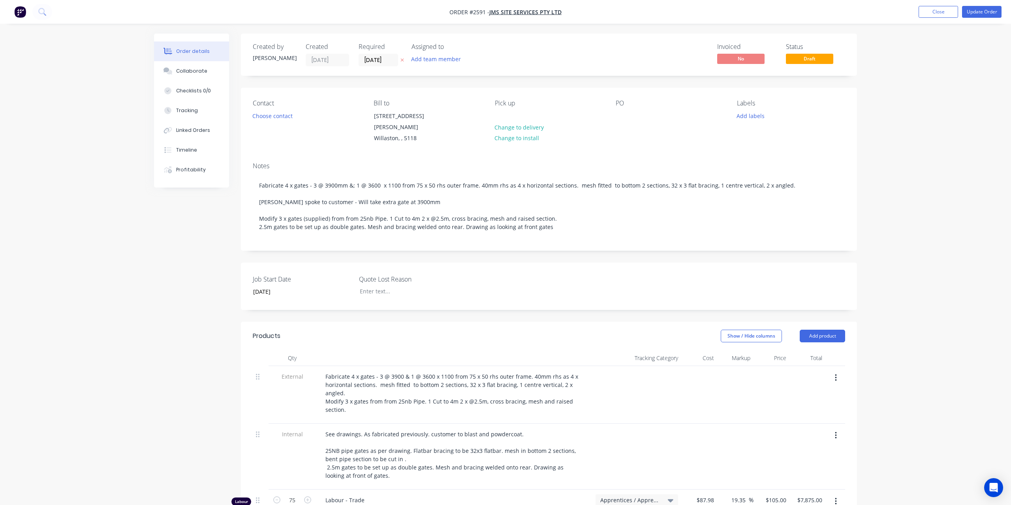
type input "$252.20"
type input "$50.00"
type input "13044"
type input "$6,572.00"
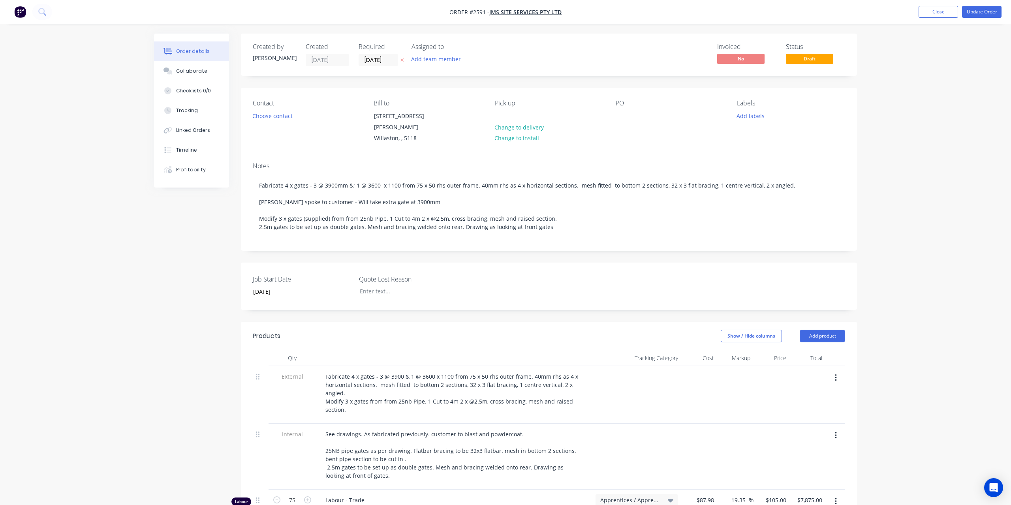
type input "$75.00"
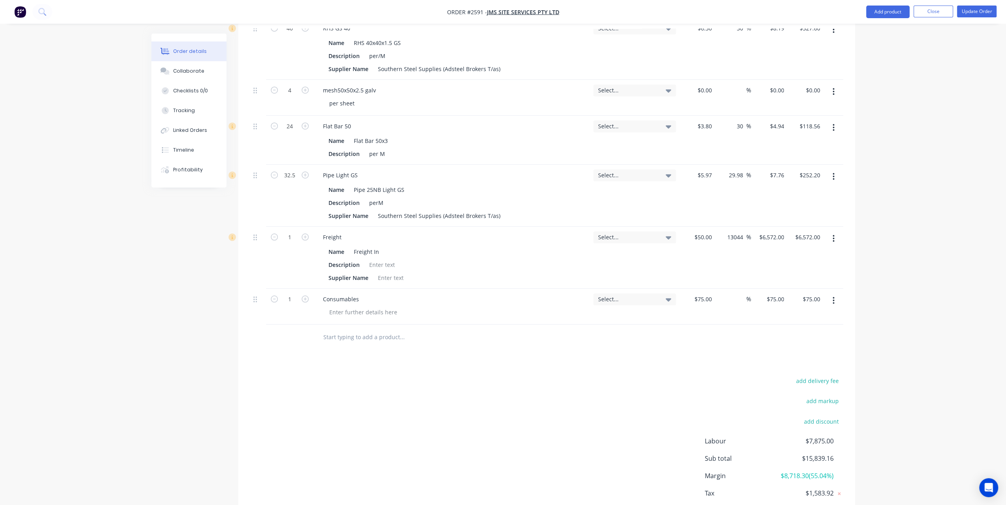
scroll to position [593, 0]
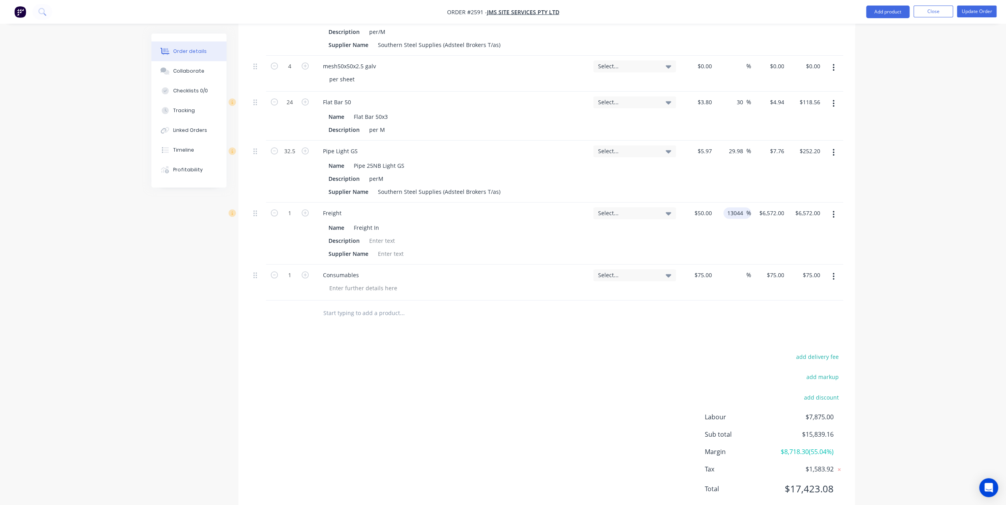
click at [739, 207] on input "13044" at bounding box center [736, 212] width 20 height 11
drag, startPoint x: 746, startPoint y: 203, endPoint x: 688, endPoint y: 203, distance: 57.7
click at [688, 203] on div "1 Freight Name Freight In Description Supplier Name Select... $50.00 $50.00 130…" at bounding box center [546, 234] width 593 height 62
click at [737, 207] on input "13044" at bounding box center [736, 212] width 20 height 11
drag, startPoint x: 744, startPoint y: 201, endPoint x: 719, endPoint y: 200, distance: 25.3
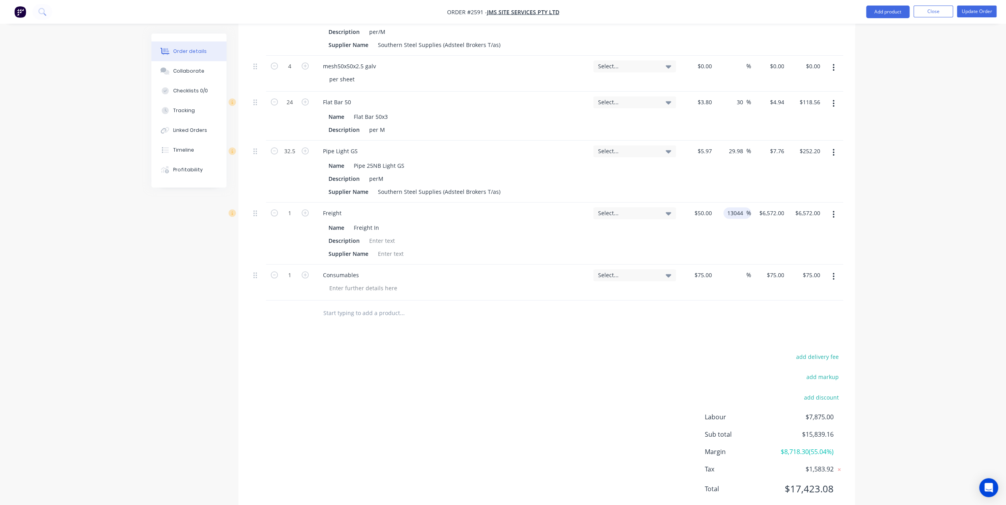
click at [719, 203] on div "13044 13044 %" at bounding box center [733, 234] width 36 height 62
type input "30"
type input "$65.00"
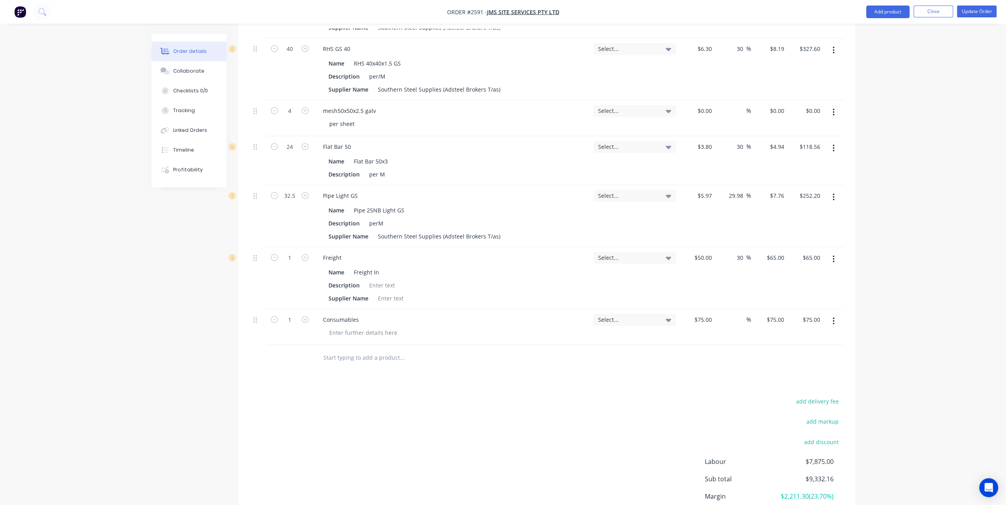
scroll to position [474, 0]
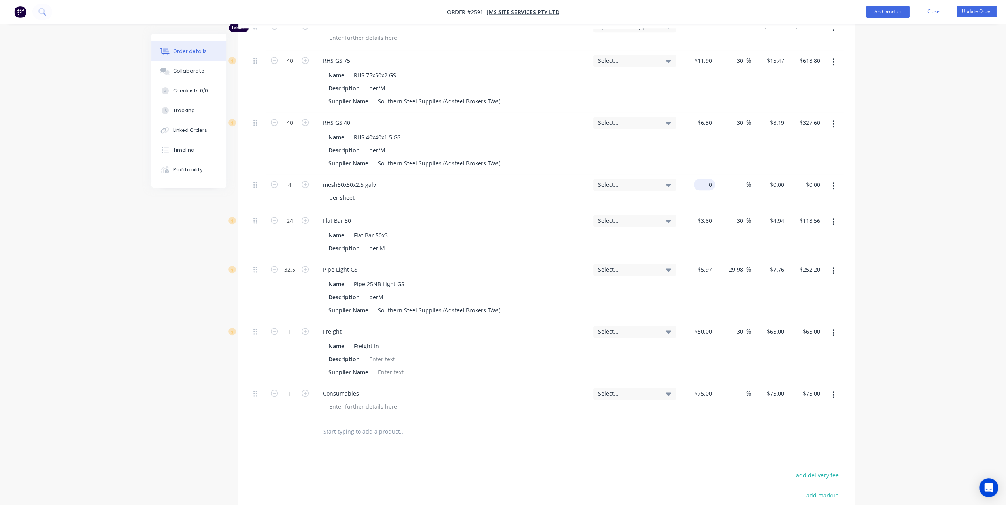
click at [705, 179] on div "0 $0.00" at bounding box center [703, 184] width 21 height 11
type input "$27.50"
type input "$110.00"
type input "30"
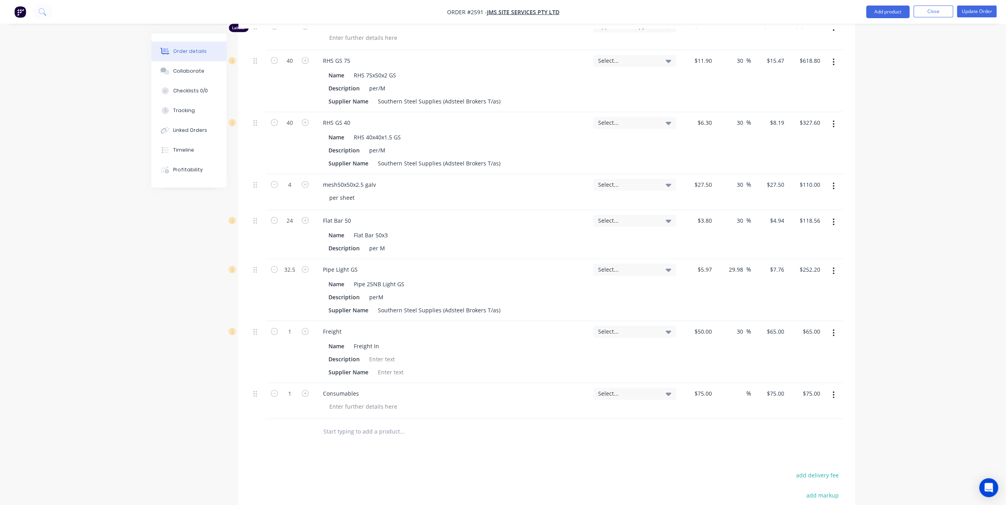
type input "$35.75"
type input "$143.00"
click at [876, 154] on div "Order details Collaborate Checklists 0/0 Tracking Linked Orders Timeline Profit…" at bounding box center [503, 86] width 1006 height 1120
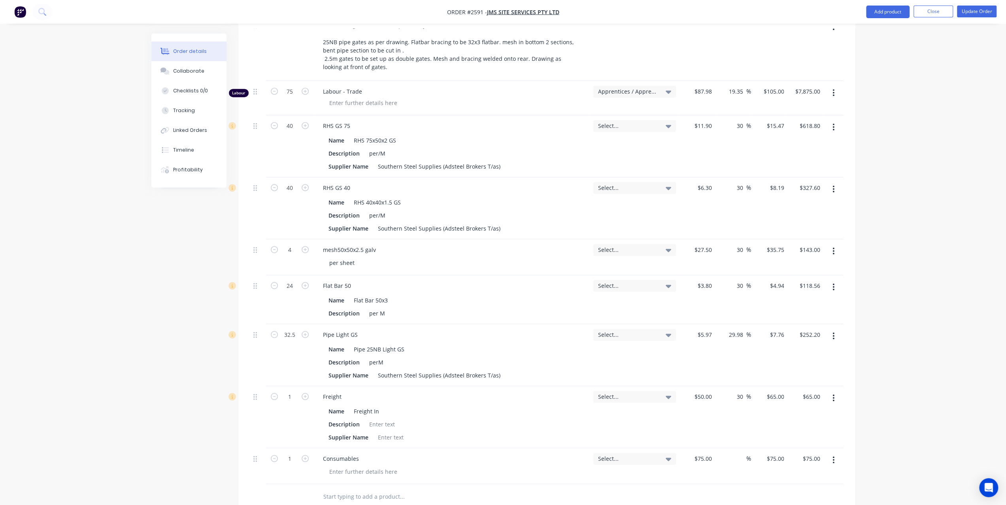
scroll to position [435, 0]
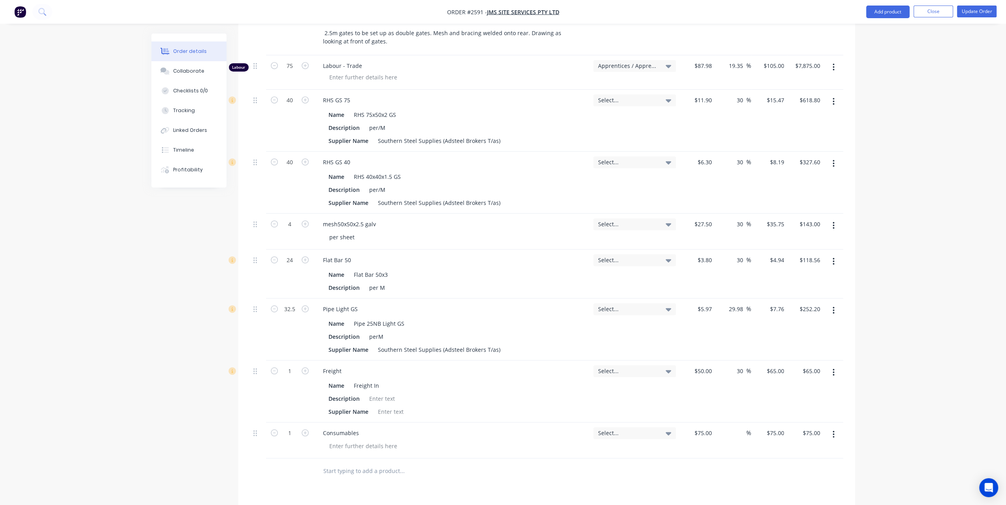
click at [834, 257] on icon "button" at bounding box center [833, 261] width 2 height 9
click at [800, 277] on div "Edit" at bounding box center [805, 282] width 61 height 11
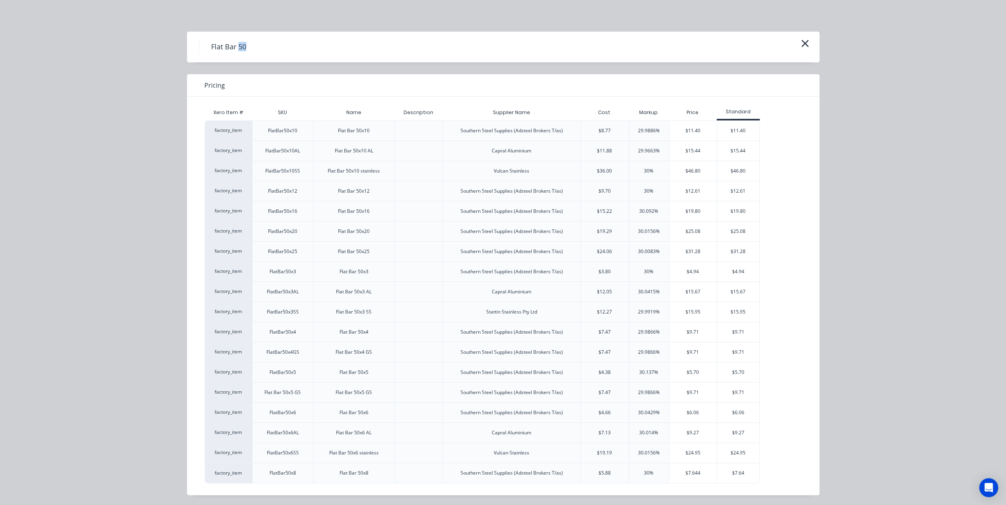
drag, startPoint x: 237, startPoint y: 45, endPoint x: 256, endPoint y: 41, distance: 19.3
click at [256, 41] on h4 "Flat Bar 50" at bounding box center [228, 47] width 59 height 15
click at [251, 50] on h4 "Flat Bar 50" at bounding box center [228, 47] width 59 height 15
click at [254, 46] on h4 "Flat Bar 50" at bounding box center [228, 47] width 59 height 15
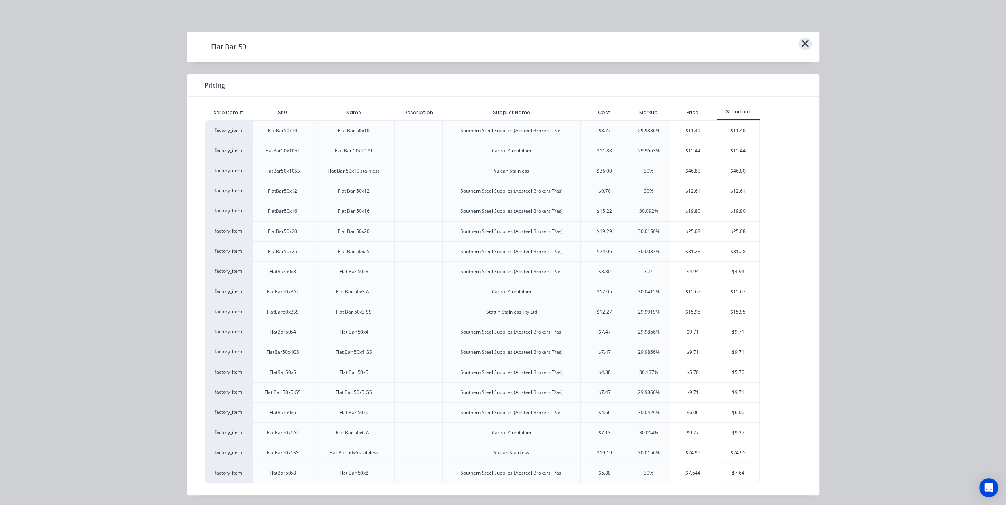
click at [805, 45] on icon "button" at bounding box center [804, 43] width 8 height 11
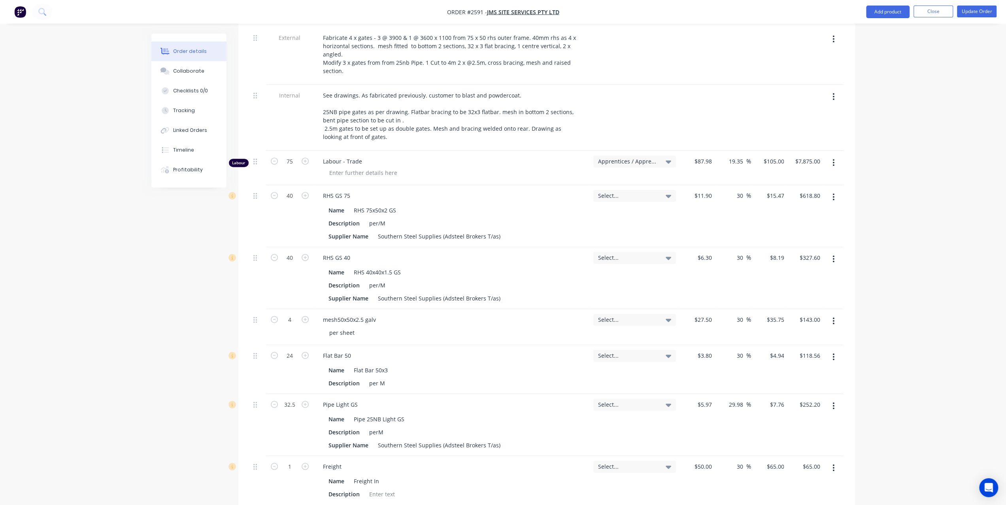
click at [833, 350] on button "button" at bounding box center [833, 357] width 19 height 14
click at [803, 420] on div "Delete" at bounding box center [805, 425] width 61 height 11
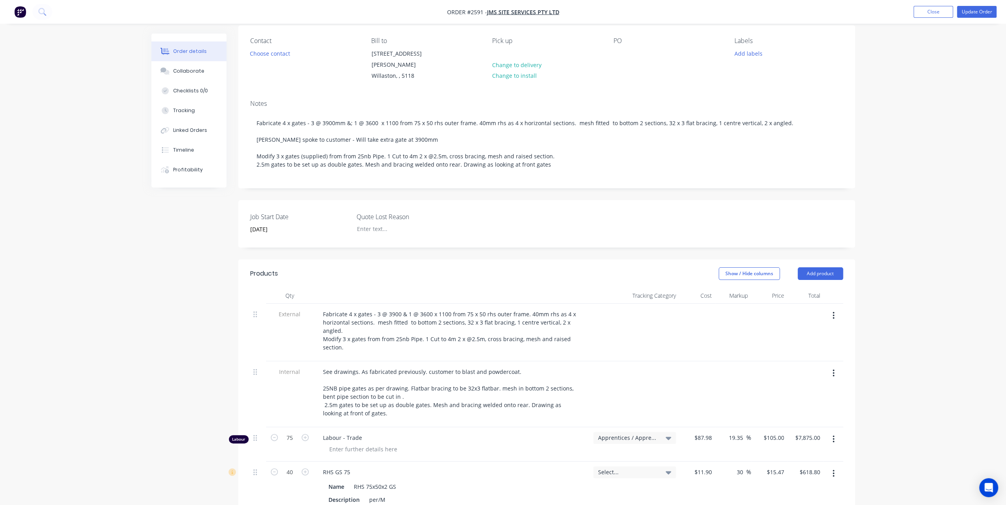
scroll to position [0, 0]
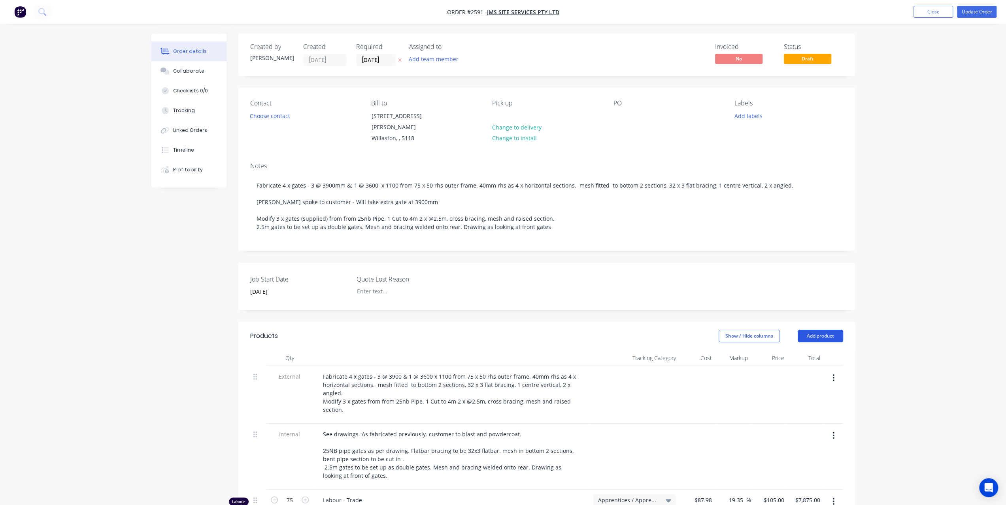
click at [839, 330] on button "Add product" at bounding box center [819, 336] width 45 height 13
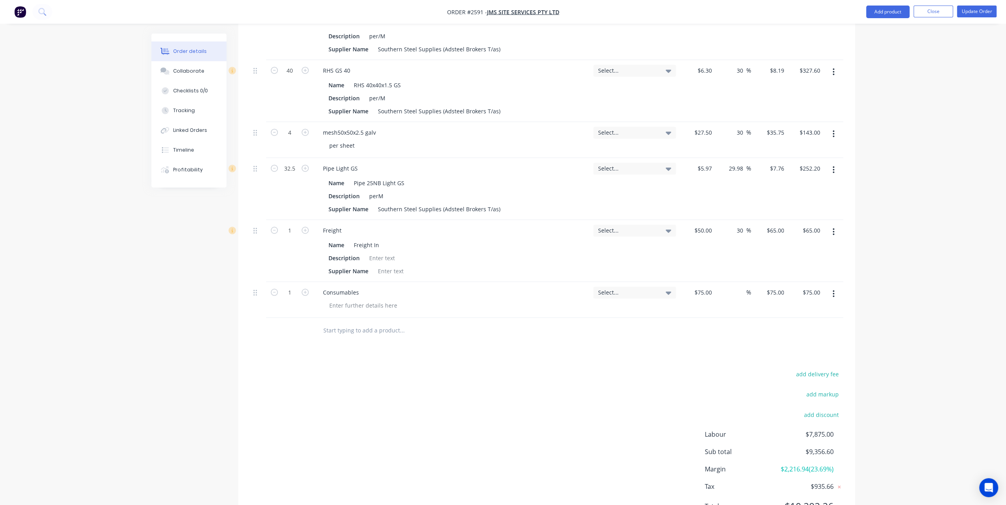
scroll to position [555, 0]
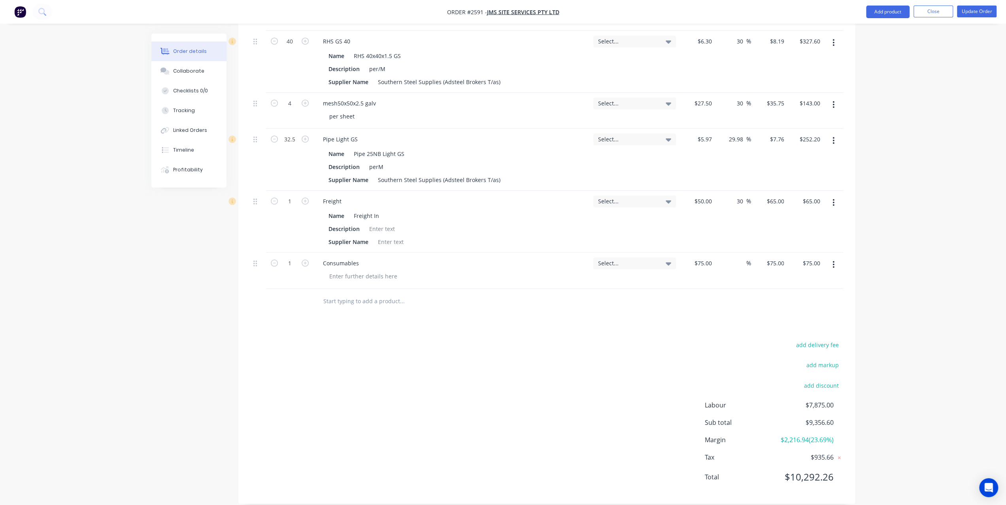
click at [356, 296] on input "text" at bounding box center [402, 302] width 158 height 16
type input "l"
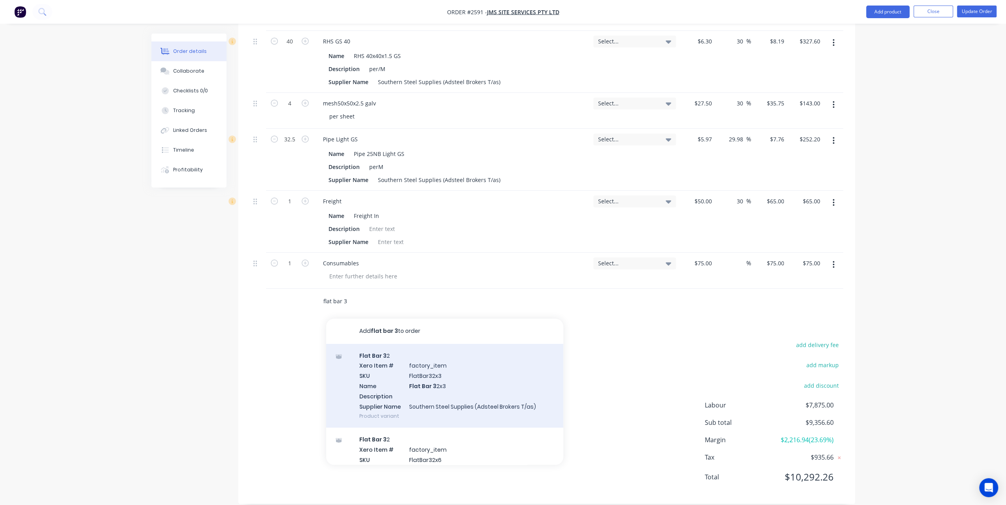
type input "flat bar 3"
click at [404, 361] on div "Flat Bar 3 2 Xero Item # factory_item SKU FlatBar32x3 Name Flat Bar 3 2x3 Descr…" at bounding box center [444, 386] width 237 height 84
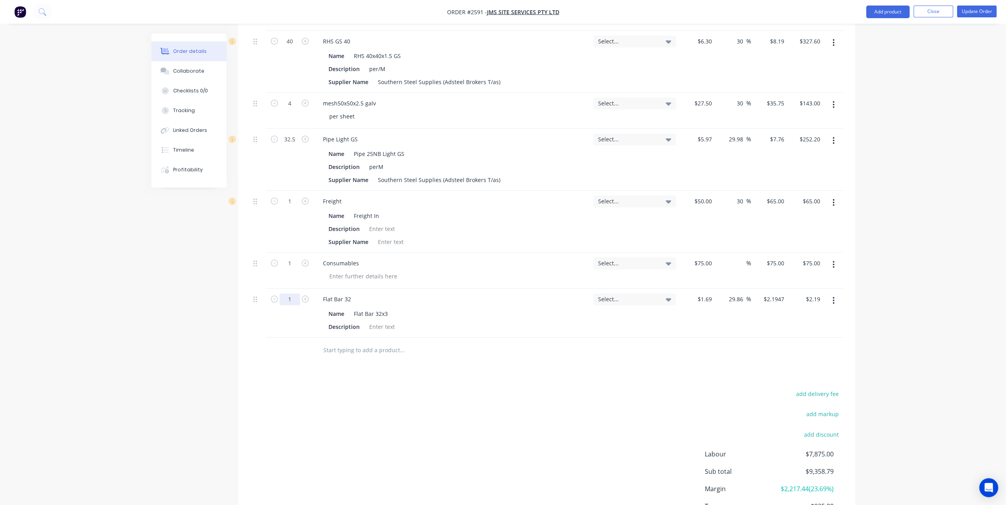
type input "40"
type input "$87.79"
click at [979, 296] on div "Order details Collaborate Checklists 0/0 Tracking Linked Orders Timeline Profit…" at bounding box center [503, 5] width 1006 height 1120
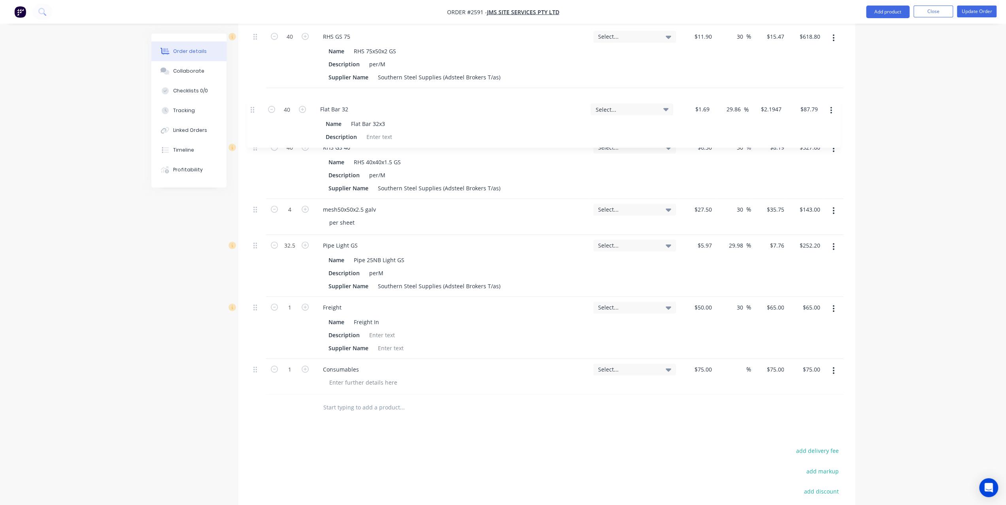
scroll to position [498, 0]
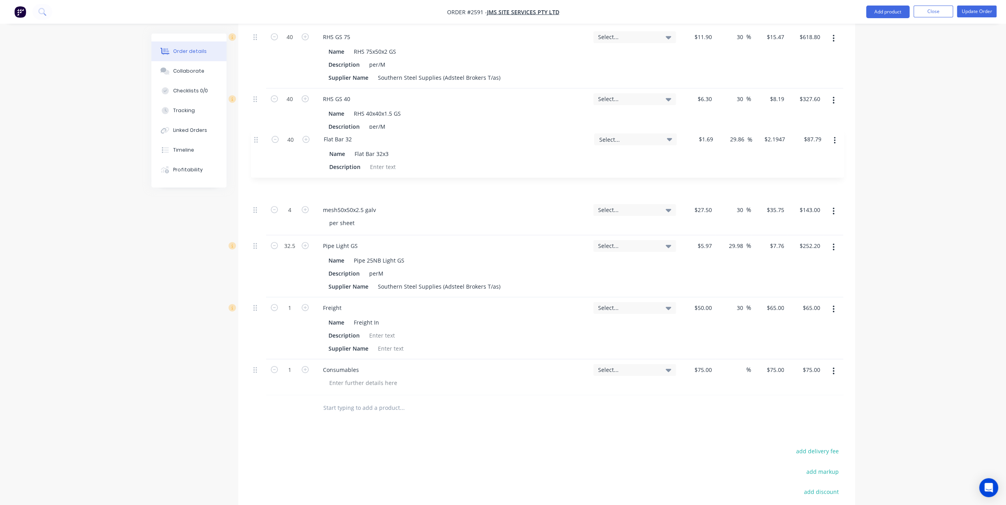
drag, startPoint x: 254, startPoint y: 287, endPoint x: 255, endPoint y: 136, distance: 150.9
click at [255, 136] on div "External Fabricate 4 x gates - 3 @ 3900 & 1 @ 3600 x 1100 from 75 x 50 rhs oute…" at bounding box center [546, 131] width 593 height 527
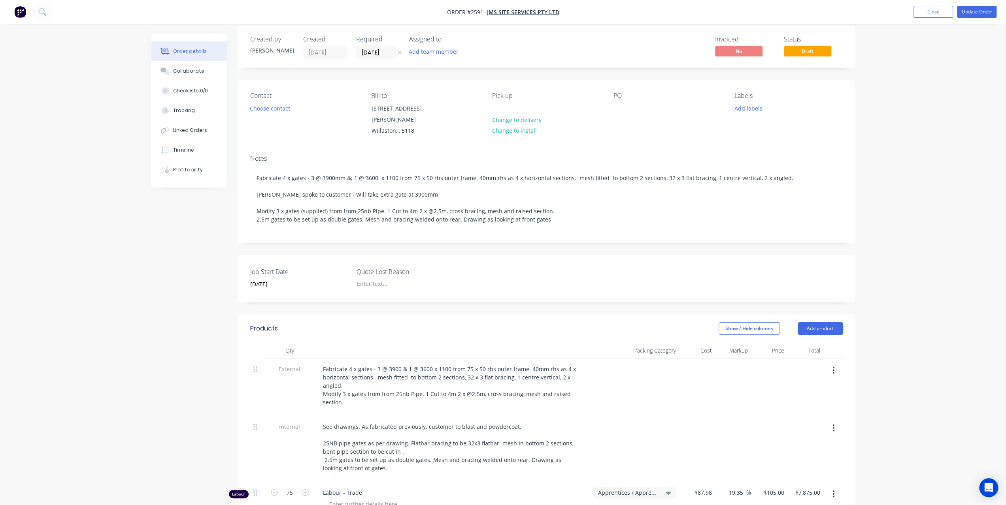
scroll to position [0, 0]
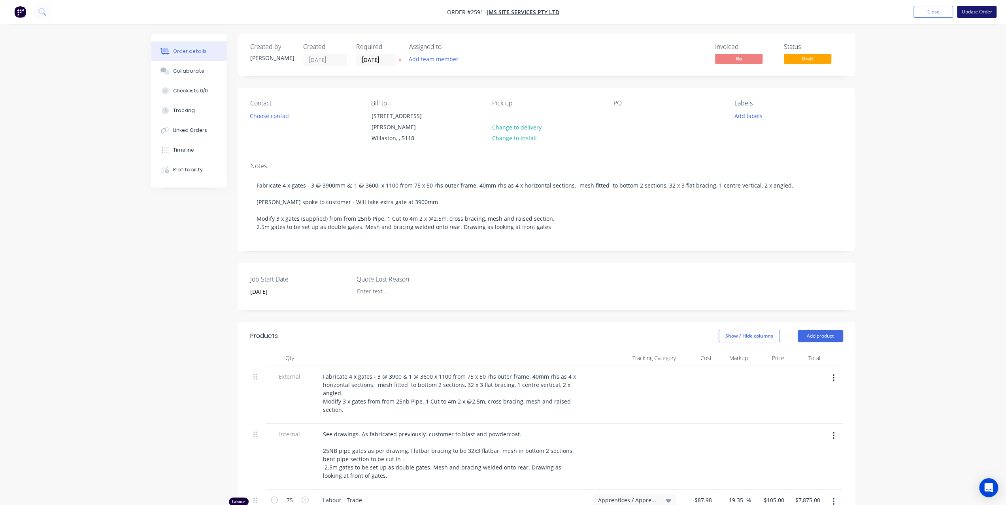
click at [990, 15] on button "Update Order" at bounding box center [977, 12] width 40 height 12
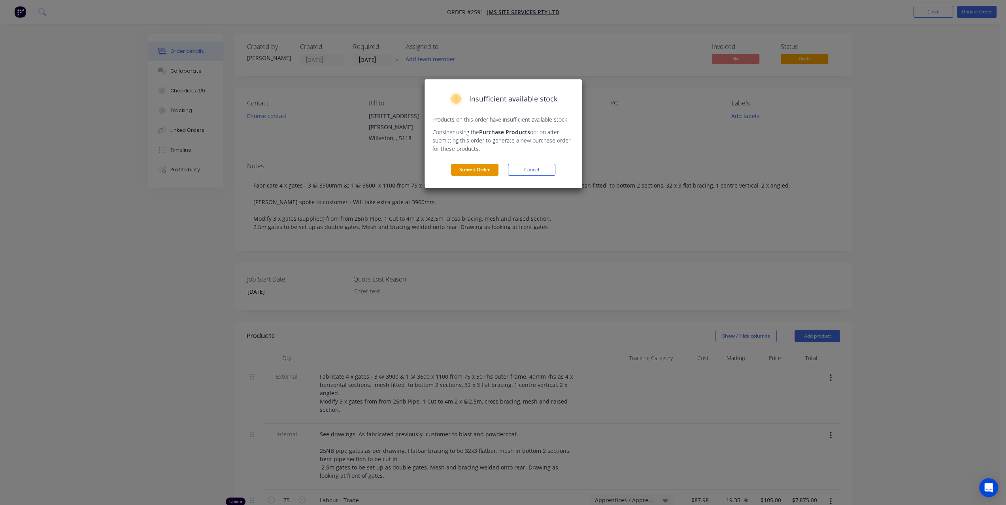
click at [476, 169] on button "Submit Order" at bounding box center [474, 170] width 47 height 12
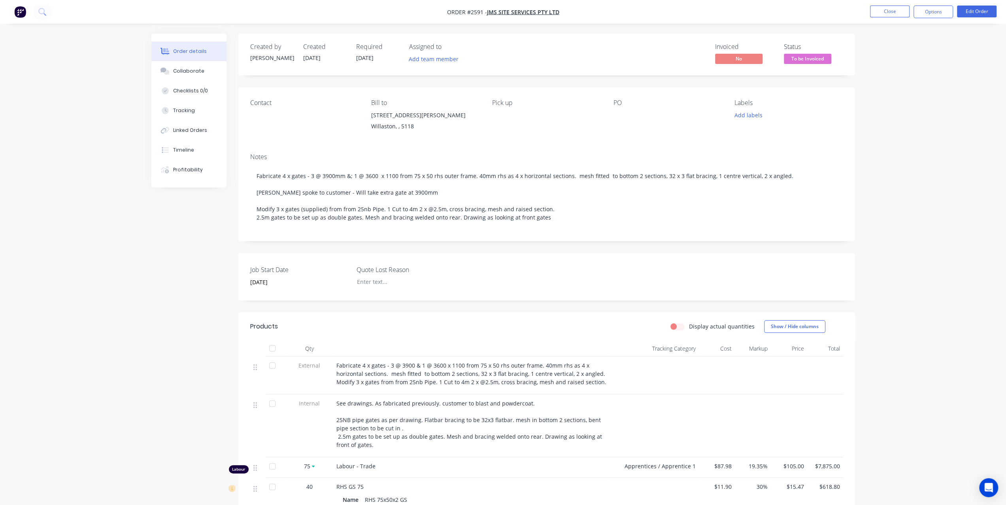
scroll to position [119, 0]
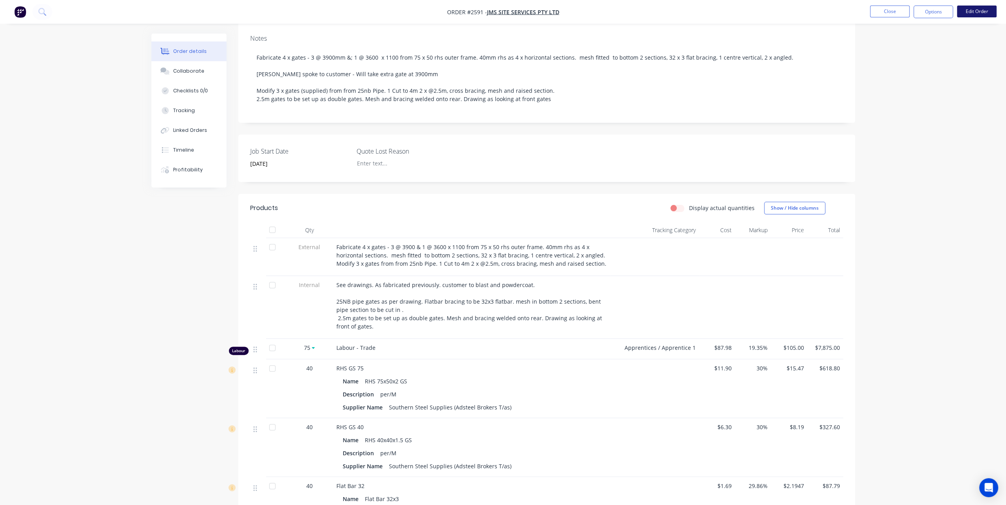
click at [969, 15] on button "Edit Order" at bounding box center [977, 12] width 40 height 12
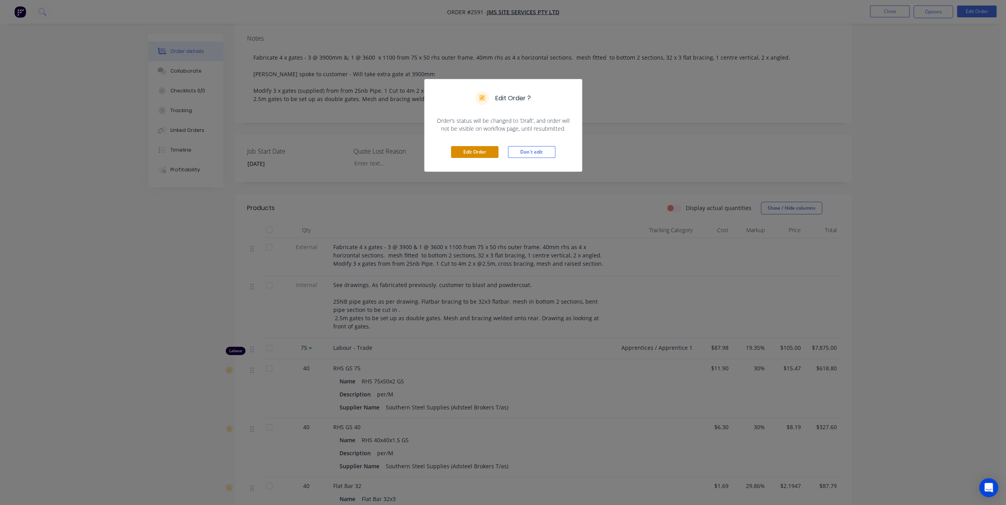
click at [467, 150] on button "Edit Order" at bounding box center [474, 152] width 47 height 12
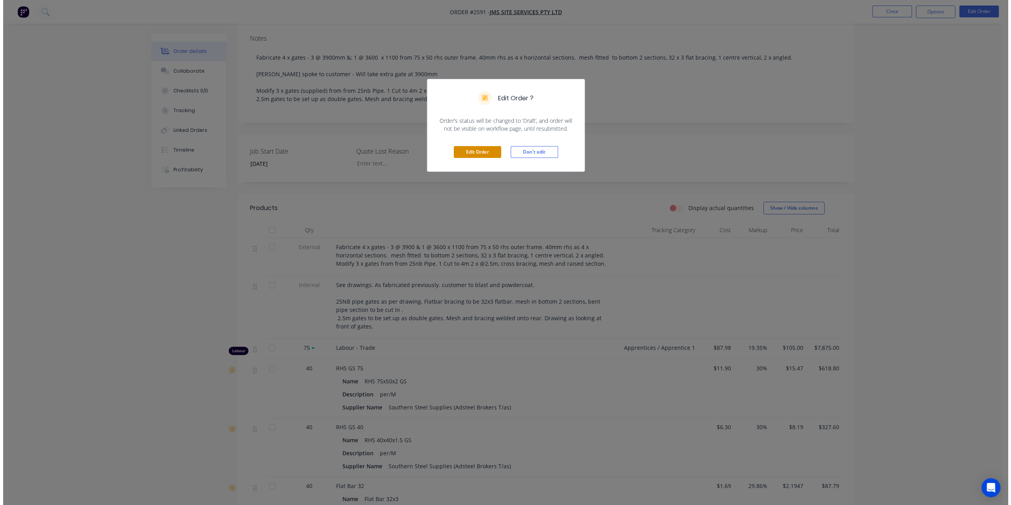
scroll to position [0, 0]
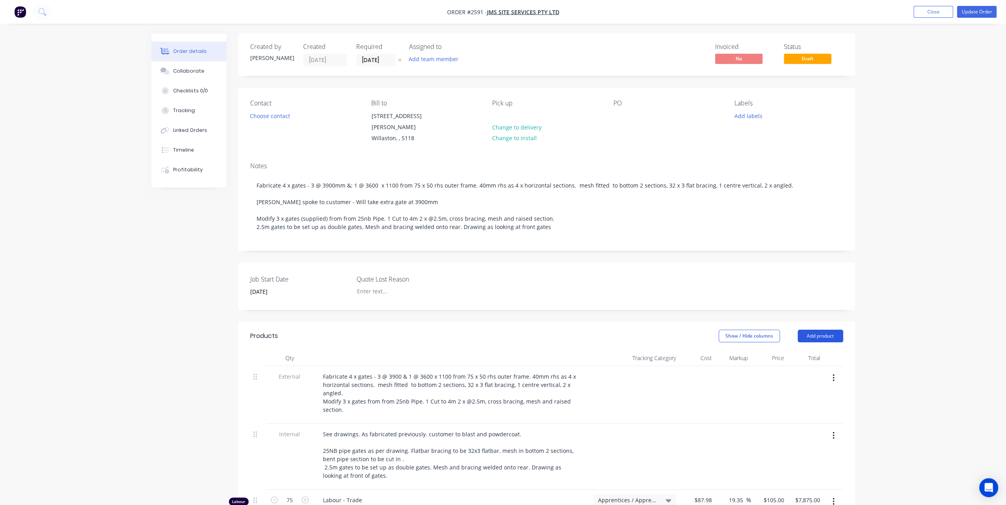
click at [834, 331] on button "Add product" at bounding box center [819, 336] width 45 height 13
click at [793, 429] on div "Labour" at bounding box center [805, 434] width 61 height 11
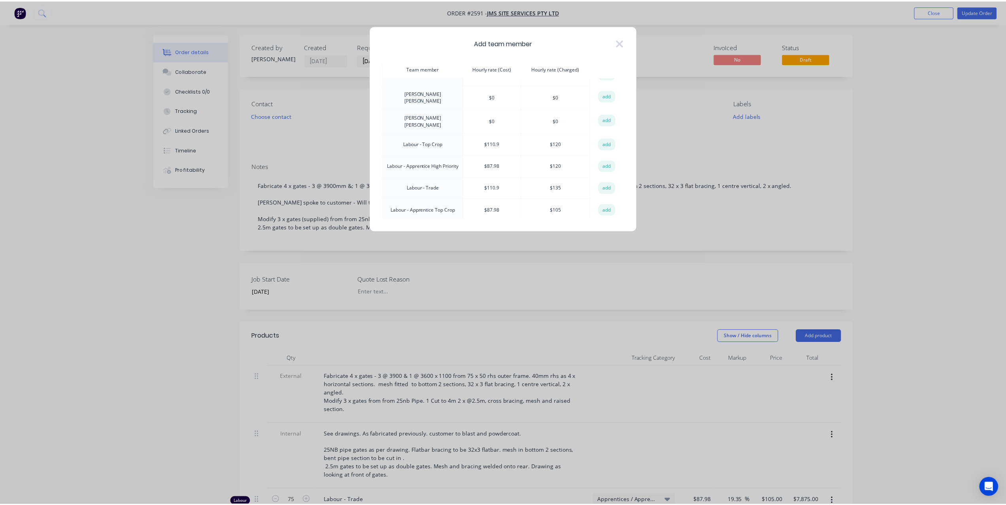
scroll to position [119, 0]
click at [610, 216] on button "add" at bounding box center [609, 222] width 17 height 12
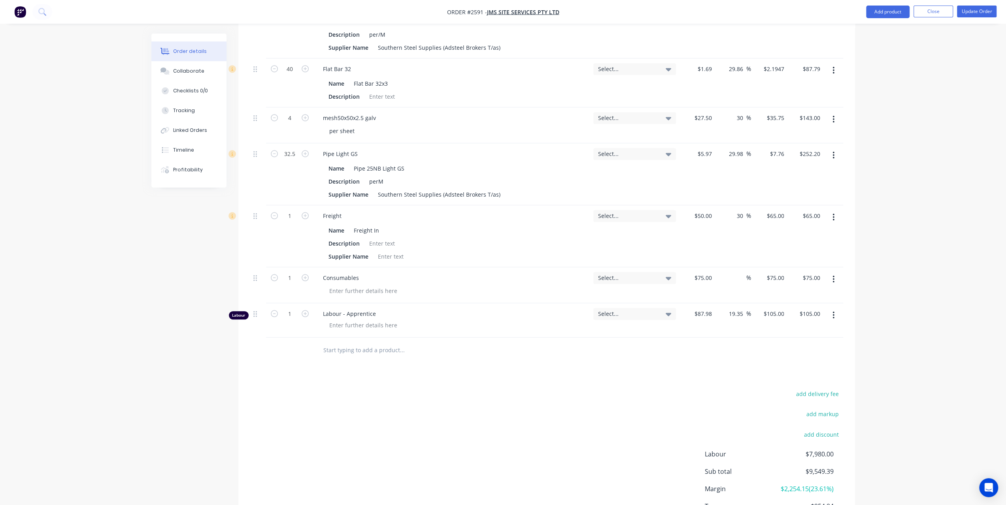
scroll to position [593, 0]
type input "0"
type input "$0.00"
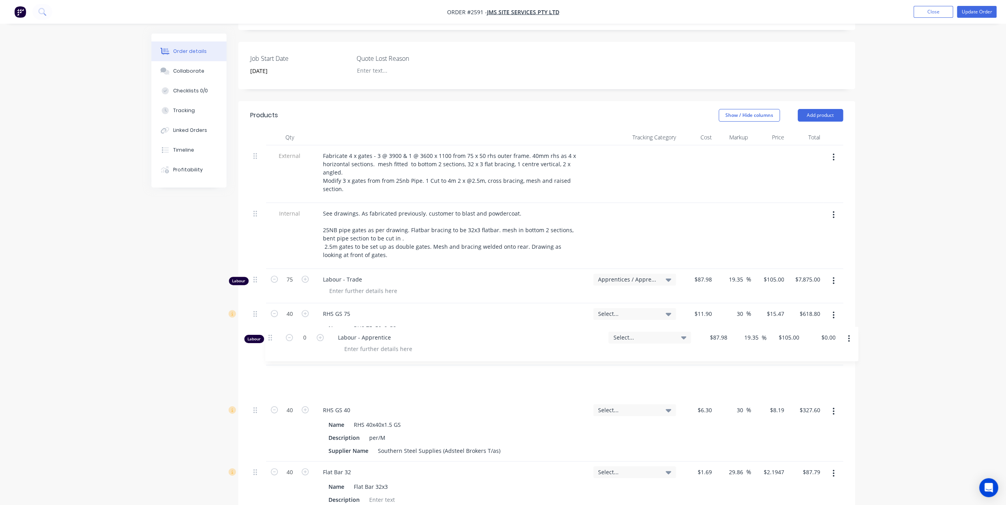
scroll to position [224, 0]
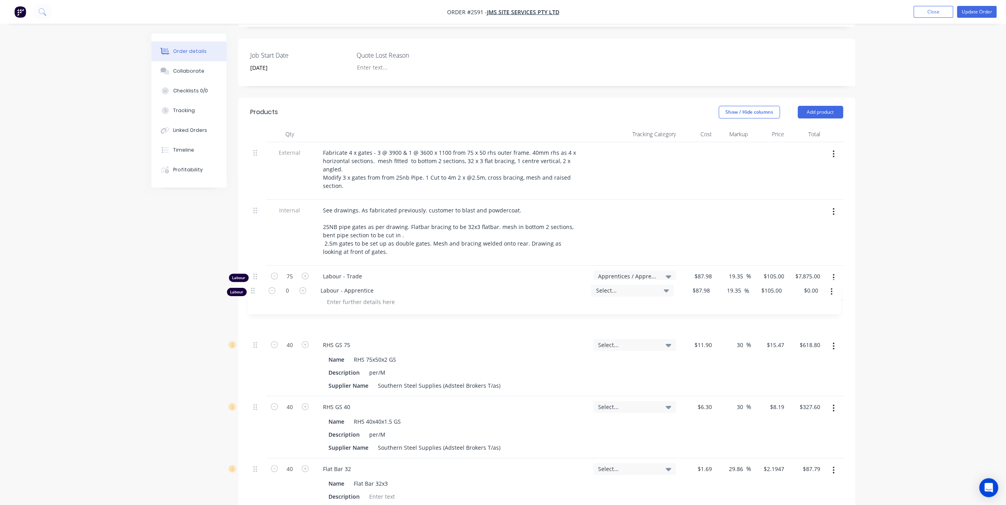
drag, startPoint x: 255, startPoint y: 301, endPoint x: 254, endPoint y: 288, distance: 13.1
click at [254, 288] on div "External Fabricate 4 x gates - 3 @ 3900 & 1 @ 3600 x 1100 from 75 x 50 rhs oute…" at bounding box center [546, 422] width 593 height 561
click at [972, 15] on button "Update Order" at bounding box center [977, 12] width 40 height 12
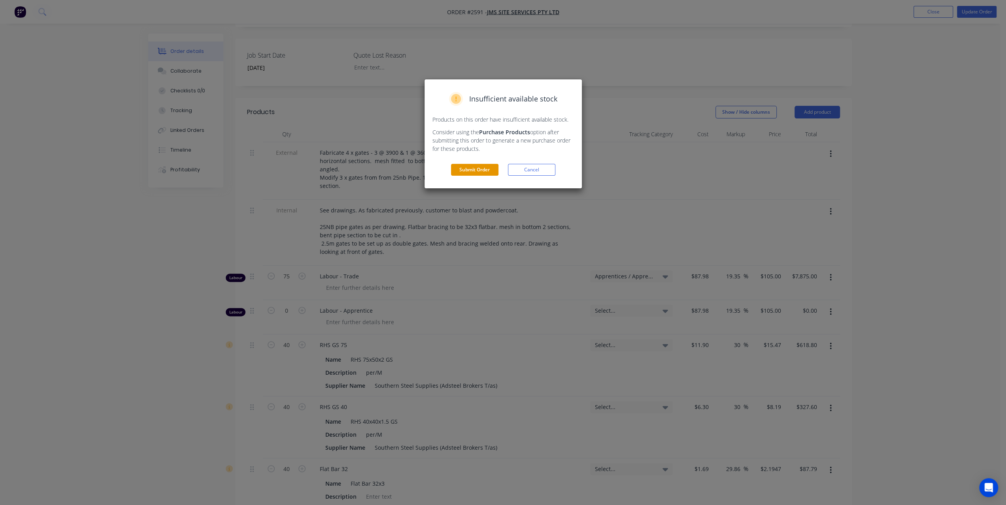
click at [475, 167] on button "Submit Order" at bounding box center [474, 170] width 47 height 12
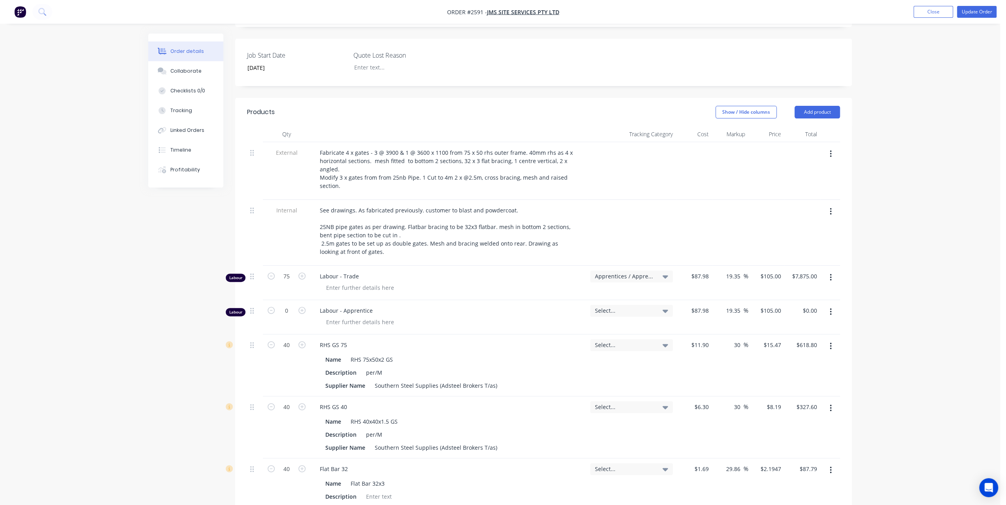
scroll to position [0, 0]
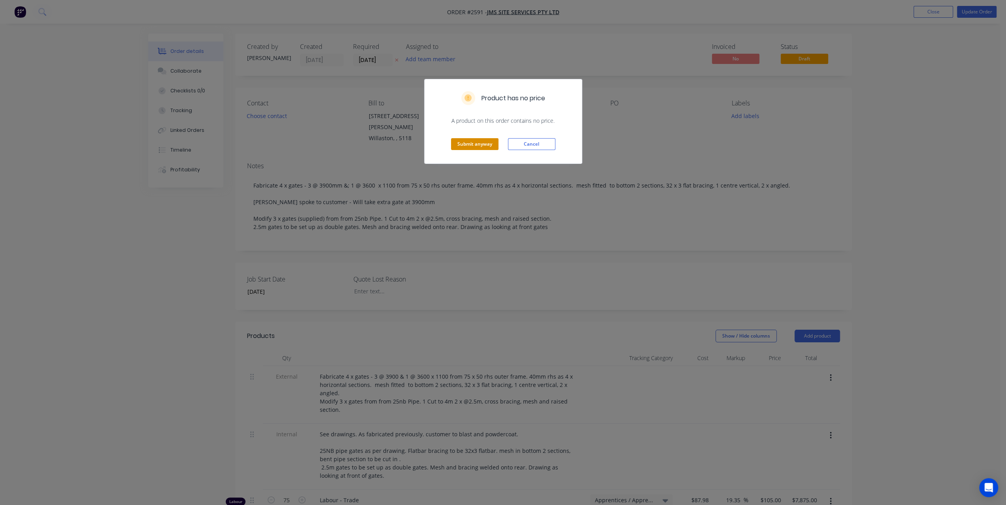
click at [467, 144] on button "Submit anyway" at bounding box center [474, 144] width 47 height 12
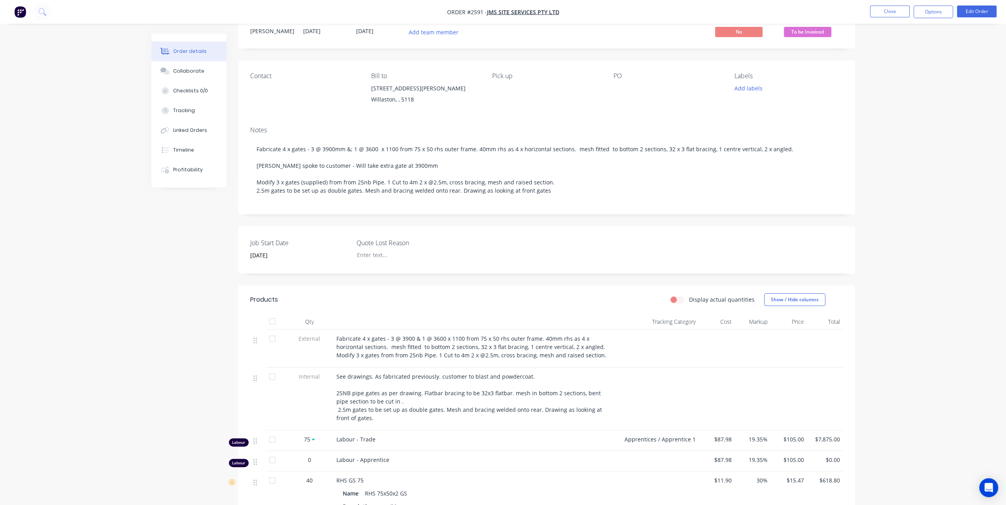
scroll to position [40, 0]
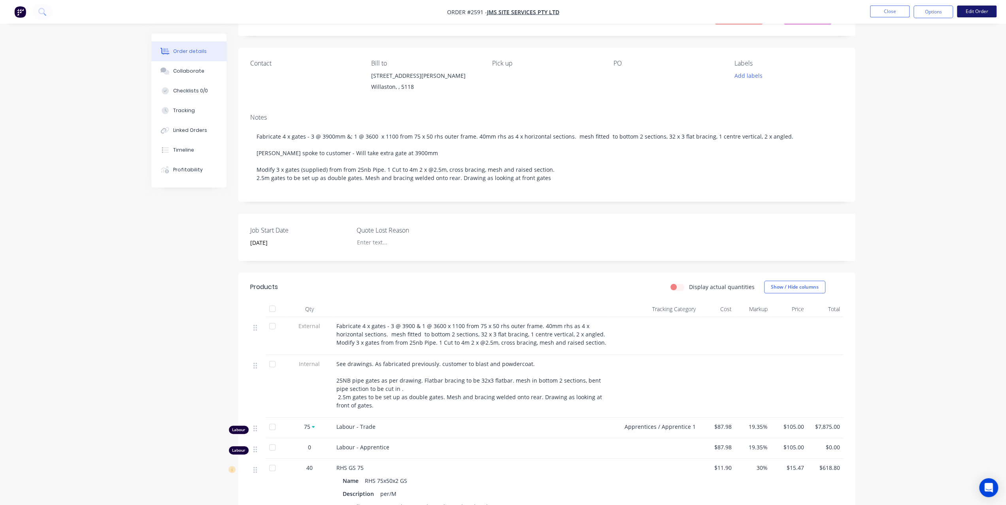
click at [964, 11] on button "Edit Order" at bounding box center [977, 12] width 40 height 12
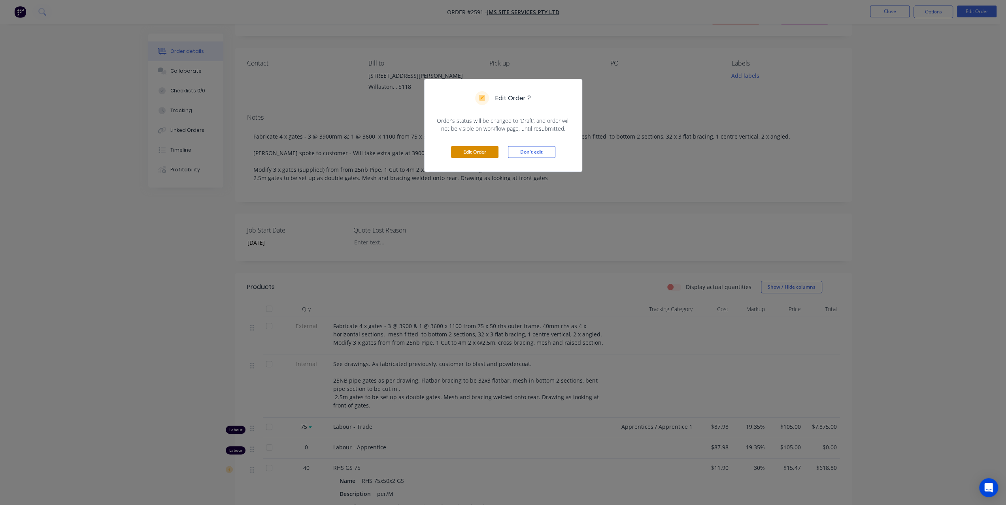
click at [484, 152] on button "Edit Order" at bounding box center [474, 152] width 47 height 12
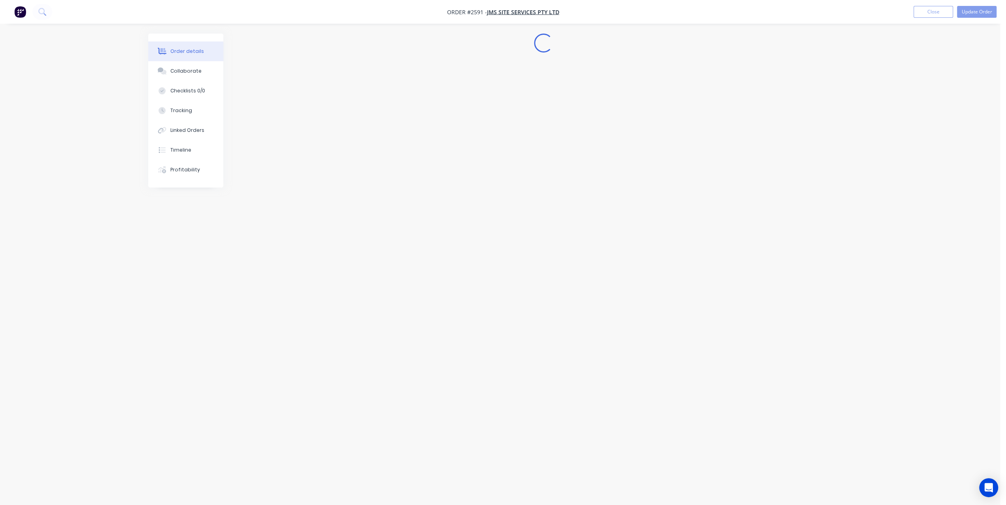
scroll to position [0, 0]
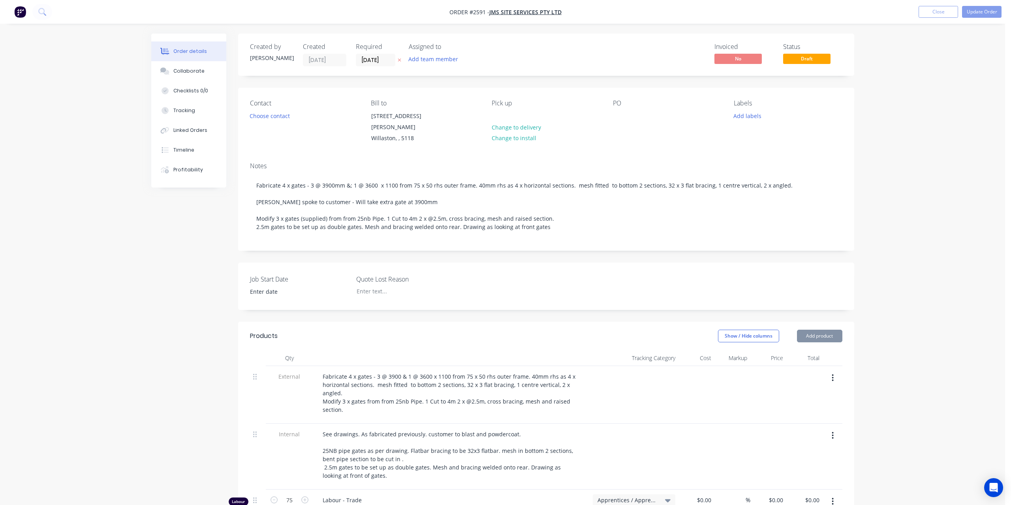
type input "25/08/2025"
type input "$87.98"
type input "19.35"
type input "$105.00"
type input "$7,875.00"
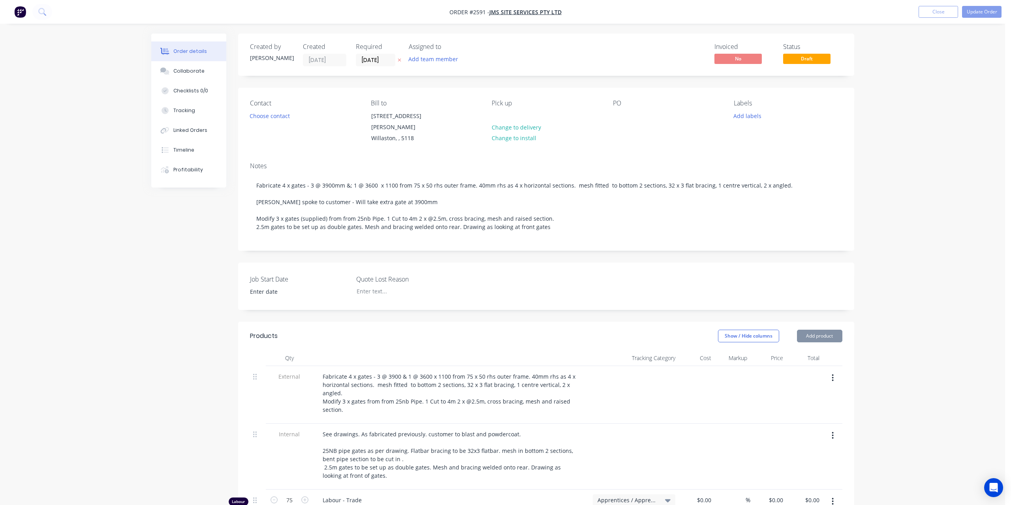
type input "$87.98"
type input "19.35"
type input "$105.00"
type input "$11.90"
type input "30"
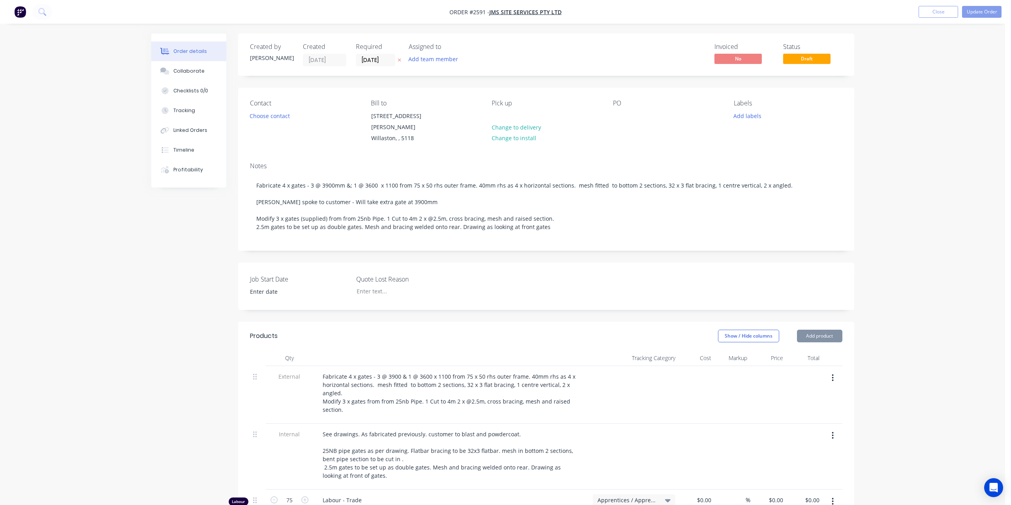
type input "$15.47"
type input "$618.80"
type input "$6.30"
type input "30"
type input "$8.19"
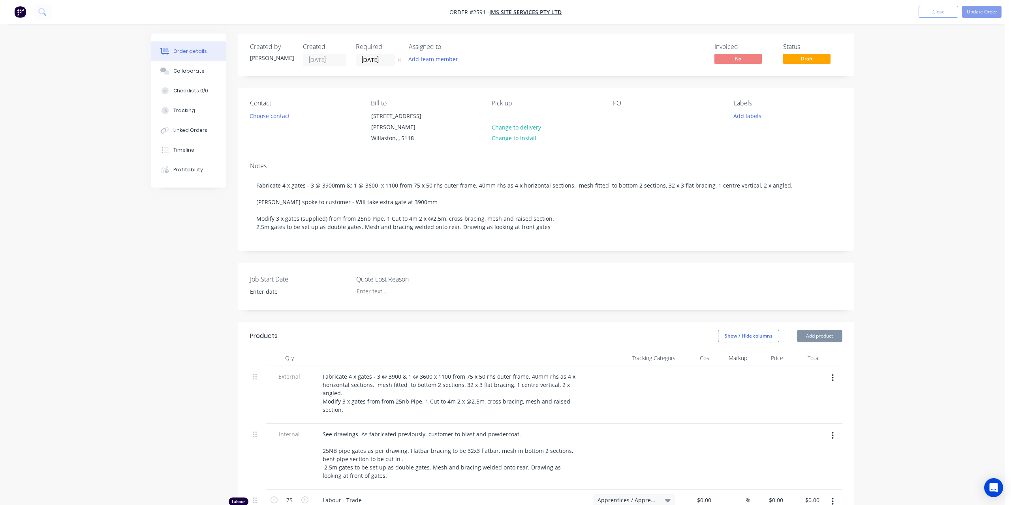
type input "$327.60"
type input "$1.69"
type input "29.86"
type input "$2.1947"
type input "$87.79"
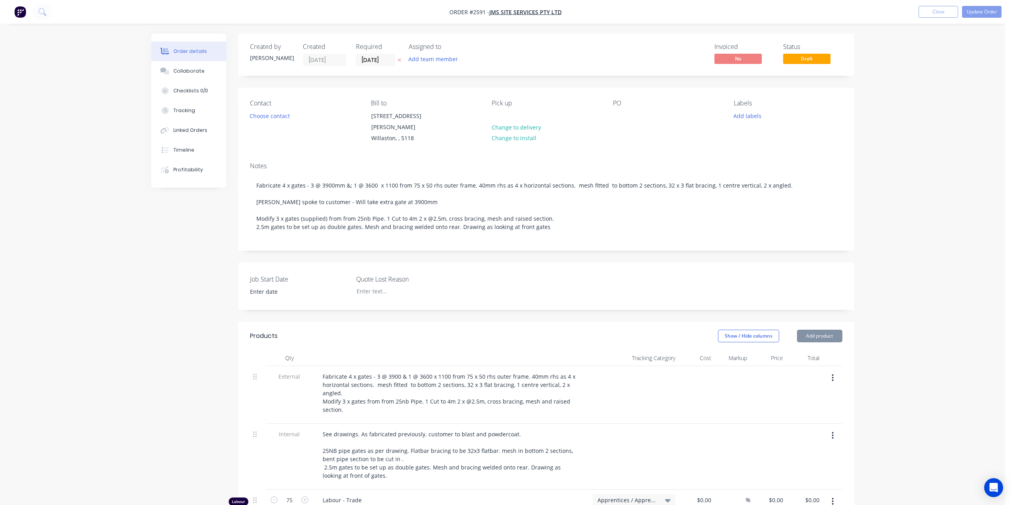
type input "$27.50"
type input "30"
type input "$35.75"
type input "$143.00"
type input "$5.97"
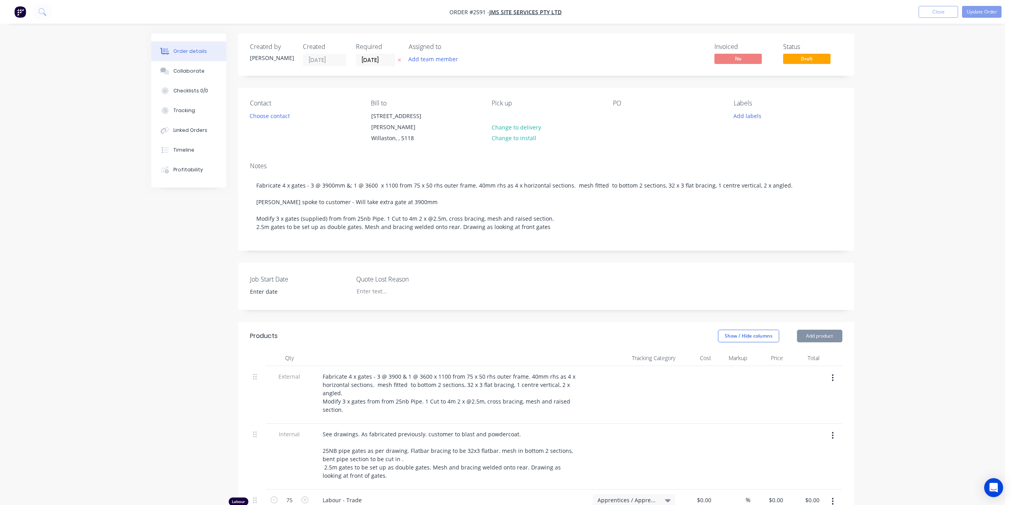
type input "29.98"
type input "$7.76"
type input "$252.20"
type input "$50.00"
type input "30"
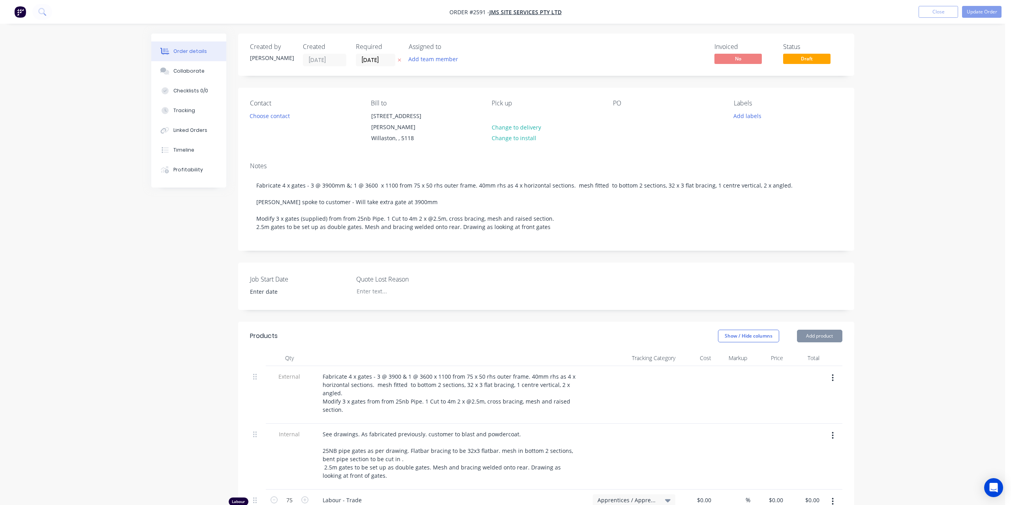
type input "$65.00"
type input "$75.00"
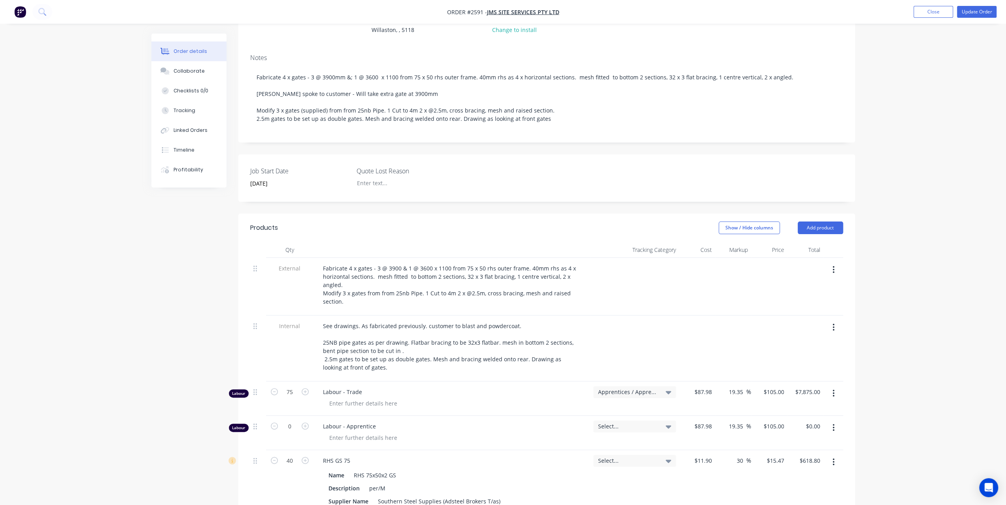
scroll to position [119, 0]
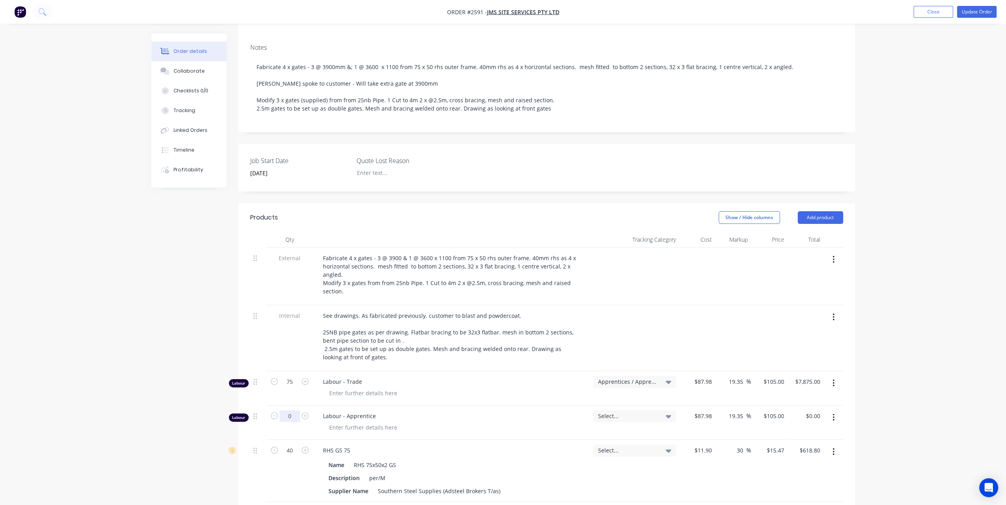
click at [296, 388] on input "0" at bounding box center [289, 382] width 21 height 12
type input "1"
type input "$105.00"
click at [932, 261] on div "Order details Collaborate Checklists 0/0 Tracking Linked Orders Timeline Profit…" at bounding box center [503, 458] width 1006 height 1155
click at [985, 15] on button "Update Order" at bounding box center [977, 12] width 40 height 12
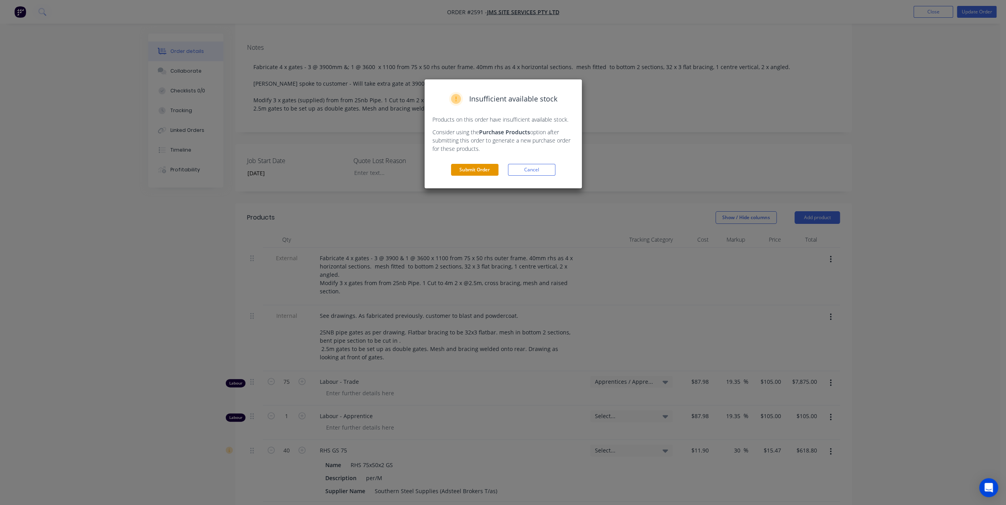
click at [497, 173] on button "Submit Order" at bounding box center [474, 170] width 47 height 12
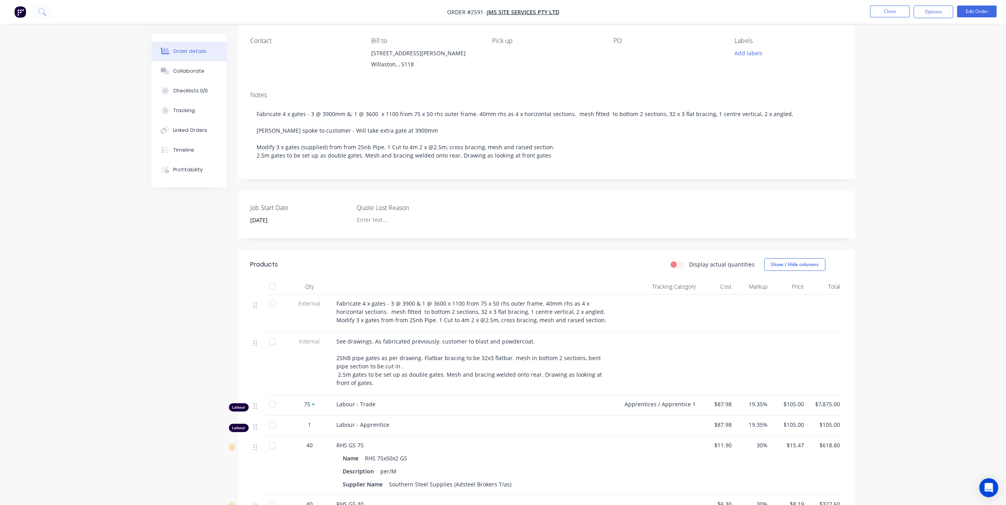
scroll to position [79, 0]
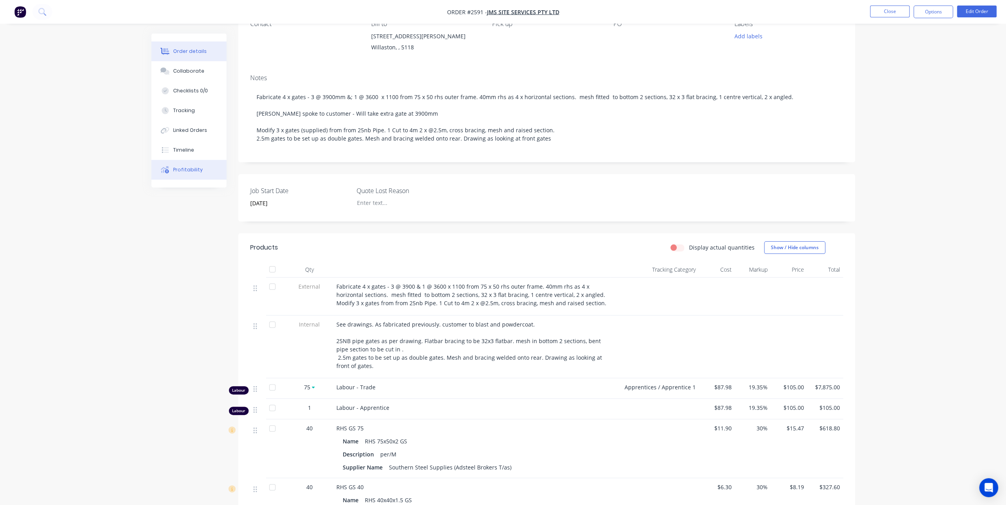
click at [188, 169] on div "Profitability" at bounding box center [188, 169] width 30 height 7
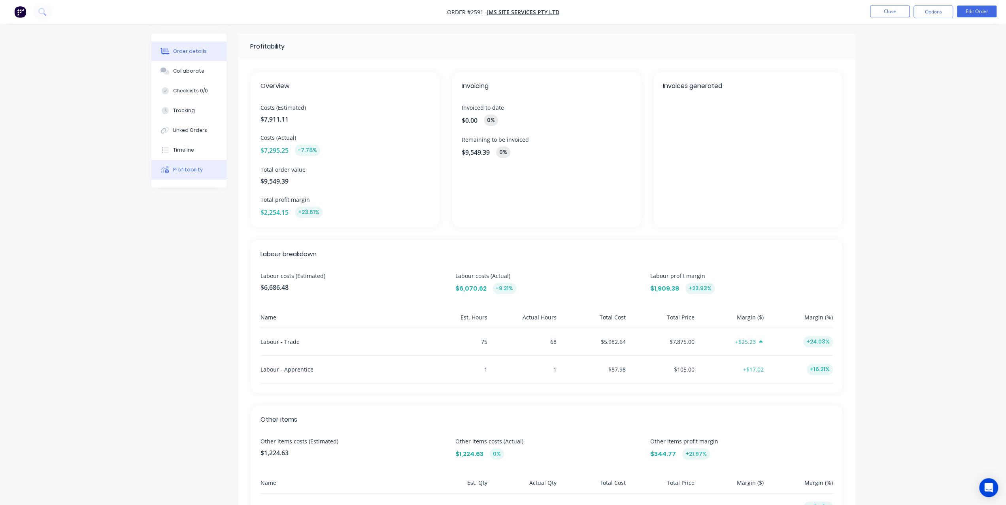
click at [198, 55] on button "Order details" at bounding box center [188, 51] width 75 height 20
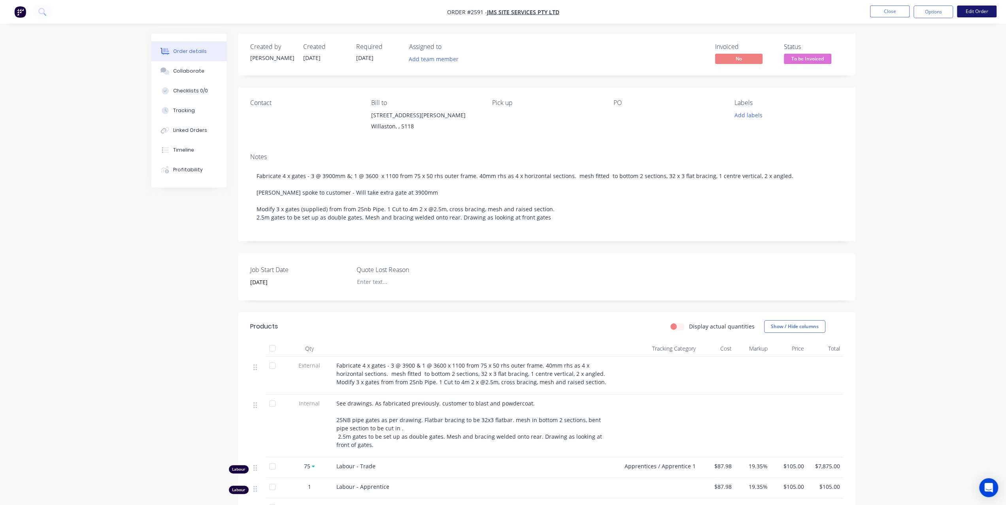
click at [976, 12] on button "Edit Order" at bounding box center [977, 12] width 40 height 12
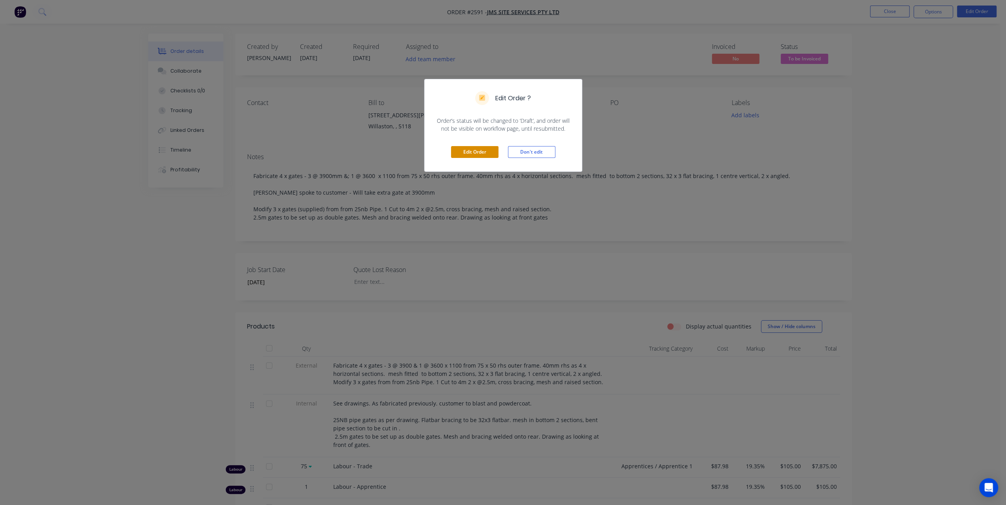
click at [484, 152] on button "Edit Order" at bounding box center [474, 152] width 47 height 12
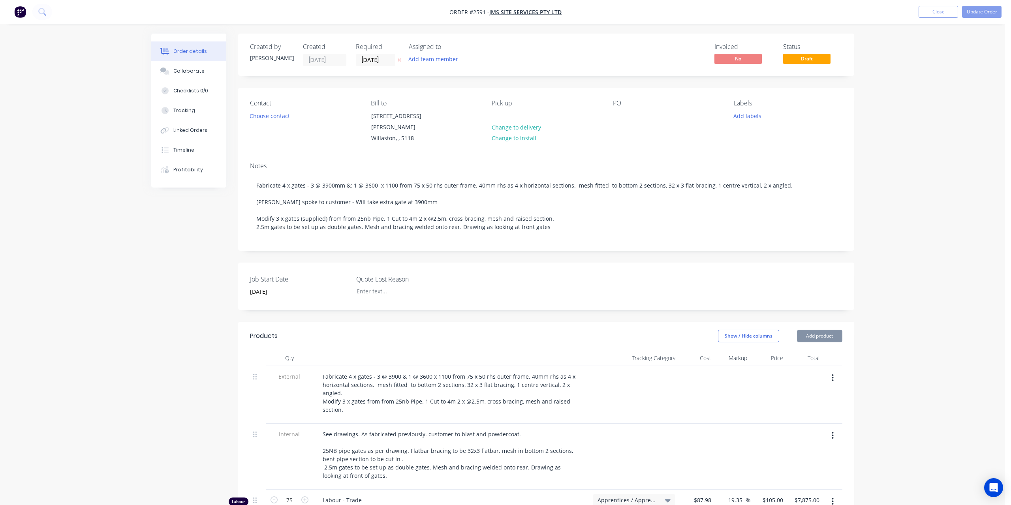
type input "25/08/2025"
type input "$87.98"
type input "19.35"
type input "$105.00"
type input "$7,875.00"
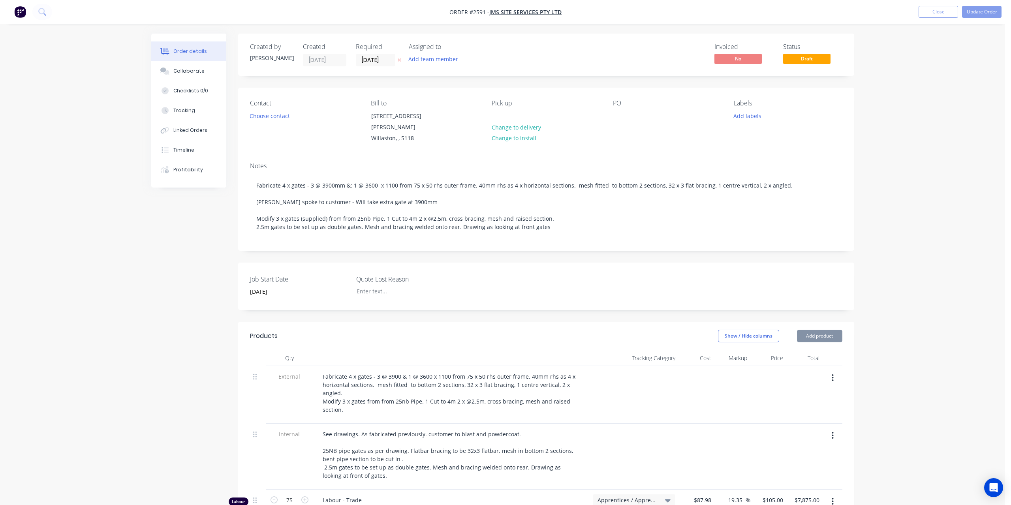
type input "$87.98"
type input "19.35"
type input "$105.00"
type input "$11.90"
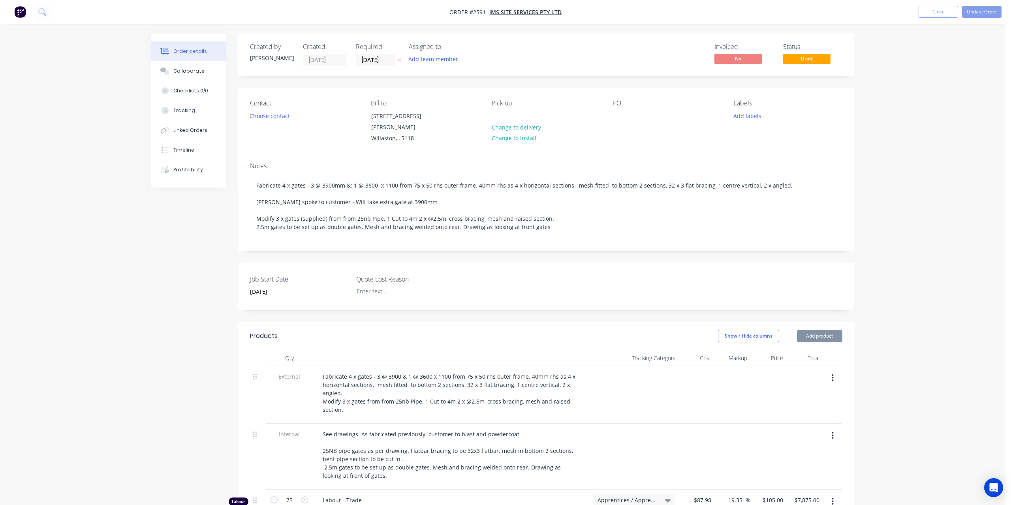
type input "30"
type input "$15.47"
type input "$618.80"
type input "$6.30"
type input "30"
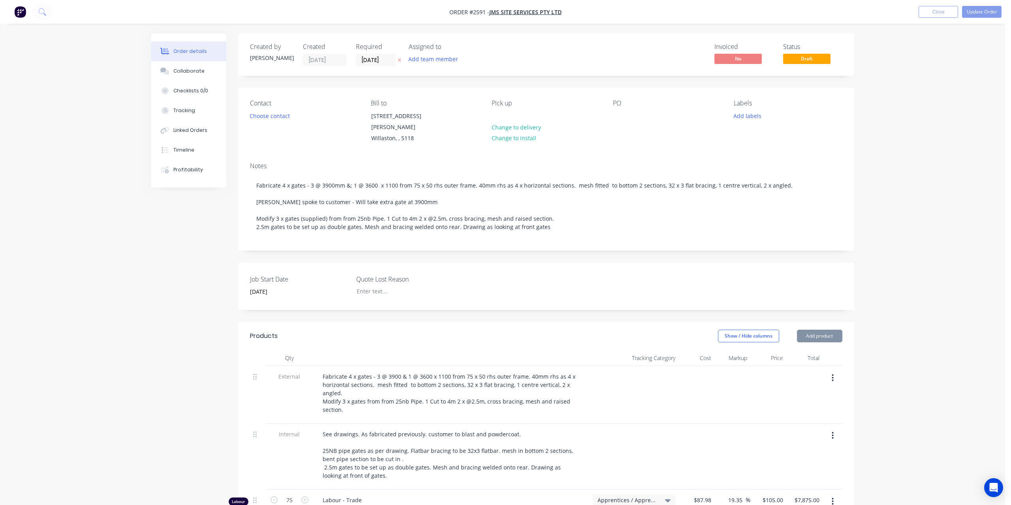
type input "$8.19"
type input "$327.60"
type input "$1.69"
type input "29.86"
type input "$2.1947"
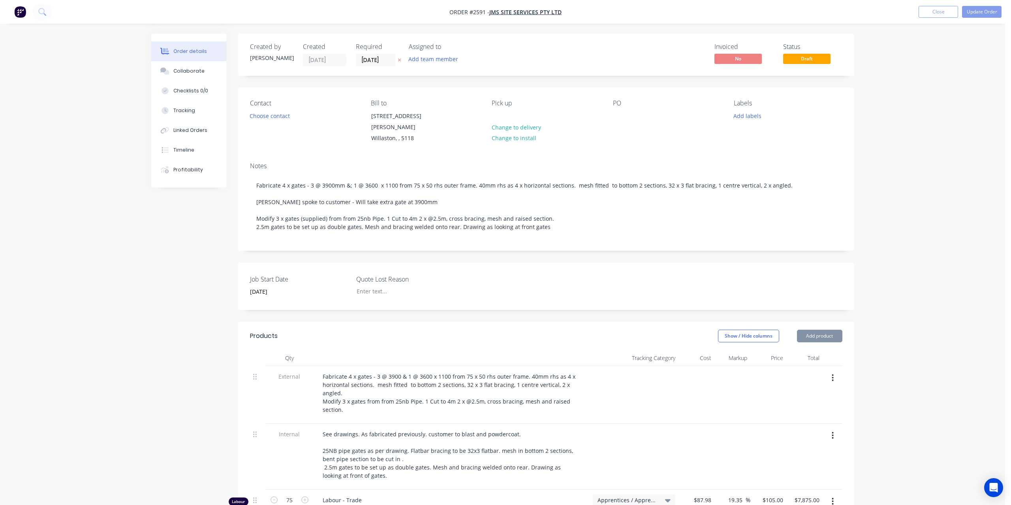
type input "$87.79"
type input "$27.50"
type input "30"
type input "$35.75"
type input "$143.00"
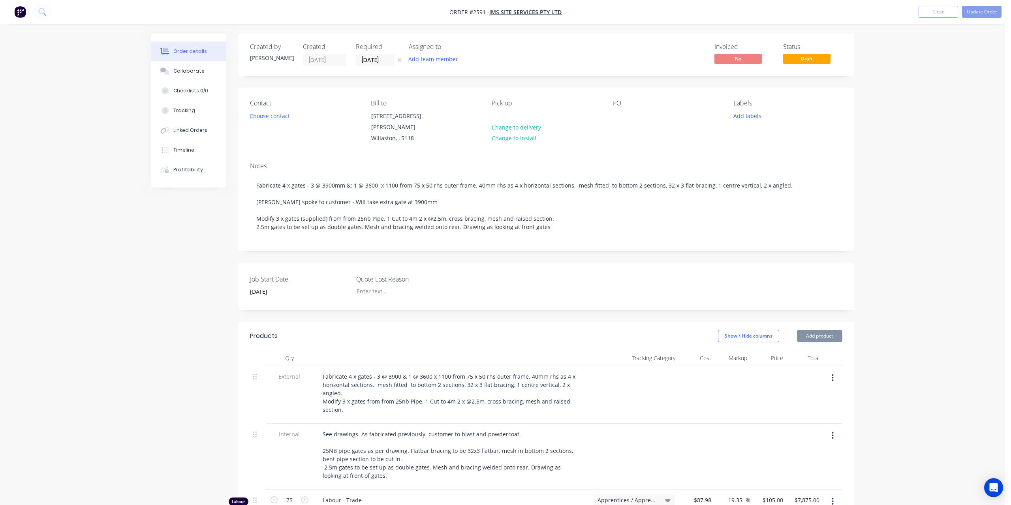
type input "$5.97"
type input "29.98"
type input "$7.76"
type input "$252.20"
type input "$50.00"
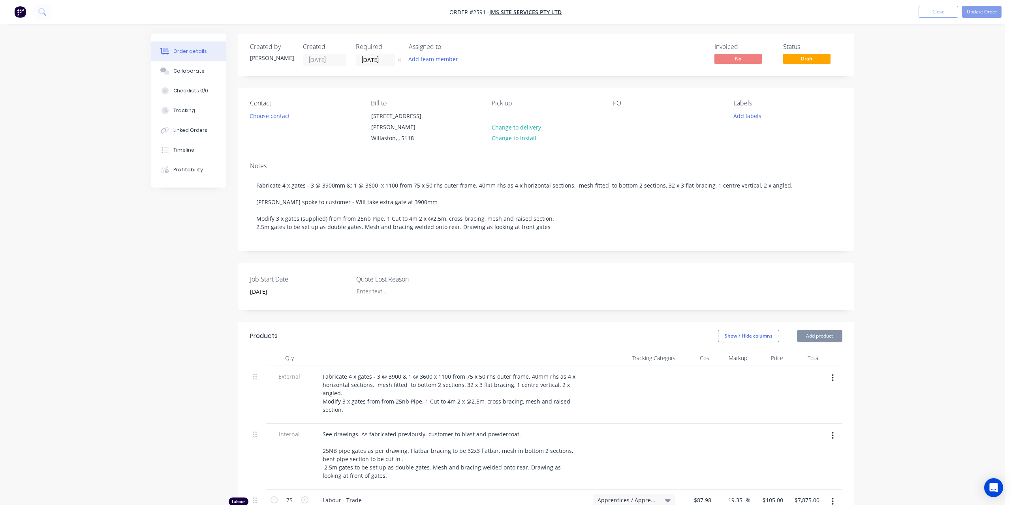
type input "30"
type input "$65.00"
type input "$75.00"
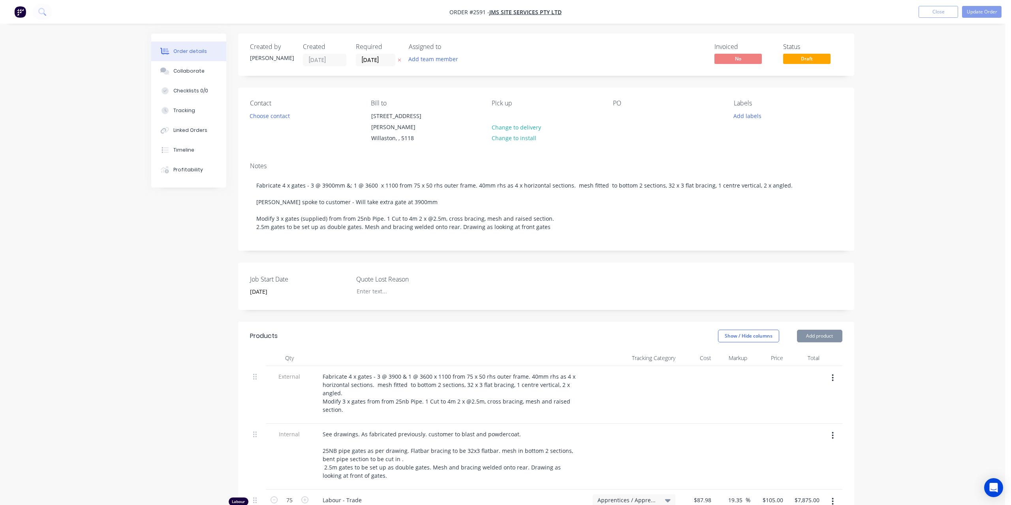
type input "$75.00"
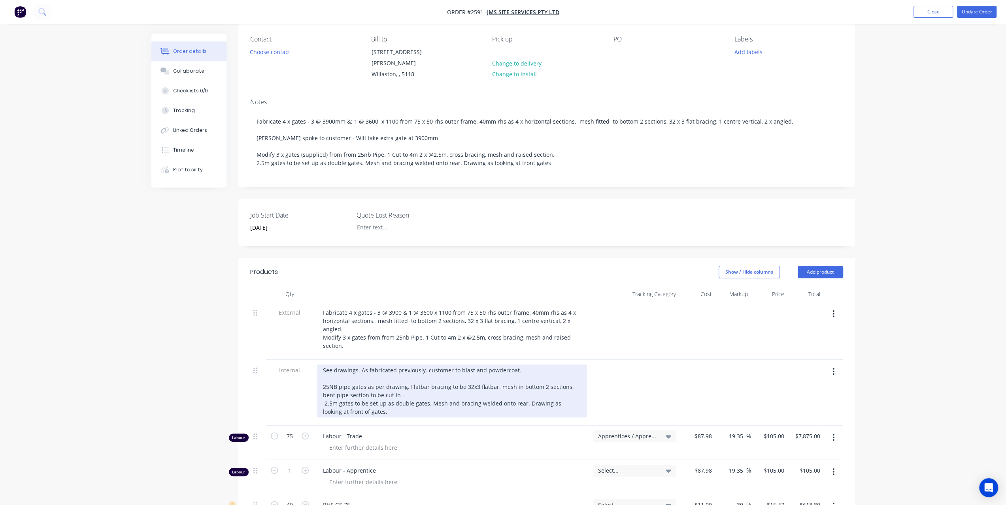
scroll to position [198, 0]
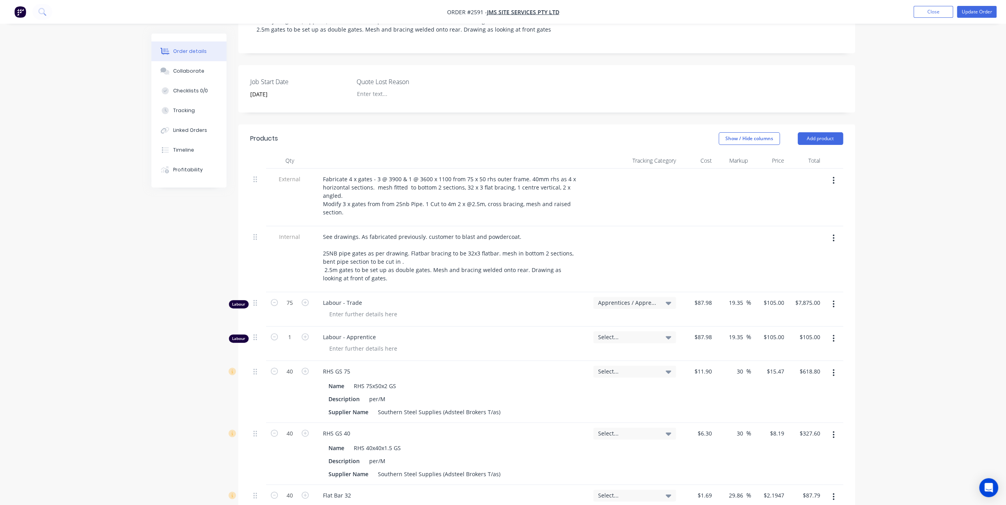
click at [834, 331] on button "button" at bounding box center [833, 338] width 19 height 14
click at [783, 401] on div "Delete" at bounding box center [805, 406] width 61 height 11
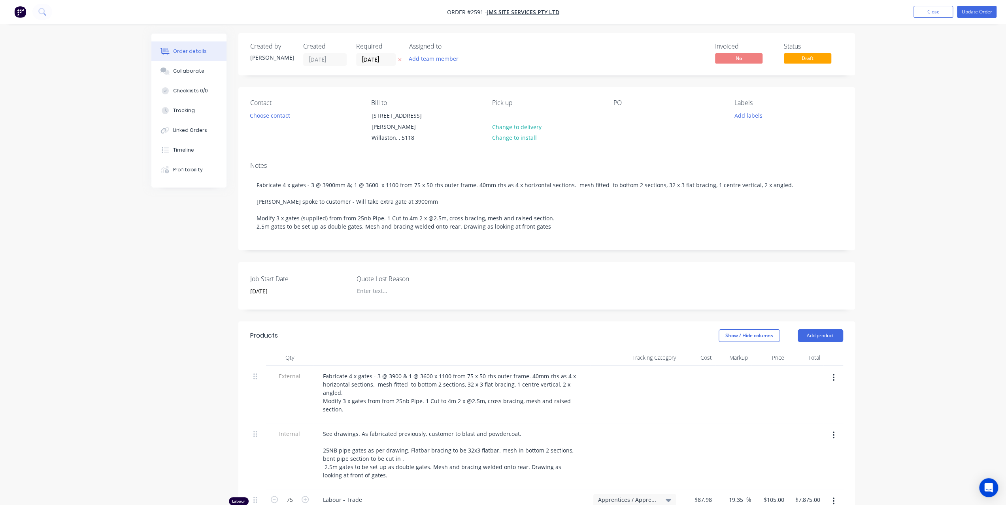
scroll to position [0, 0]
click at [967, 15] on button "Update Order" at bounding box center [977, 12] width 40 height 12
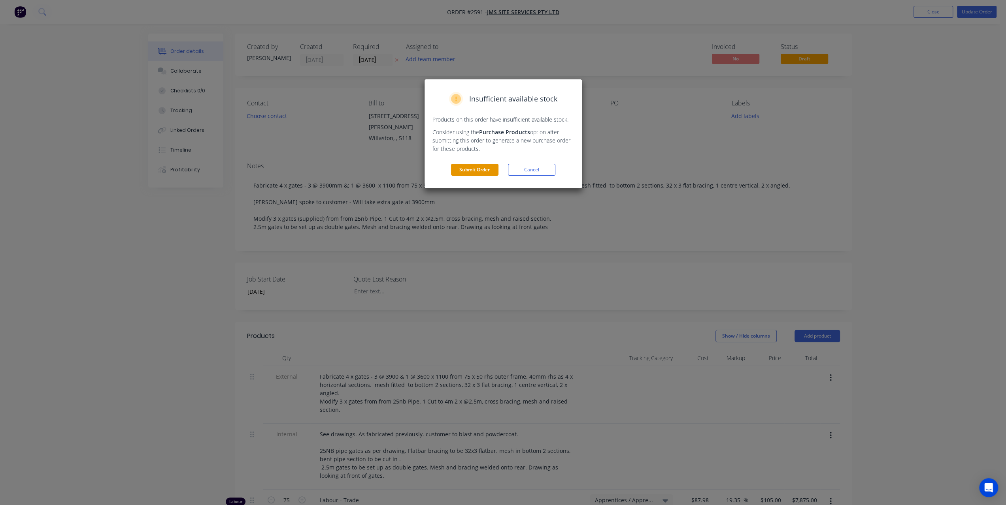
click at [476, 166] on button "Submit Order" at bounding box center [474, 170] width 47 height 12
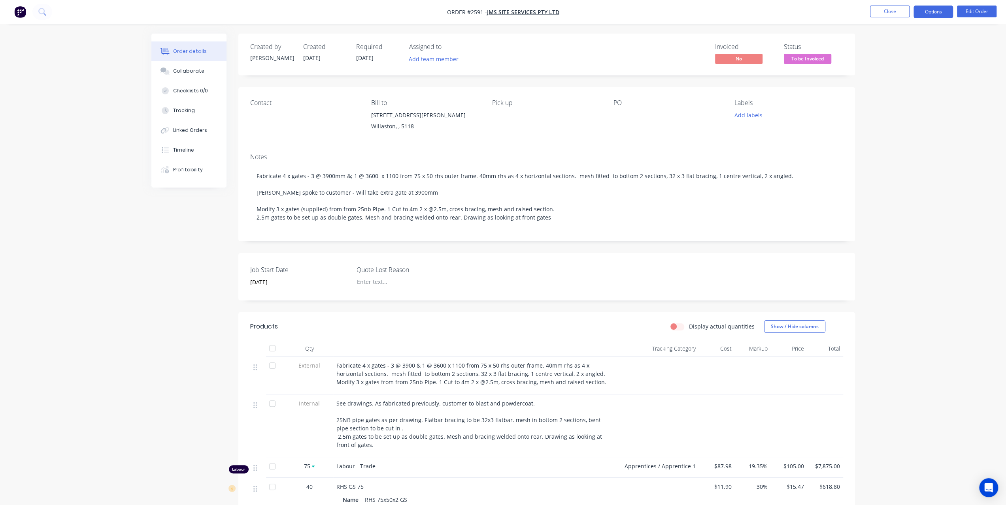
click at [927, 10] on button "Options" at bounding box center [933, 12] width 40 height 13
click at [911, 41] on button "Invoice" at bounding box center [909, 48] width 87 height 16
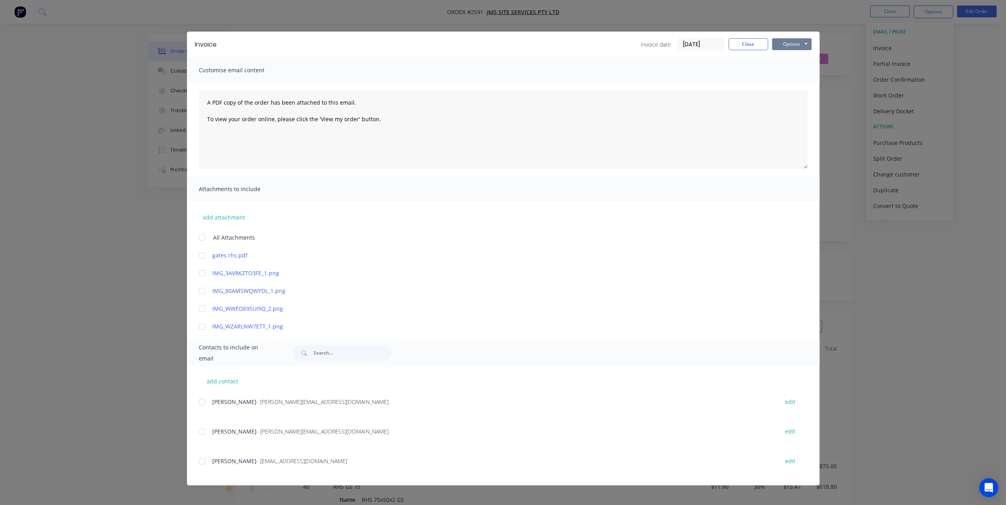
click at [810, 45] on button "Options" at bounding box center [792, 44] width 40 height 12
click at [779, 62] on button "Preview" at bounding box center [797, 58] width 51 height 13
click at [797, 43] on button "Options" at bounding box center [792, 44] width 40 height 12
click at [784, 66] on button "Print" at bounding box center [797, 71] width 51 height 13
click at [751, 47] on button "Close" at bounding box center [748, 44] width 40 height 12
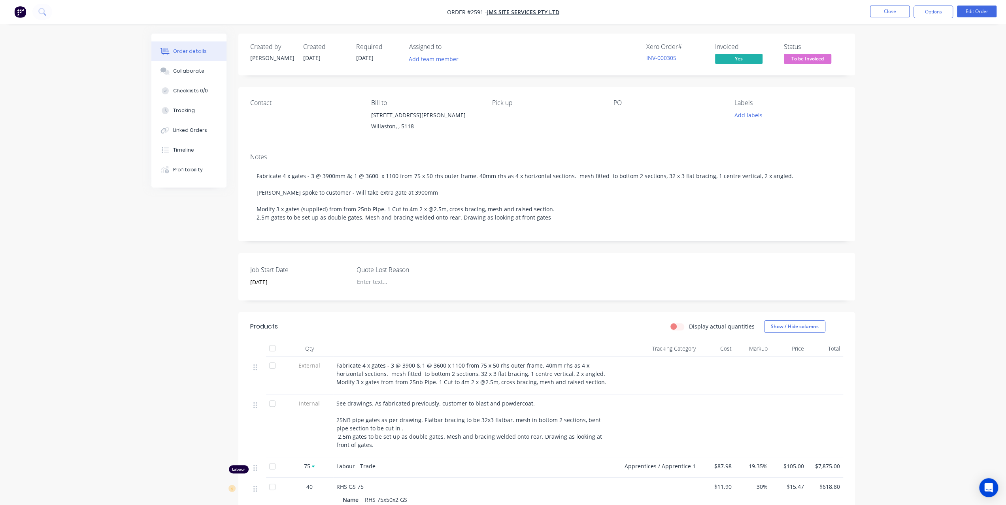
click at [806, 55] on span "To be Invoiced" at bounding box center [806, 59] width 47 height 10
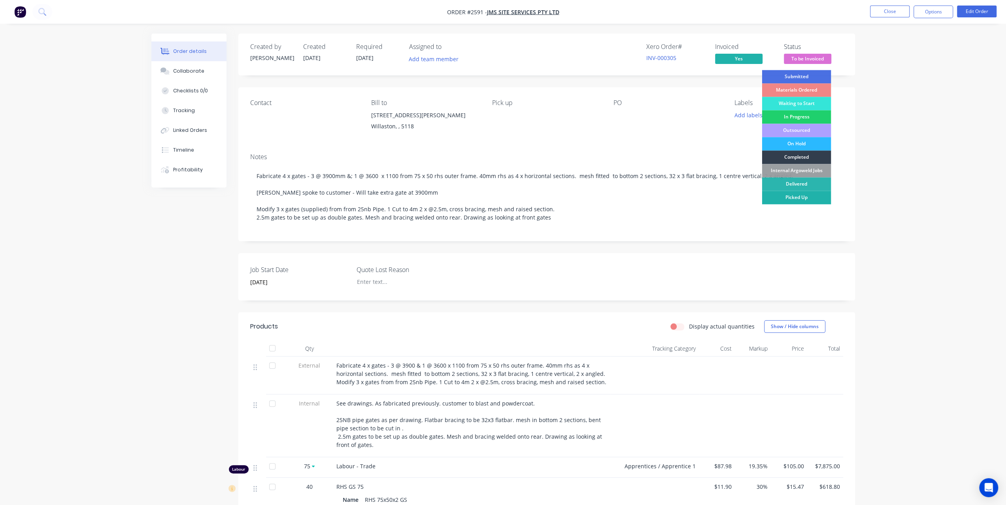
click at [800, 199] on div "Picked Up" at bounding box center [795, 197] width 69 height 13
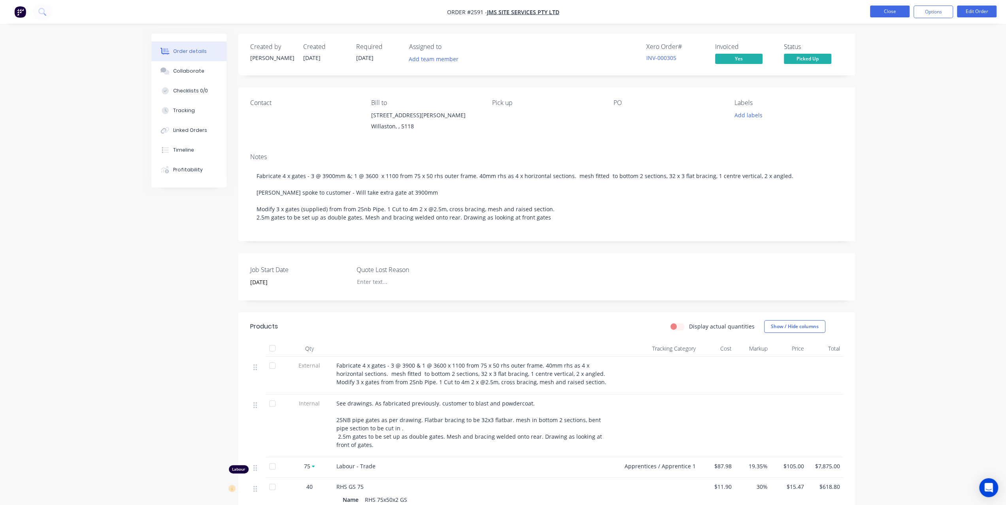
click at [876, 11] on button "Close" at bounding box center [890, 12] width 40 height 12
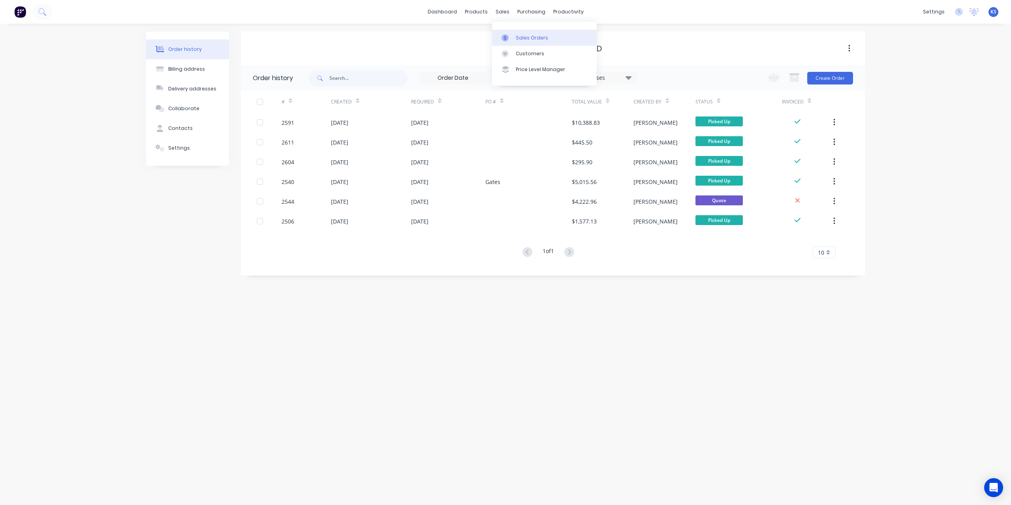
click at [521, 38] on div "Sales Orders" at bounding box center [532, 37] width 32 height 7
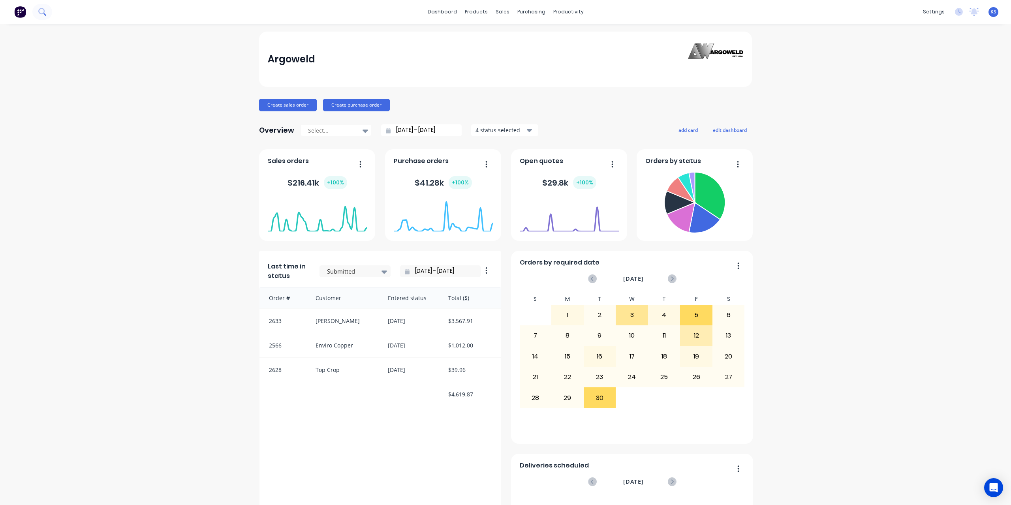
click at [38, 9] on button at bounding box center [42, 12] width 20 height 16
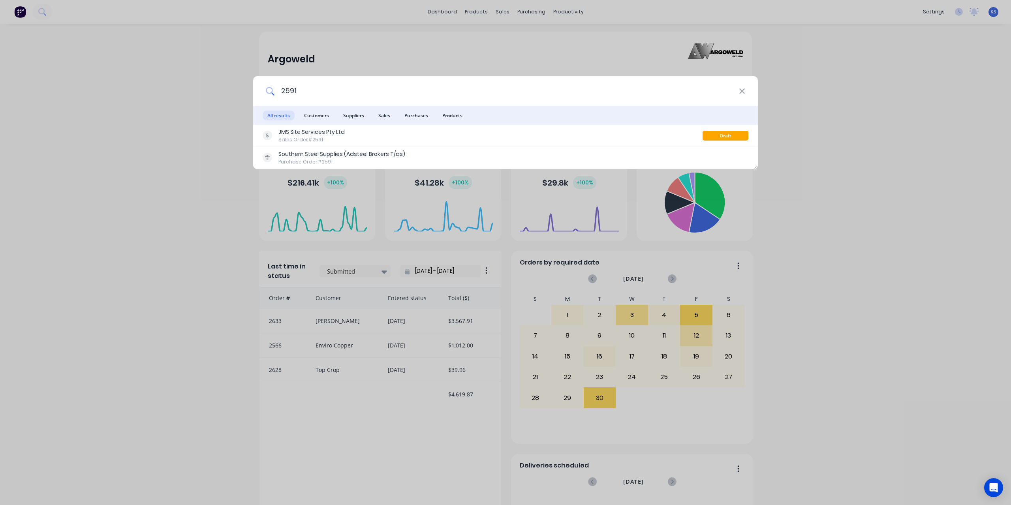
drag, startPoint x: 356, startPoint y: 91, endPoint x: 105, endPoint y: 76, distance: 251.3
click at [105, 76] on div "2591 All results Customers Suppliers Sales Purchases Products JMS Site Services…" at bounding box center [505, 252] width 1011 height 505
type input "p"
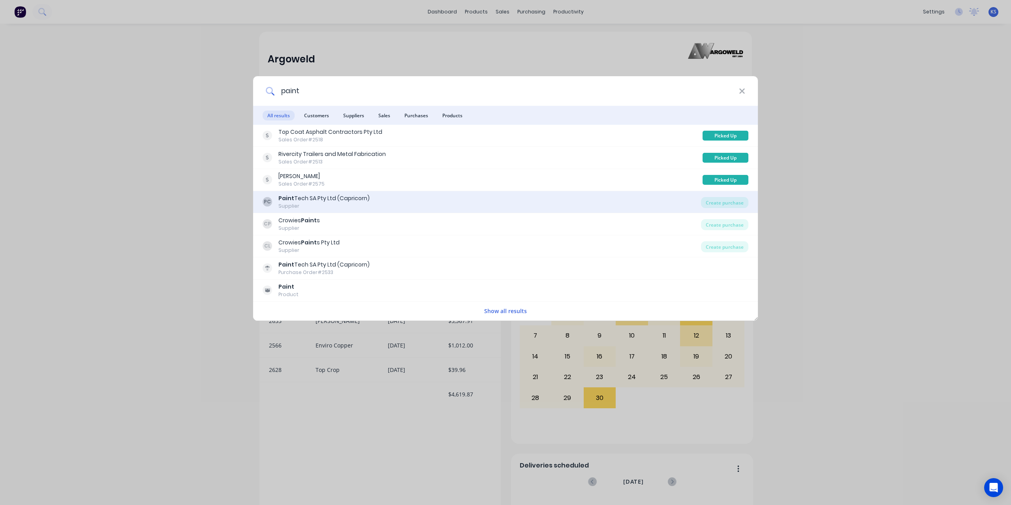
type input "paint"
click at [292, 209] on div "Supplier" at bounding box center [324, 206] width 91 height 7
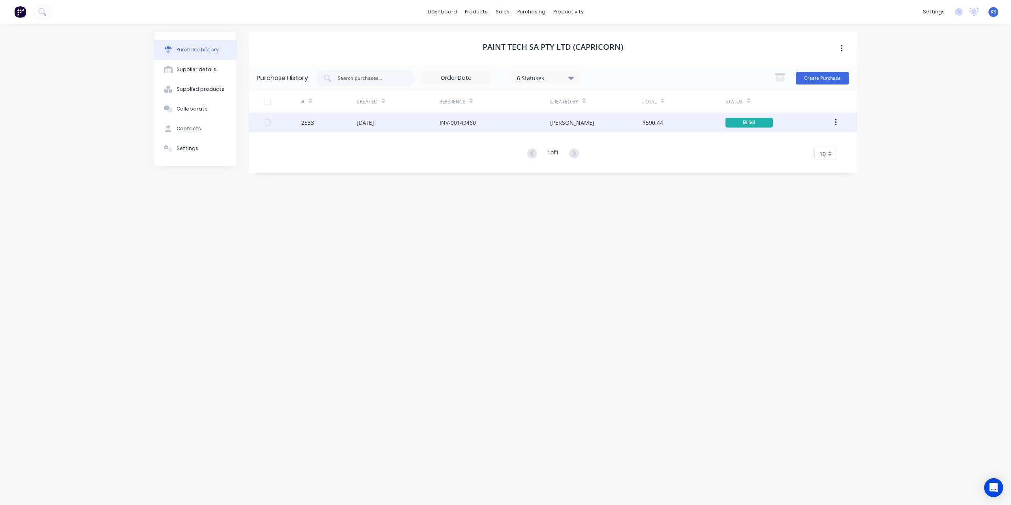
click at [367, 124] on div "[DATE]" at bounding box center [365, 123] width 17 height 8
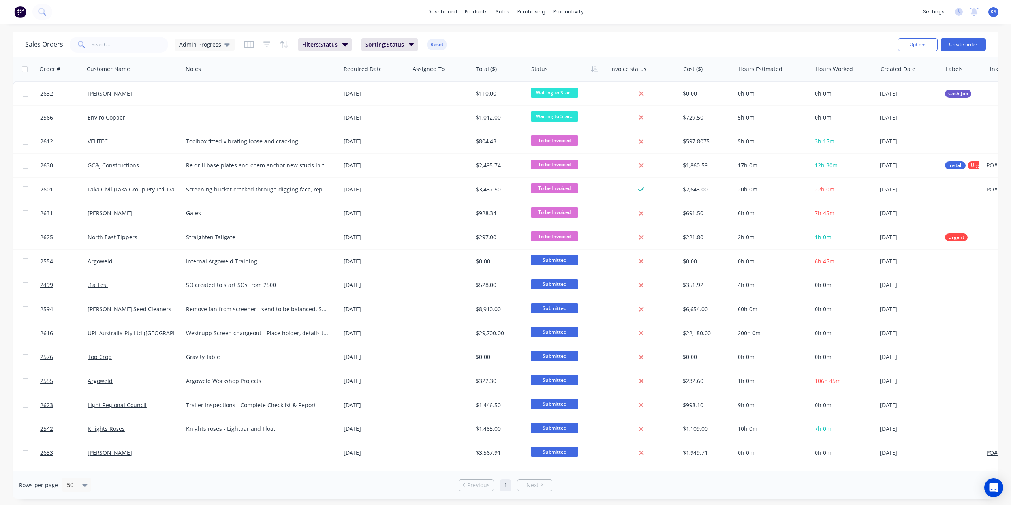
click at [100, 55] on div "Sales Orders Admin Progress Filters: Status Sorting: Status Reset Options Creat…" at bounding box center [506, 45] width 986 height 26
click at [96, 45] on input "text" at bounding box center [130, 45] width 77 height 16
click at [47, 12] on button at bounding box center [42, 12] width 20 height 16
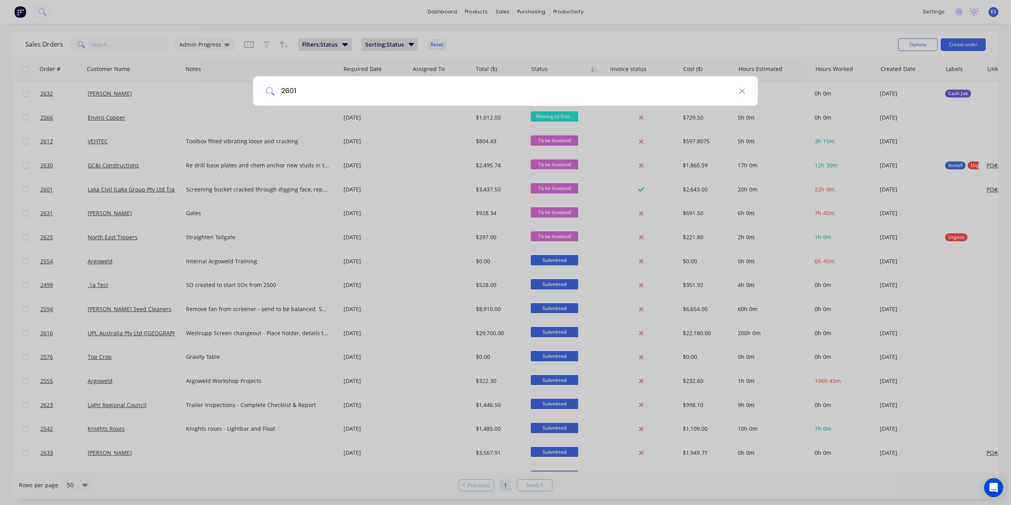
type input "2601"
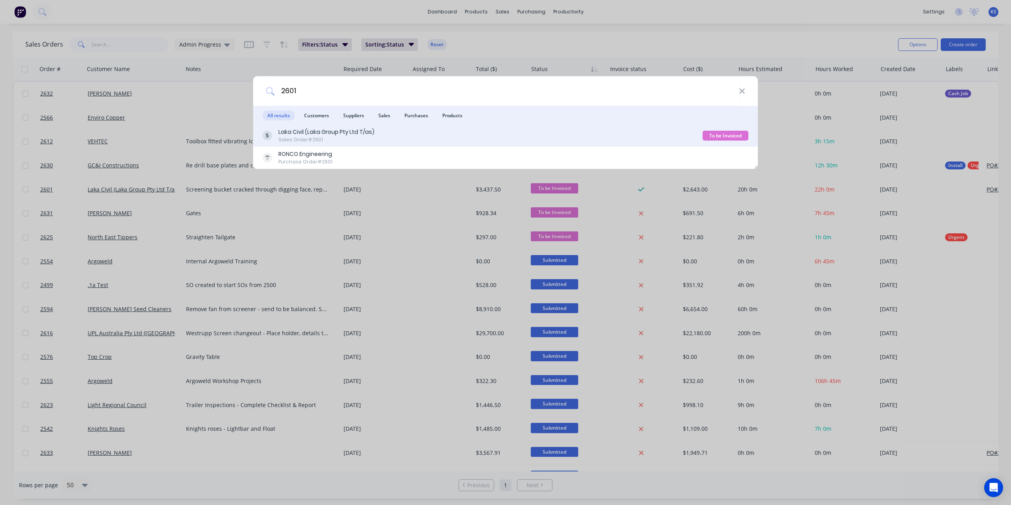
click at [726, 134] on div "To be Invoiced" at bounding box center [726, 136] width 46 height 10
click at [725, 134] on div "To be Invoiced" at bounding box center [726, 136] width 46 height 10
click at [324, 132] on div "Laka Civil (Laka Group Pty Ltd T/as)" at bounding box center [327, 132] width 96 height 8
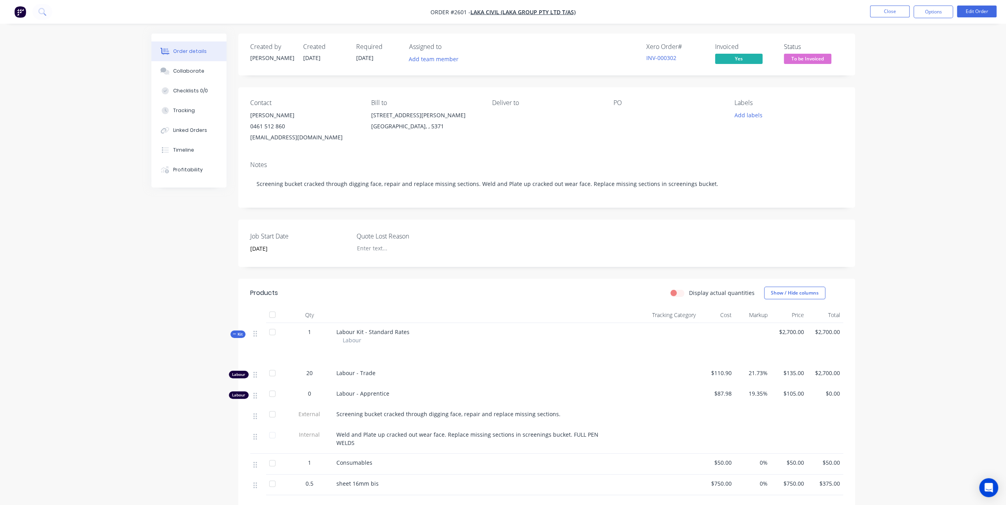
click at [805, 65] on button "To be Invoiced" at bounding box center [806, 60] width 47 height 12
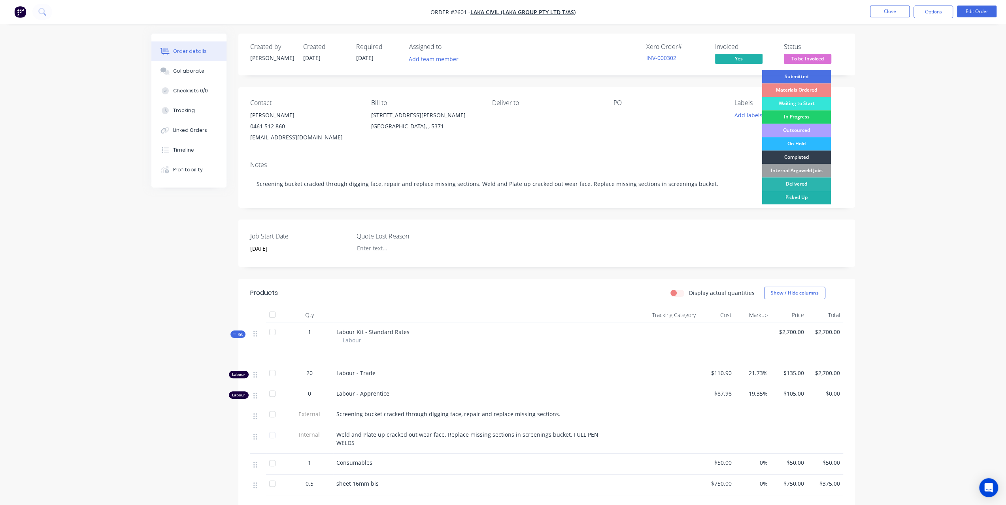
click at [799, 198] on div "Picked Up" at bounding box center [795, 197] width 69 height 13
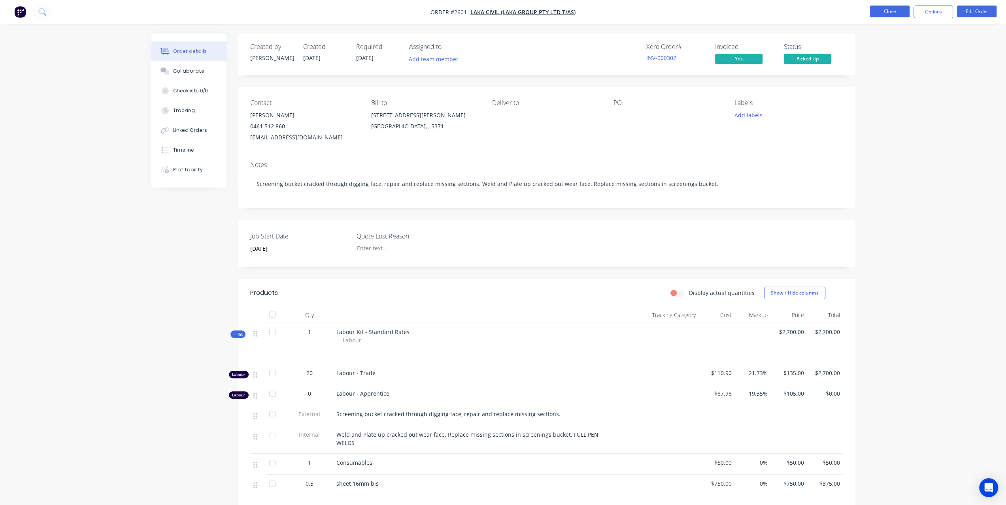
click at [893, 14] on button "Close" at bounding box center [890, 12] width 40 height 12
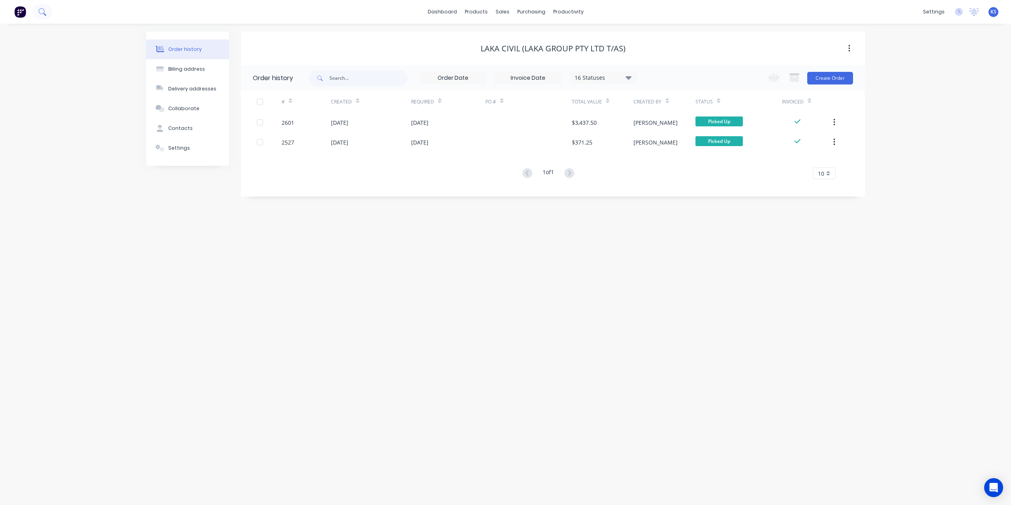
click at [40, 15] on icon at bounding box center [42, 12] width 8 height 8
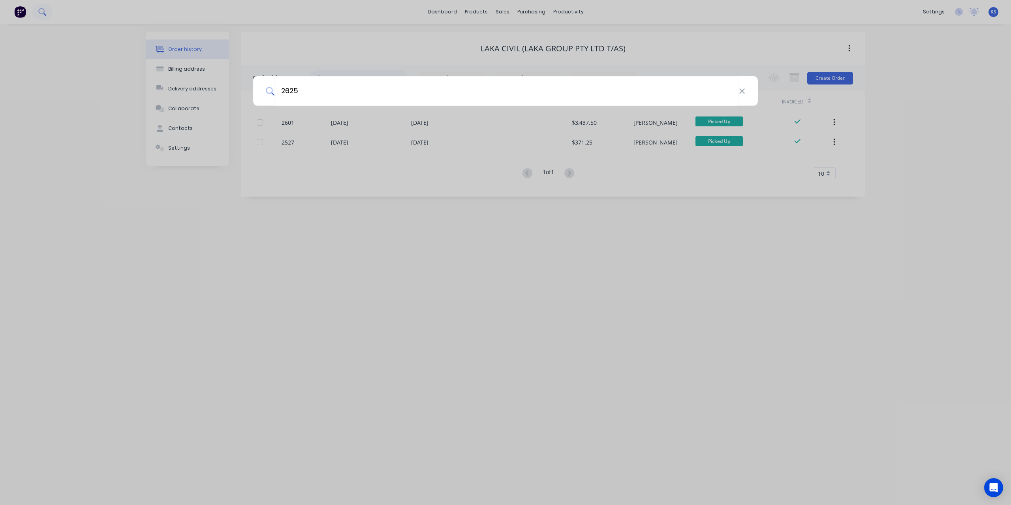
type input "2625"
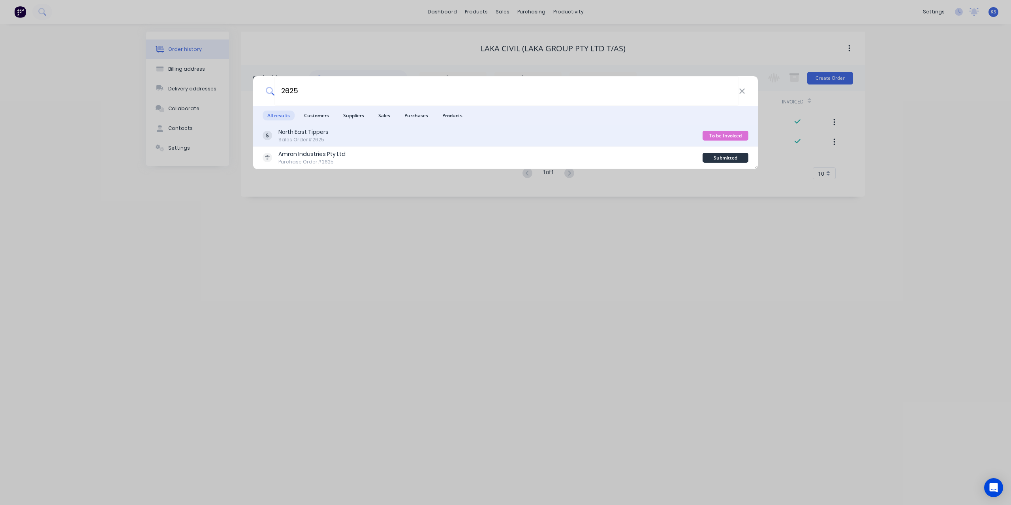
click at [378, 141] on div "North East Tippers Sales Order #2625" at bounding box center [483, 135] width 440 height 15
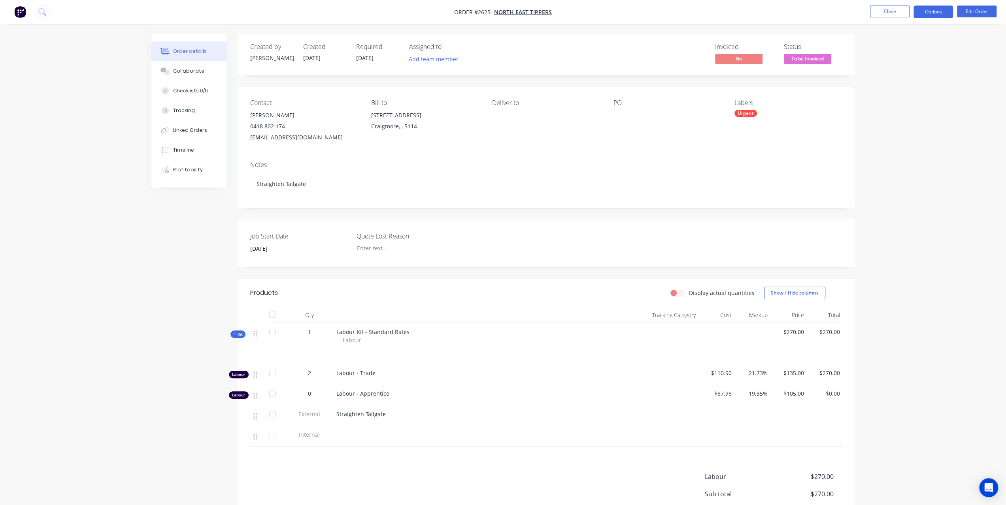
click at [923, 12] on button "Options" at bounding box center [933, 12] width 40 height 13
click at [898, 49] on div "Invoice" at bounding box center [909, 47] width 73 height 11
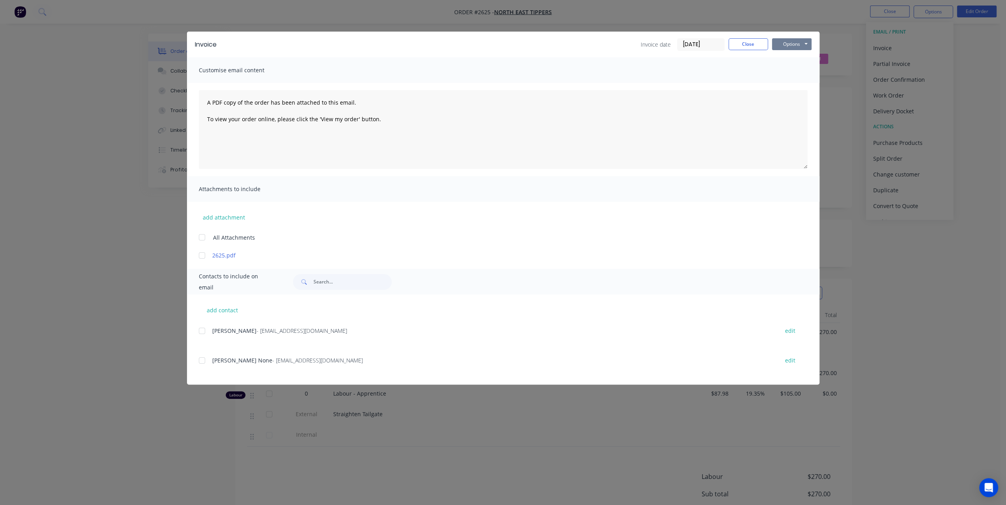
click at [782, 46] on button "Options" at bounding box center [792, 44] width 40 height 12
click at [781, 54] on button "Preview" at bounding box center [797, 58] width 51 height 13
click at [806, 47] on button "Options" at bounding box center [792, 44] width 40 height 12
click at [792, 71] on button "Print" at bounding box center [797, 71] width 51 height 13
click at [756, 45] on button "Close" at bounding box center [748, 44] width 40 height 12
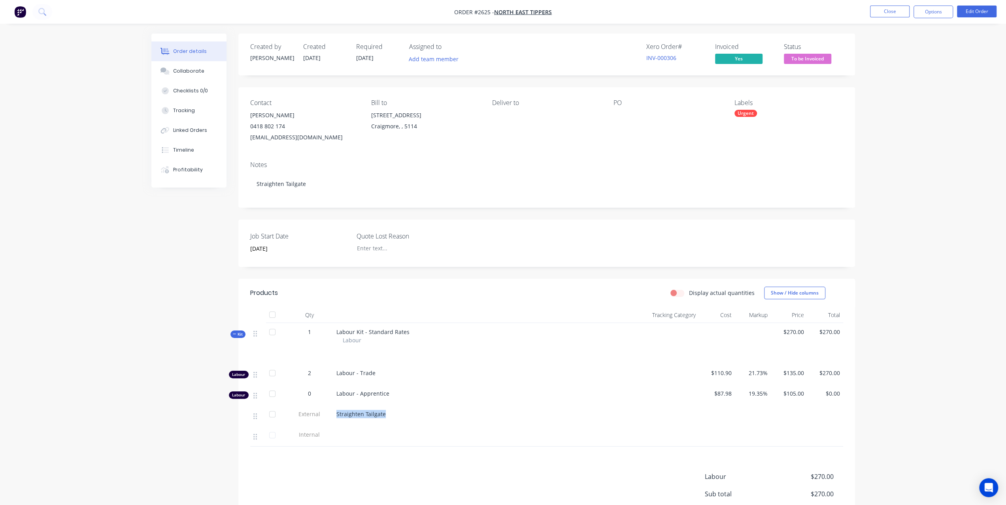
drag, startPoint x: 337, startPoint y: 422, endPoint x: 439, endPoint y: 429, distance: 102.6
click at [439, 426] on div "Straighten Tailgate" at bounding box center [471, 415] width 277 height 21
copy span "Straighten Tailgate"
click at [802, 59] on span "To be Invoiced" at bounding box center [806, 59] width 47 height 10
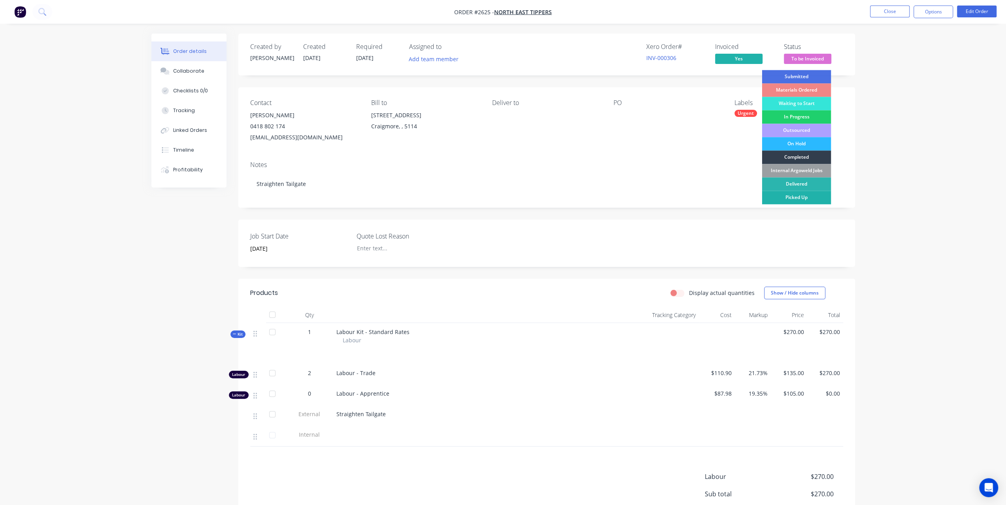
click at [801, 197] on div "Picked Up" at bounding box center [795, 197] width 69 height 13
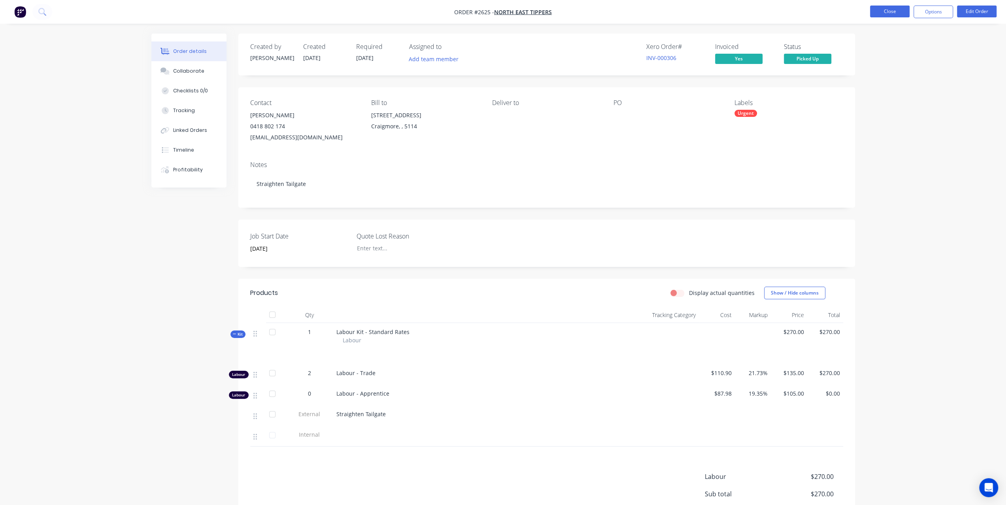
click at [881, 16] on button "Close" at bounding box center [890, 12] width 40 height 12
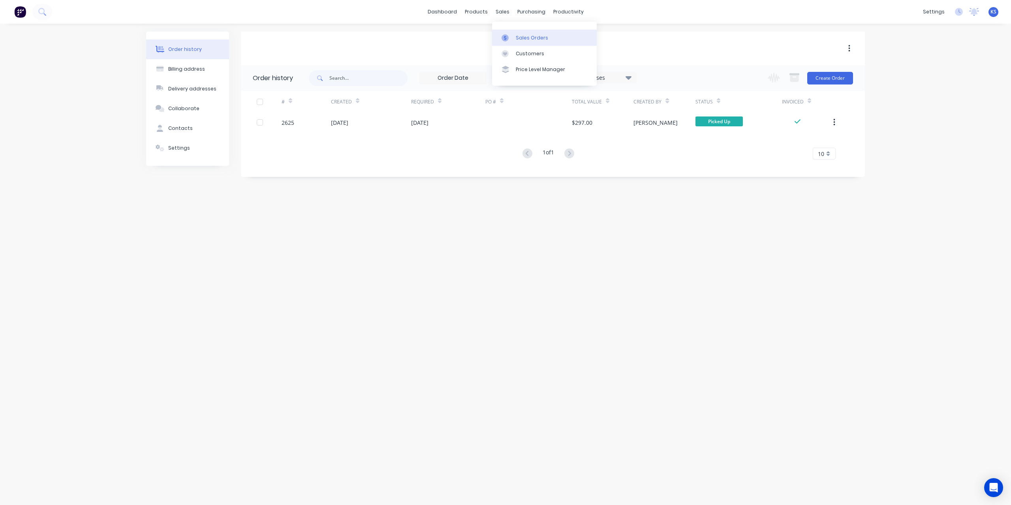
click at [521, 36] on div "Sales Orders" at bounding box center [532, 37] width 32 height 7
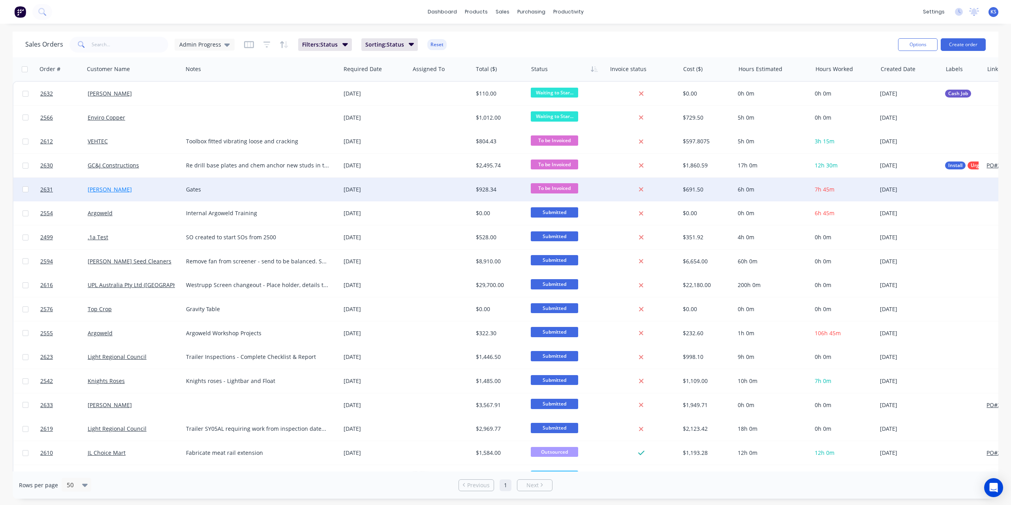
click at [107, 188] on link "[PERSON_NAME]" at bounding box center [110, 190] width 44 height 8
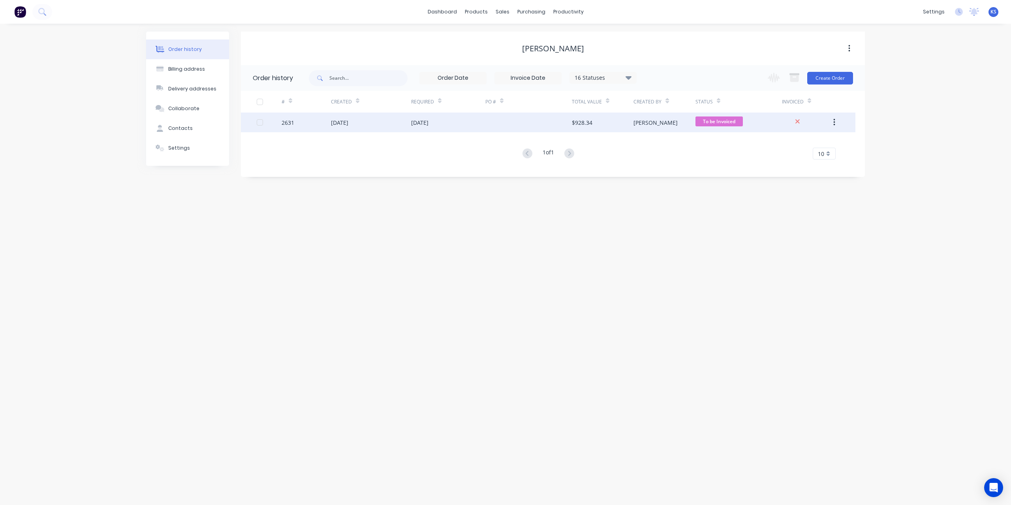
click at [343, 125] on div "[DATE]" at bounding box center [339, 123] width 17 height 8
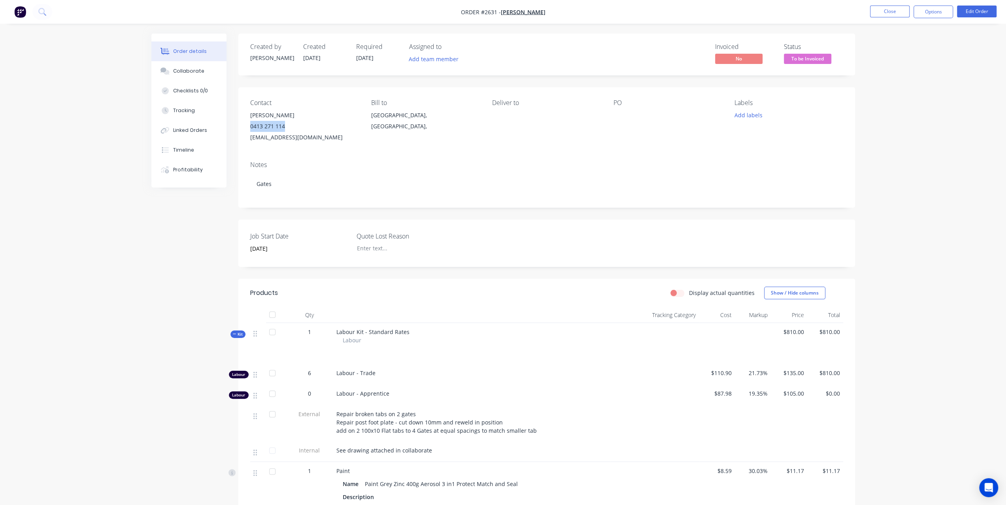
drag, startPoint x: 304, startPoint y: 125, endPoint x: 245, endPoint y: 131, distance: 59.6
click at [245, 131] on div "Contact [PERSON_NAME] [PHONE_NUMBER] [EMAIL_ADDRESS][DOMAIN_NAME] Bill to [GEOG…" at bounding box center [546, 121] width 616 height 68
copy div "0413 271 114"
drag, startPoint x: 281, startPoint y: 118, endPoint x: 249, endPoint y: 112, distance: 33.0
click at [249, 112] on div "Contact [PERSON_NAME] [PHONE_NUMBER] [EMAIL_ADDRESS][DOMAIN_NAME] Bill to [GEOG…" at bounding box center [546, 121] width 616 height 68
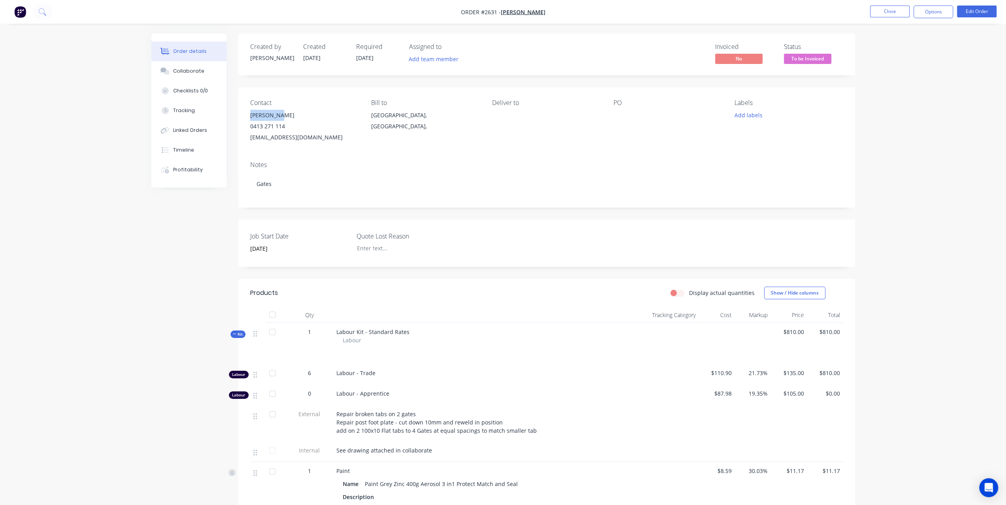
copy div "[PERSON_NAME]"
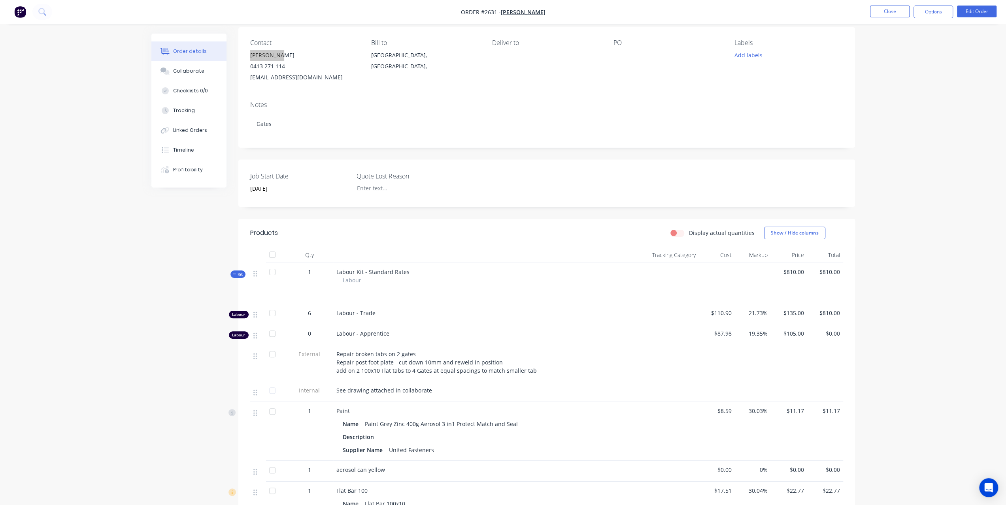
scroll to position [119, 0]
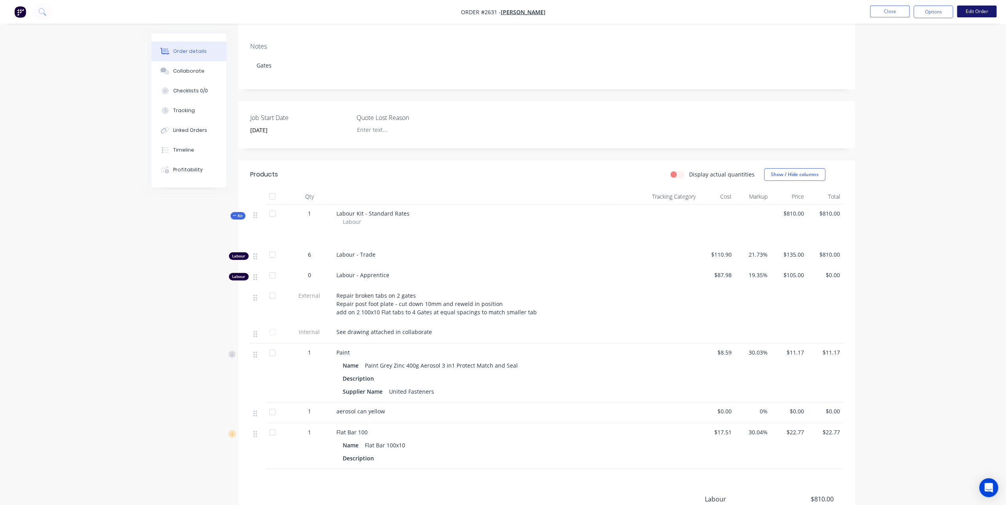
click at [967, 14] on button "Edit Order" at bounding box center [977, 12] width 40 height 12
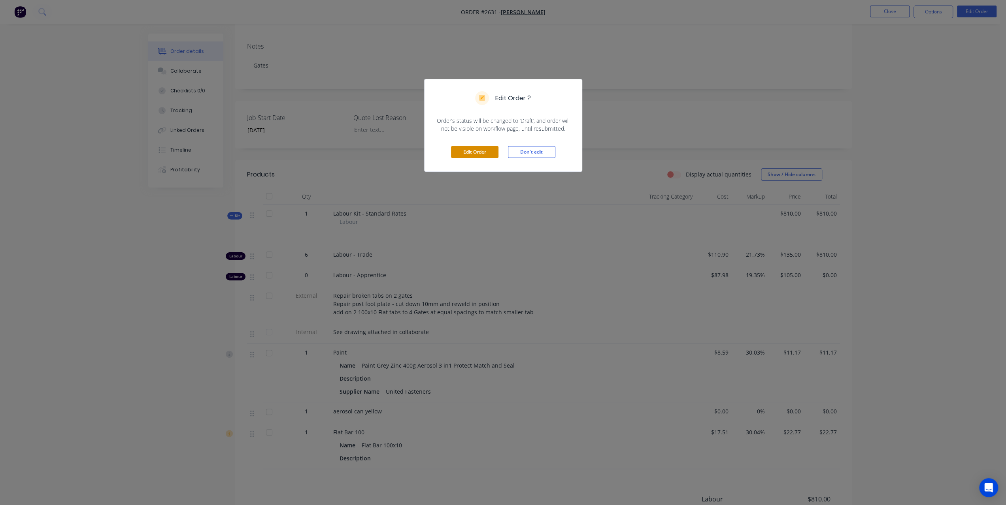
click at [495, 151] on button "Edit Order" at bounding box center [474, 152] width 47 height 12
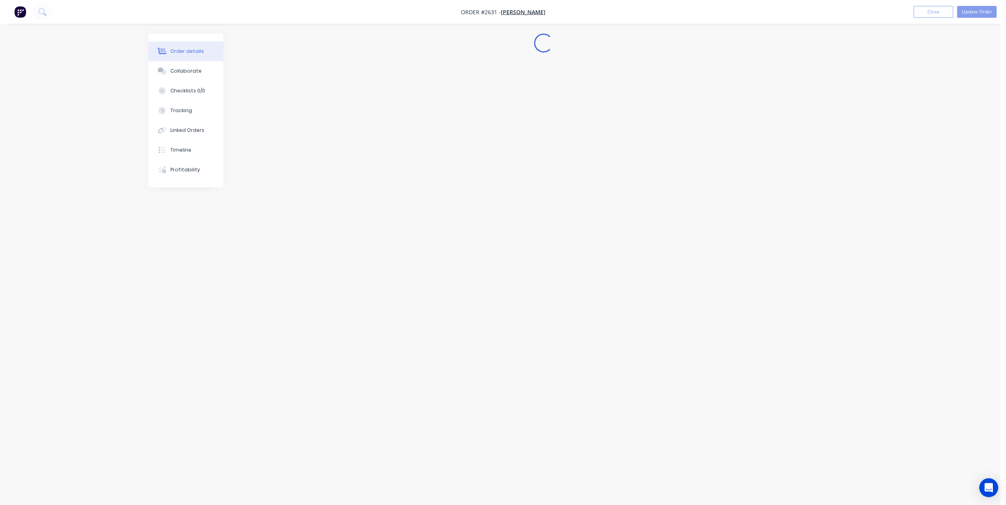
scroll to position [0, 0]
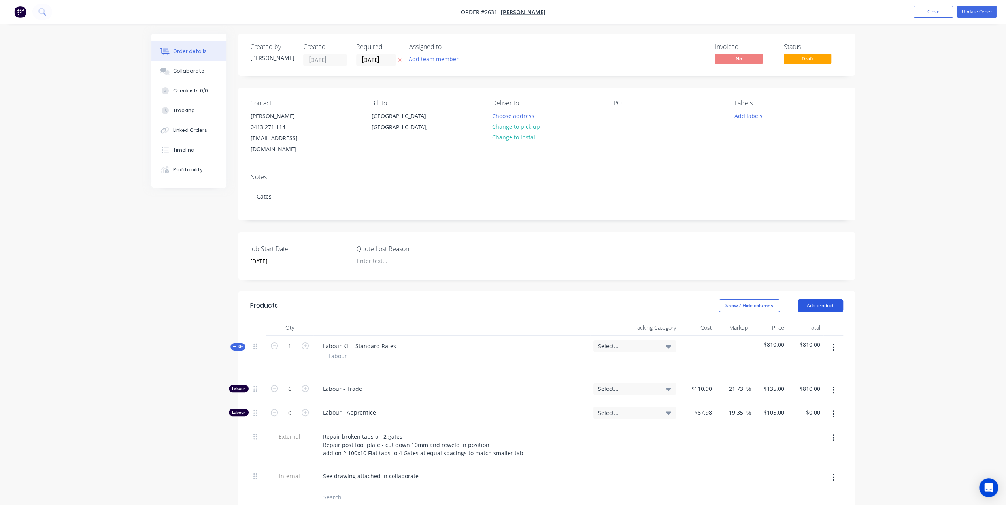
click at [821, 299] on button "Add product" at bounding box center [819, 305] width 45 height 13
click at [795, 429] on button "Notes (External)" at bounding box center [805, 437] width 75 height 16
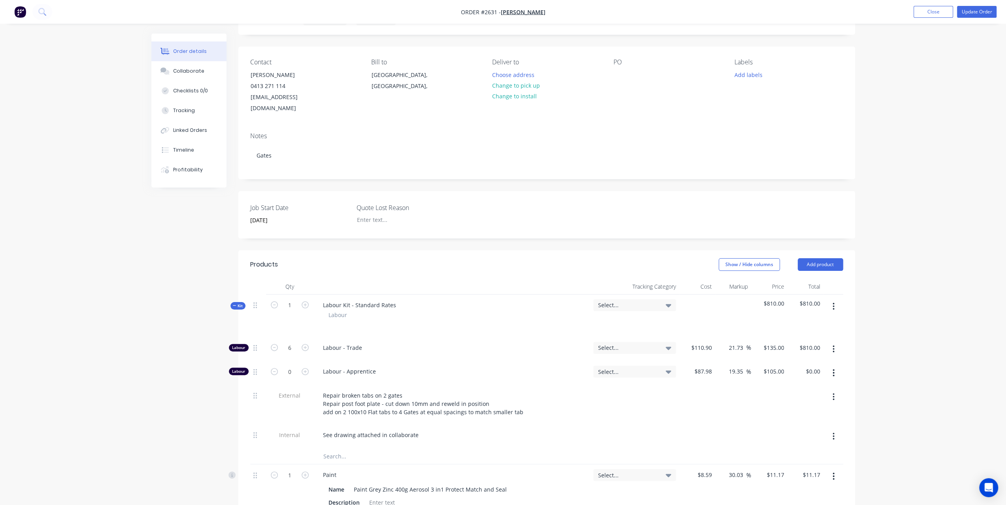
scroll to position [158, 0]
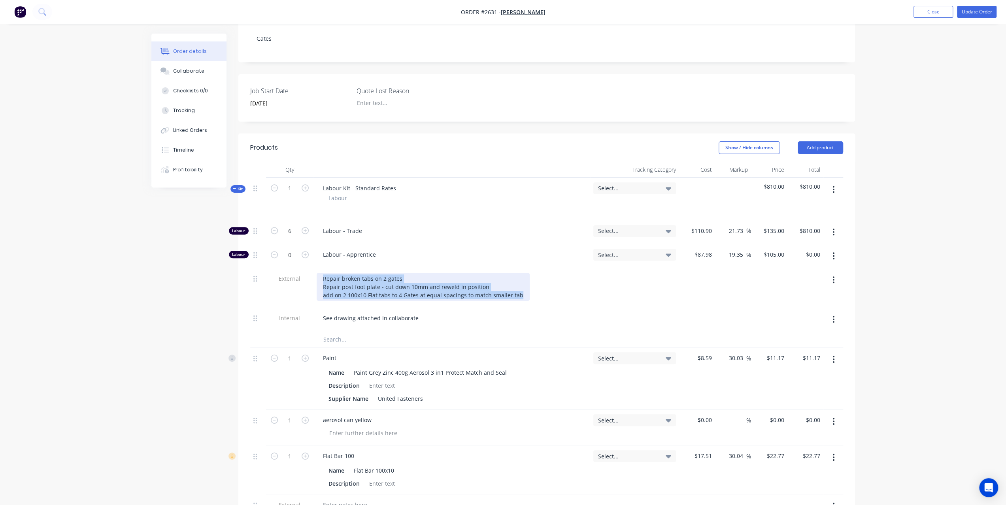
drag, startPoint x: 322, startPoint y: 264, endPoint x: 537, endPoint y: 301, distance: 218.8
click at [537, 301] on div "Labour 6 Labour - Trade Select... $110.90 $110.90 21.73 21.73 % $135.00 $135.00…" at bounding box center [546, 275] width 593 height 111
copy div "Repair broken tabs on 2 gates Repair post foot plate - cut down 10mm and reweld…"
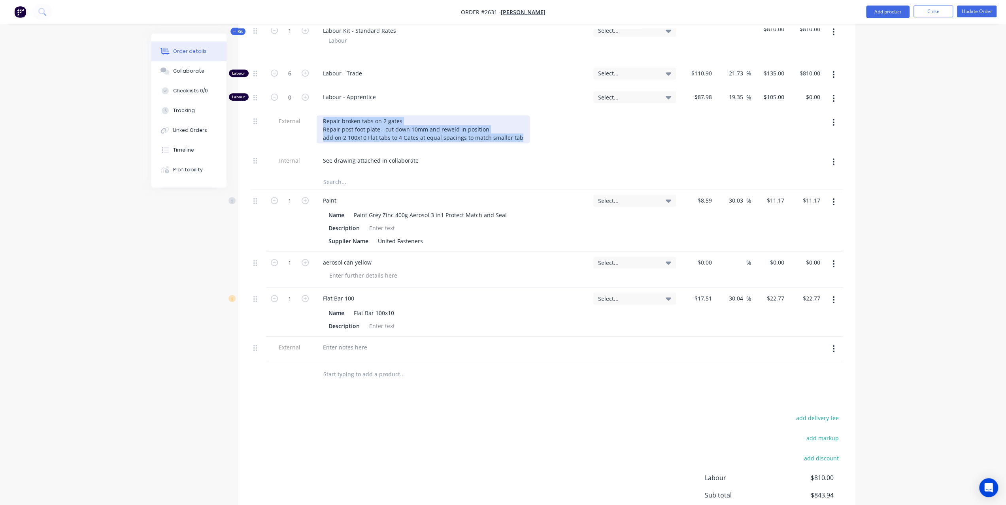
scroll to position [316, 0]
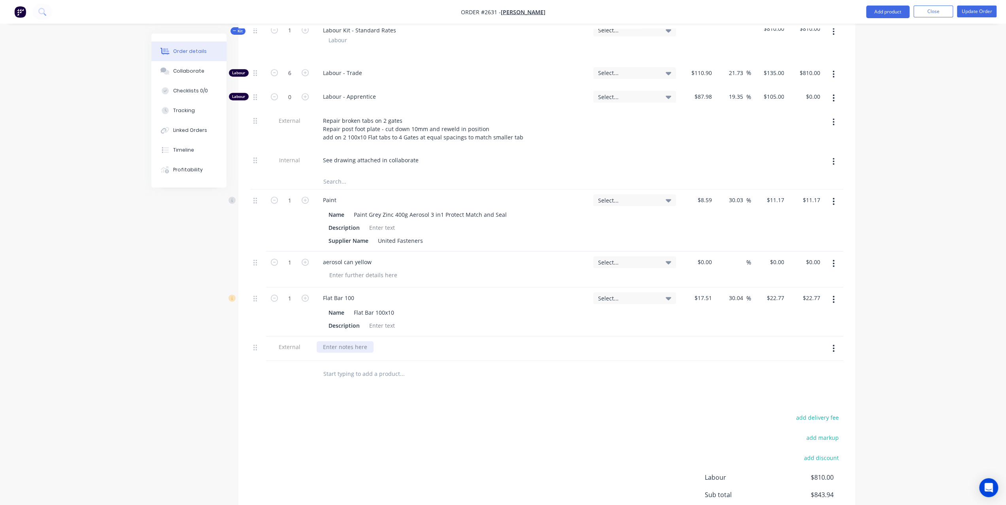
click at [343, 341] on div at bounding box center [344, 346] width 57 height 11
paste div
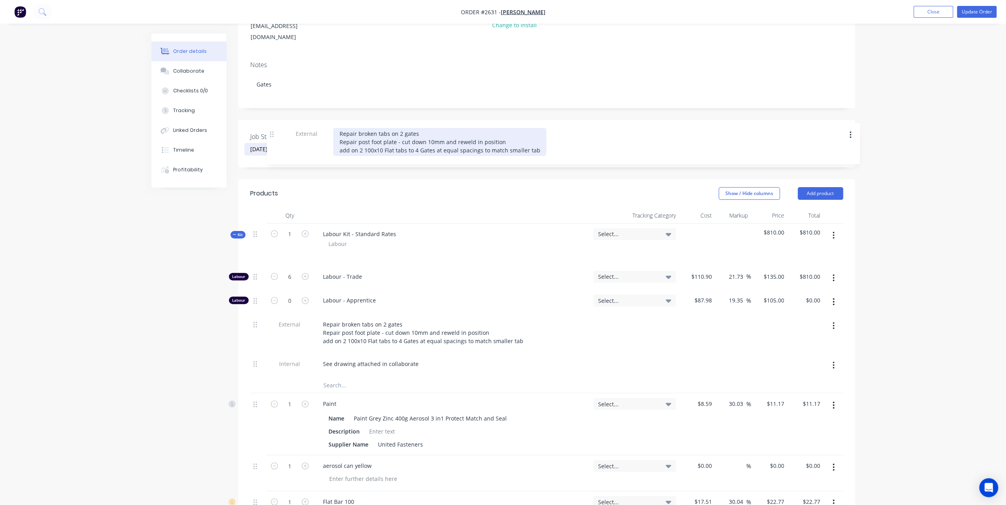
scroll to position [111, 0]
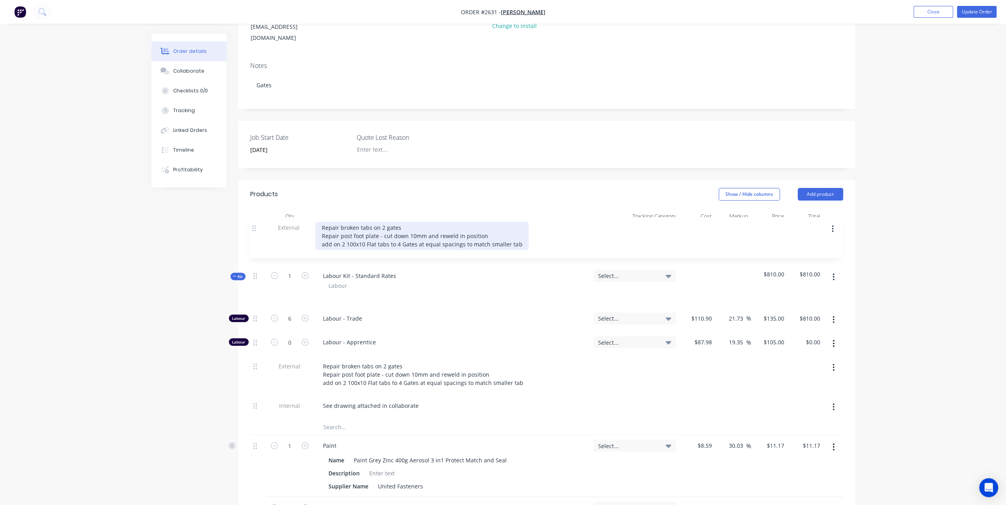
drag, startPoint x: 256, startPoint y: 335, endPoint x: 256, endPoint y: 226, distance: 108.3
click at [256, 226] on div "Kit 1 Labour Kit - Standard Rates Labour Select... $810.00 $810.00 Labour 6 Lab…" at bounding box center [546, 403] width 593 height 358
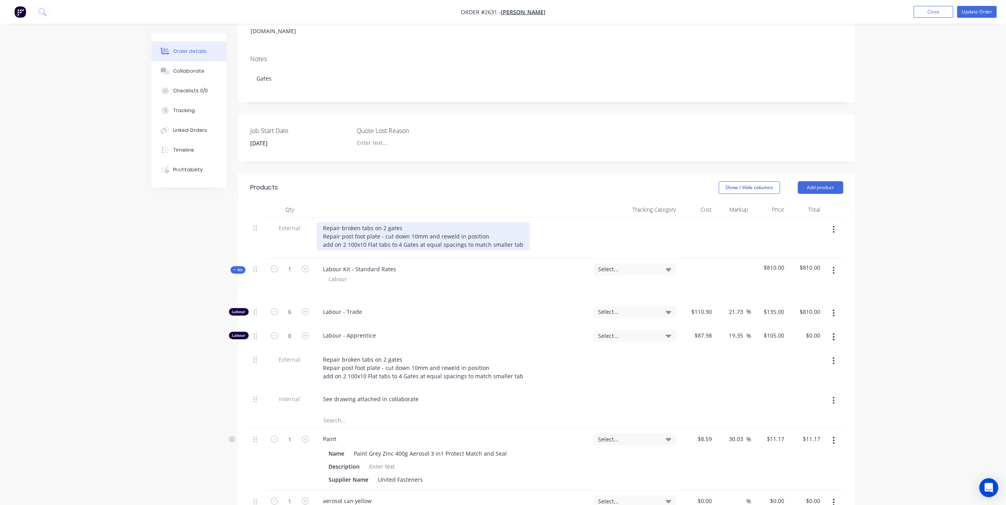
scroll to position [72, 0]
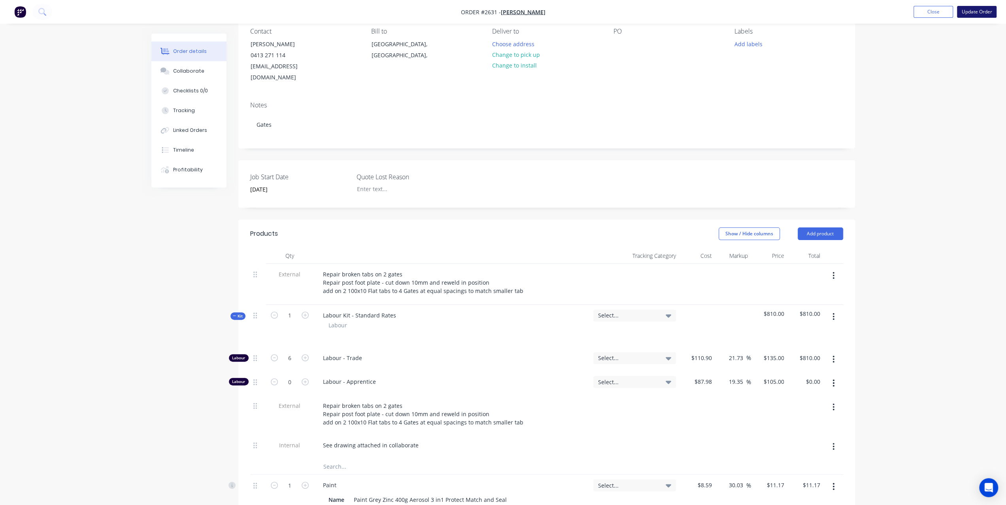
click at [987, 15] on button "Update Order" at bounding box center [977, 12] width 40 height 12
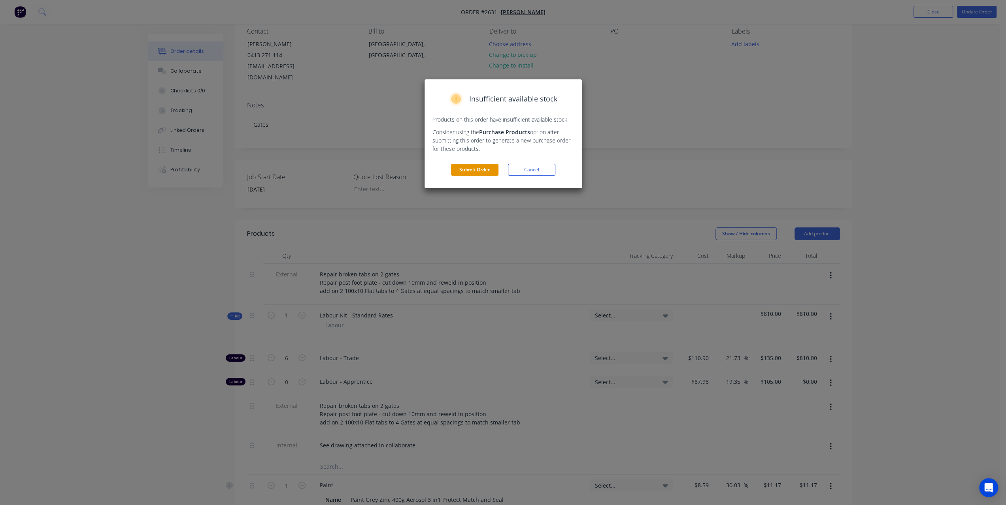
click at [465, 171] on button "Submit Order" at bounding box center [474, 170] width 47 height 12
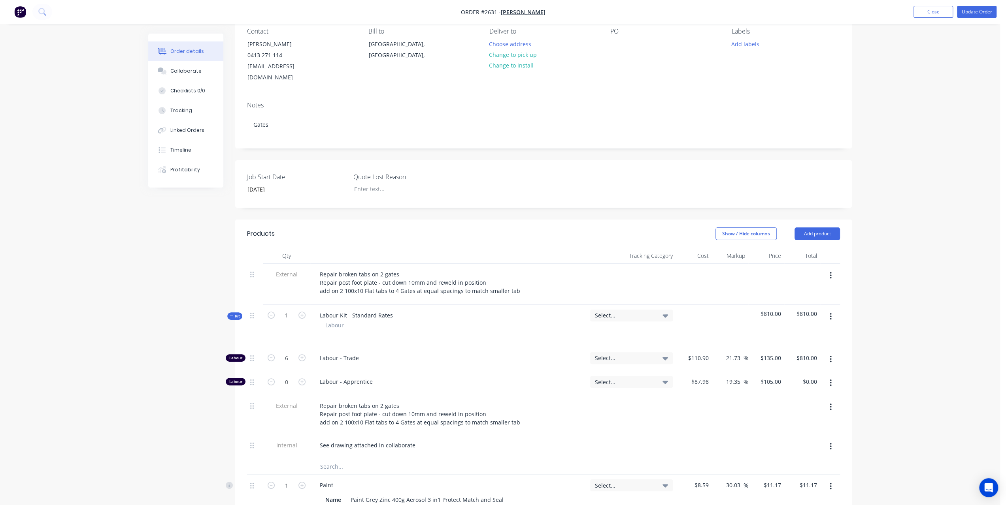
scroll to position [0, 0]
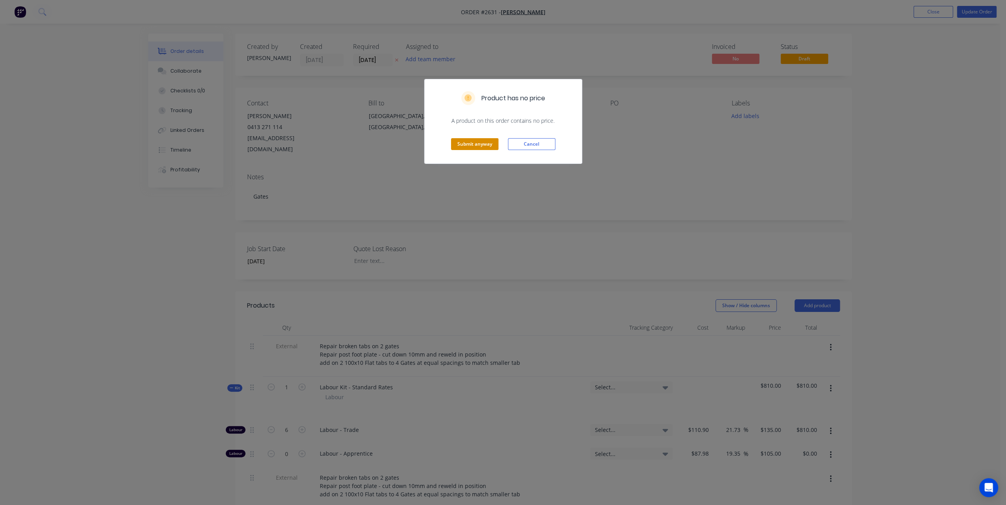
click at [481, 147] on button "Submit anyway" at bounding box center [474, 144] width 47 height 12
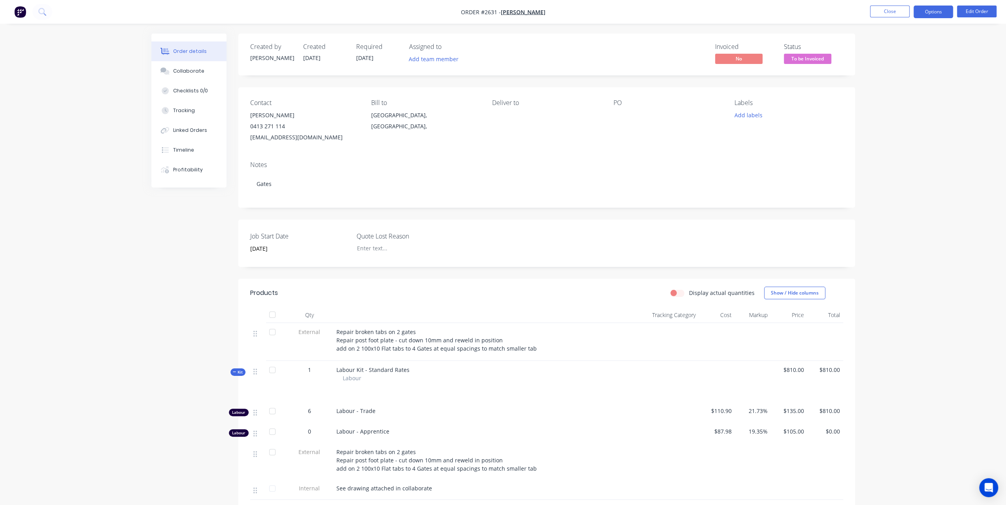
click at [931, 15] on button "Options" at bounding box center [933, 12] width 40 height 13
click at [925, 50] on div "Invoice" at bounding box center [909, 47] width 73 height 11
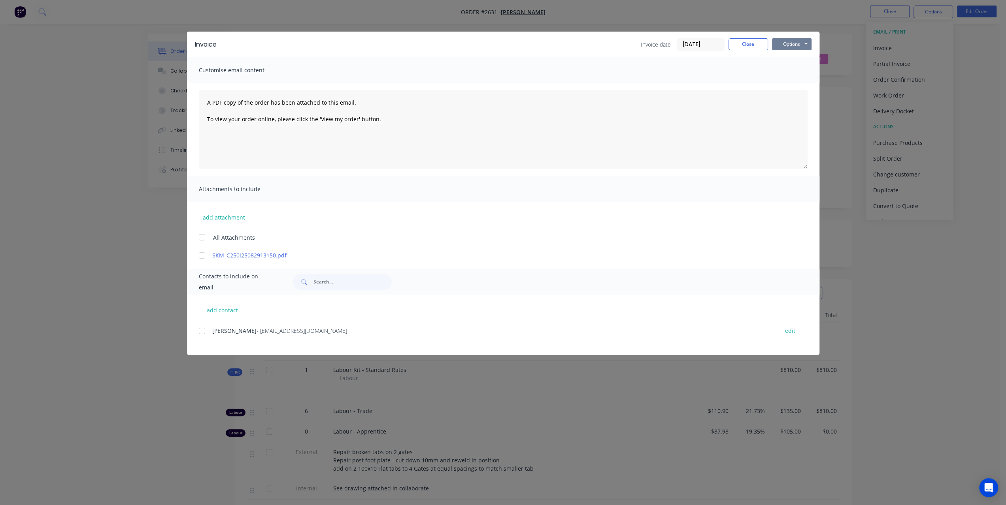
click at [792, 46] on button "Options" at bounding box center [792, 44] width 40 height 12
click at [782, 58] on button "Preview" at bounding box center [797, 58] width 51 height 13
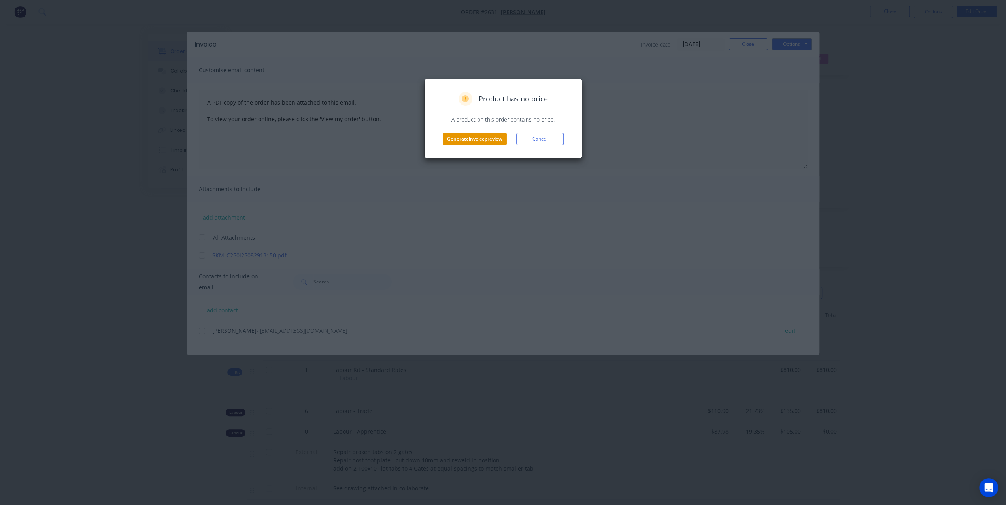
click at [463, 138] on button "Generate invoice preview" at bounding box center [474, 139] width 64 height 12
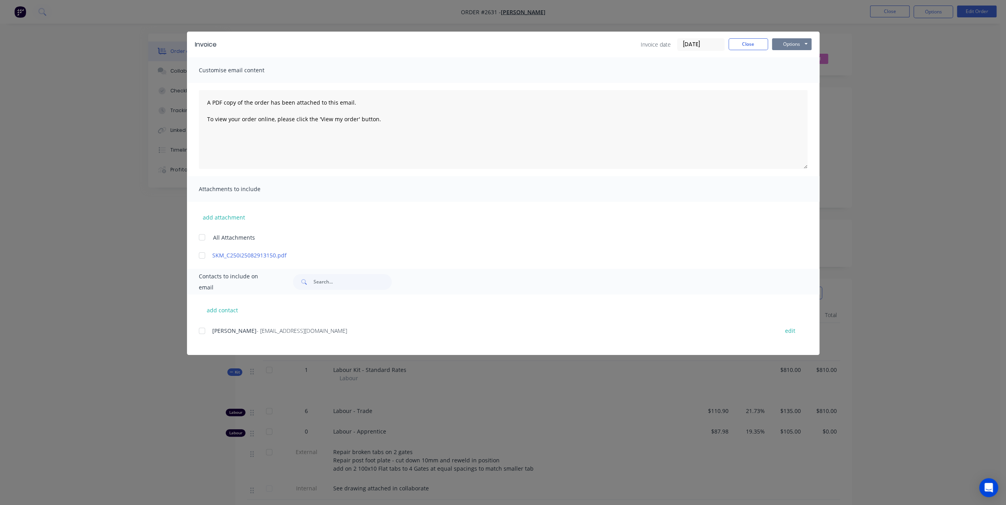
click at [797, 42] on button "Options" at bounding box center [792, 44] width 40 height 12
click at [788, 72] on button "Print" at bounding box center [797, 71] width 51 height 13
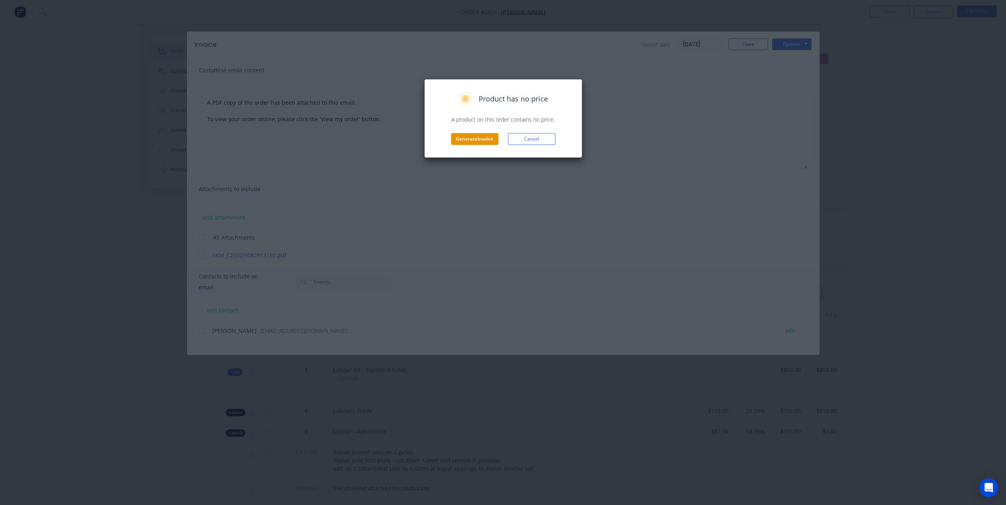
click at [484, 134] on button "Generate invoice" at bounding box center [474, 139] width 47 height 12
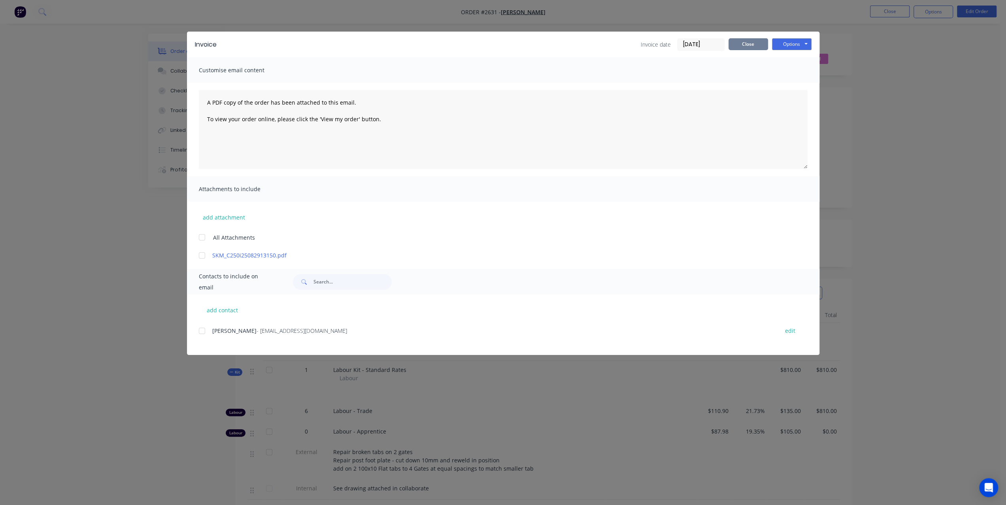
click at [744, 46] on button "Close" at bounding box center [748, 44] width 40 height 12
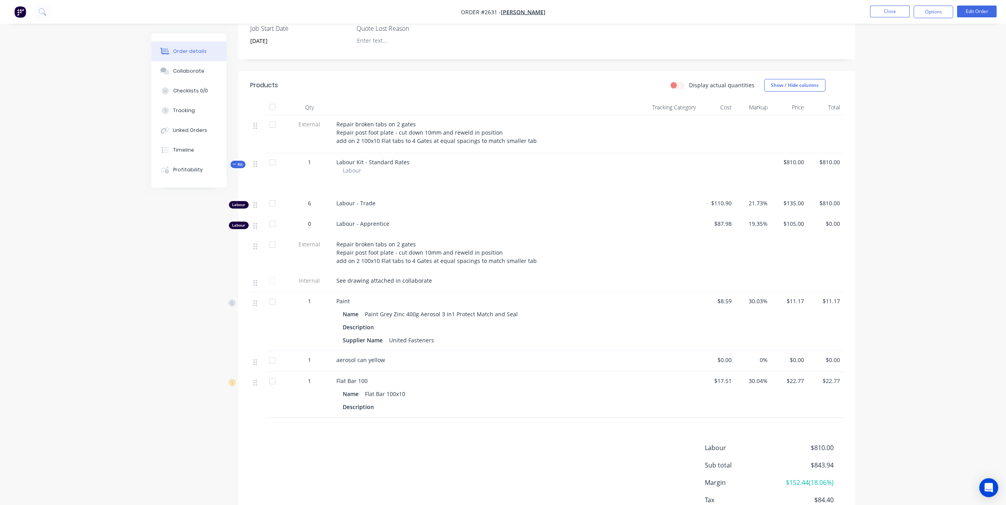
scroll to position [261, 0]
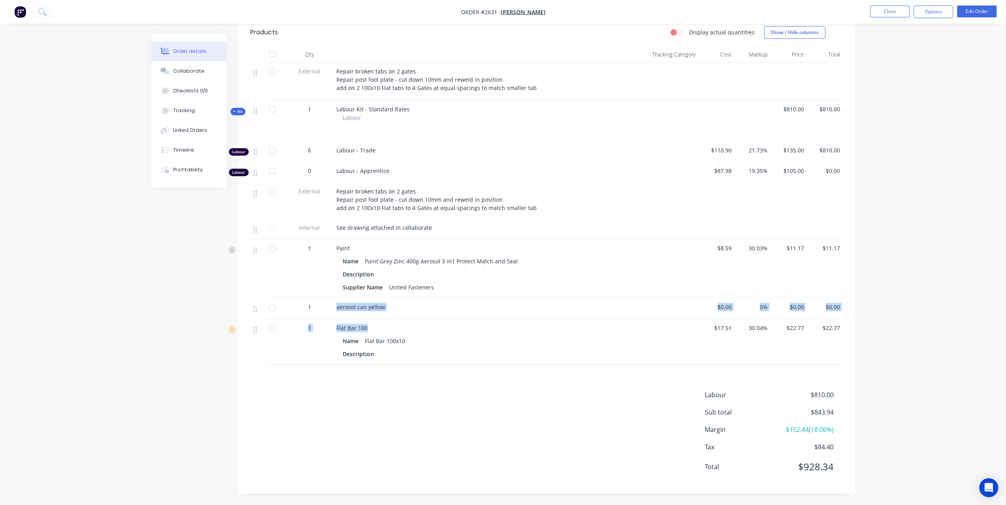
drag, startPoint x: 337, startPoint y: 307, endPoint x: 433, endPoint y: 320, distance: 97.3
click at [433, 320] on div "External Repair broken tabs on 2 gates Repair post foot plate - cut down 10mm a…" at bounding box center [546, 213] width 593 height 303
click at [414, 309] on div "aerosol can yellow" at bounding box center [471, 307] width 270 height 8
drag, startPoint x: 412, startPoint y: 309, endPoint x: 332, endPoint y: 319, distance: 81.3
click at [332, 319] on div "External Repair broken tabs on 2 gates Repair post foot plate - cut down 10mm a…" at bounding box center [546, 213] width 593 height 303
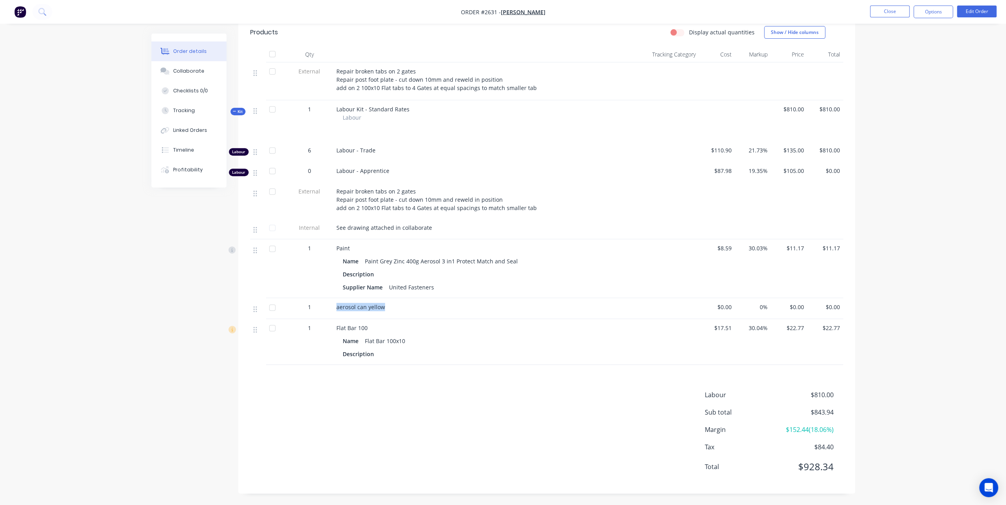
copy div "aerosol can yellow"
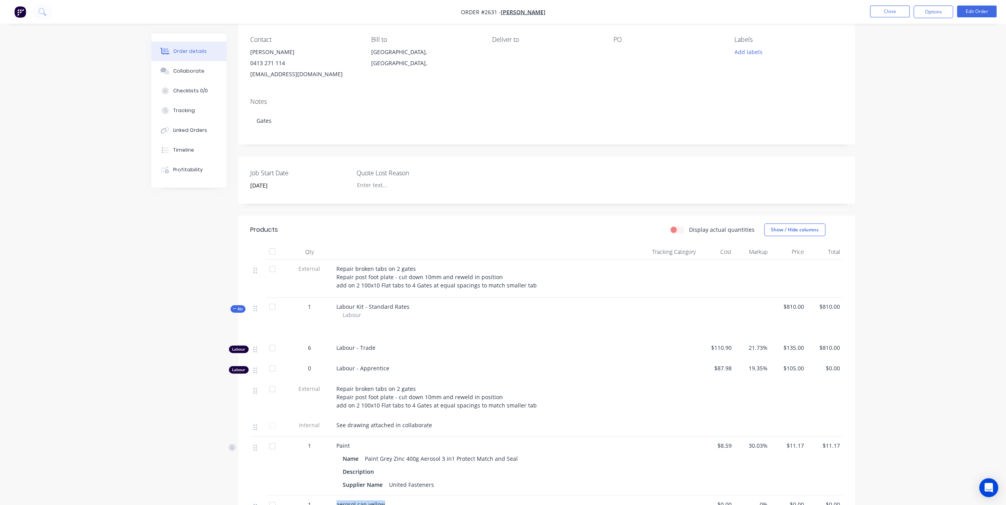
scroll to position [0, 0]
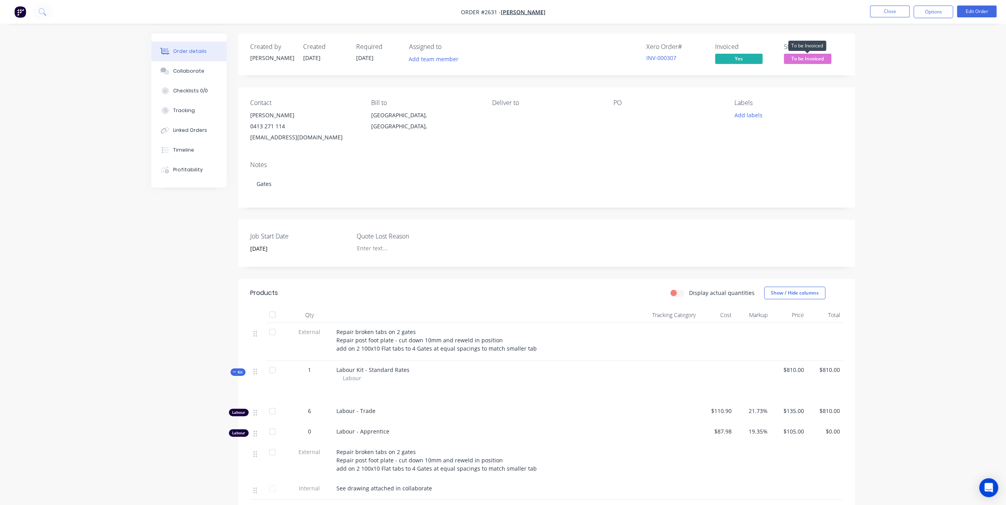
click at [815, 61] on span "To be Invoiced" at bounding box center [806, 59] width 47 height 10
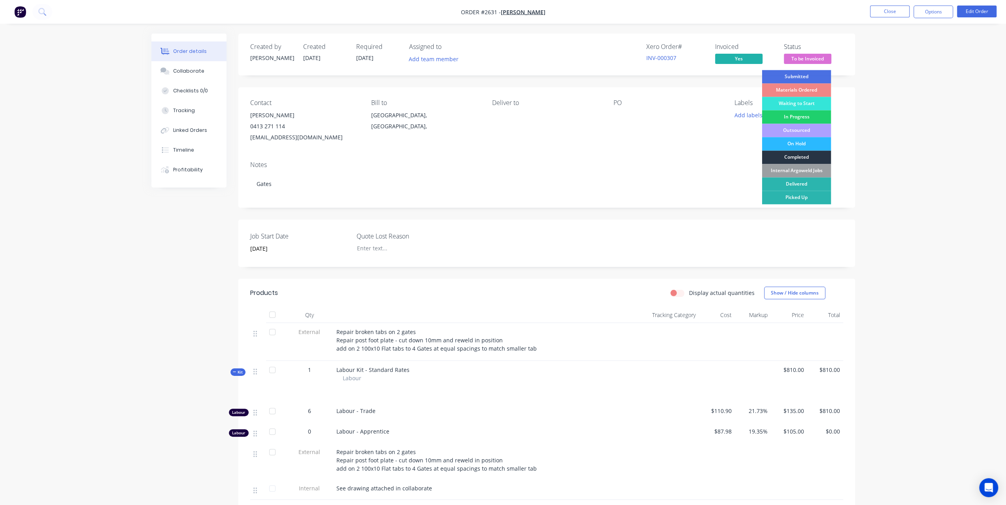
click at [808, 153] on div "Completed" at bounding box center [795, 157] width 69 height 13
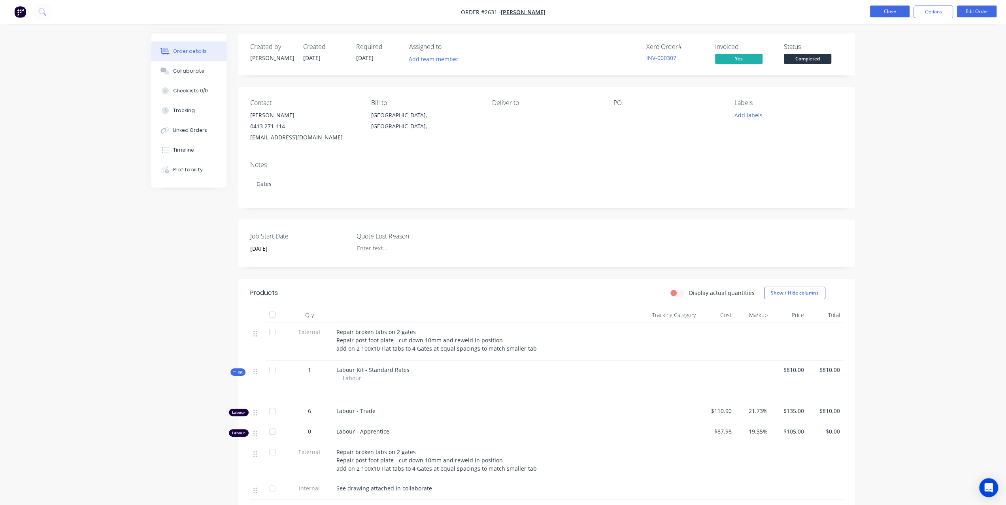
click at [889, 9] on button "Close" at bounding box center [890, 12] width 40 height 12
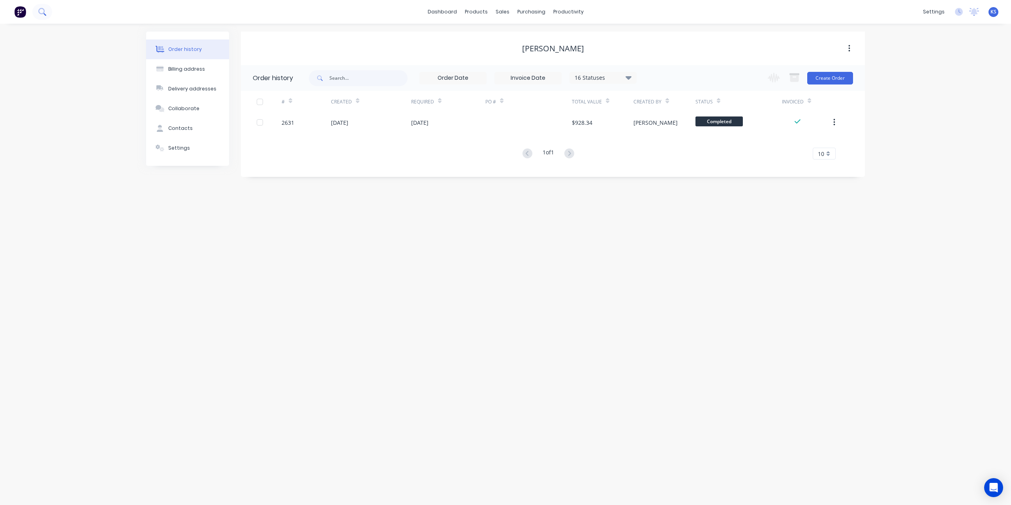
click at [40, 10] on icon at bounding box center [42, 12] width 8 height 8
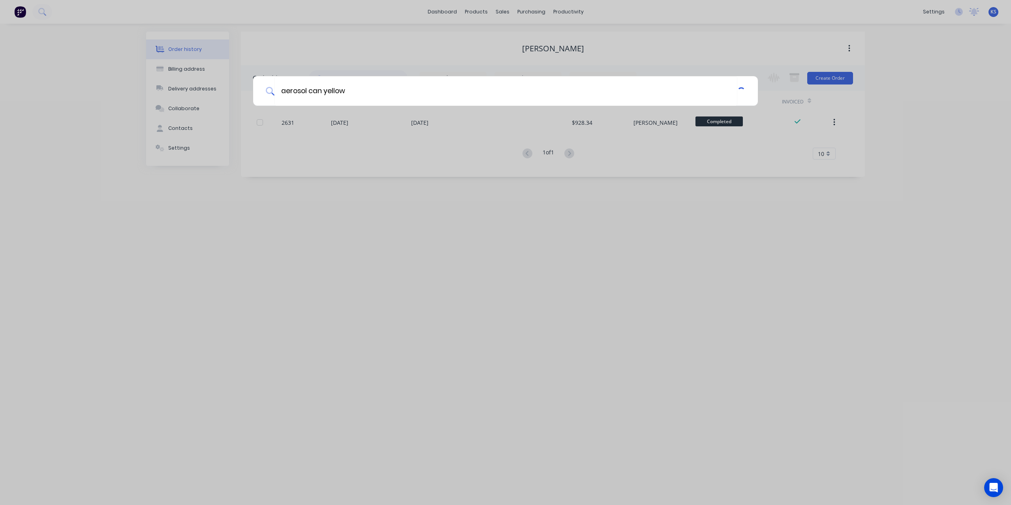
type input "aerosol can yellow"
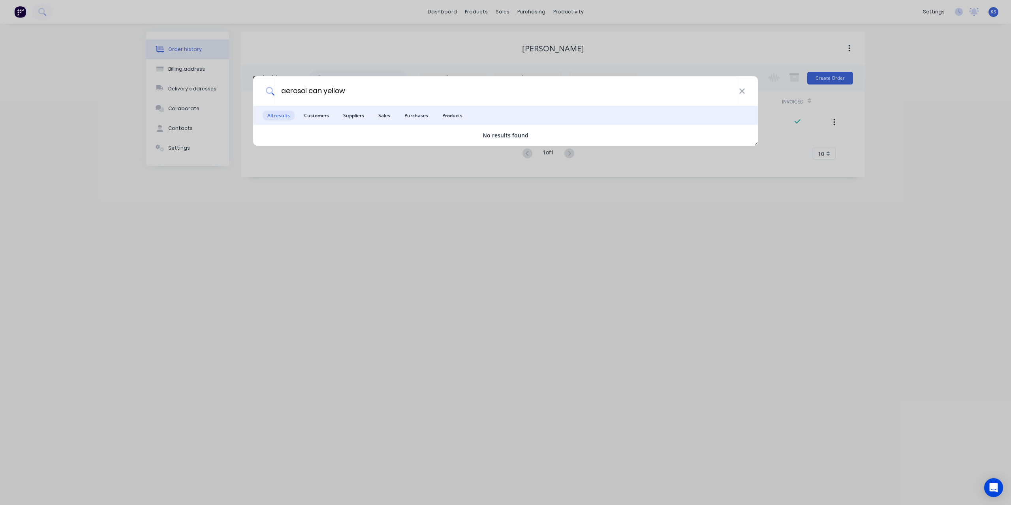
click at [746, 90] on div "aerosol can yellow" at bounding box center [505, 91] width 505 height 30
click at [745, 90] on icon at bounding box center [742, 91] width 6 height 9
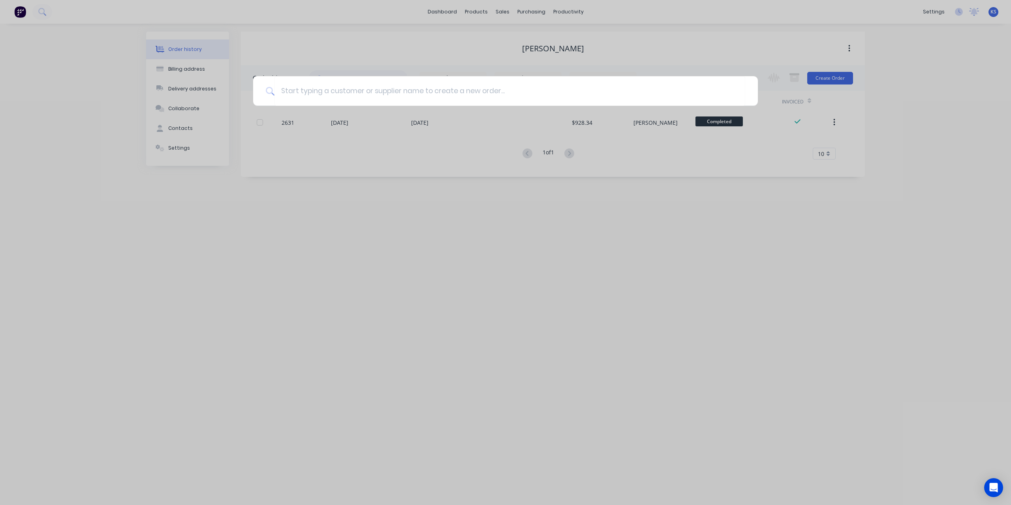
click at [183, 46] on div at bounding box center [505, 252] width 1011 height 505
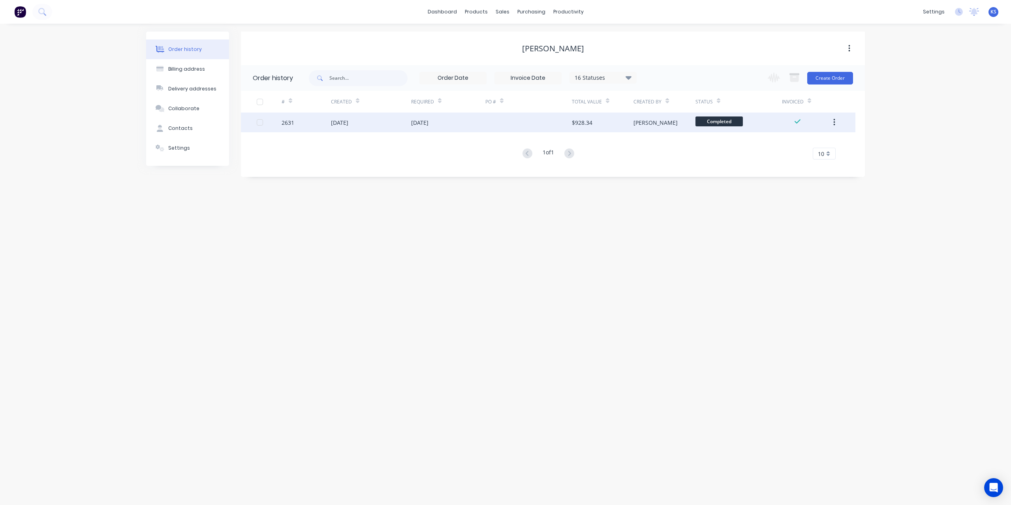
click at [370, 131] on div "[DATE]" at bounding box center [371, 123] width 80 height 20
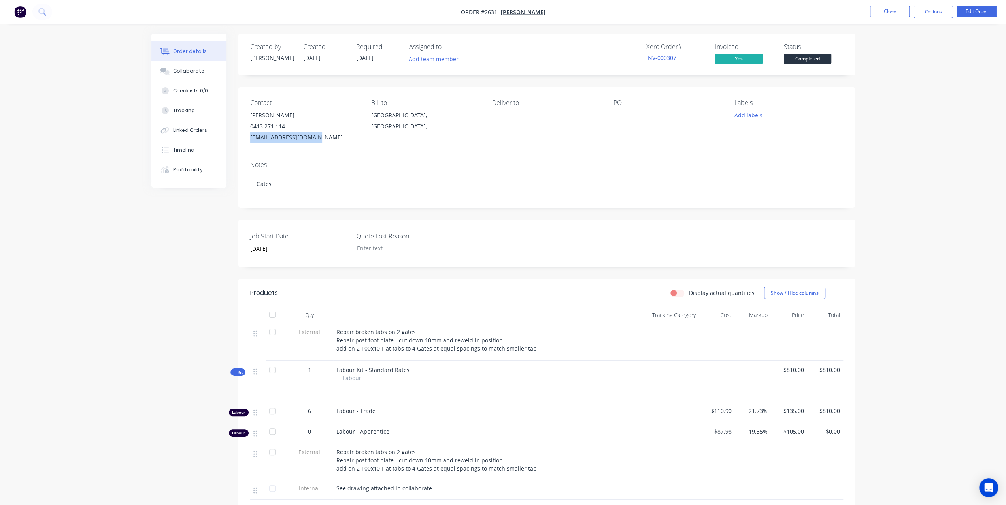
drag, startPoint x: 324, startPoint y: 139, endPoint x: 245, endPoint y: 147, distance: 78.9
click at [245, 147] on div "Contact Phil Smith 0413 271 114 plsmithtrust@gmail.com Bill to South Australia,…" at bounding box center [546, 121] width 616 height 68
copy div "plsmithtrust@gmail.com"
drag, startPoint x: 285, startPoint y: 125, endPoint x: 246, endPoint y: 128, distance: 39.6
click at [246, 128] on div "Contact Phil Smith 0413 271 114 plsmithtrust@gmail.com Bill to South Australia,…" at bounding box center [546, 121] width 616 height 68
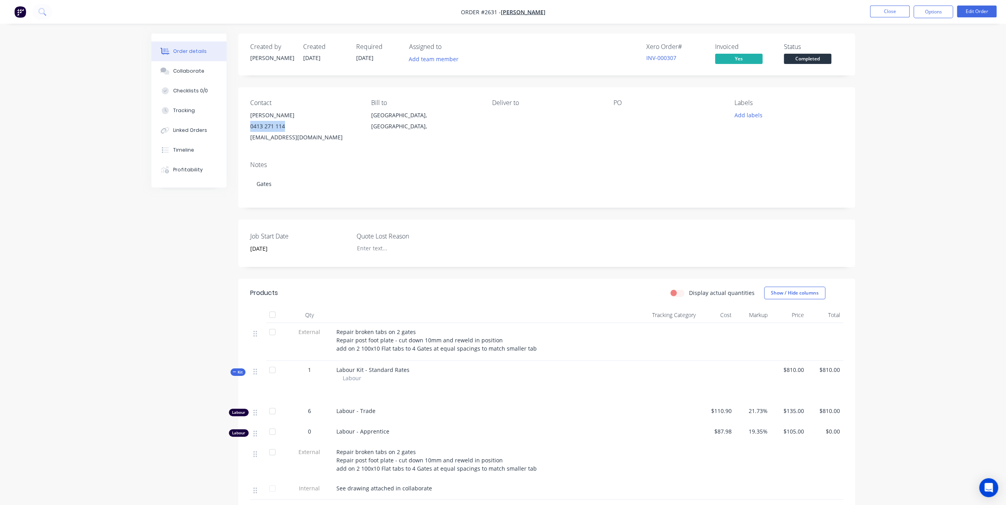
copy div "0413 271 114"
drag, startPoint x: 289, startPoint y: 117, endPoint x: 247, endPoint y: 115, distance: 42.7
click at [247, 115] on div "Contact Phil Smith 0413 271 114 plsmithtrust@gmail.com Bill to South Australia,…" at bounding box center [546, 121] width 616 height 68
copy div "Phil Smith"
click at [891, 14] on button "Close" at bounding box center [890, 12] width 40 height 12
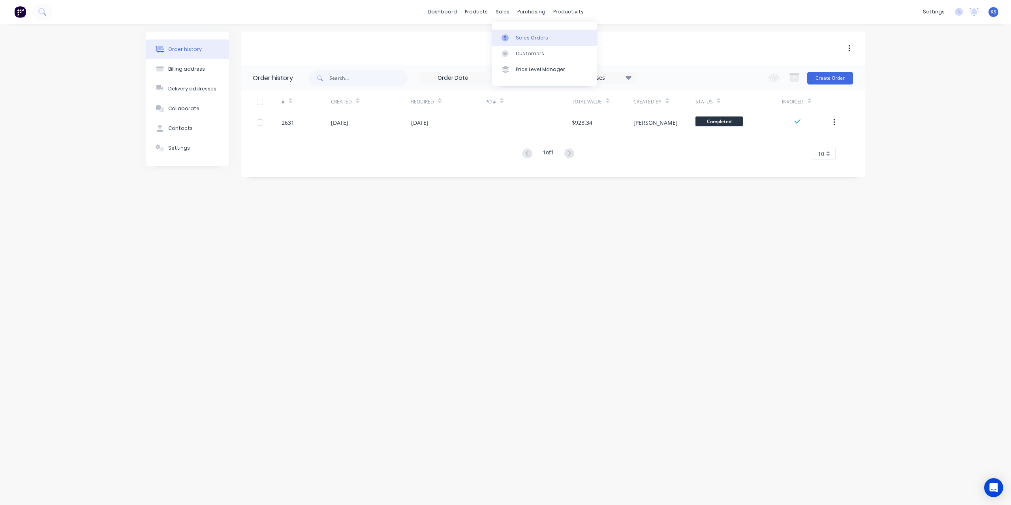
click at [525, 40] on div "Sales Orders" at bounding box center [532, 37] width 32 height 7
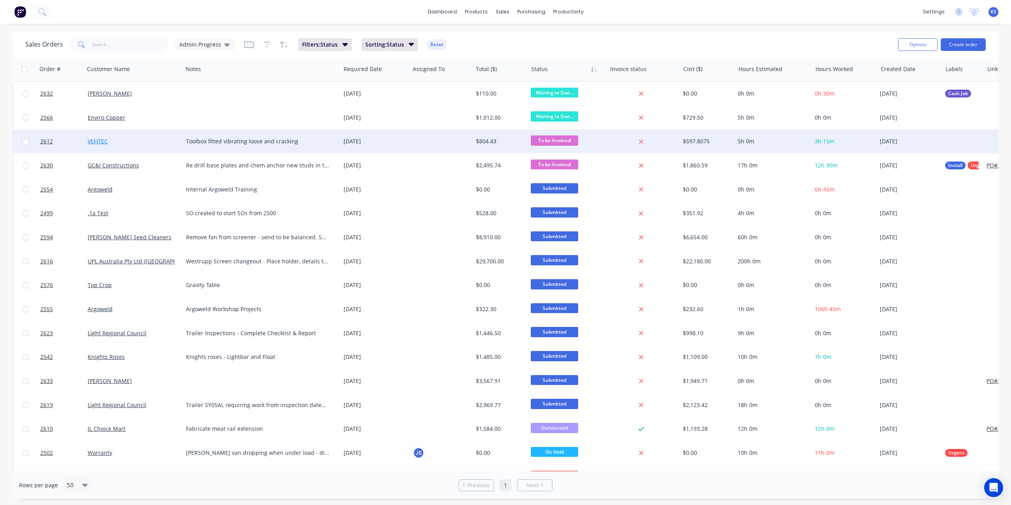
click at [100, 143] on link "VEHTEC" at bounding box center [98, 141] width 20 height 8
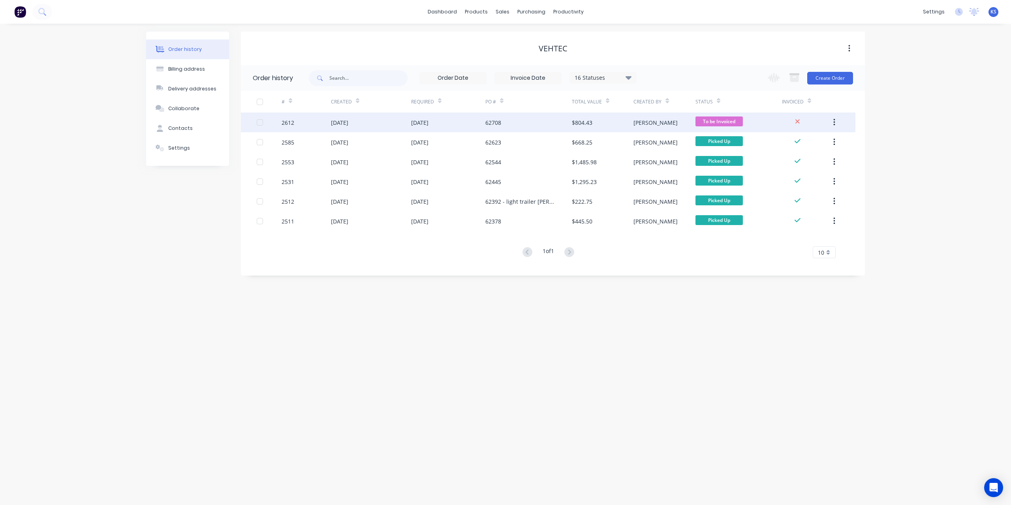
click at [346, 121] on div "[DATE]" at bounding box center [339, 123] width 17 height 8
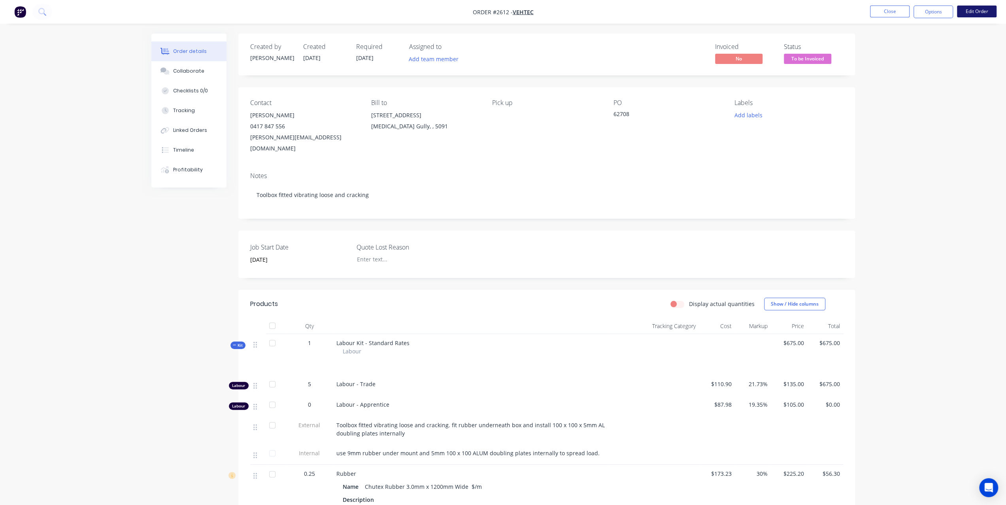
click at [976, 8] on button "Edit Order" at bounding box center [977, 12] width 40 height 12
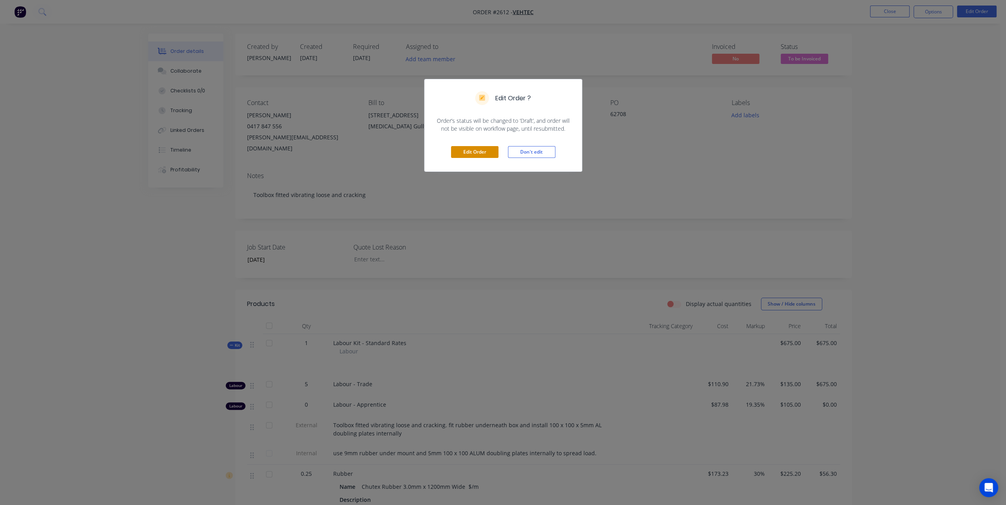
click at [469, 152] on button "Edit Order" at bounding box center [474, 152] width 47 height 12
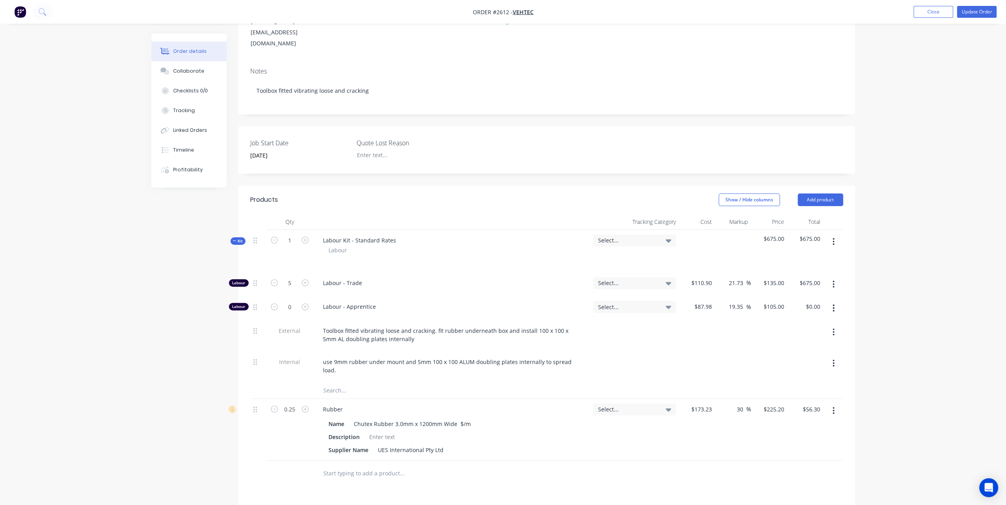
scroll to position [119, 0]
click at [294, 288] on input "0" at bounding box center [289, 282] width 21 height 12
type input "3.25"
type input "$341.25"
click at [290, 276] on input "5" at bounding box center [289, 282] width 21 height 12
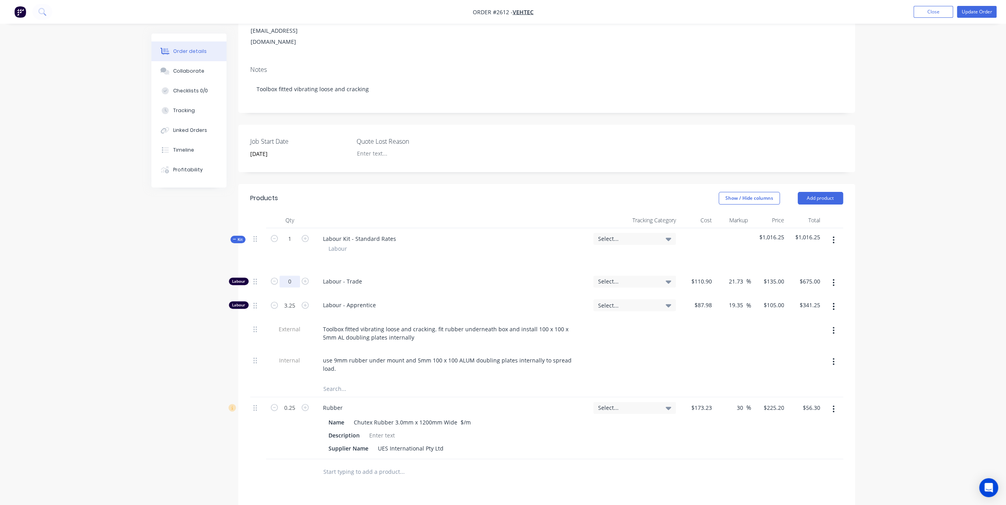
type input "0"
type input "$0.00"
click at [131, 301] on div "Order details Collaborate Checklists 0/0 Tracking Linked Orders Timeline Profit…" at bounding box center [503, 283] width 1006 height 805
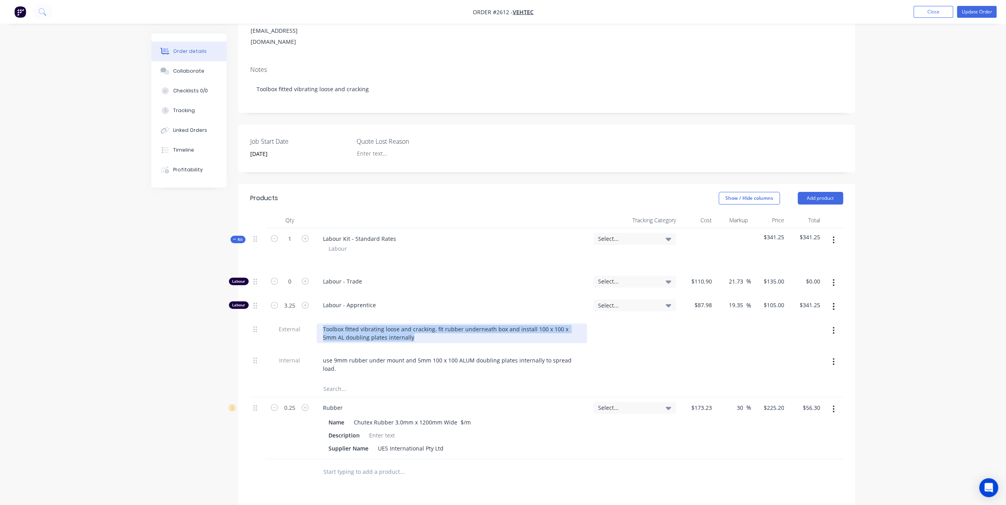
drag, startPoint x: 408, startPoint y: 318, endPoint x: 233, endPoint y: 301, distance: 175.4
click at [233, 301] on div "Created by [PERSON_NAME] Created [DATE] Required [DATE] Assigned to Add team me…" at bounding box center [502, 301] width 703 height 772
copy div "Toolbox fitted vibrating loose and cracking. fit rubber underneath box and inst…"
click at [836, 192] on button "Add product" at bounding box center [819, 198] width 45 height 13
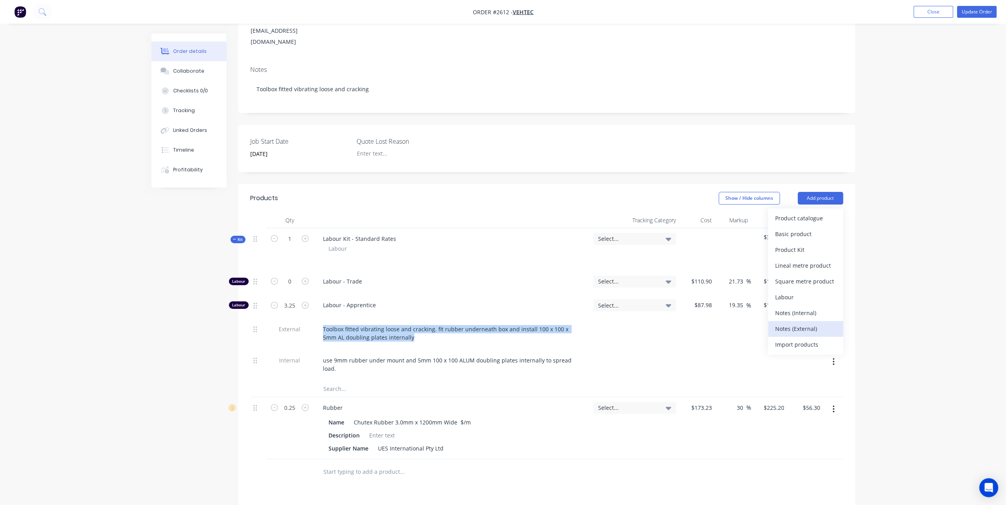
click at [788, 323] on div "Notes (External)" at bounding box center [805, 328] width 61 height 11
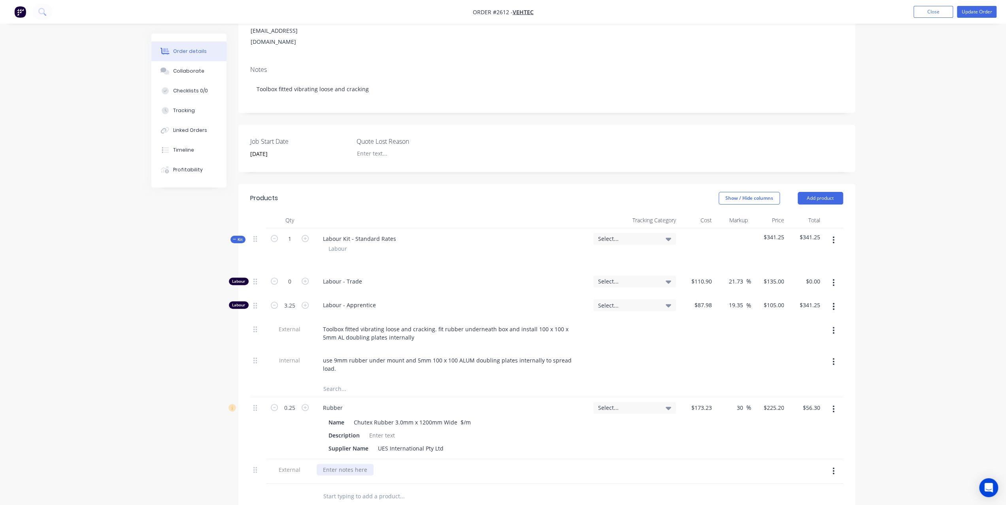
click at [348, 464] on div at bounding box center [344, 469] width 57 height 11
paste div
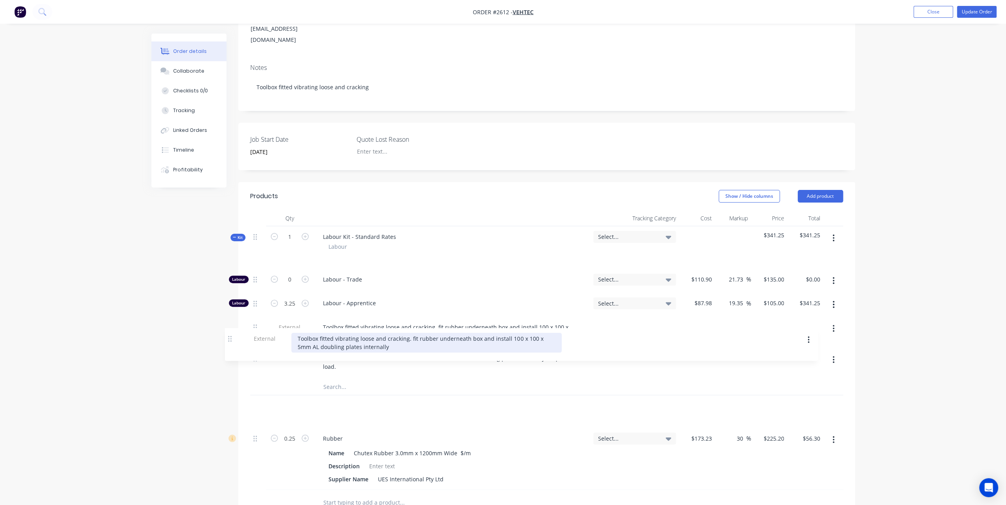
scroll to position [123, 0]
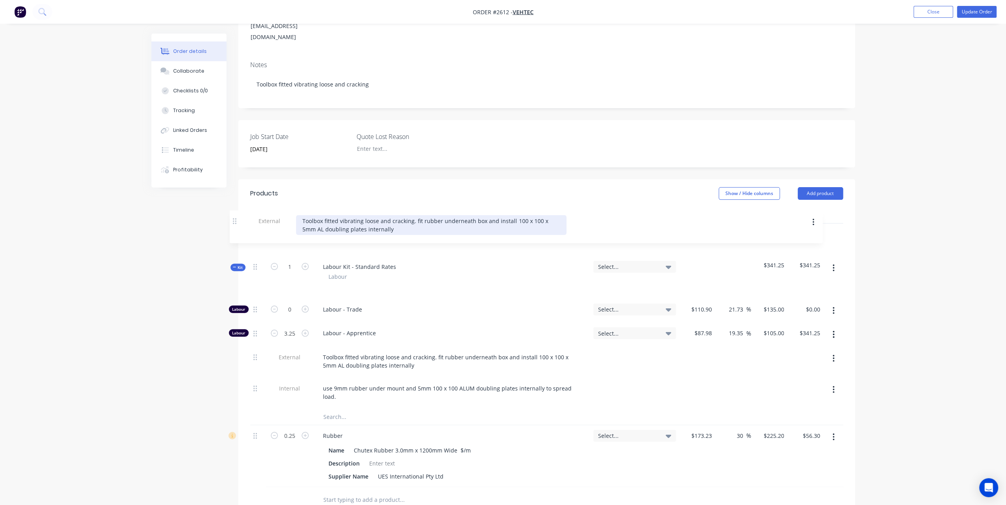
drag, startPoint x: 254, startPoint y: 444, endPoint x: 235, endPoint y: 215, distance: 229.2
click at [235, 215] on div "Created by [PERSON_NAME] Created [DATE] Required [DATE] Assigned to Add team me…" at bounding box center [502, 312] width 703 height 804
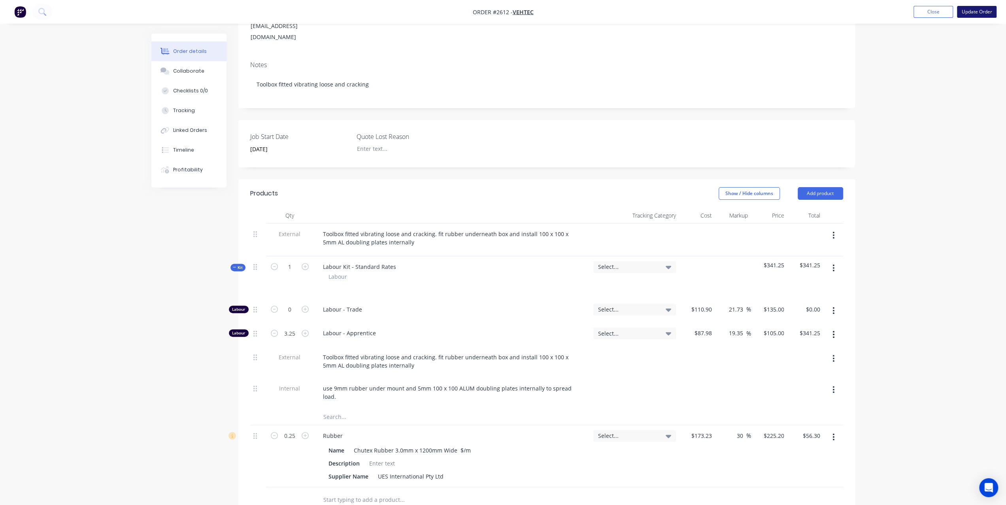
click at [977, 15] on button "Update Order" at bounding box center [977, 12] width 40 height 12
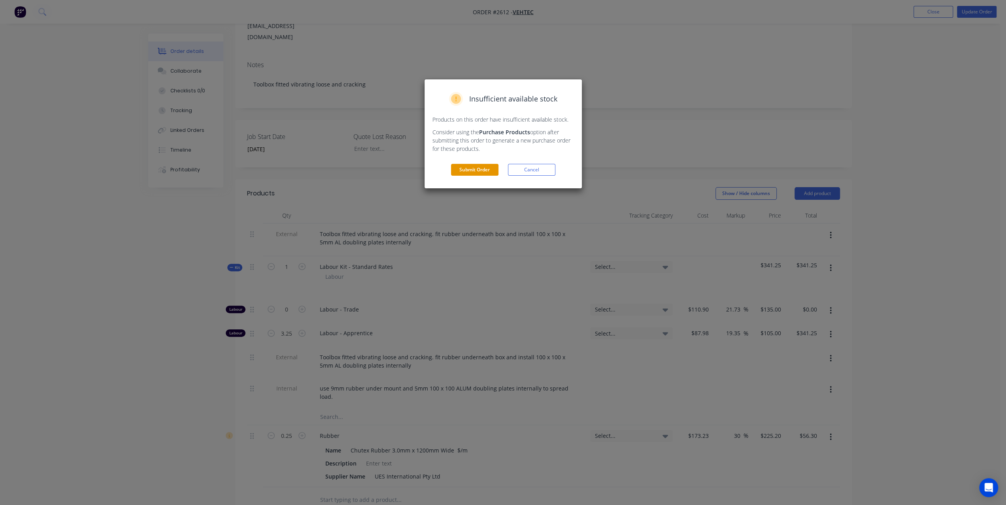
click at [473, 172] on button "Submit Order" at bounding box center [474, 170] width 47 height 12
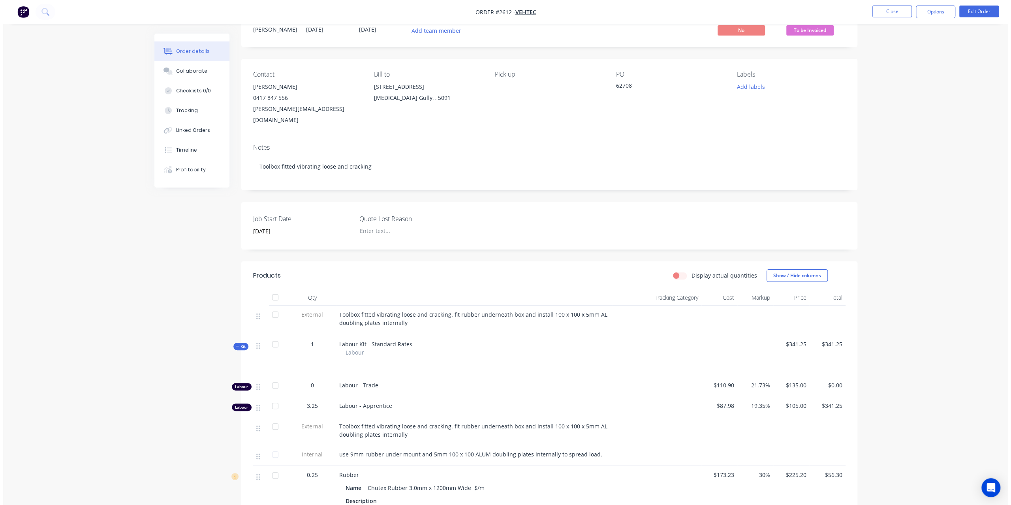
scroll to position [0, 0]
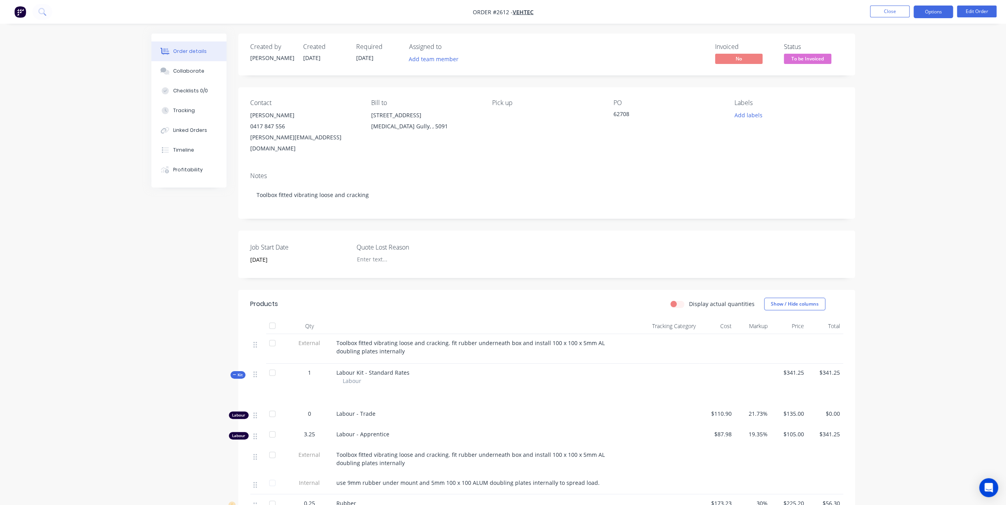
click at [924, 9] on button "Options" at bounding box center [933, 12] width 40 height 13
click at [900, 45] on div "Invoice" at bounding box center [909, 47] width 73 height 11
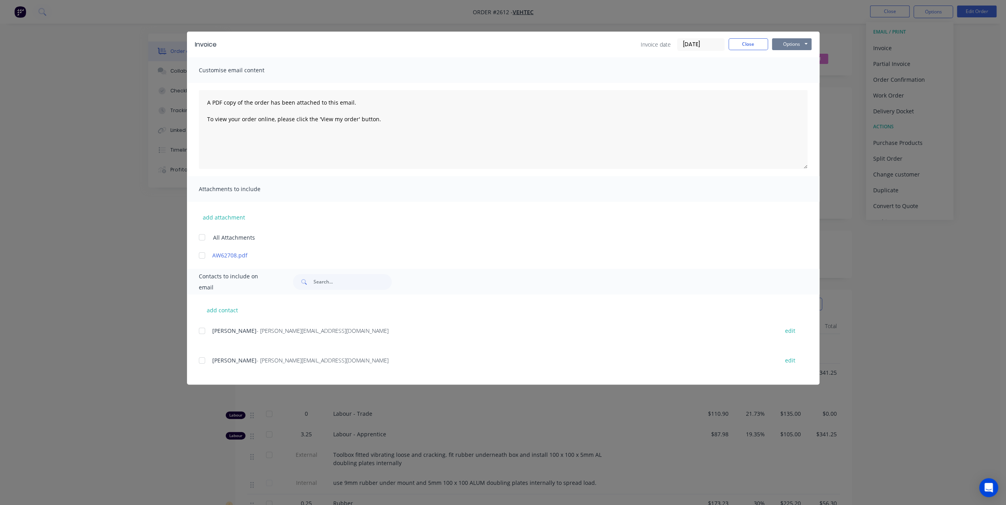
click at [788, 41] on button "Options" at bounding box center [792, 44] width 40 height 12
click at [786, 61] on button "Preview" at bounding box center [797, 58] width 51 height 13
click at [750, 46] on button "Close" at bounding box center [748, 44] width 40 height 12
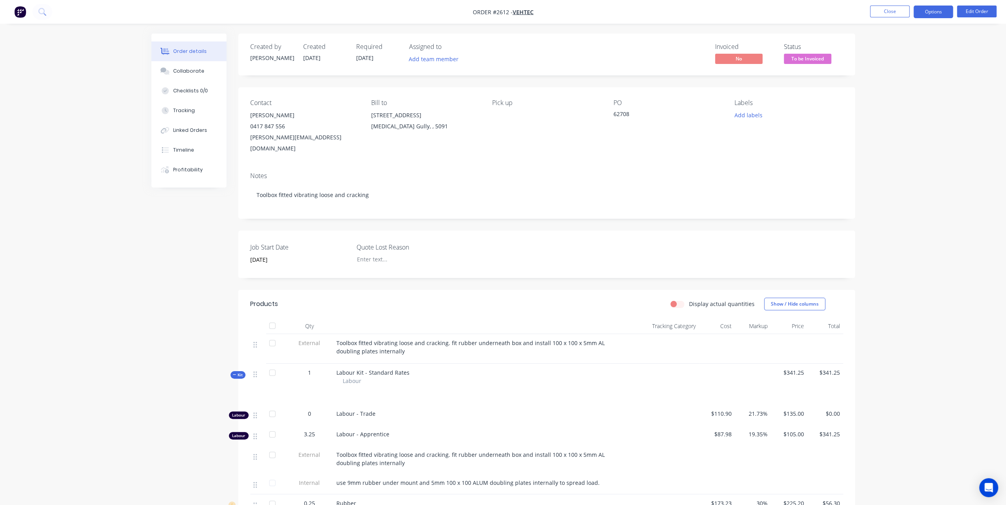
click at [933, 13] on button "Options" at bounding box center [933, 12] width 40 height 13
click at [899, 50] on div "Invoice" at bounding box center [909, 47] width 73 height 11
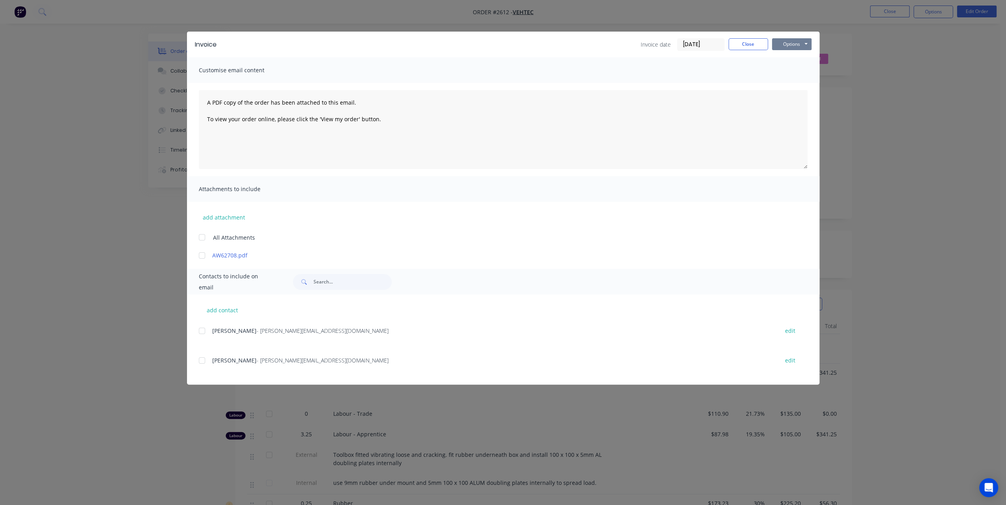
click at [806, 45] on button "Options" at bounding box center [792, 44] width 40 height 12
click at [787, 68] on button "Print" at bounding box center [797, 71] width 51 height 13
click at [754, 48] on button "Close" at bounding box center [748, 44] width 40 height 12
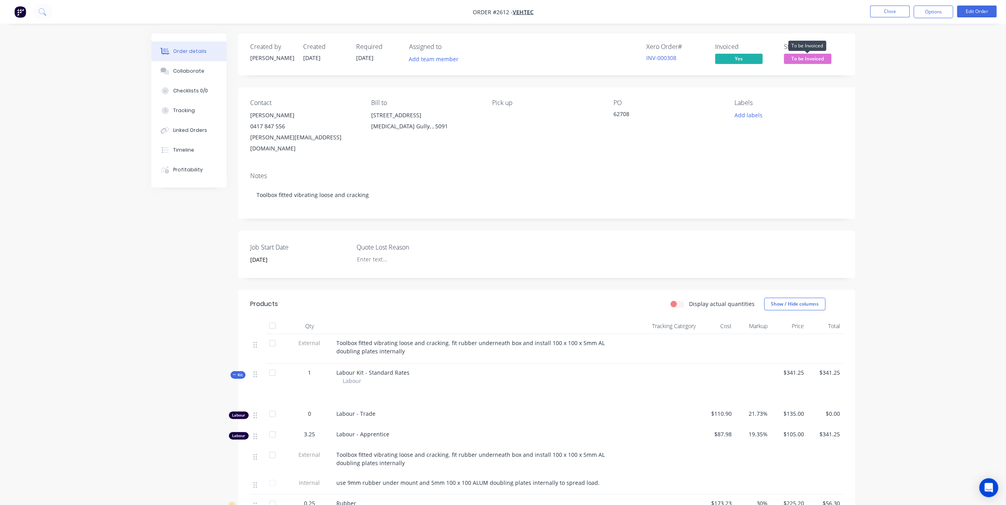
click at [803, 57] on span "To be Invoiced" at bounding box center [806, 59] width 47 height 10
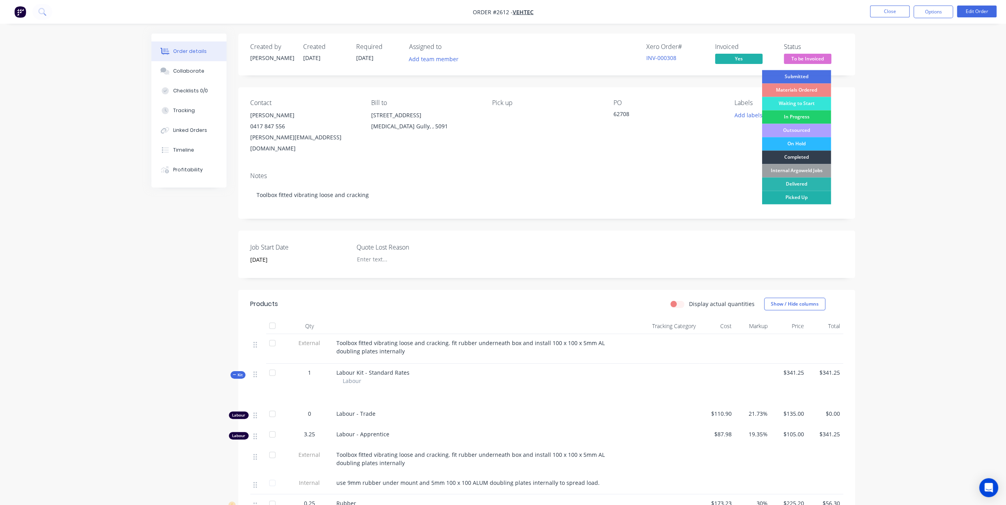
click at [804, 194] on div "Picked Up" at bounding box center [795, 197] width 69 height 13
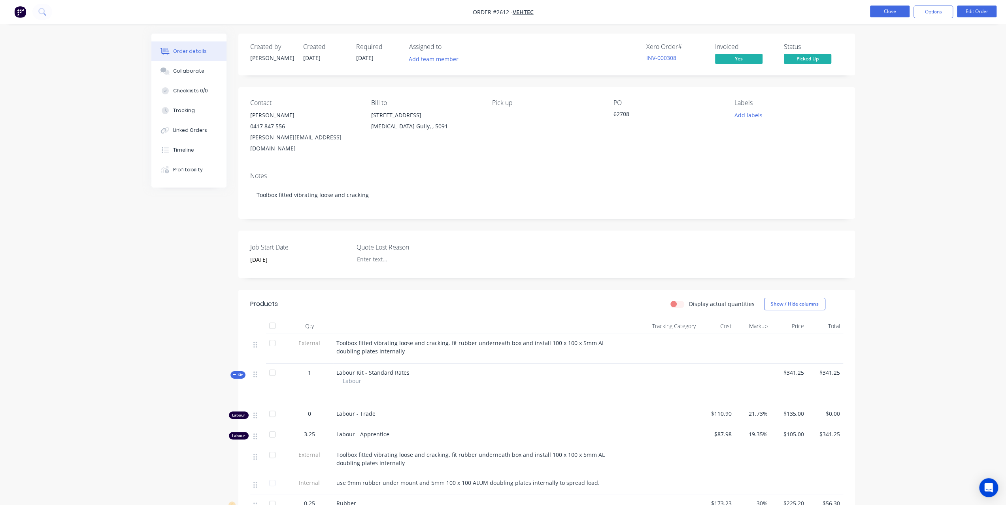
click at [893, 16] on button "Close" at bounding box center [890, 12] width 40 height 12
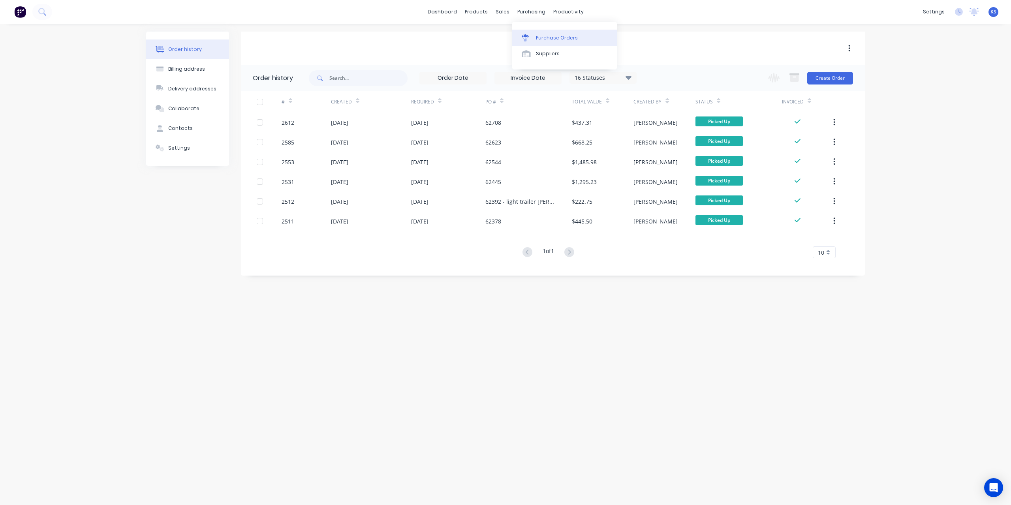
click at [537, 34] on link "Purchase Orders" at bounding box center [564, 38] width 105 height 16
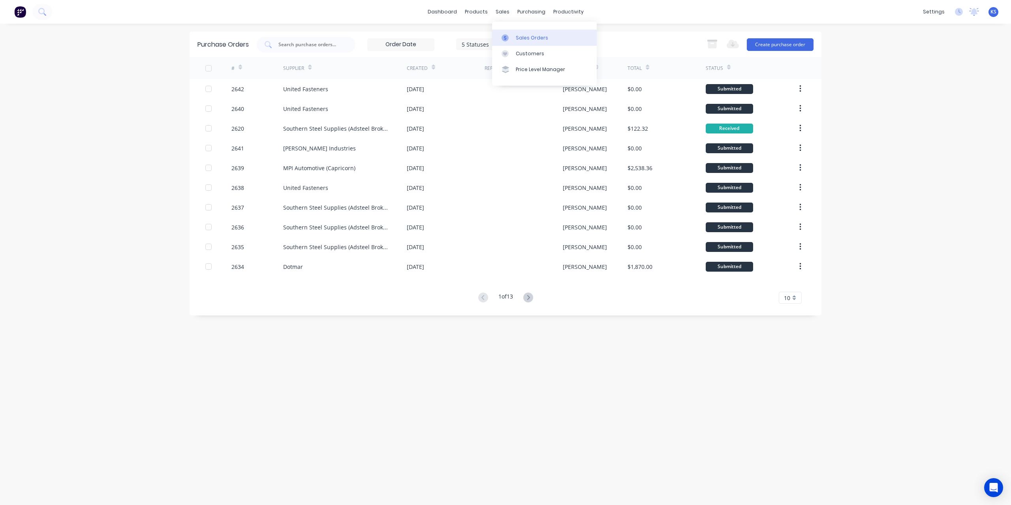
click at [518, 34] on link "Sales Orders" at bounding box center [544, 38] width 105 height 16
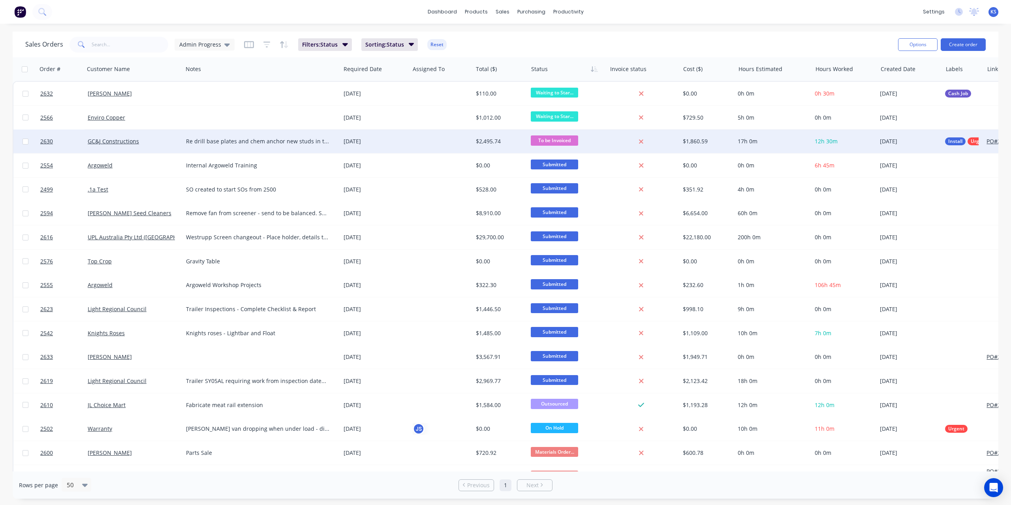
click at [262, 139] on div "Re drill base plates and chem anchor new studs in to support short threads. Cut…" at bounding box center [258, 141] width 144 height 8
click at [558, 143] on span "To be Invoiced" at bounding box center [554, 141] width 47 height 10
click at [46, 140] on span "2630" at bounding box center [46, 141] width 13 height 8
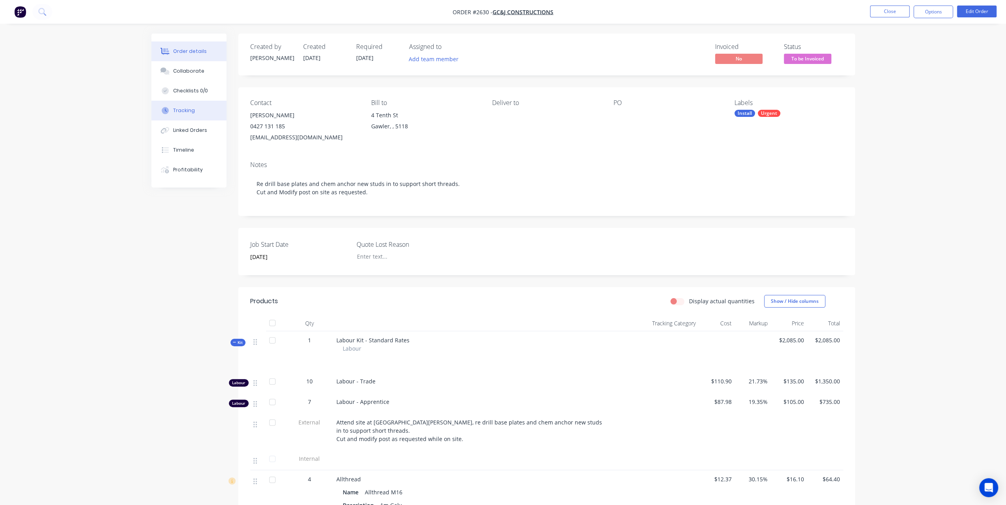
click at [183, 107] on div "Tracking" at bounding box center [184, 110] width 22 height 7
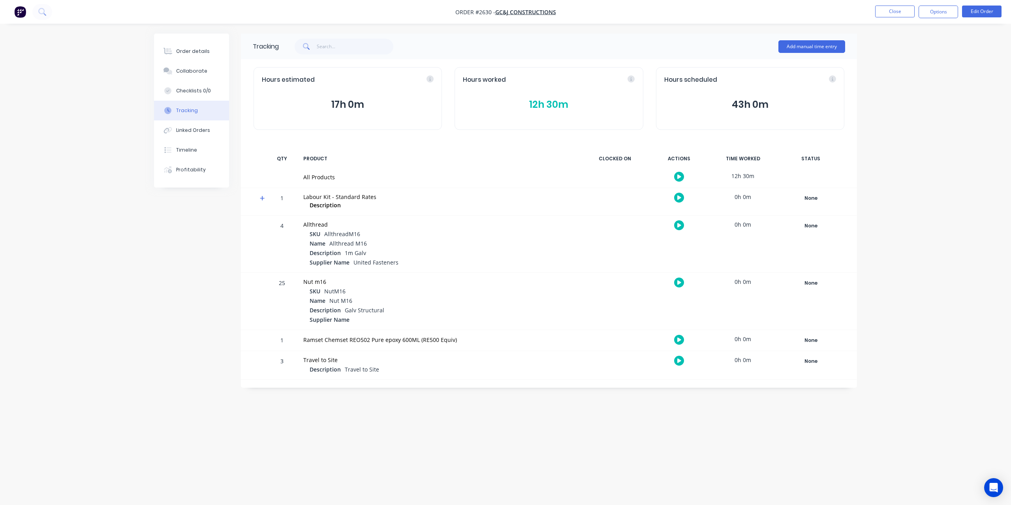
click at [530, 107] on button "12h 30m" at bounding box center [549, 104] width 172 height 15
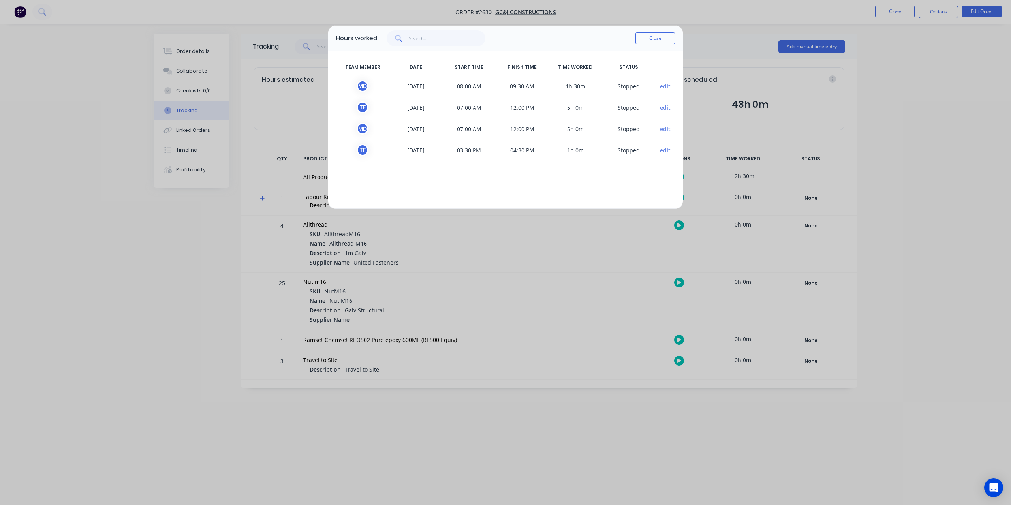
click at [100, 286] on div "Hours worked Close TEAM MEMBER DATE START TIME FINISH TIME TIME WORKED STATUS M…" at bounding box center [505, 252] width 1011 height 505
click at [638, 37] on button "Close" at bounding box center [656, 38] width 40 height 12
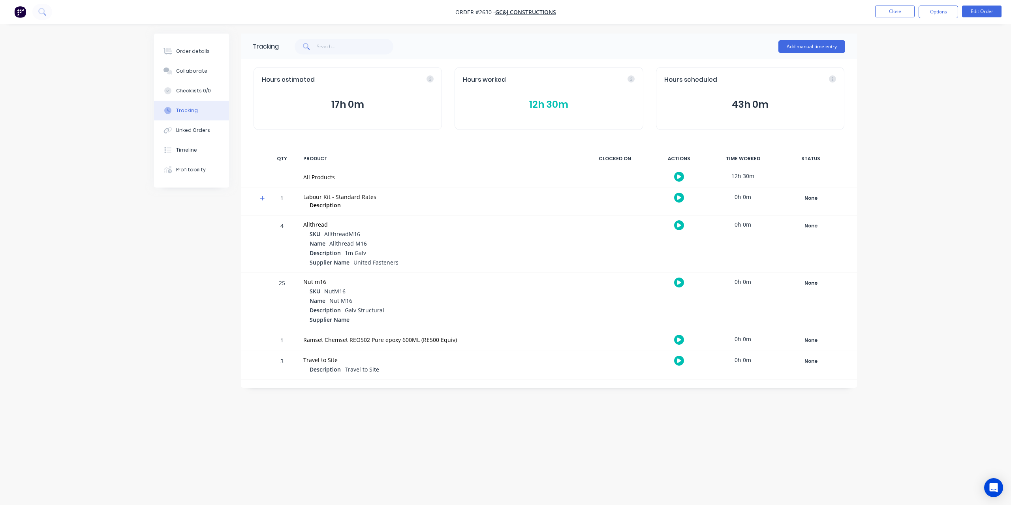
click at [264, 196] on icon at bounding box center [262, 199] width 5 height 6
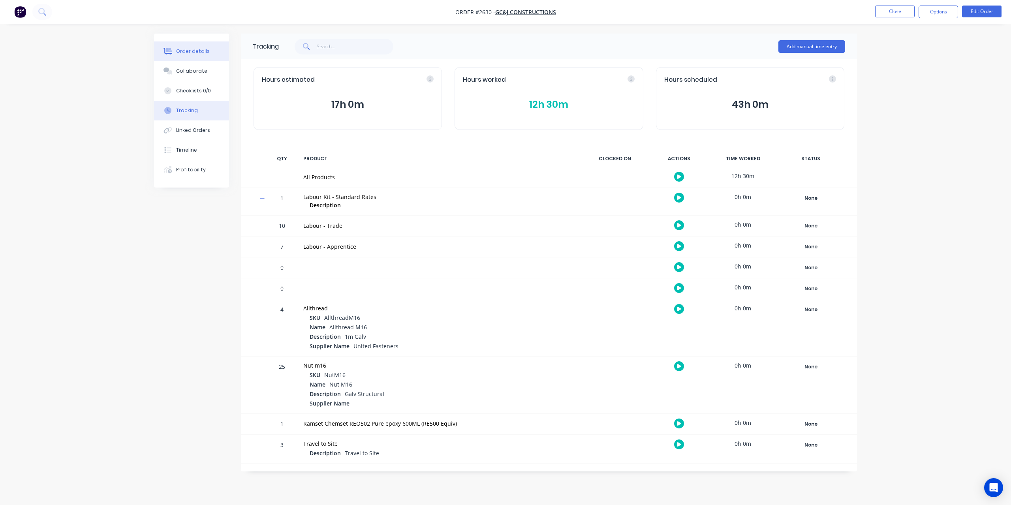
click at [200, 53] on div "Order details" at bounding box center [193, 51] width 34 height 7
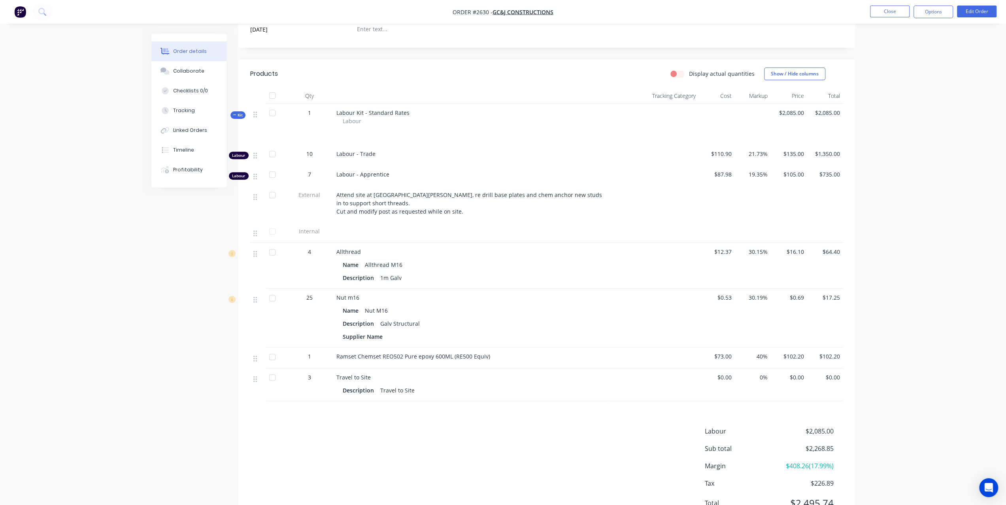
scroll to position [237, 0]
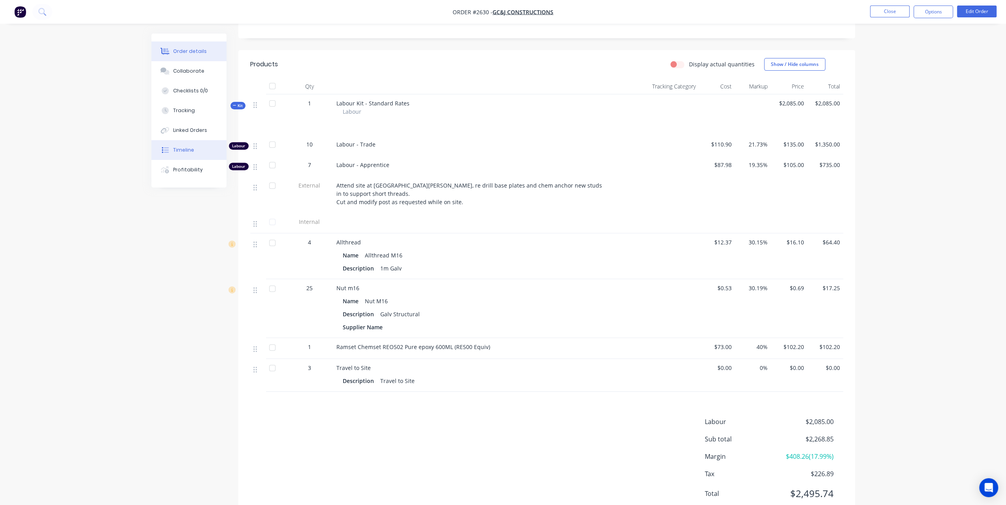
click at [194, 149] on button "Timeline" at bounding box center [188, 150] width 75 height 20
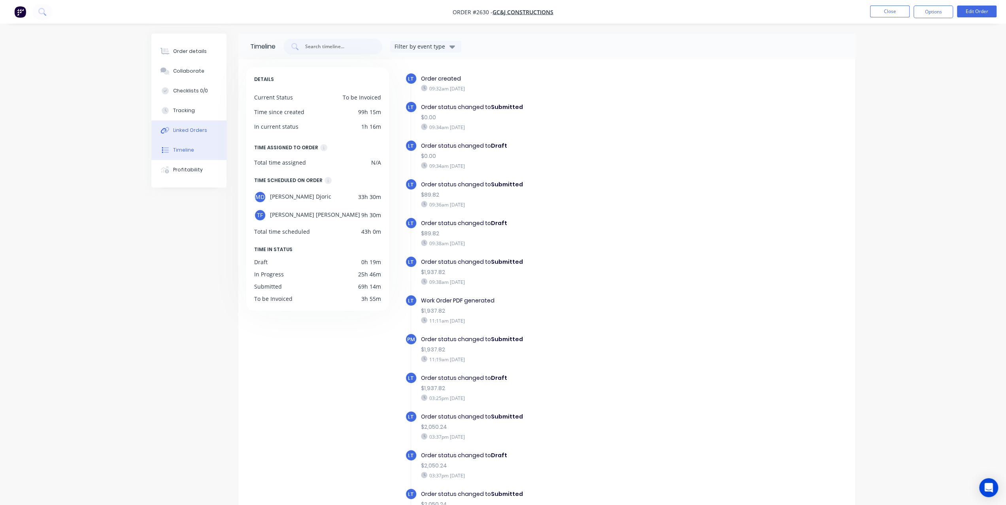
click at [197, 127] on div "Linked Orders" at bounding box center [190, 130] width 34 height 7
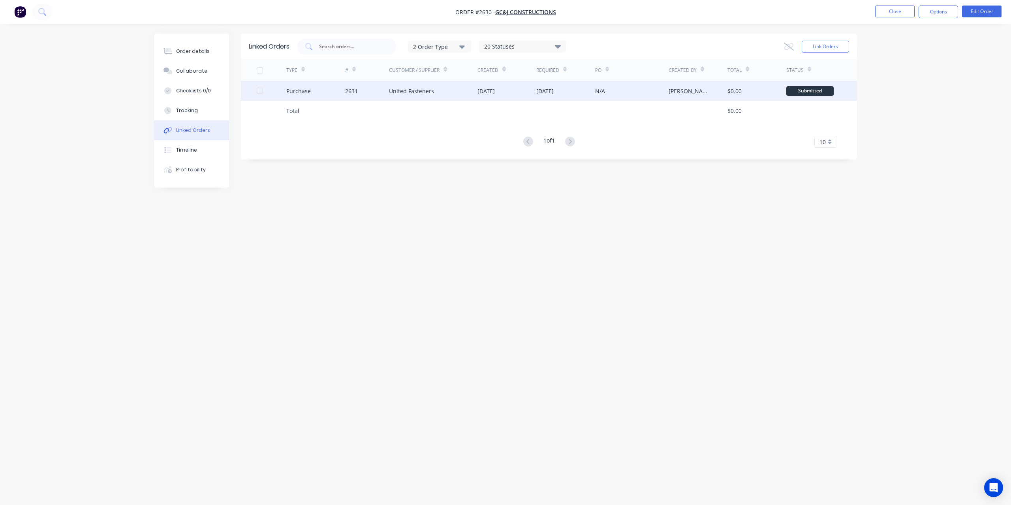
click at [409, 93] on div "United Fasteners" at bounding box center [411, 91] width 45 height 8
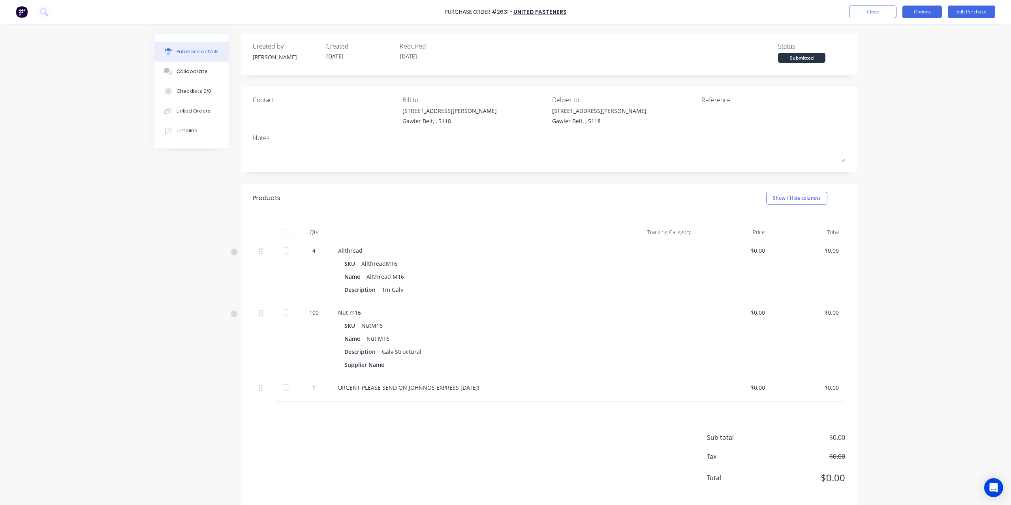
click at [930, 13] on button "Options" at bounding box center [923, 12] width 40 height 13
click at [889, 48] on div "Convert to Bill" at bounding box center [904, 47] width 61 height 11
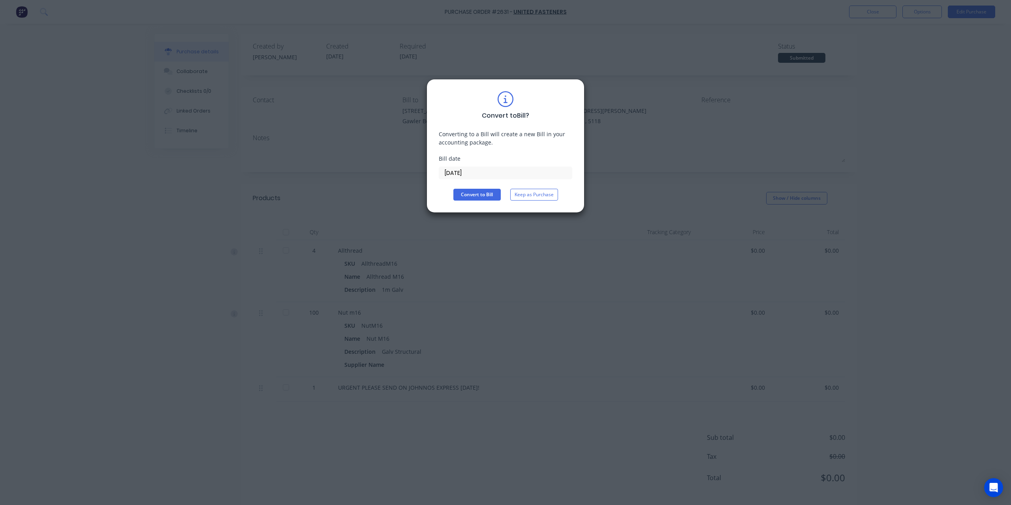
click at [480, 177] on input "02/09/25" at bounding box center [505, 173] width 133 height 12
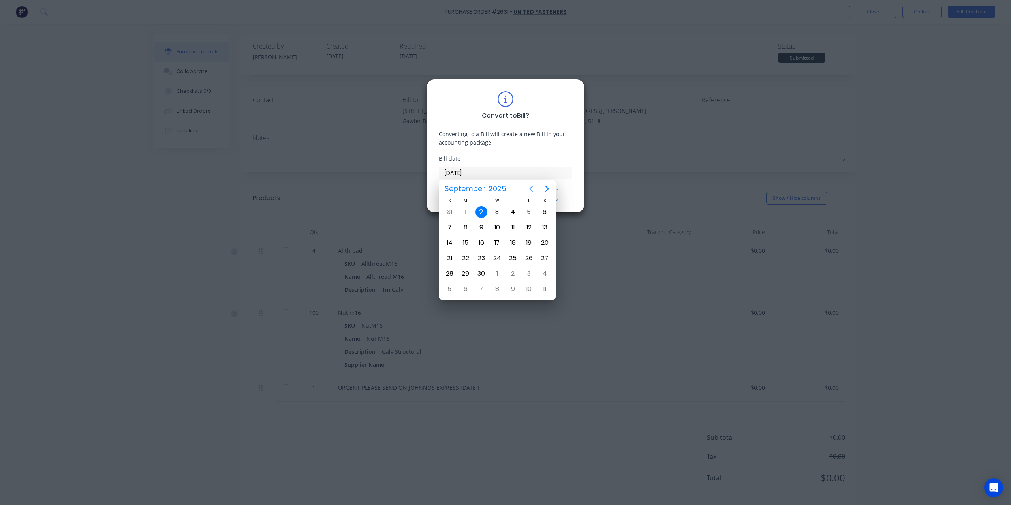
click at [528, 189] on icon "Previous page" at bounding box center [531, 188] width 9 height 9
click at [528, 270] on div "29" at bounding box center [529, 274] width 12 height 12
type input "29/08/25"
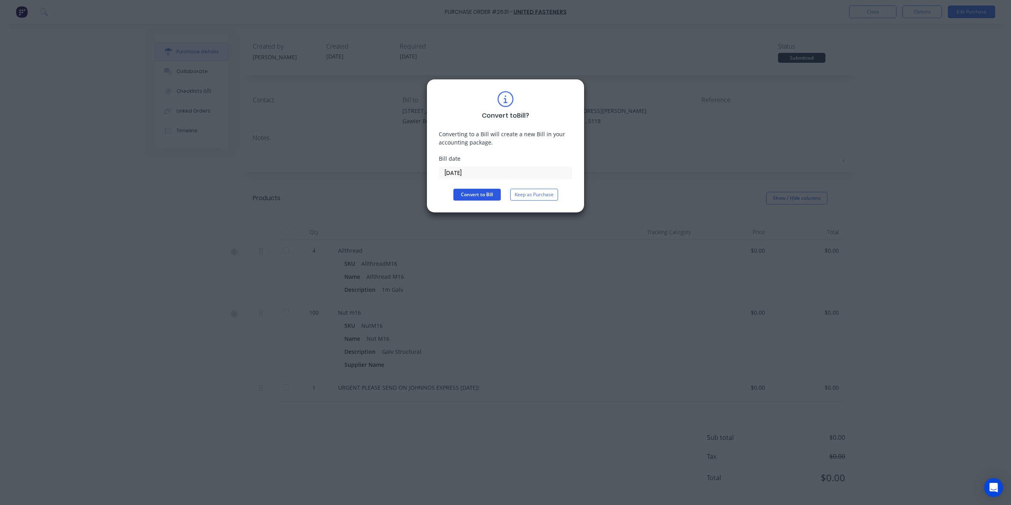
click at [488, 194] on button "Convert to Bill" at bounding box center [477, 195] width 47 height 12
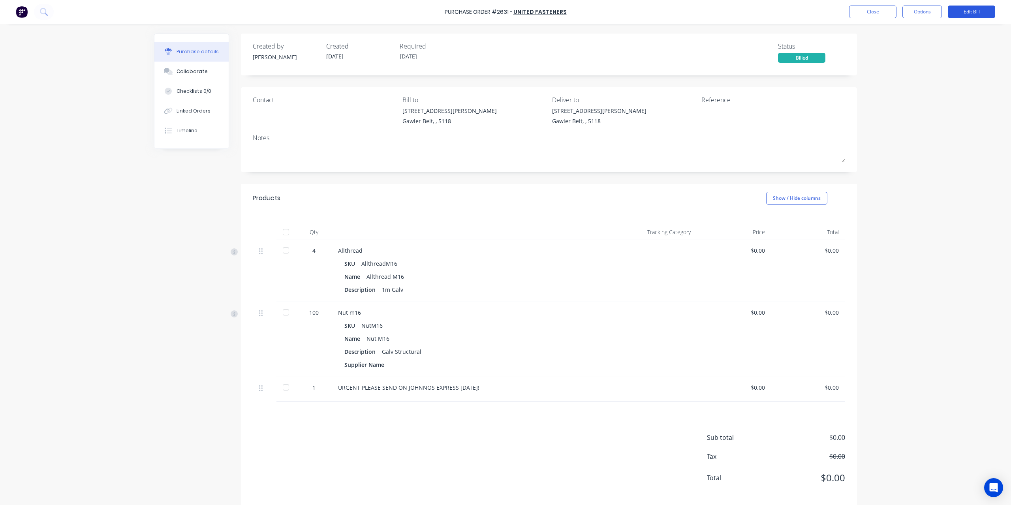
click at [965, 15] on button "Edit Bill" at bounding box center [971, 12] width 47 height 13
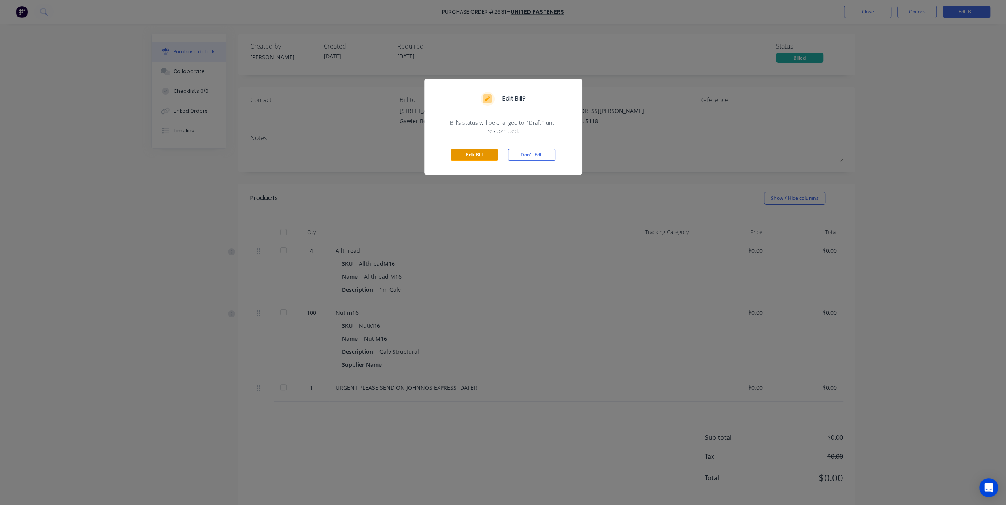
click at [481, 153] on button "Edit Bill" at bounding box center [473, 155] width 47 height 12
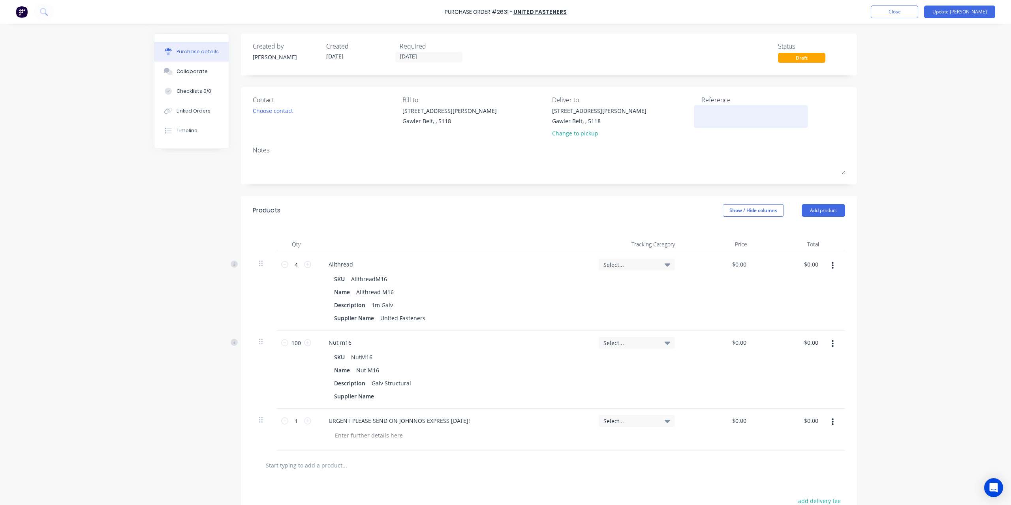
click at [724, 114] on textarea at bounding box center [751, 116] width 99 height 18
type textarea "x"
type textarea "2"
type textarea "x"
type textarea "25"
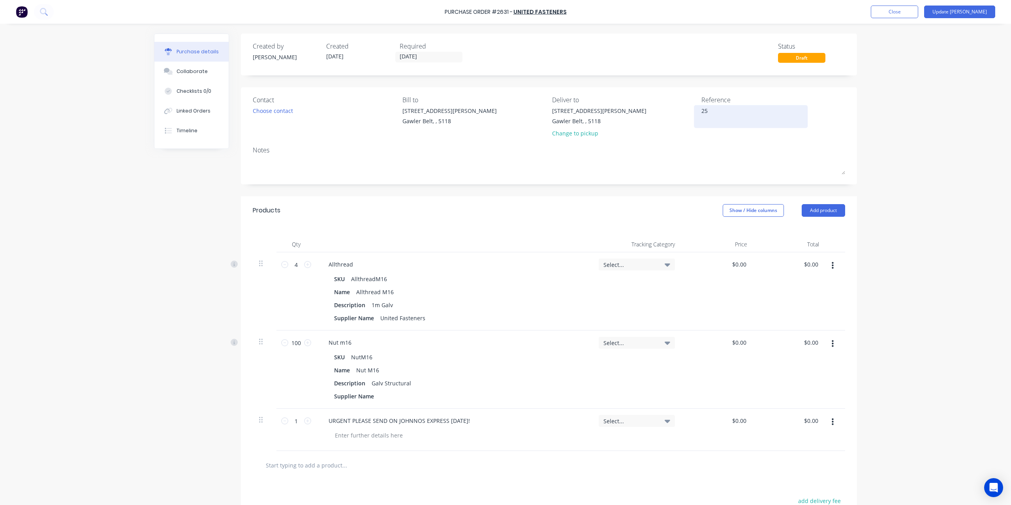
type textarea "x"
type textarea "256"
type textarea "x"
type textarea "2564"
type textarea "x"
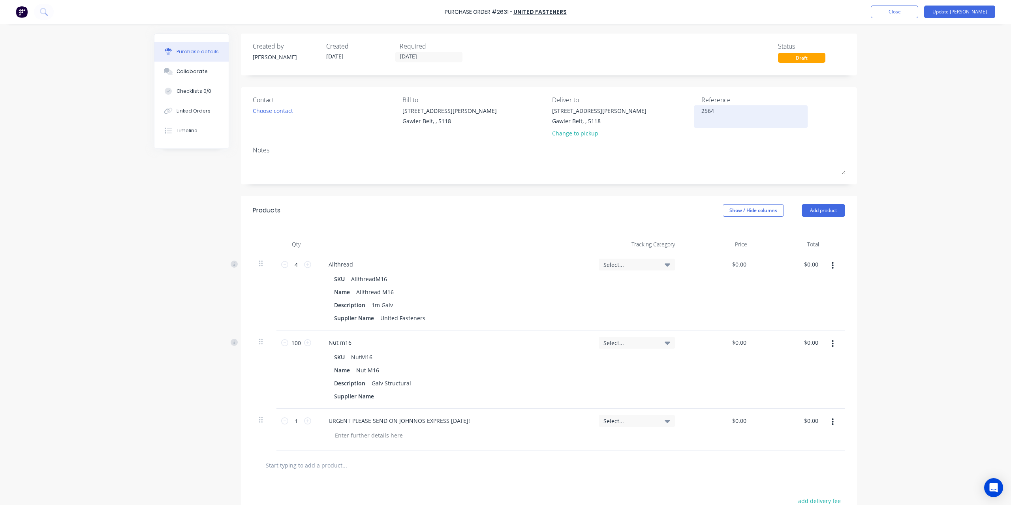
type textarea "25643"
type textarea "x"
type textarea "256439"
type textarea "x"
type textarea "2564395"
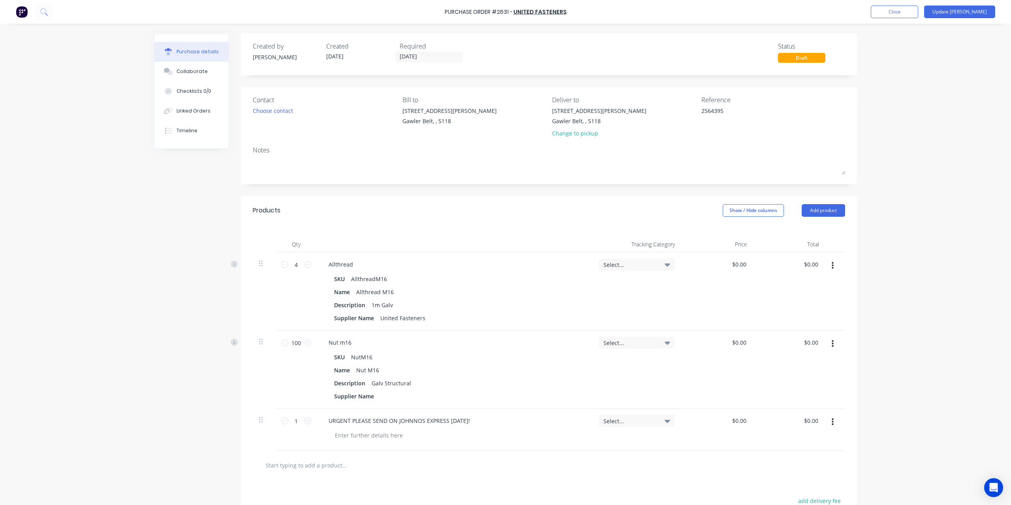
type textarea "x"
type textarea "2564395"
click at [747, 269] on div "$0.00 $0.00" at bounding box center [718, 291] width 72 height 78
type textarea "x"
type input "0.0000"
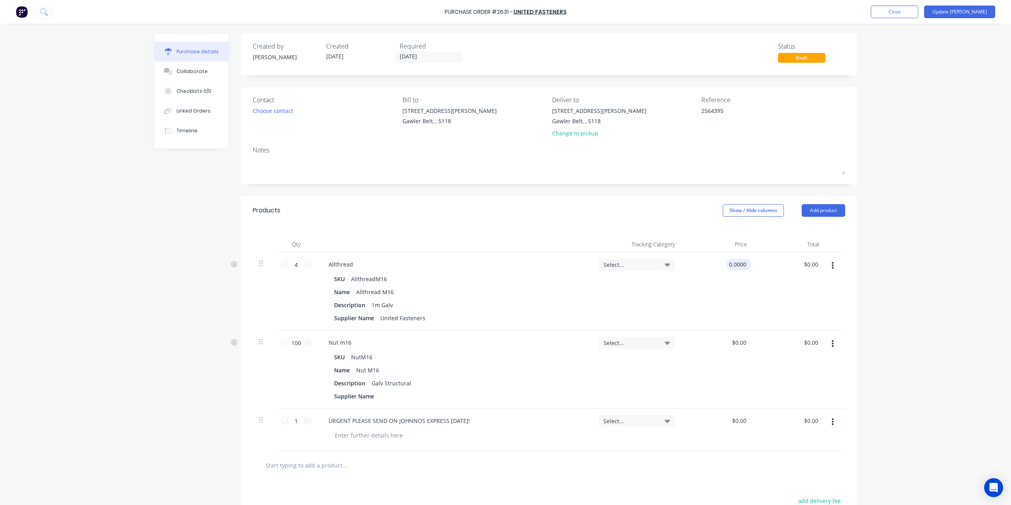
click at [740, 264] on input "0.0000" at bounding box center [737, 264] width 21 height 11
type textarea "x"
drag, startPoint x: 744, startPoint y: 262, endPoint x: 720, endPoint y: 264, distance: 23.5
click at [720, 264] on div "0.0000 0.0000" at bounding box center [718, 291] width 72 height 78
type input "4"
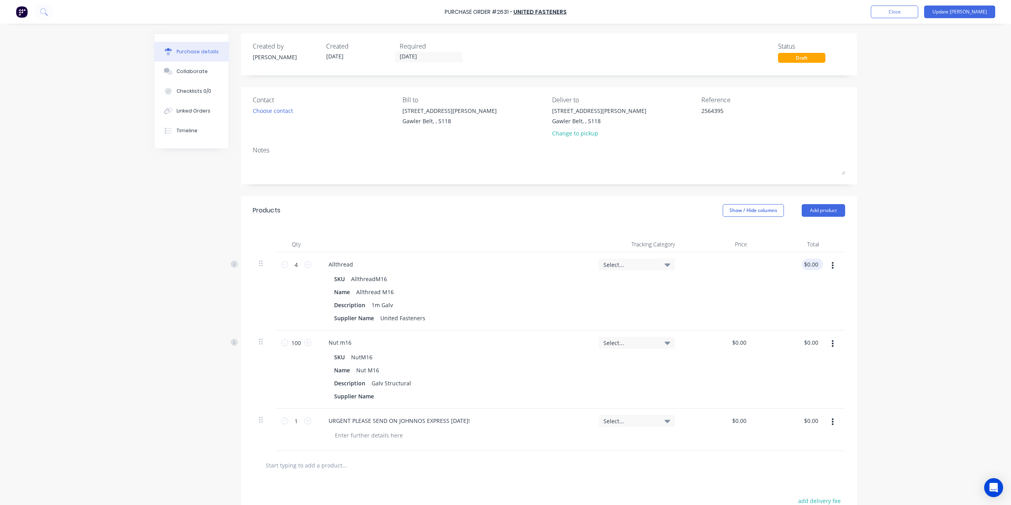
type textarea "x"
type input "$0.00"
type input "0.00"
click at [812, 264] on input "0.00" at bounding box center [812, 264] width 15 height 11
type textarea "x"
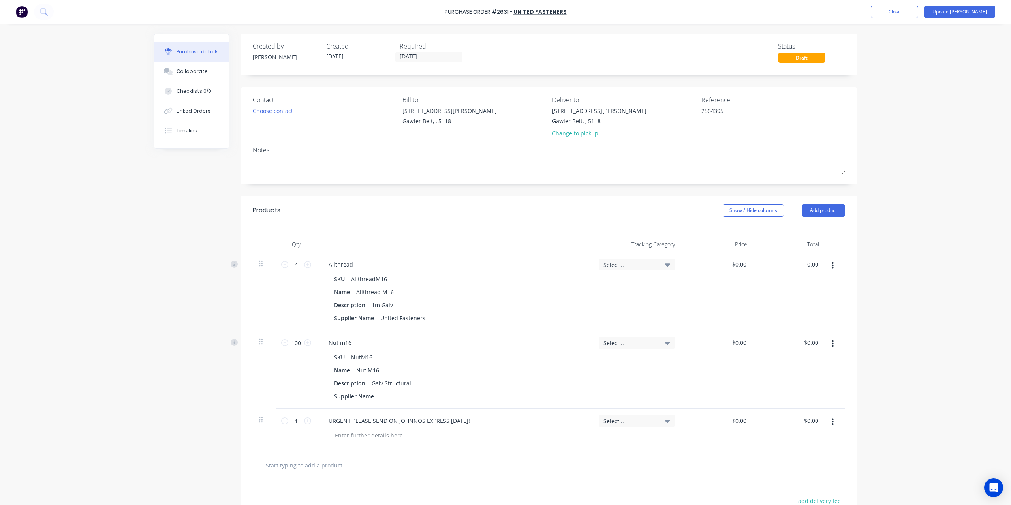
drag, startPoint x: 814, startPoint y: 265, endPoint x: 799, endPoint y: 267, distance: 15.1
click at [799, 267] on div "0.00 0.00" at bounding box center [790, 291] width 72 height 78
type input "22.8"
type textarea "x"
type input "$5.70"
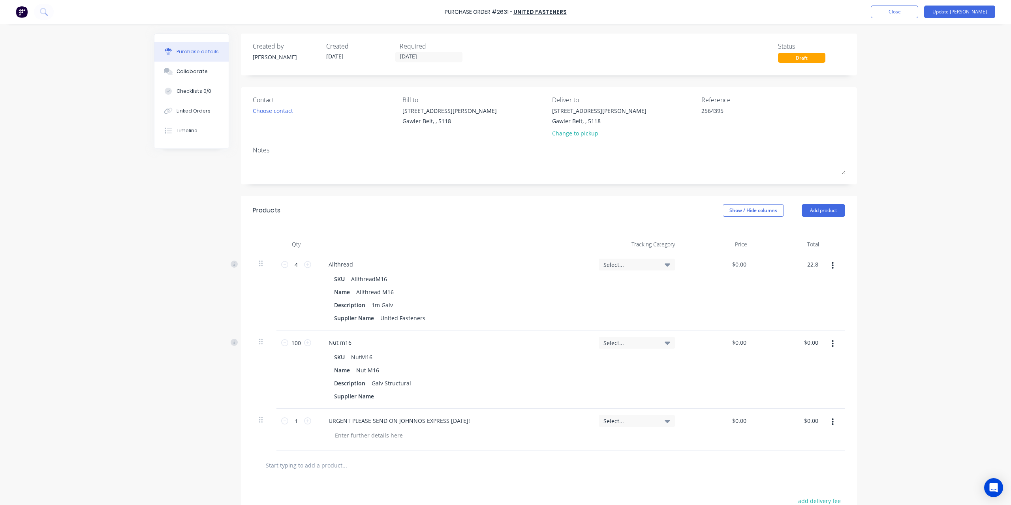
type input "$22.80"
click at [921, 256] on div "Purchase Order #2631 - United Fasteners Add product Close Update Bill Purchase …" at bounding box center [505, 252] width 1011 height 505
click at [819, 341] on div "$0.00 $0.00" at bounding box center [812, 342] width 21 height 11
type textarea "x"
type input "0.00"
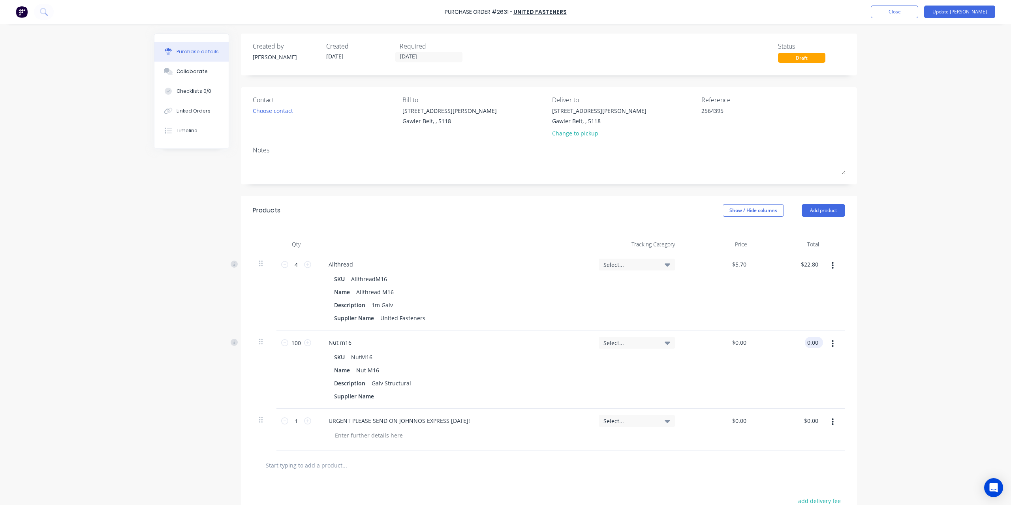
click at [814, 343] on input "0.00" at bounding box center [812, 342] width 15 height 11
type textarea "x"
drag, startPoint x: 814, startPoint y: 343, endPoint x: 797, endPoint y: 348, distance: 17.9
click at [797, 348] on div "0.00 0.00" at bounding box center [790, 370] width 72 height 78
type input "29"
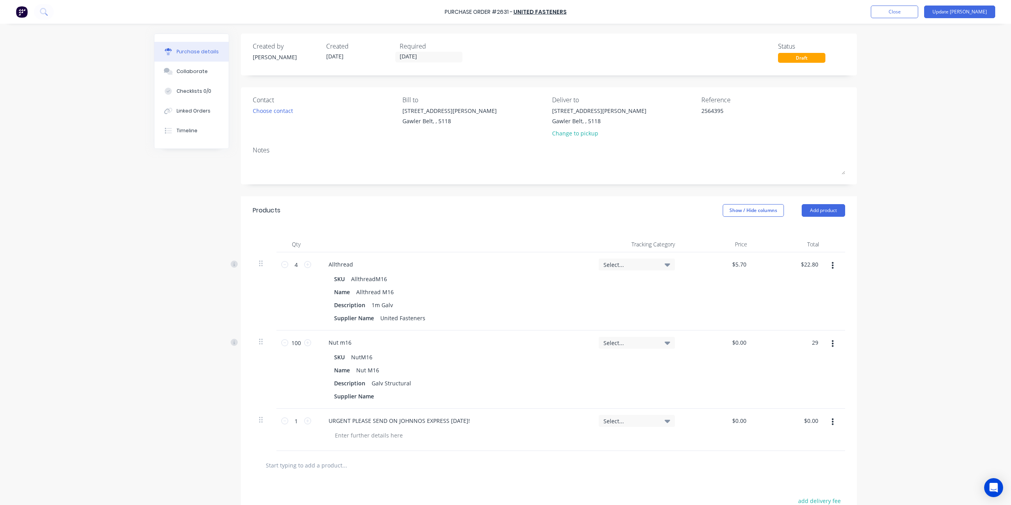
type textarea "x"
type input "$0.29"
type input "$29.00"
click at [895, 379] on div "Purchase Order #2631 - United Fasteners Add product Close Update Bill Purchase …" at bounding box center [505, 252] width 1011 height 505
click at [965, 9] on button "Update Bill" at bounding box center [960, 12] width 71 height 13
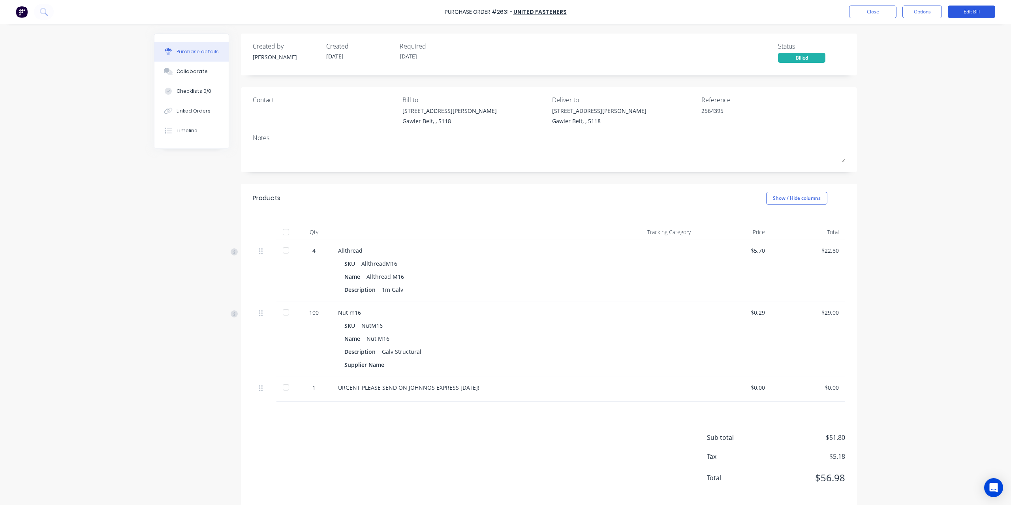
click at [979, 11] on button "Edit Bill" at bounding box center [971, 12] width 47 height 13
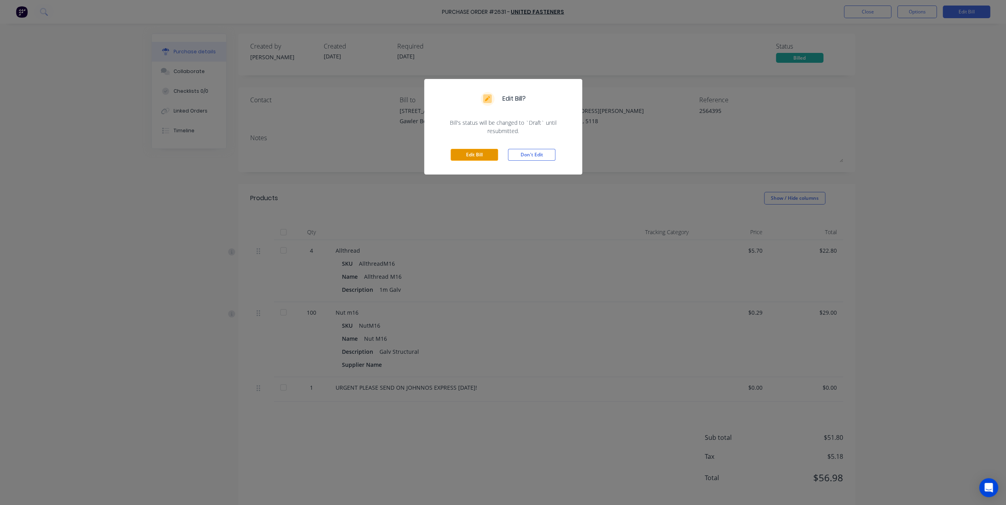
click at [471, 151] on button "Edit Bill" at bounding box center [473, 155] width 47 height 12
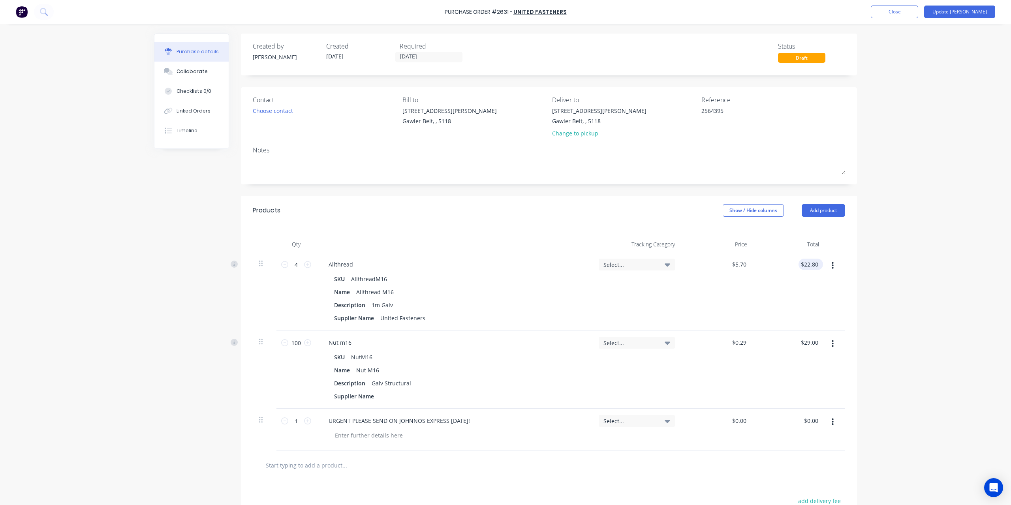
type textarea "x"
click at [815, 264] on input "22.80" at bounding box center [811, 264] width 18 height 11
type input "22.88"
type textarea "x"
type input "$5.72"
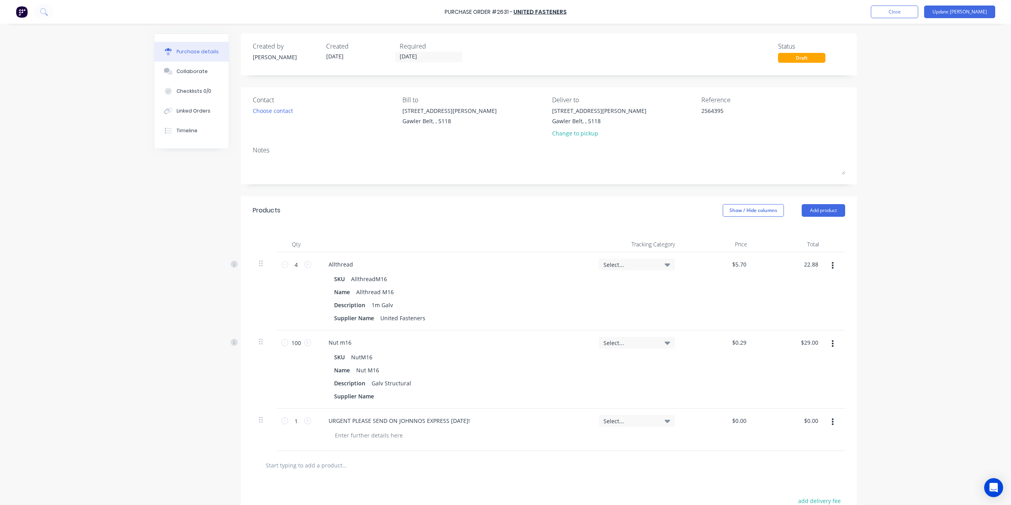
type input "$22.88"
click at [886, 242] on div "Purchase Order #2631 - United Fasteners Add product Close Update Bill Purchase …" at bounding box center [505, 252] width 1011 height 505
click at [981, 15] on button "Update Bill" at bounding box center [960, 12] width 71 height 13
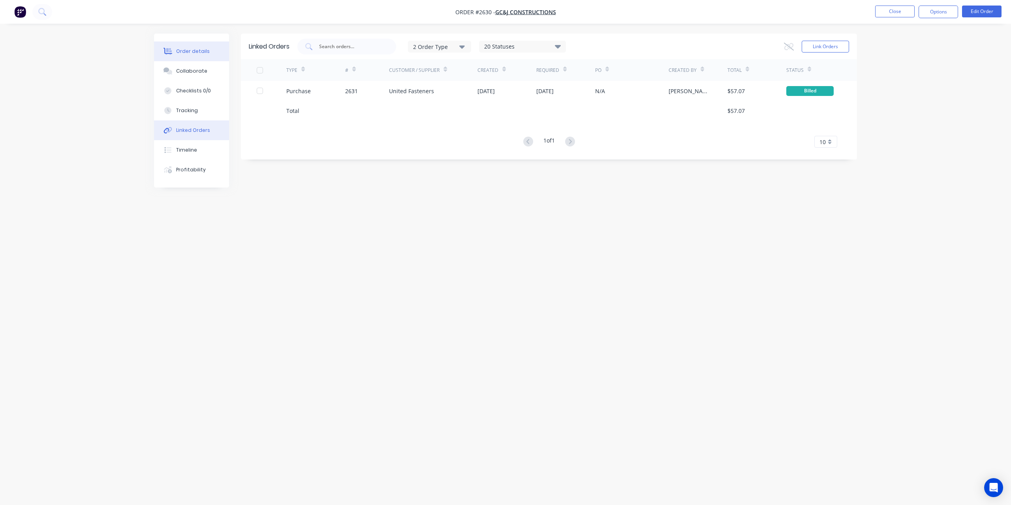
click at [193, 55] on div "Order details" at bounding box center [193, 51] width 34 height 7
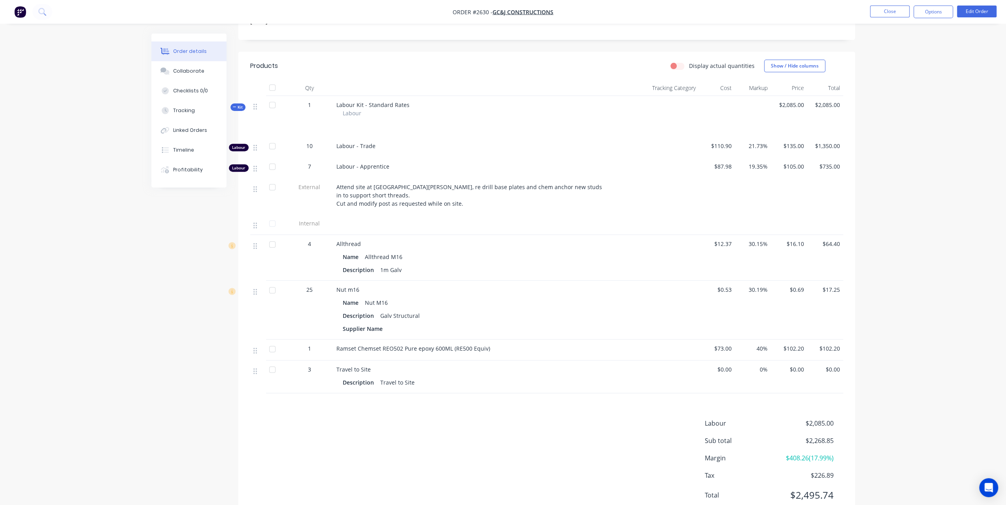
scroll to position [237, 0]
click at [186, 130] on div "Linked Orders" at bounding box center [190, 130] width 34 height 7
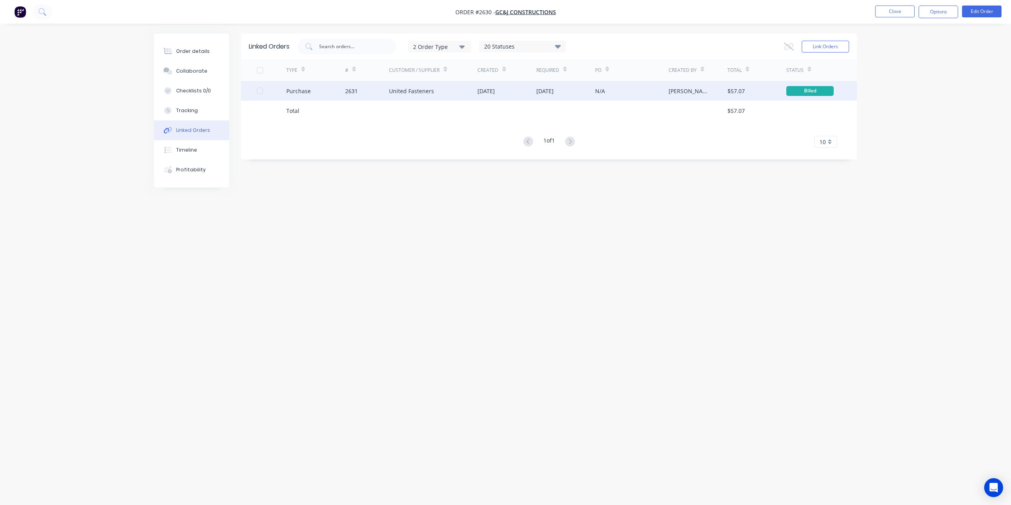
click at [314, 92] on div "Purchase" at bounding box center [315, 91] width 59 height 20
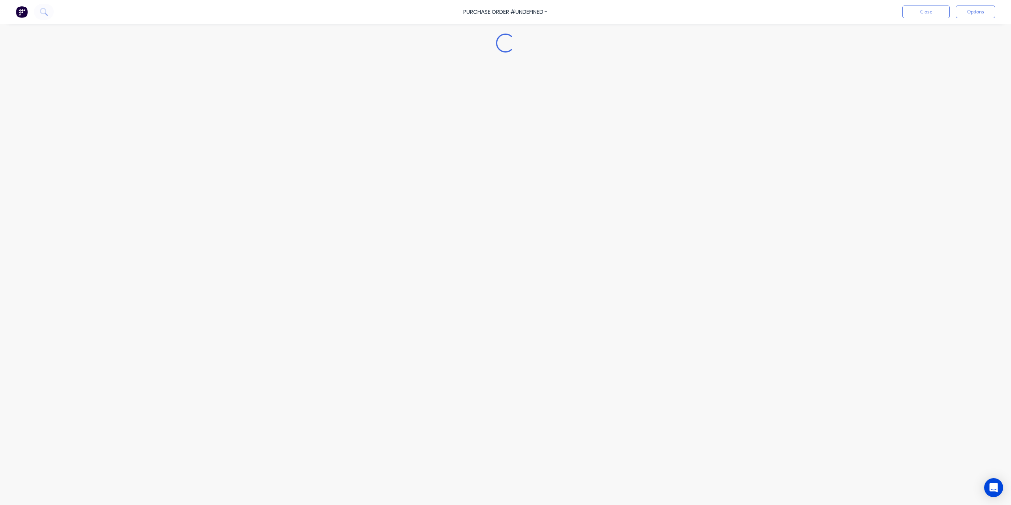
type textarea "x"
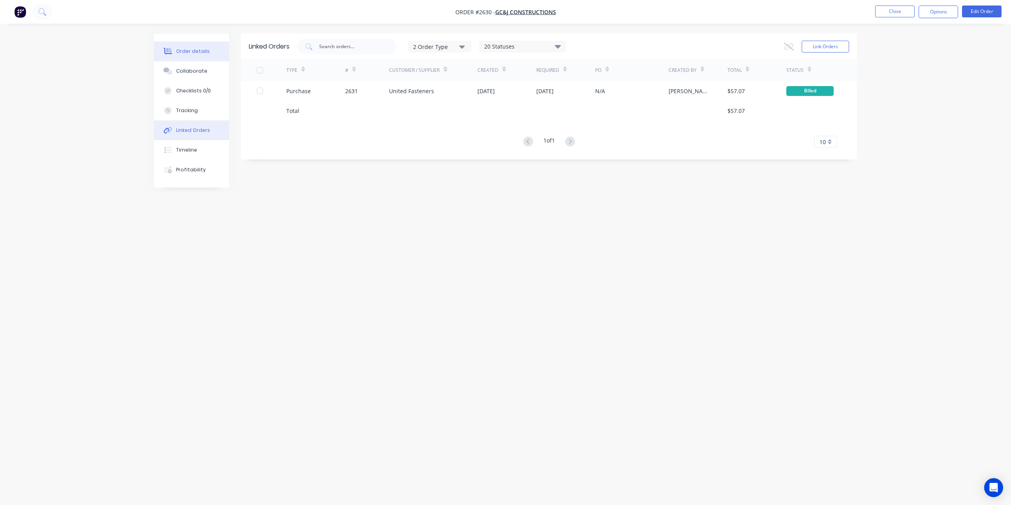
click at [189, 52] on div "Order details" at bounding box center [193, 51] width 34 height 7
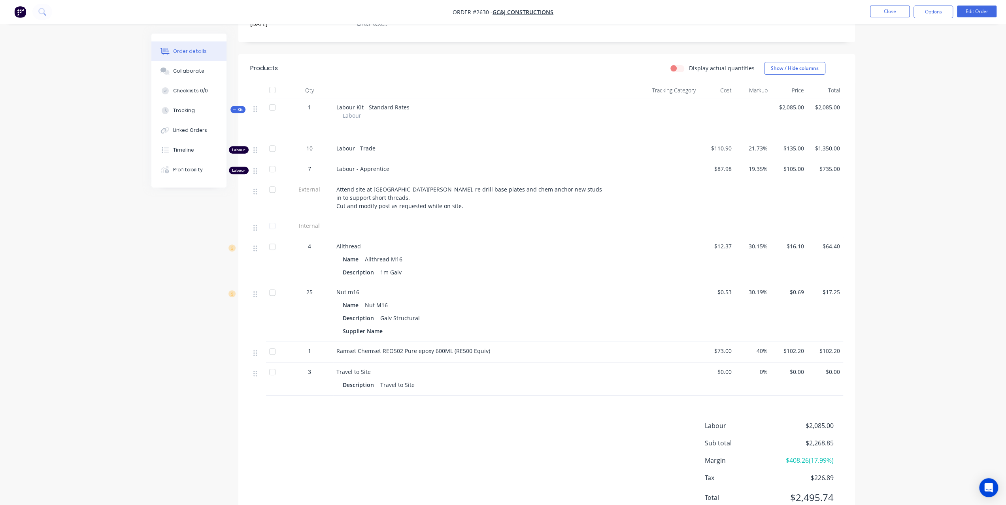
scroll to position [176, 0]
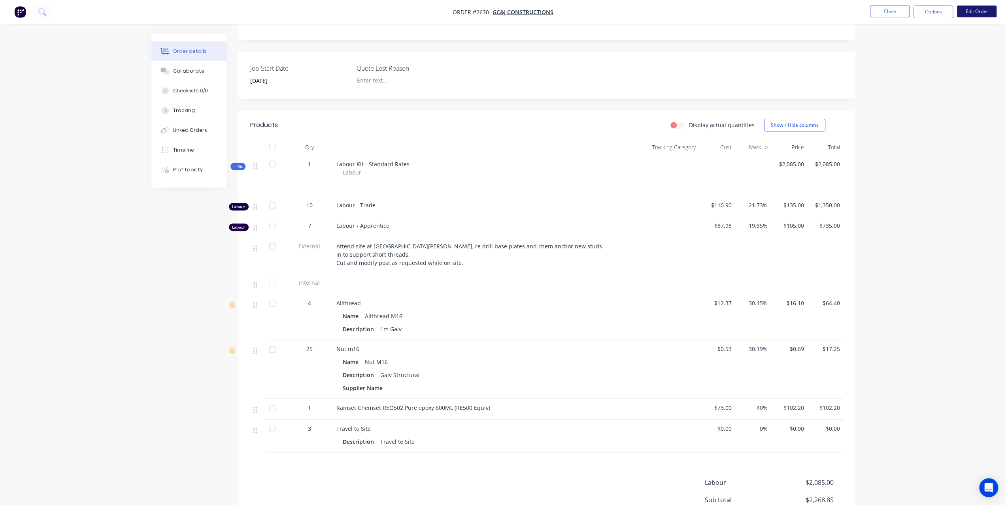
click at [982, 11] on button "Edit Order" at bounding box center [977, 12] width 40 height 12
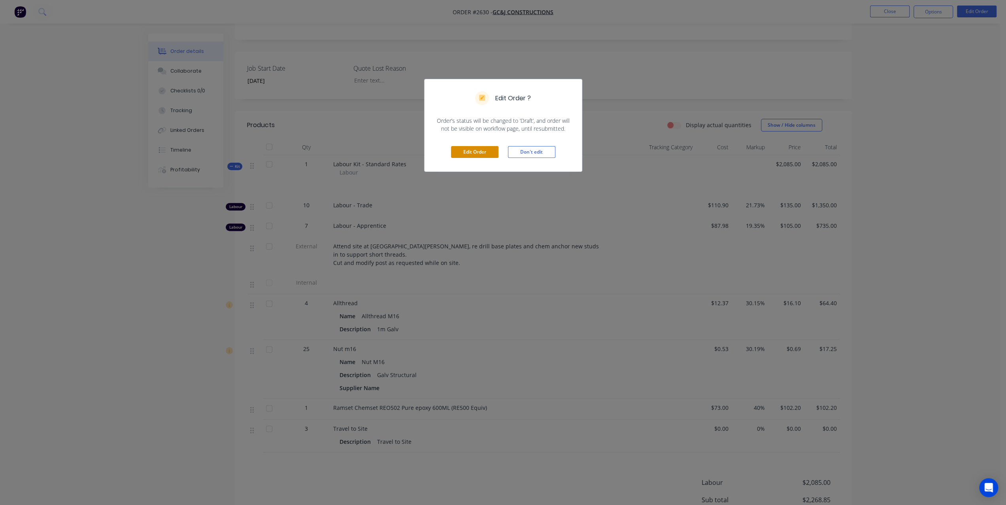
click at [461, 154] on button "Edit Order" at bounding box center [474, 152] width 47 height 12
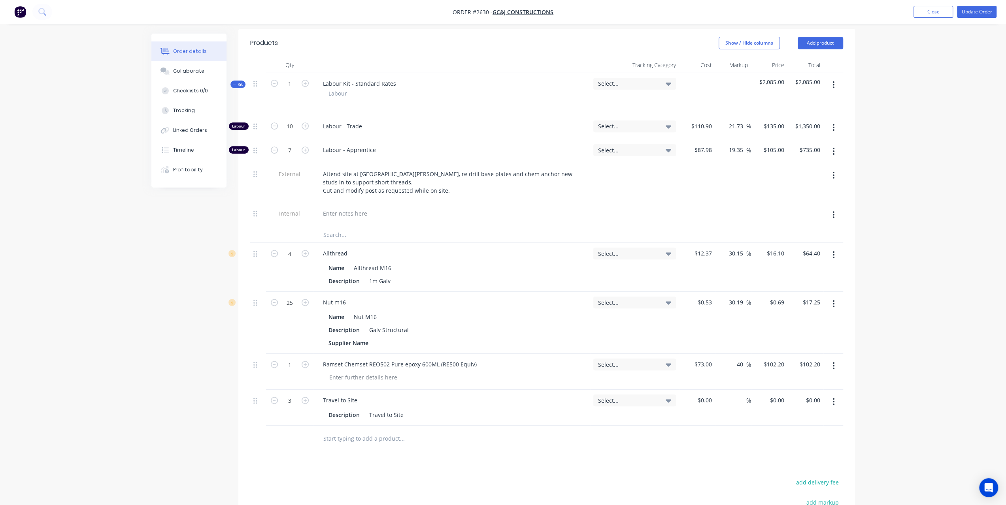
scroll to position [356, 0]
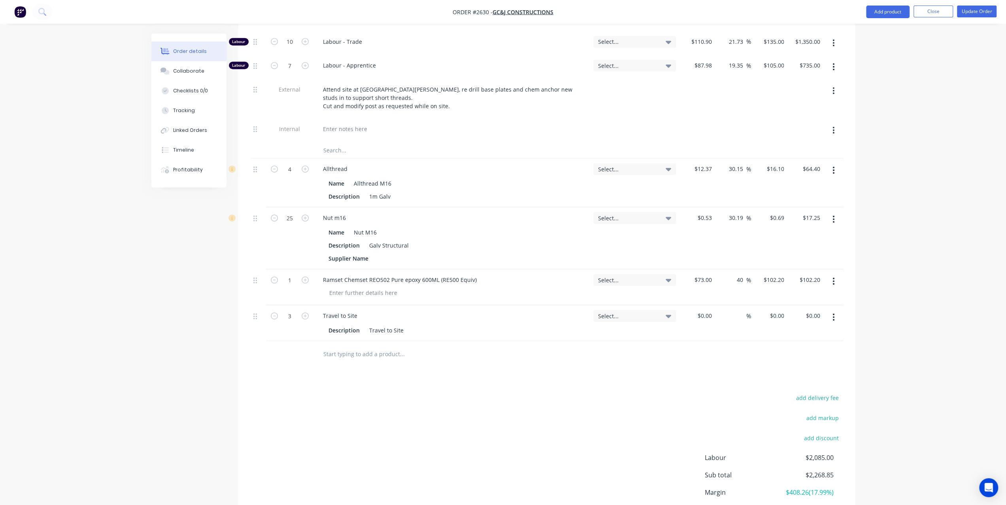
drag, startPoint x: 320, startPoint y: 343, endPoint x: 325, endPoint y: 342, distance: 4.6
click at [325, 346] on div at bounding box center [434, 354] width 237 height 16
click at [382, 346] on input "text" at bounding box center [402, 354] width 158 height 16
click at [341, 346] on input "text" at bounding box center [402, 354] width 158 height 16
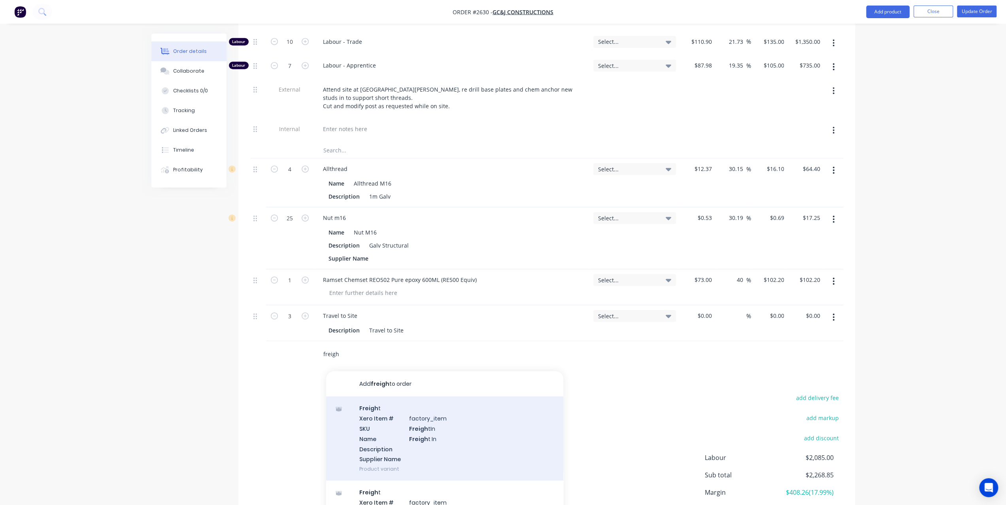
type input "freigh"
click at [395, 406] on div "Freigh t Xero Item # factory_item SKU Freigh tIn Name Freigh t In Description S…" at bounding box center [444, 439] width 237 height 84
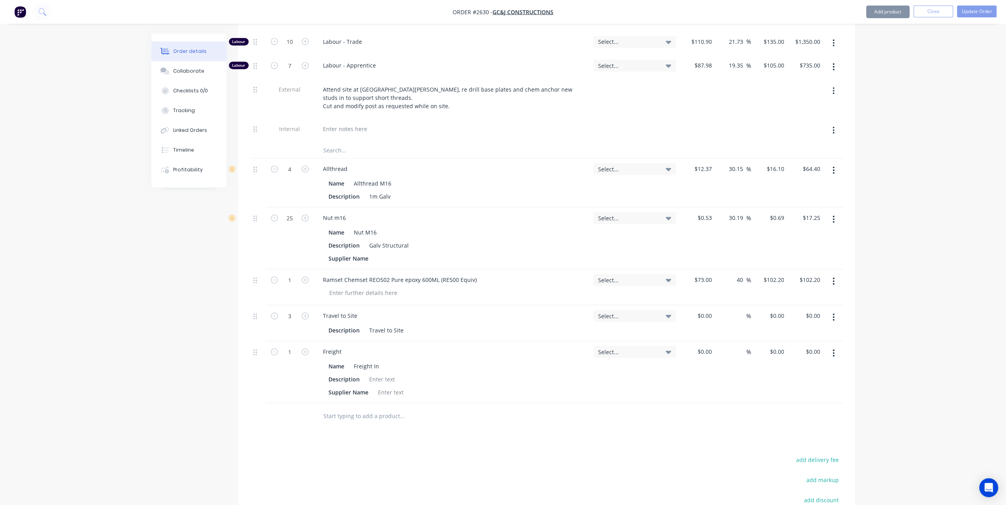
type input "$9.00"
type input "11.11"
type input "$10.00"
click at [252, 341] on div at bounding box center [258, 372] width 16 height 62
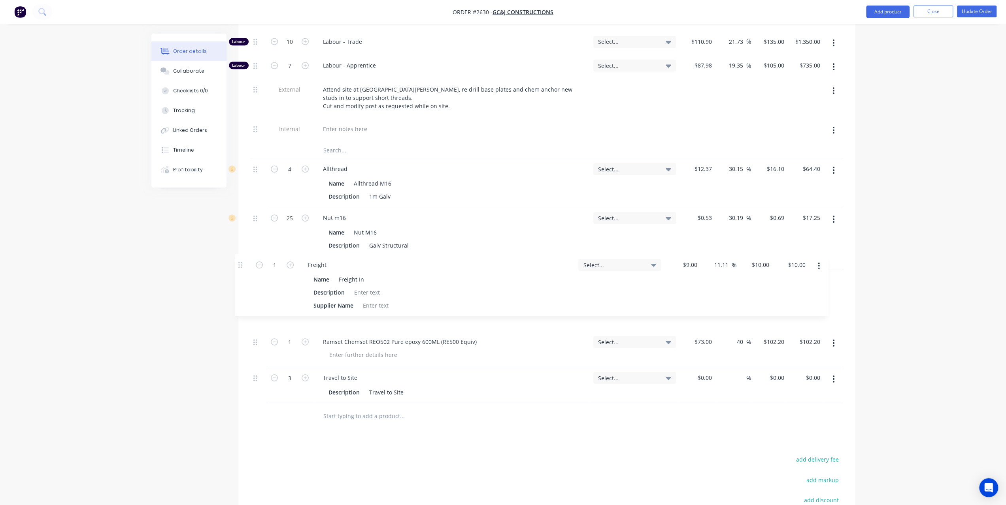
drag, startPoint x: 258, startPoint y: 339, endPoint x: 241, endPoint y: 262, distance: 79.1
click at [241, 262] on div "Qty Tracking Category Cost Markup Price Total Kit 1 Labour Kit - Standard Rates…" at bounding box center [546, 201] width 616 height 456
click at [693, 269] on div "$9.00 $9.00" at bounding box center [697, 300] width 36 height 62
click at [699, 269] on div "9 $9.00" at bounding box center [697, 300] width 36 height 62
type input "$10.00"
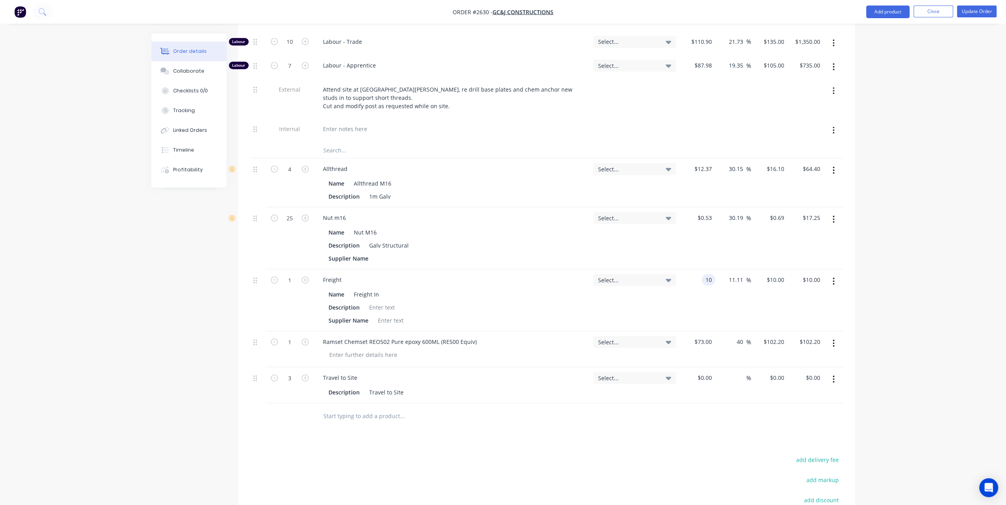
type input "$11.1111"
type input "$11.11"
click at [976, 241] on div "Order details Collaborate Checklists 0/0 Tracking Linked Orders Timeline Profit…" at bounding box center [503, 137] width 1006 height 986
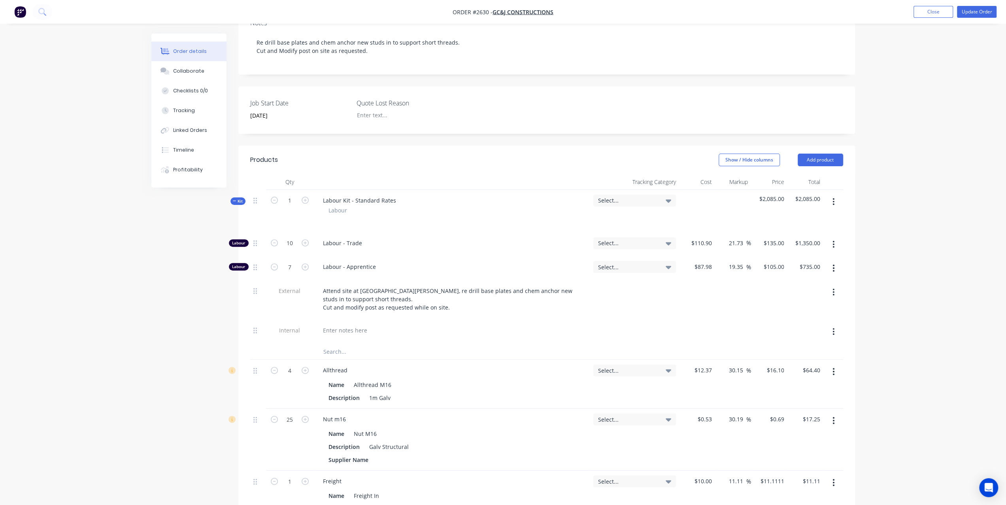
scroll to position [151, 0]
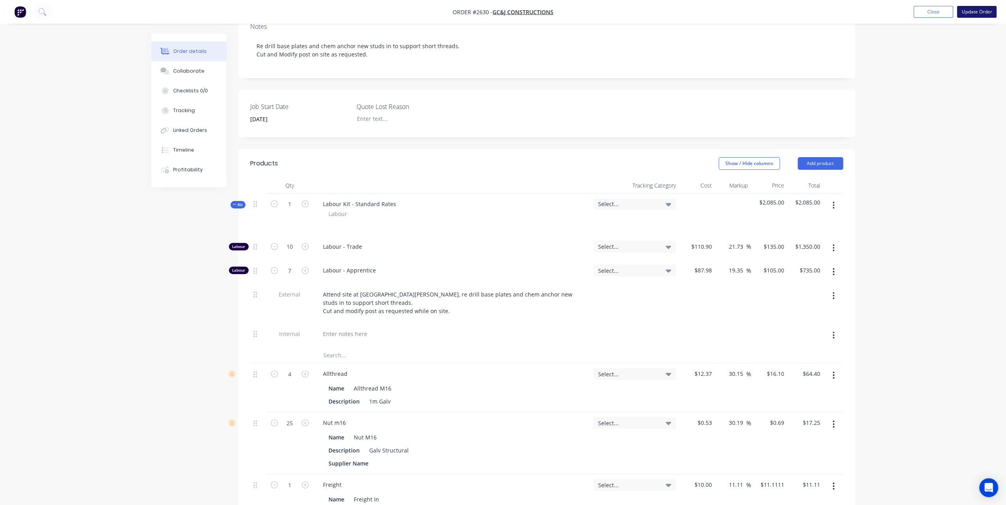
click at [981, 11] on button "Update Order" at bounding box center [977, 12] width 40 height 12
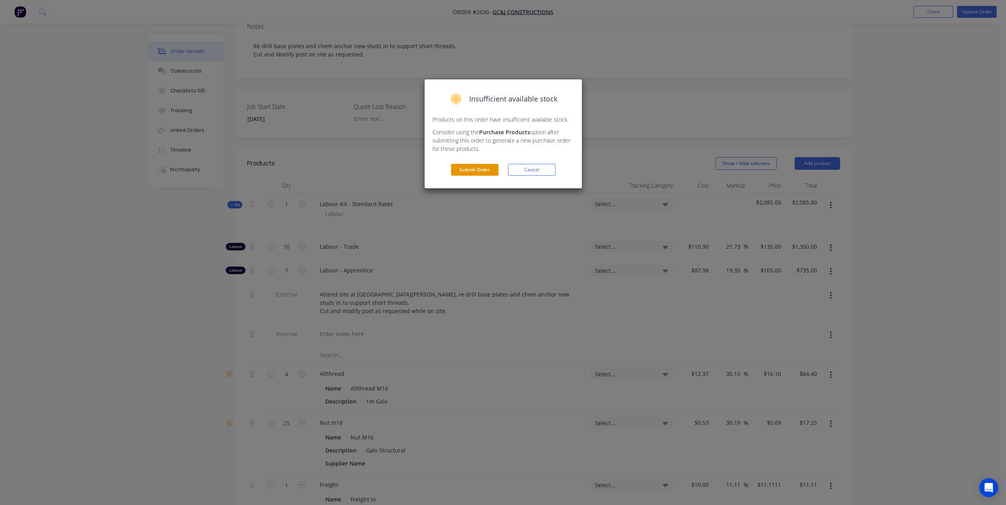
click at [471, 169] on button "Submit Order" at bounding box center [474, 170] width 47 height 12
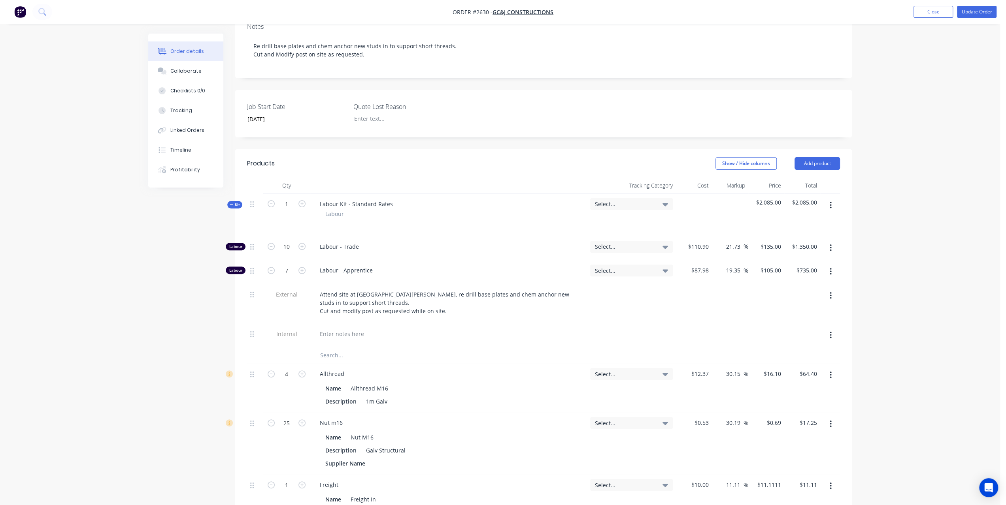
scroll to position [0, 0]
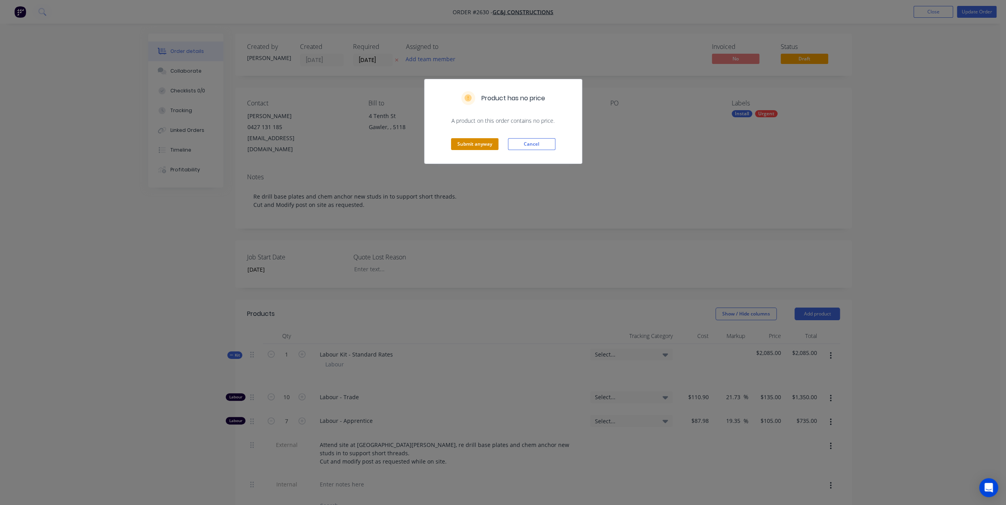
click at [485, 147] on button "Submit anyway" at bounding box center [474, 144] width 47 height 12
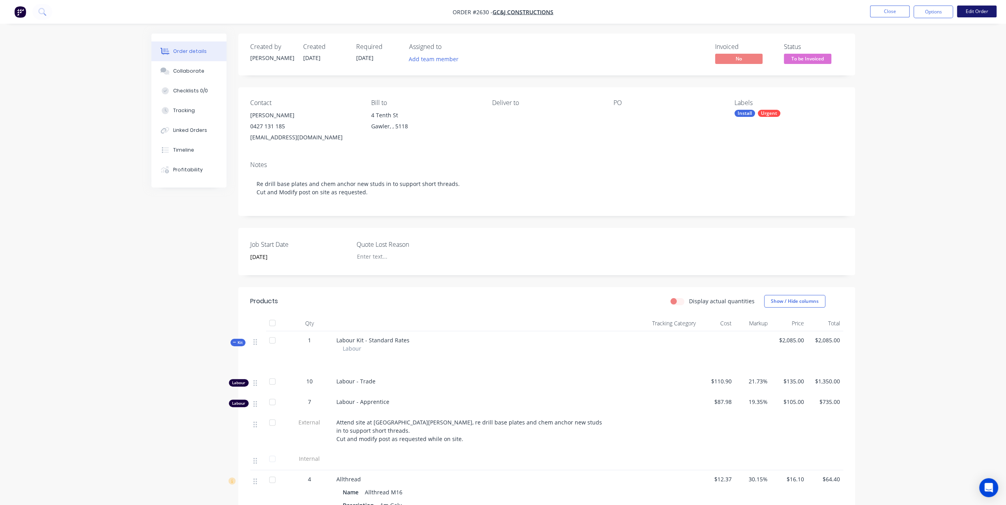
click at [977, 12] on button "Edit Order" at bounding box center [977, 12] width 40 height 12
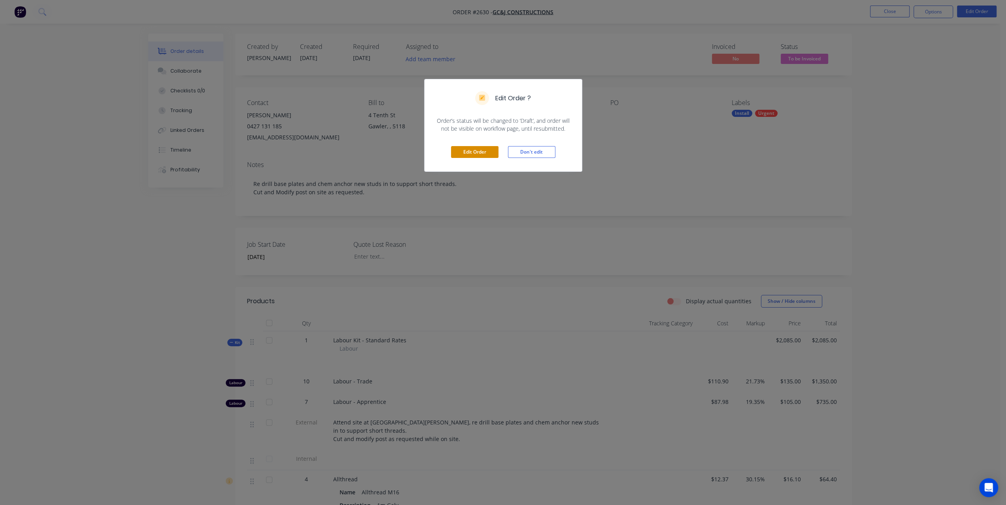
click at [471, 147] on button "Edit Order" at bounding box center [474, 152] width 47 height 12
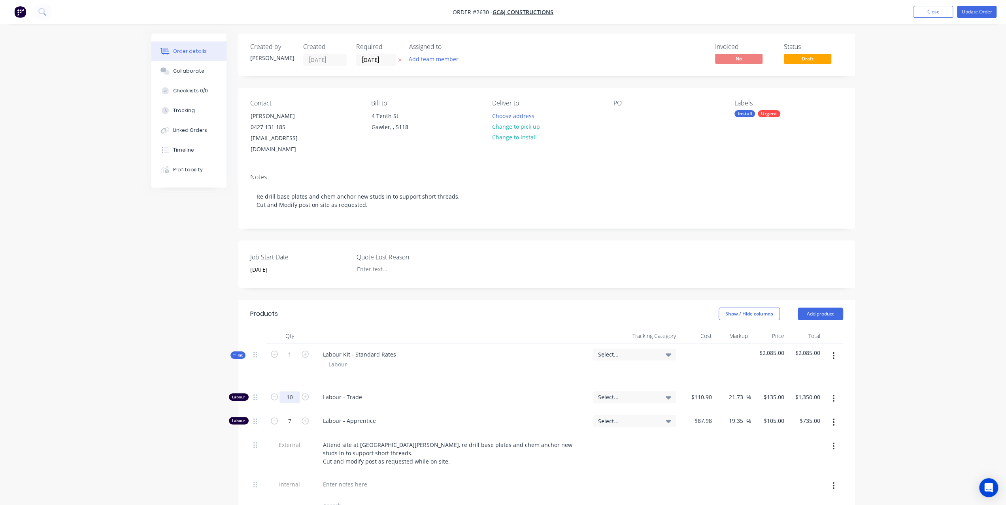
click at [293, 392] on input "10" at bounding box center [289, 398] width 21 height 12
type input "6"
type input "$810.00"
click at [285, 403] on input "7" at bounding box center [289, 398] width 21 height 12
type input "6.5"
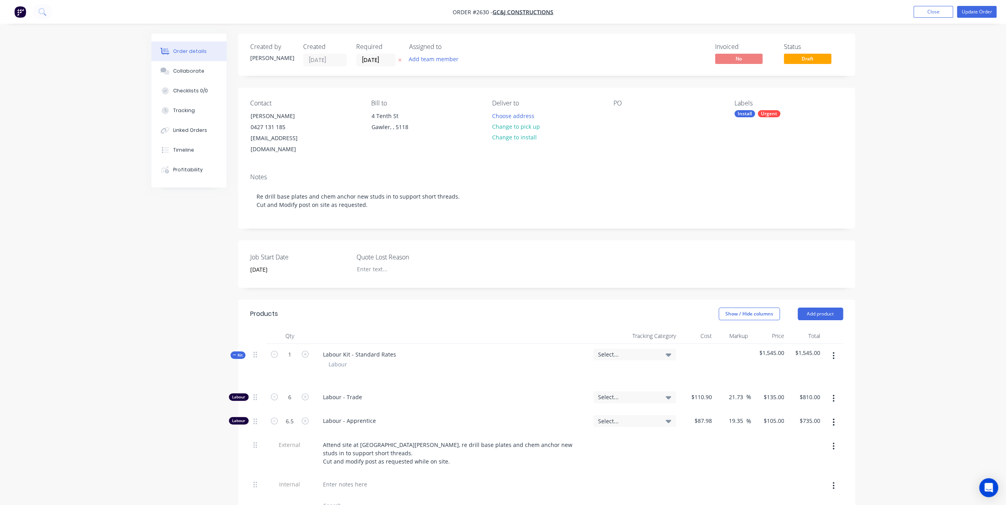
type input "$682.50"
click at [182, 382] on div "Created by Leigh Created 29/08/25 Required 01/09/25 Assigned to Add team member…" at bounding box center [502, 510] width 703 height 953
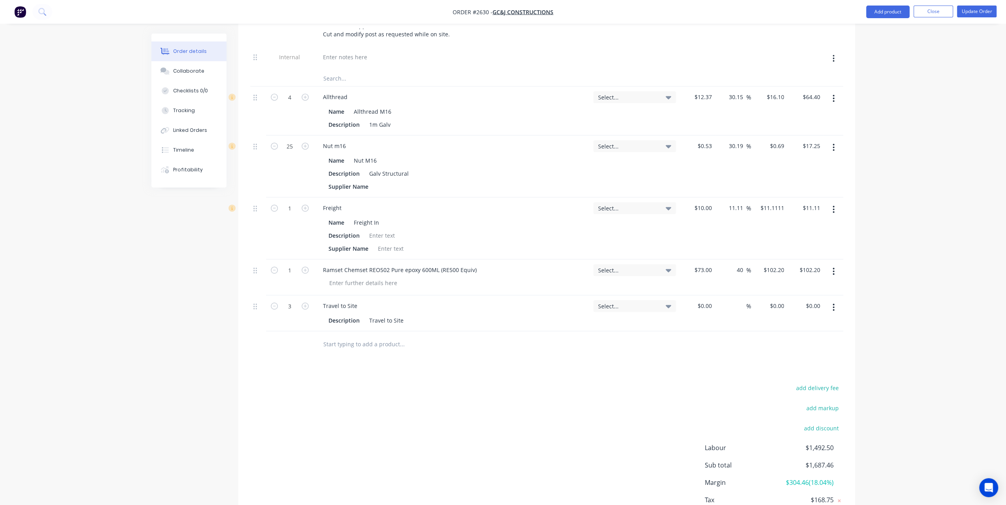
scroll to position [435, 0]
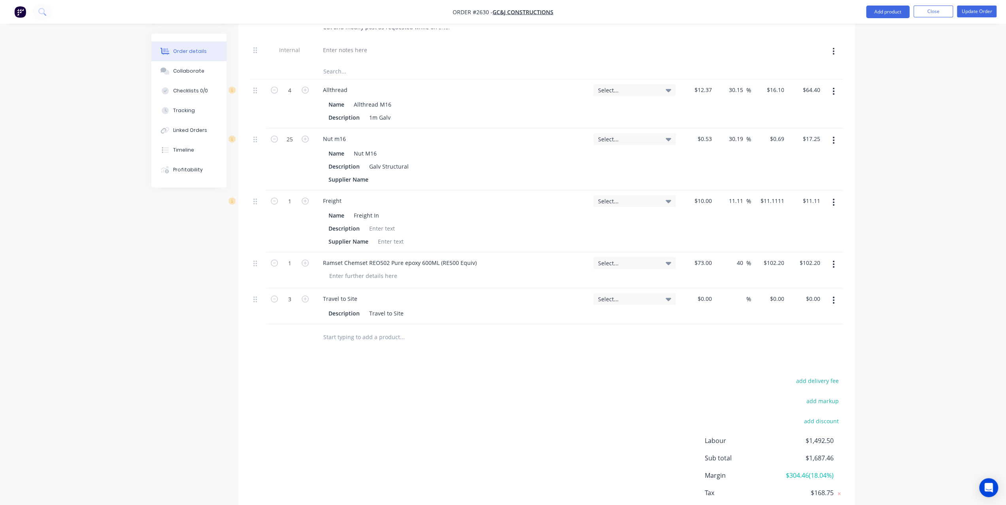
click at [833, 297] on icon "button" at bounding box center [833, 300] width 2 height 7
click at [792, 363] on div "Delete" at bounding box center [805, 368] width 61 height 11
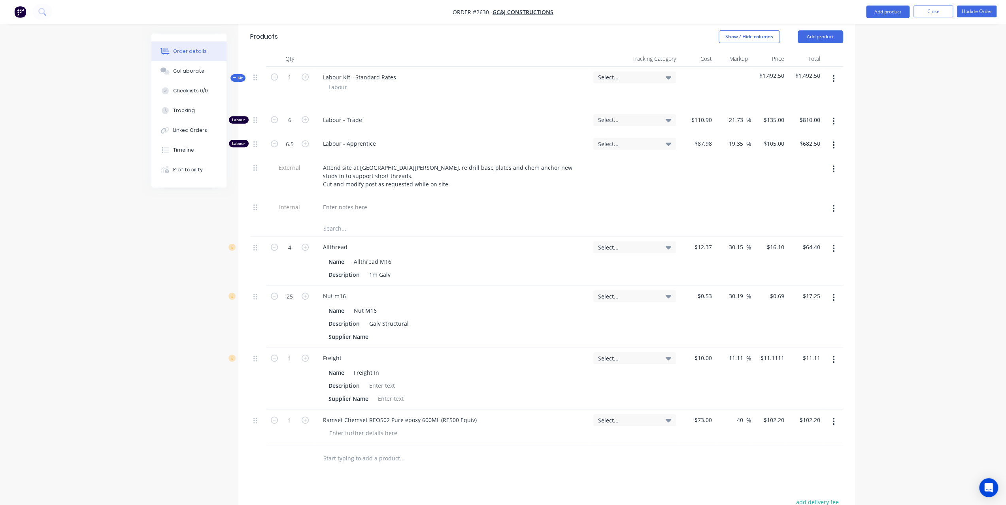
scroll to position [273, 0]
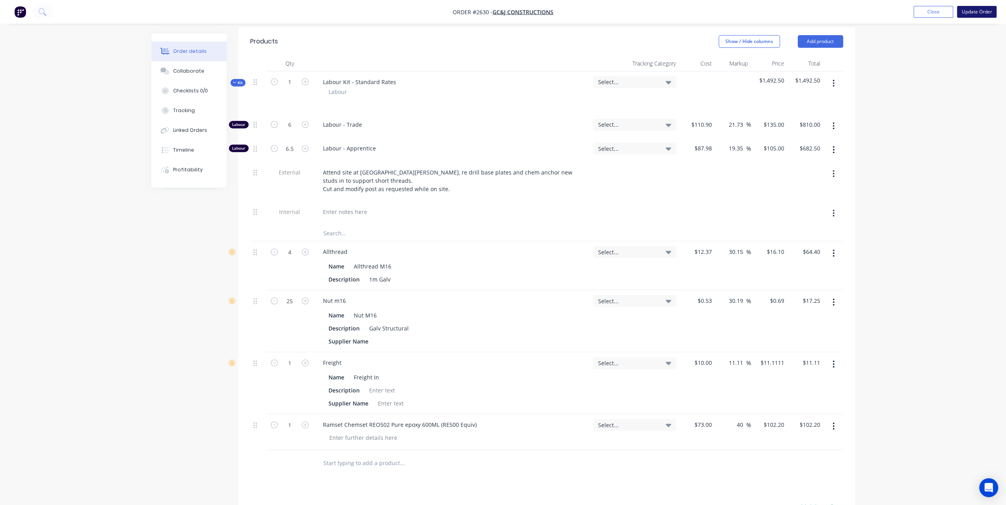
click at [985, 15] on button "Update Order" at bounding box center [977, 12] width 40 height 12
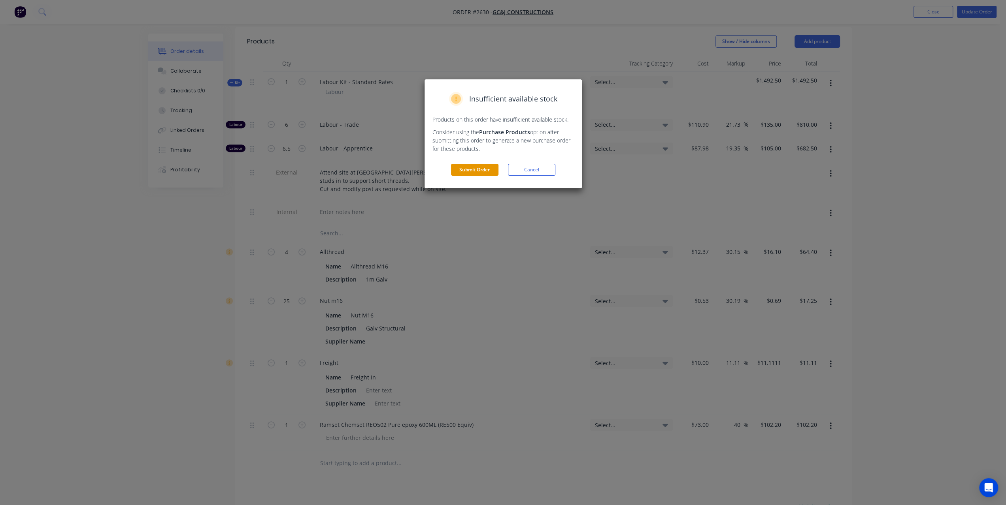
click at [467, 171] on button "Submit Order" at bounding box center [474, 170] width 47 height 12
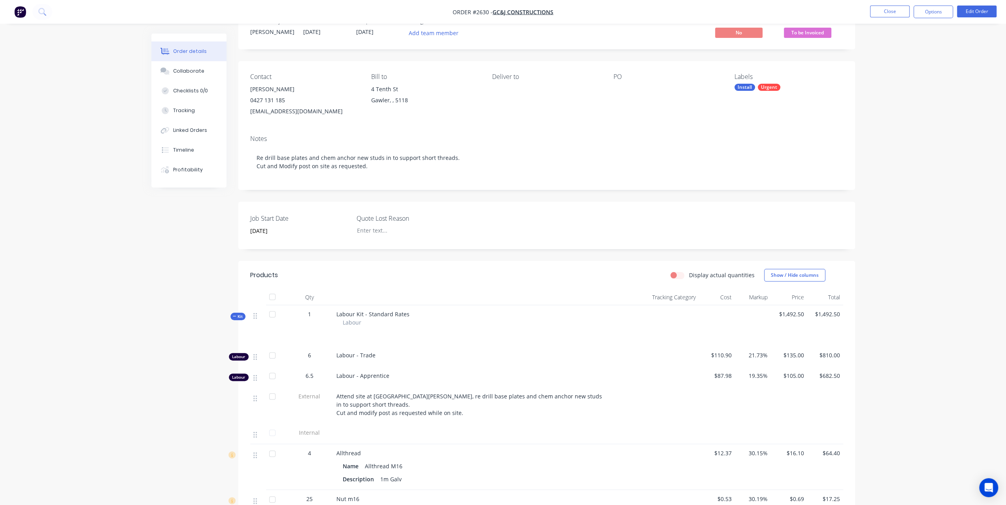
scroll to position [0, 0]
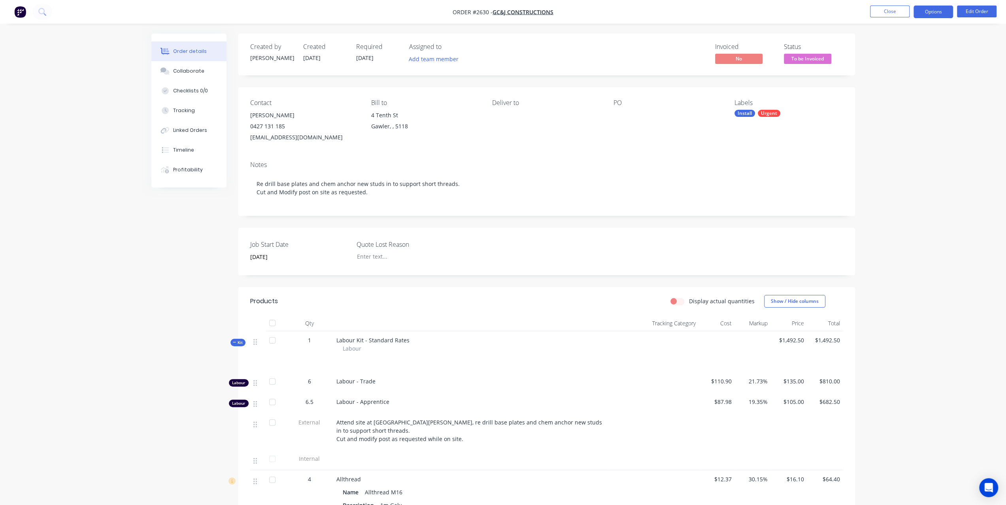
click at [939, 14] on button "Options" at bounding box center [933, 12] width 40 height 13
click at [899, 45] on div "Invoice" at bounding box center [909, 47] width 73 height 11
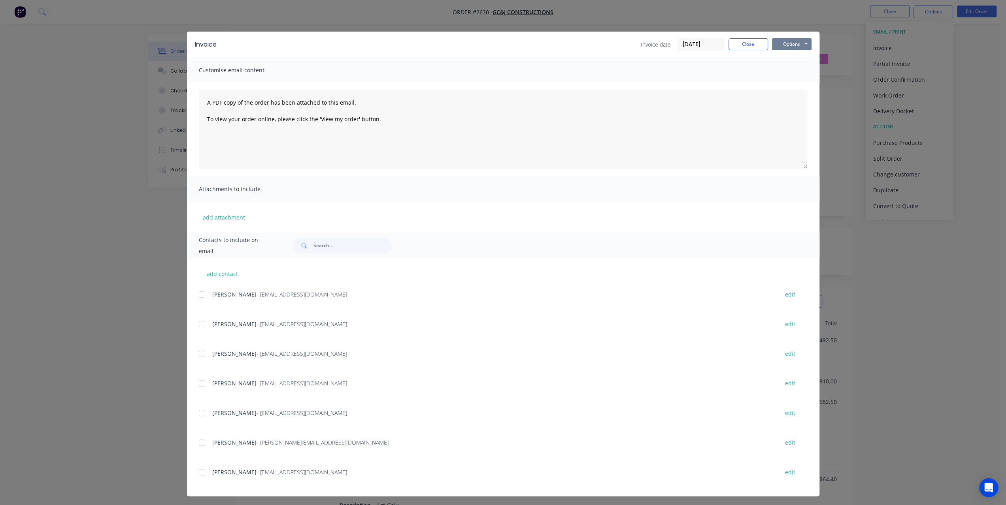
click at [799, 38] on button "Options" at bounding box center [792, 44] width 40 height 12
click at [786, 62] on button "Preview" at bounding box center [797, 58] width 51 height 13
click at [778, 41] on button "Options" at bounding box center [792, 44] width 40 height 12
click at [781, 72] on button "Print" at bounding box center [797, 71] width 51 height 13
click at [752, 38] on button "Close" at bounding box center [748, 44] width 40 height 12
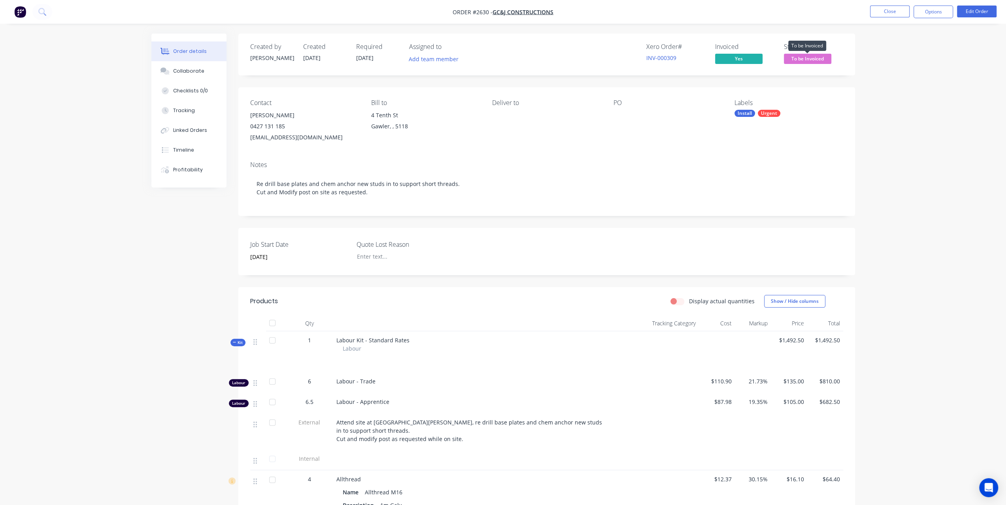
click at [806, 62] on span "To be Invoiced" at bounding box center [806, 59] width 47 height 10
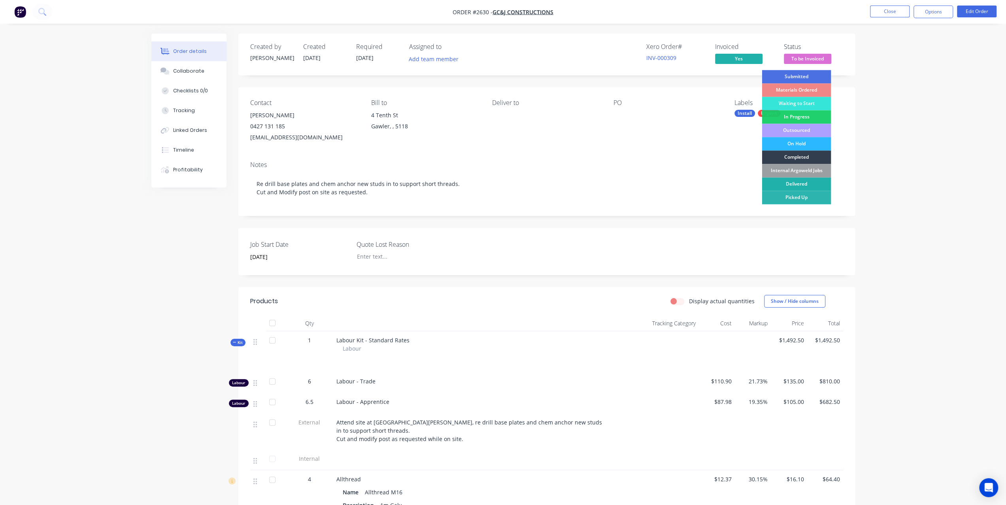
click at [794, 181] on div "Delivered" at bounding box center [795, 183] width 69 height 13
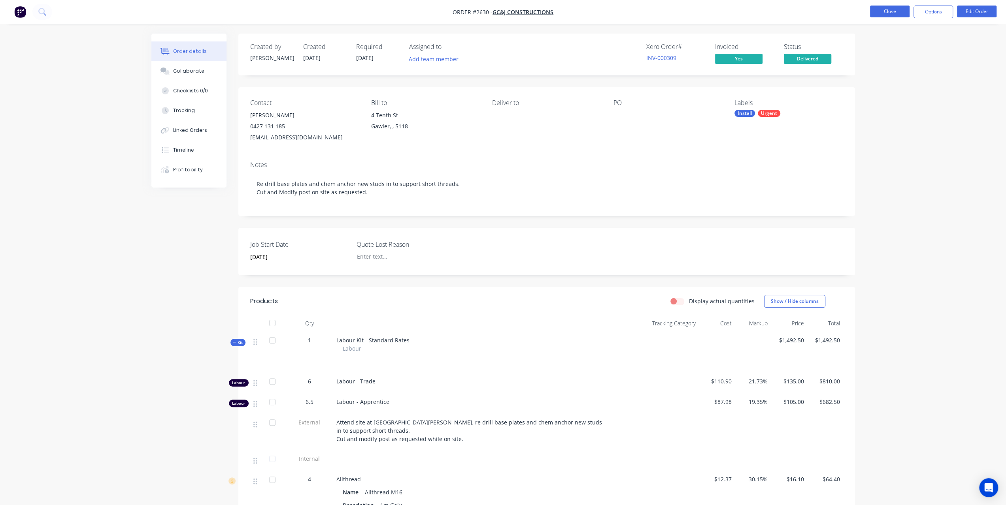
click at [875, 9] on button "Close" at bounding box center [890, 12] width 40 height 12
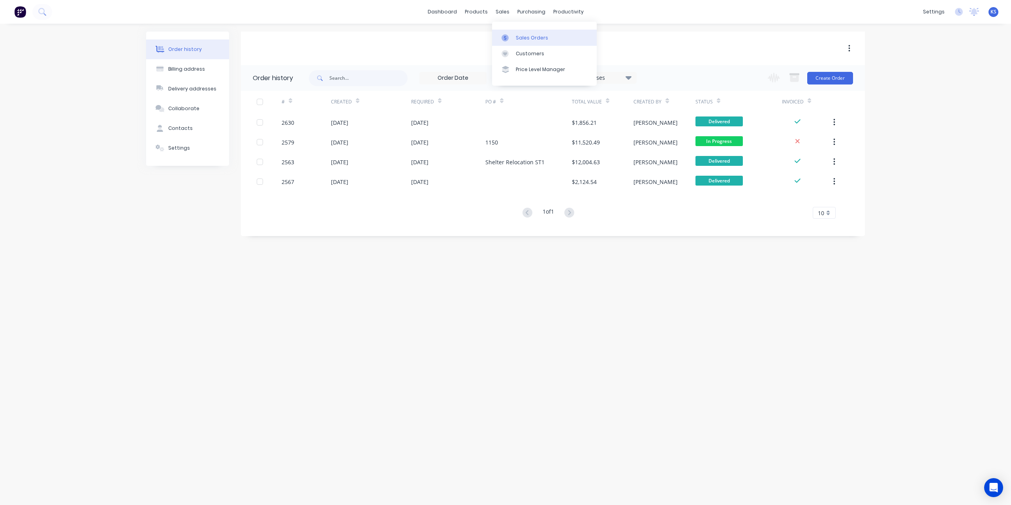
click at [520, 36] on div "Sales Orders" at bounding box center [532, 37] width 32 height 7
